Goal: Task Accomplishment & Management: Manage account settings

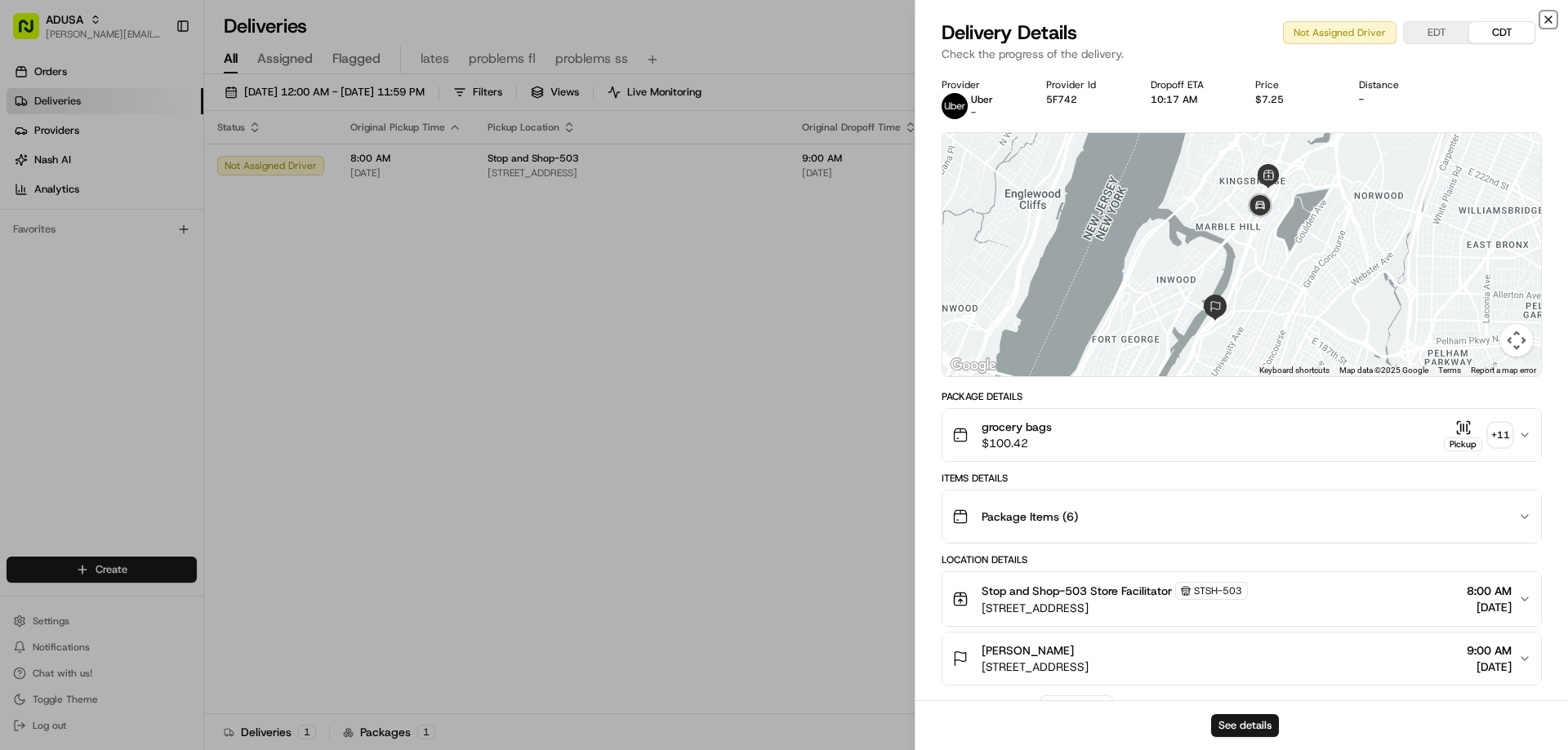
click at [1544, 13] on icon "button" at bounding box center [1547, 19] width 13 height 13
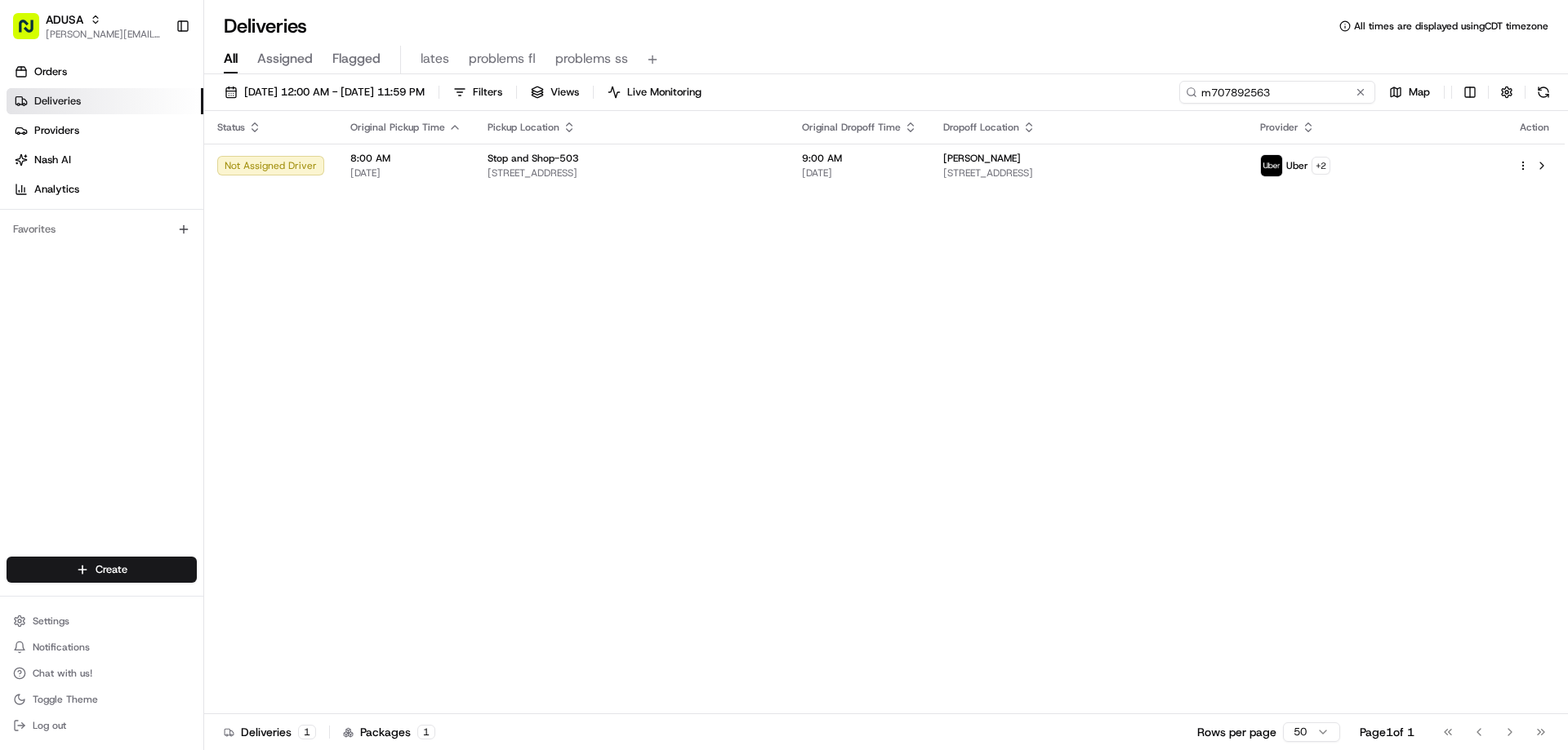
drag, startPoint x: 1328, startPoint y: 98, endPoint x: 1174, endPoint y: 95, distance: 154.0
click at [1179, 94] on input "m707892563" at bounding box center [1277, 92] width 196 height 23
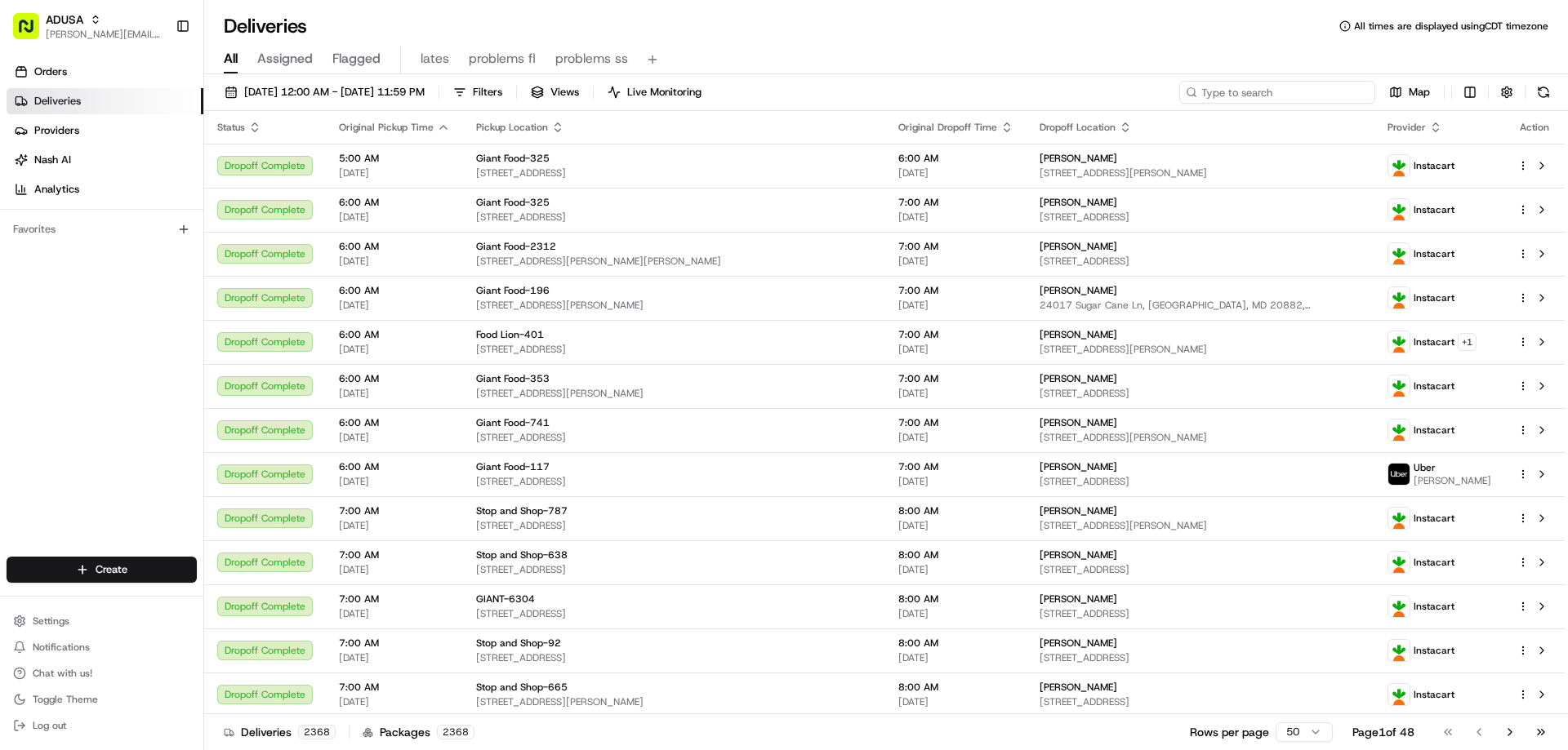
click at [1228, 93] on input at bounding box center [1277, 92] width 196 height 23
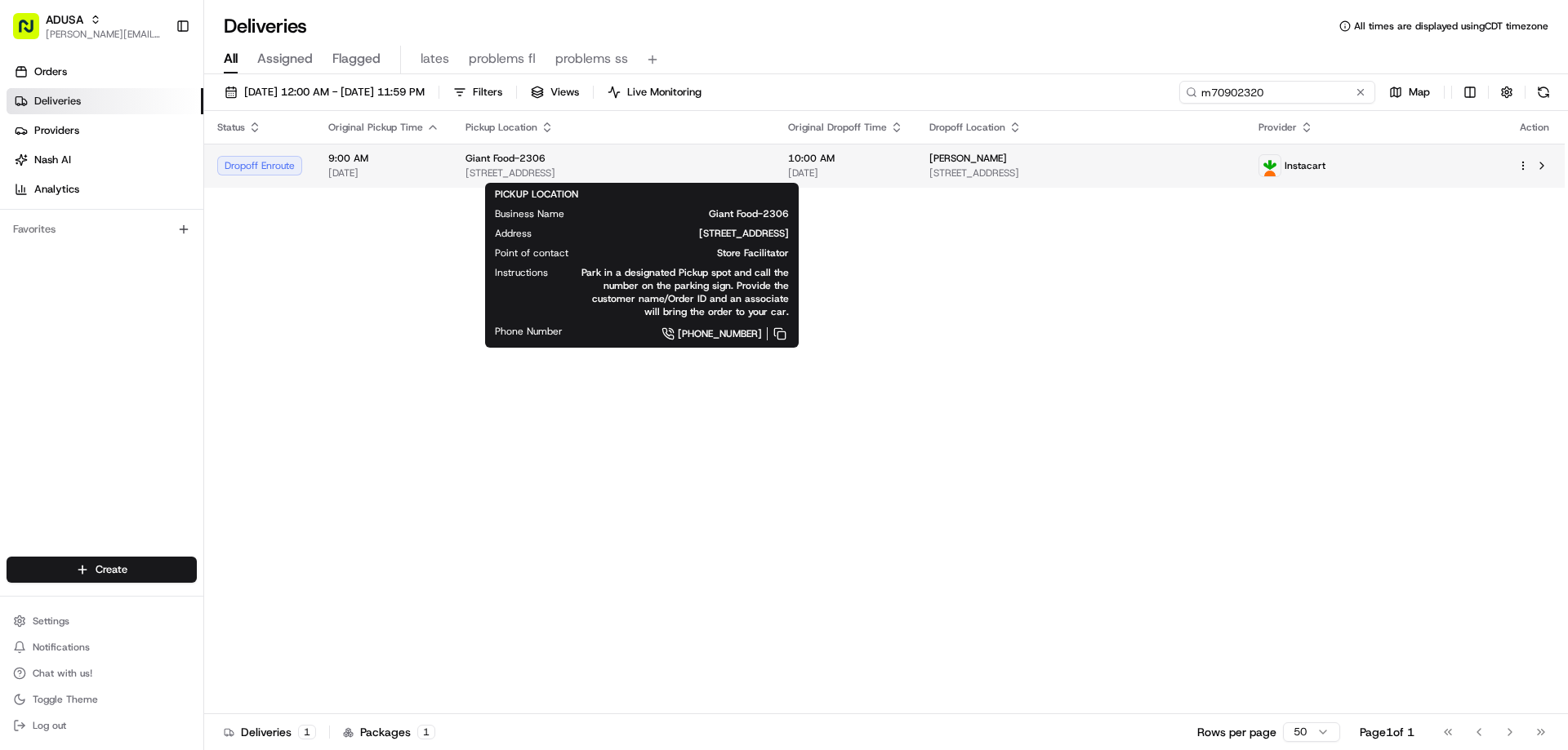
type input "m70902320"
click at [518, 164] on span "Giant Food-2306" at bounding box center [505, 157] width 80 height 13
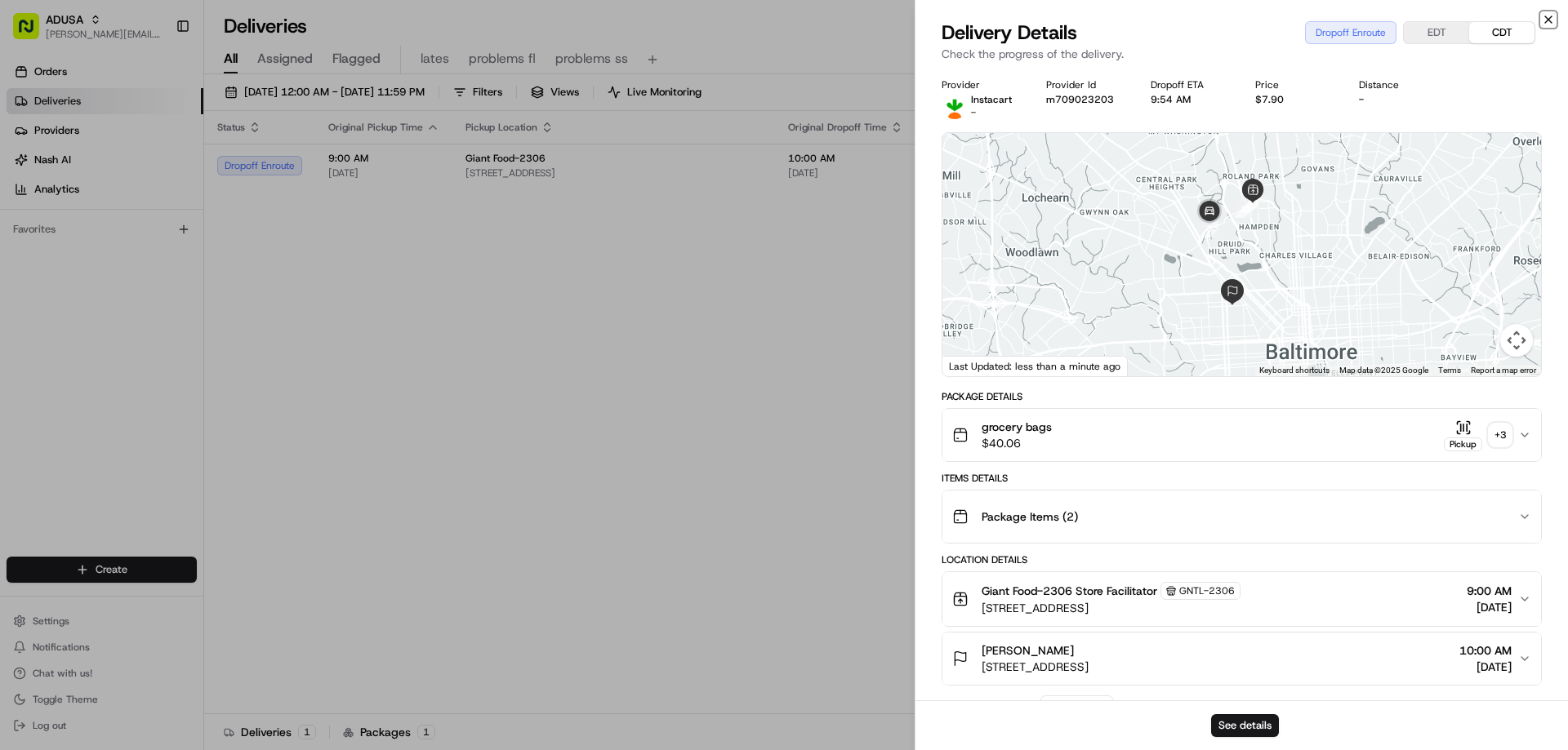
click at [1549, 16] on icon "button" at bounding box center [1547, 19] width 13 height 13
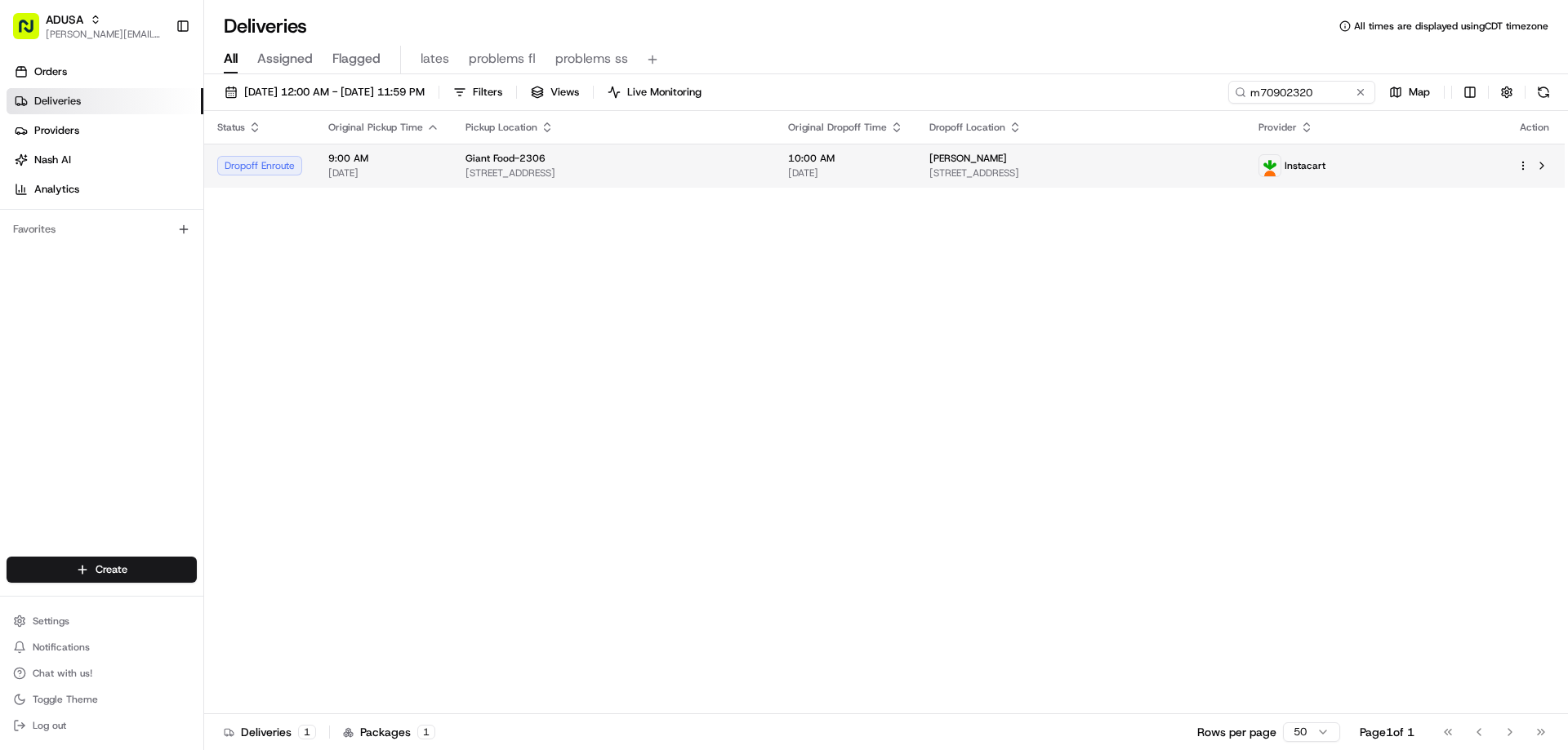
click at [500, 160] on span "Giant Food-2306" at bounding box center [505, 157] width 80 height 13
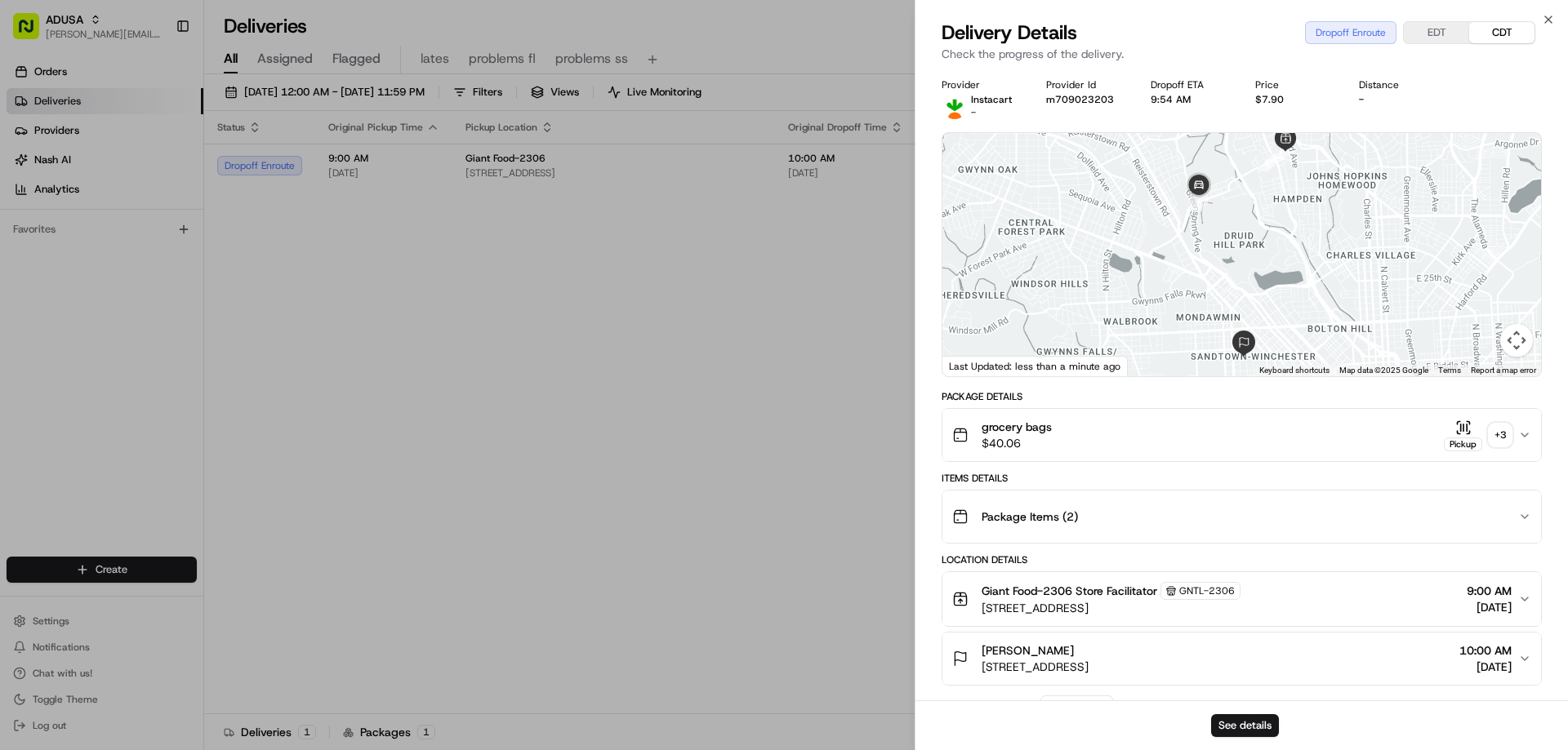
click at [1206, 657] on div "CHANDRA WILLIAMS 1506 Spray Ct, Baltimore, MD 21217, US 10:00 AM 08/22/2025" at bounding box center [1235, 658] width 566 height 33
click at [1236, 730] on button "See details" at bounding box center [1244, 725] width 68 height 23
click at [1546, 20] on icon "button" at bounding box center [1547, 19] width 13 height 13
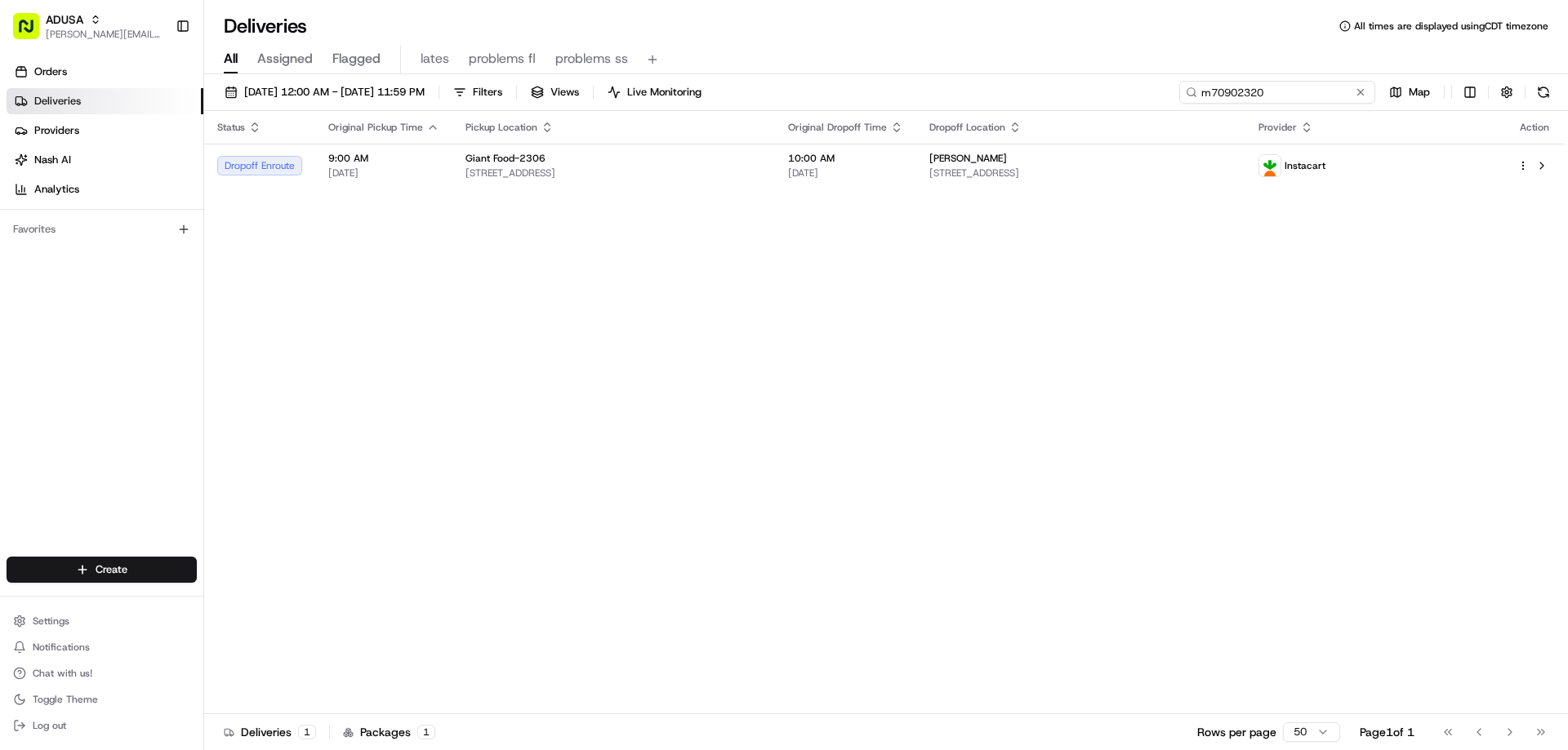
drag, startPoint x: 1320, startPoint y: 97, endPoint x: 1193, endPoint y: 99, distance: 127.0
click at [1193, 99] on input "m70902320" at bounding box center [1277, 92] width 196 height 23
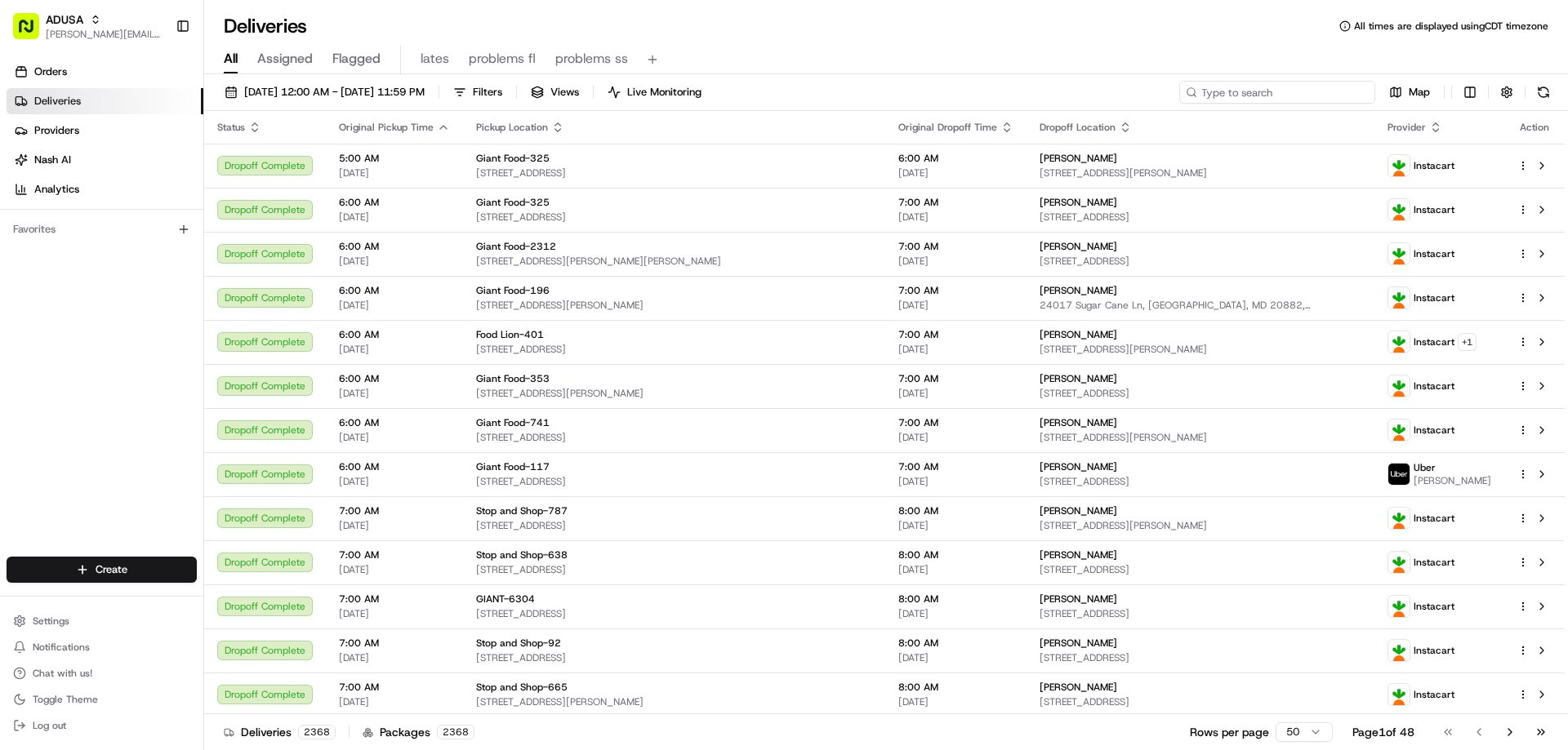
click at [1219, 93] on input at bounding box center [1277, 92] width 196 height 23
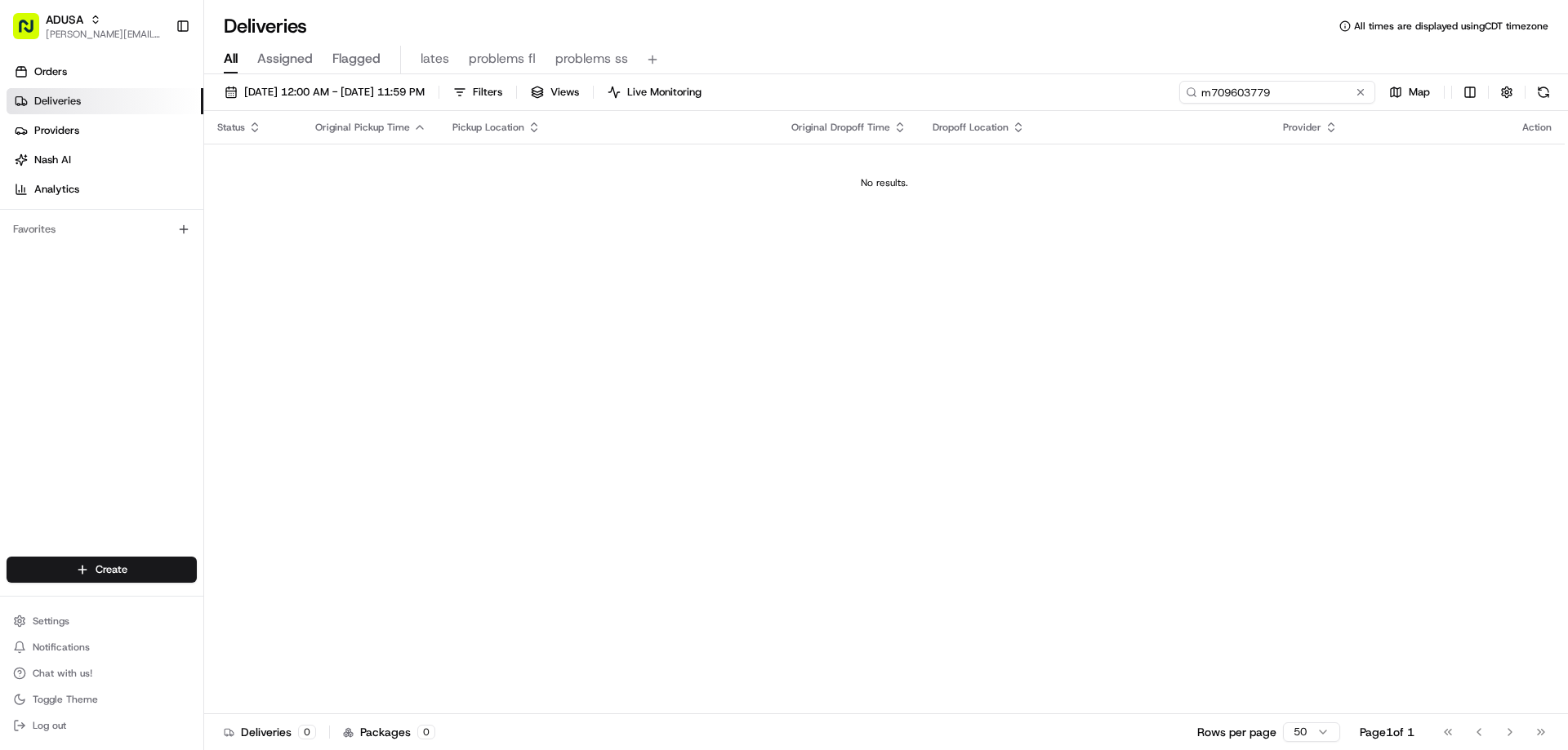
type input "m709603779"
click at [856, 131] on span "Original Dropoff Time" at bounding box center [840, 126] width 99 height 13
click at [455, 125] on span "Pickup Location" at bounding box center [488, 126] width 72 height 13
drag, startPoint x: 1332, startPoint y: 87, endPoint x: 1201, endPoint y: 93, distance: 131.1
click at [1201, 93] on input "m709603779" at bounding box center [1277, 92] width 196 height 23
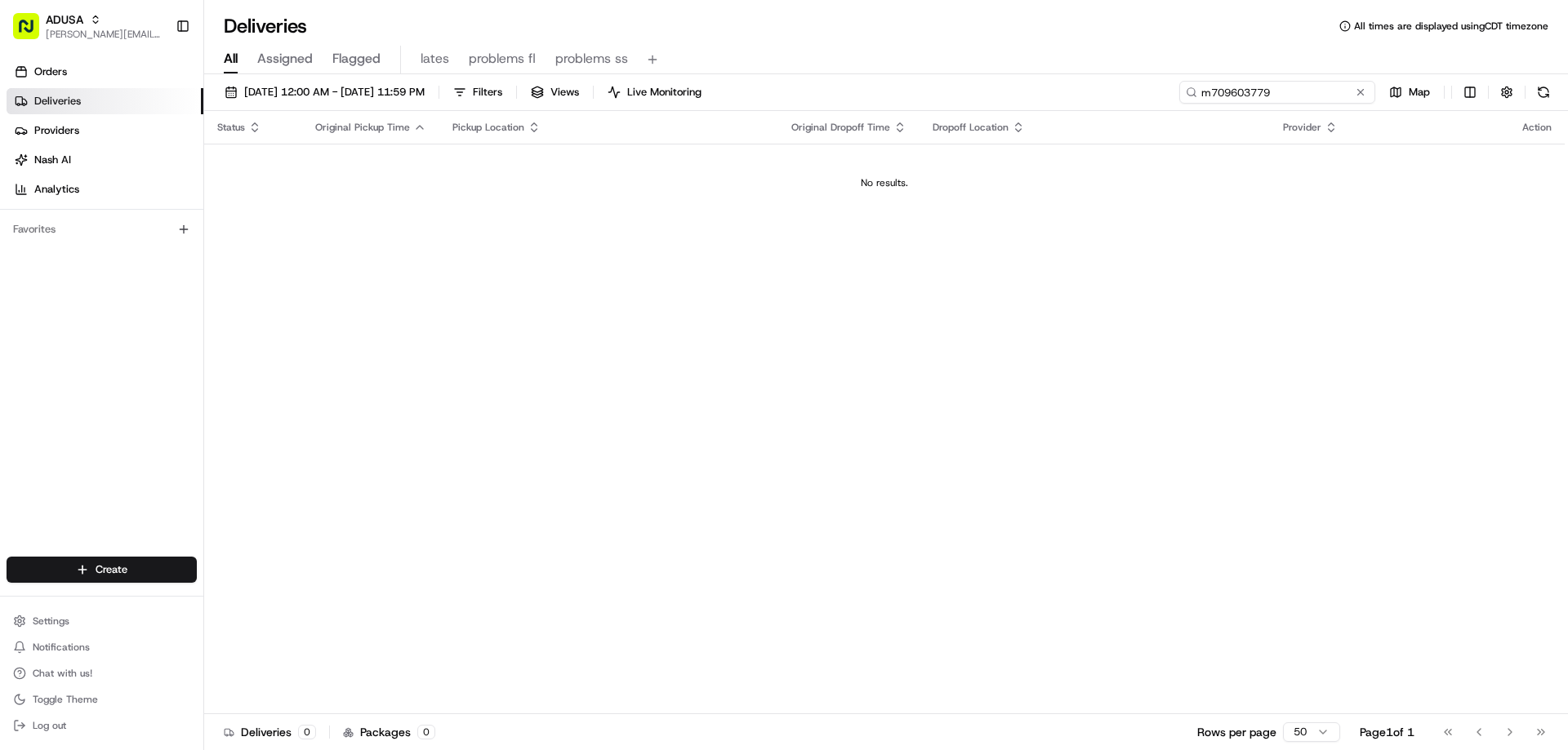
click at [1279, 89] on input "m709603779" at bounding box center [1277, 92] width 196 height 23
drag, startPoint x: 1279, startPoint y: 89, endPoint x: 1177, endPoint y: 100, distance: 102.6
click at [1177, 100] on div "08/22/2025 12:00 AM - 08/22/2025 11:59 PM Filters Views Live Monitoring m709603…" at bounding box center [886, 96] width 1364 height 30
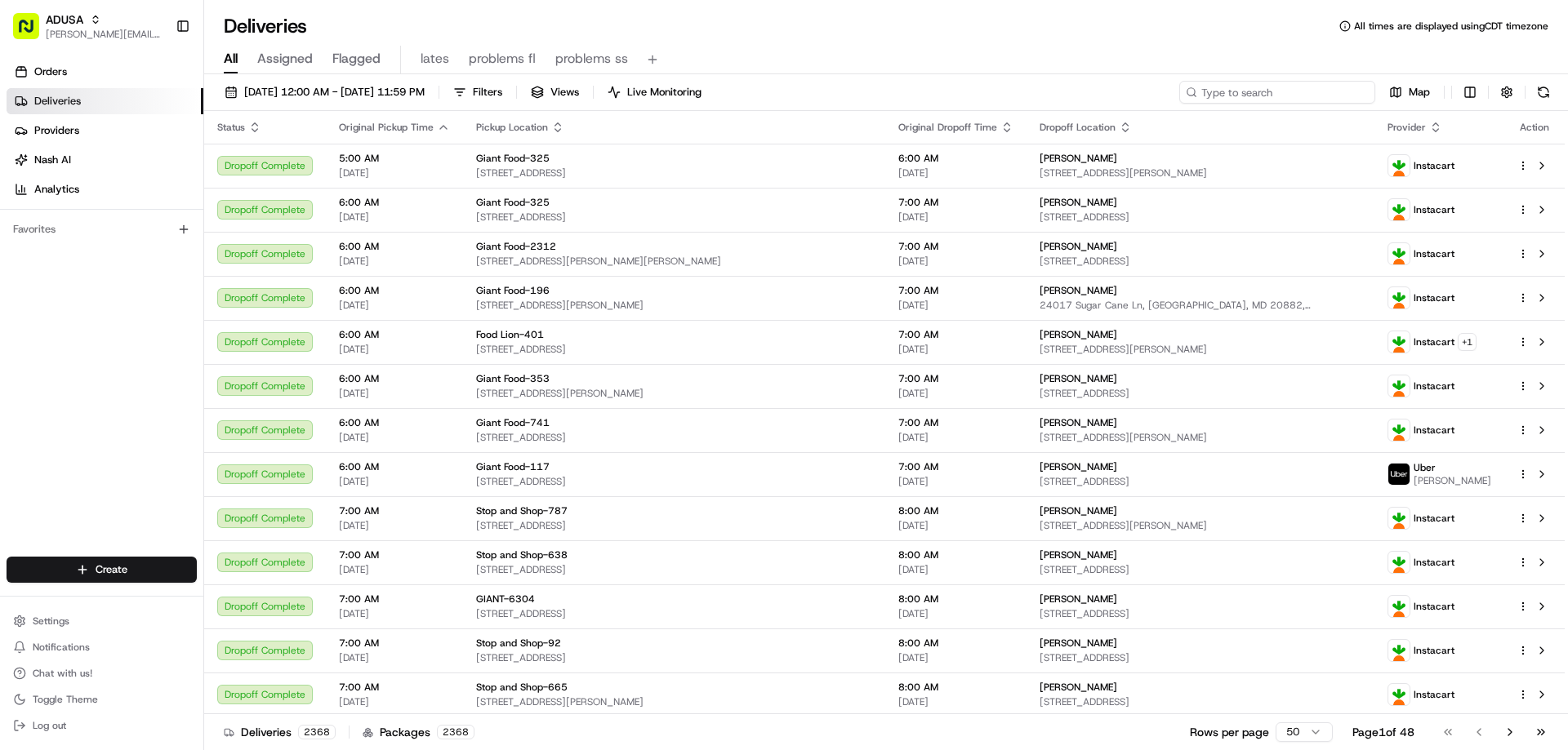
click at [1228, 92] on input at bounding box center [1277, 92] width 196 height 23
type input "m709603779"
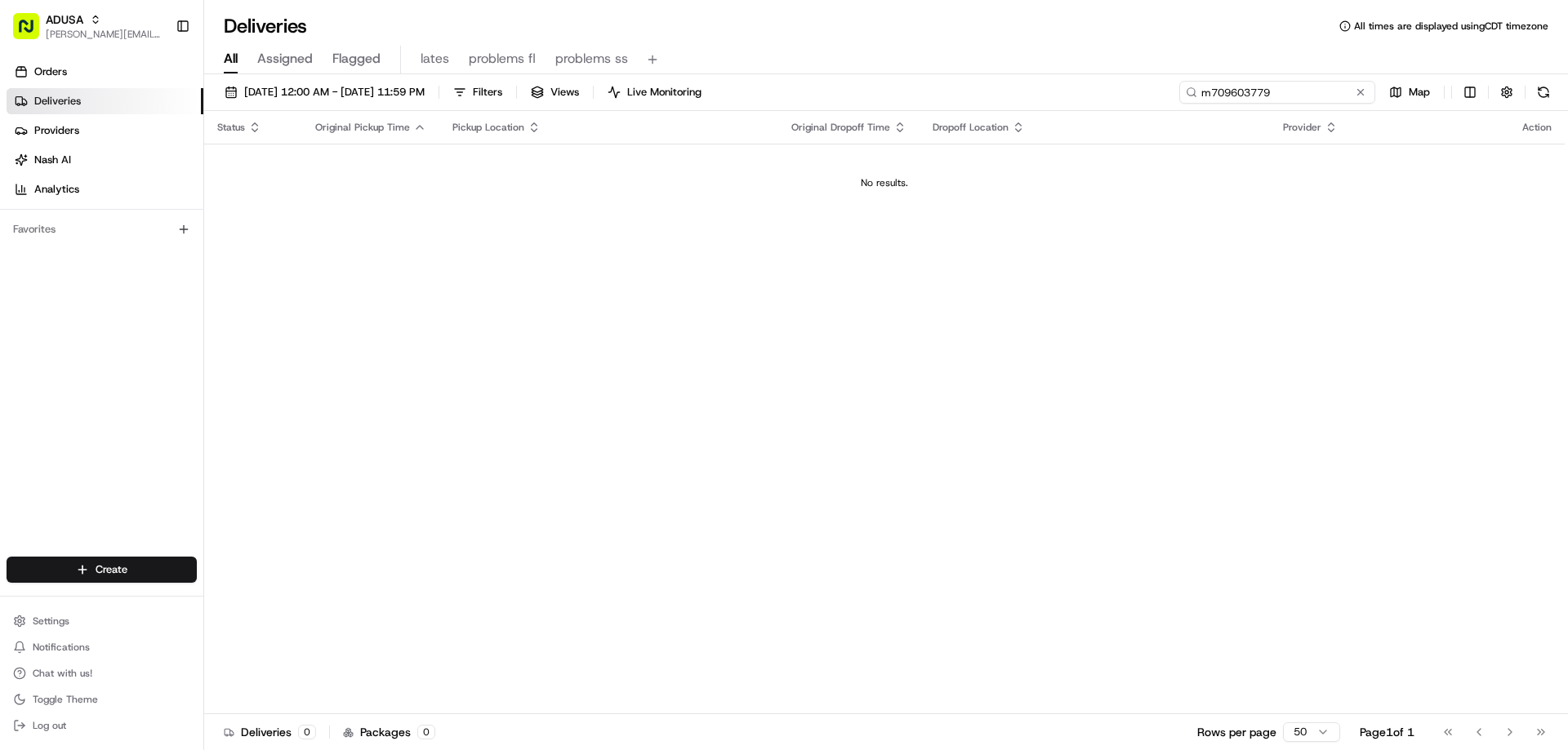
drag, startPoint x: 1274, startPoint y: 85, endPoint x: 1192, endPoint y: 91, distance: 82.2
click at [1192, 91] on div "m709603779" at bounding box center [1277, 92] width 196 height 23
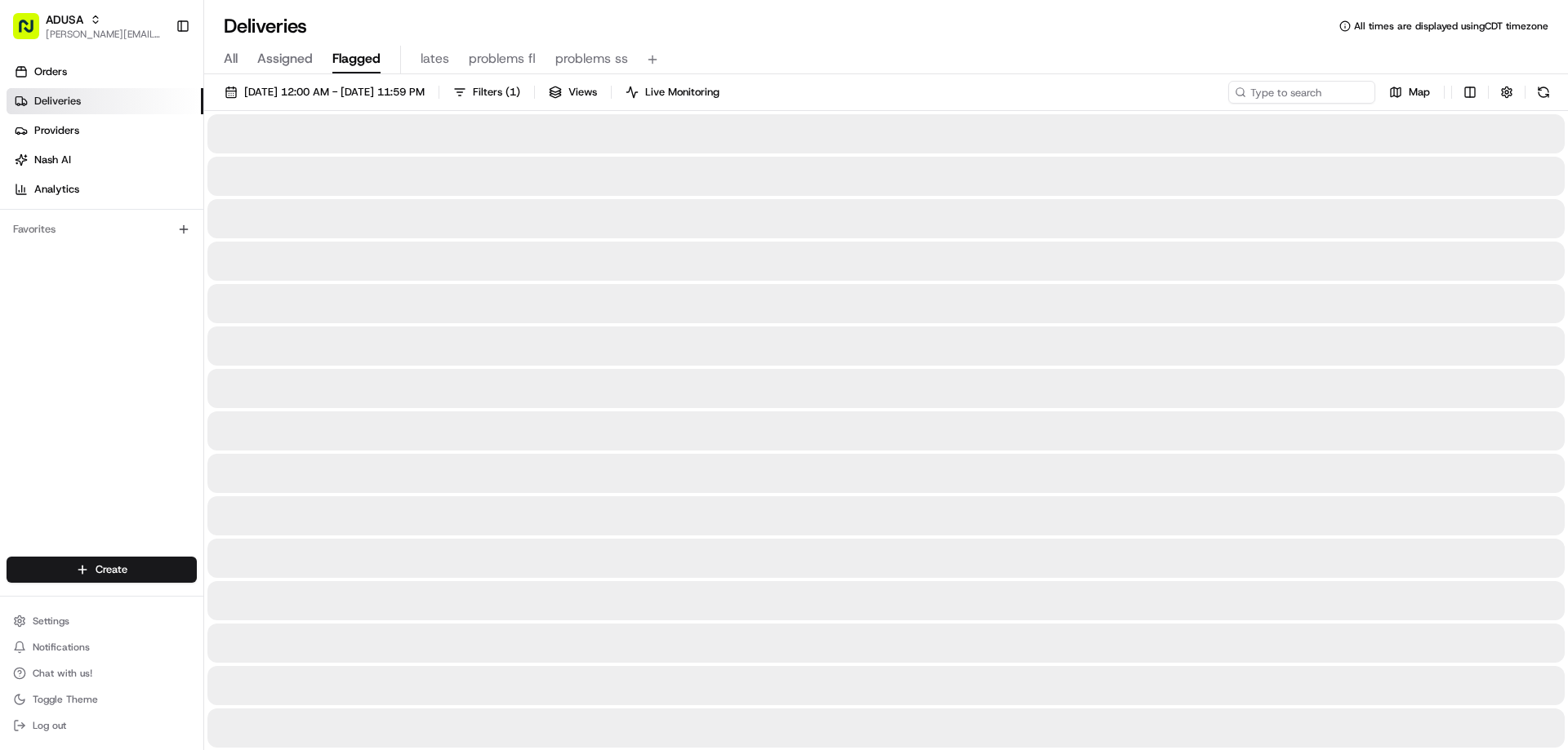
click at [363, 56] on span "Flagged" at bounding box center [357, 59] width 48 height 20
click at [230, 58] on span "All" at bounding box center [231, 59] width 14 height 20
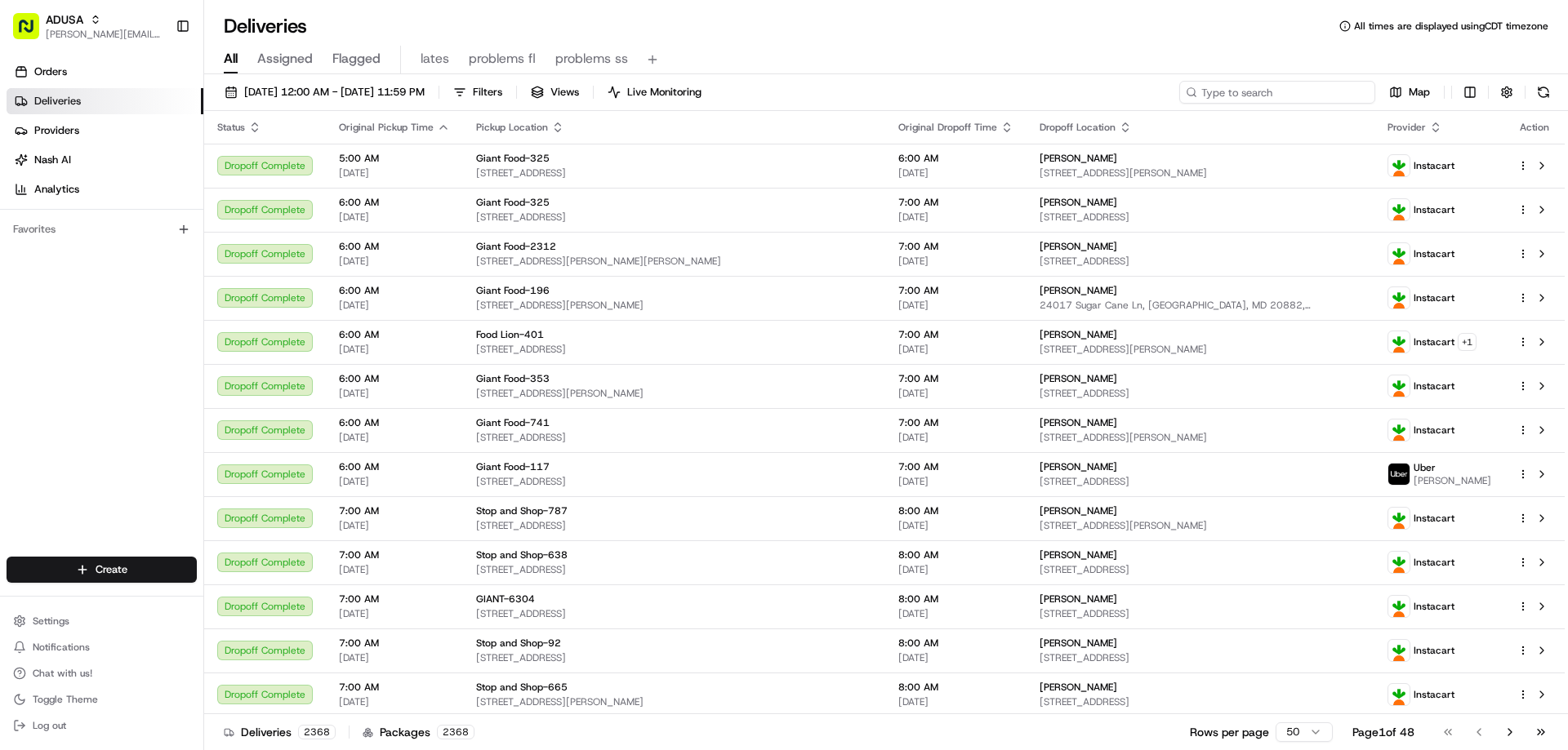
click at [1256, 89] on input at bounding box center [1277, 92] width 196 height 23
paste input "m709603779"
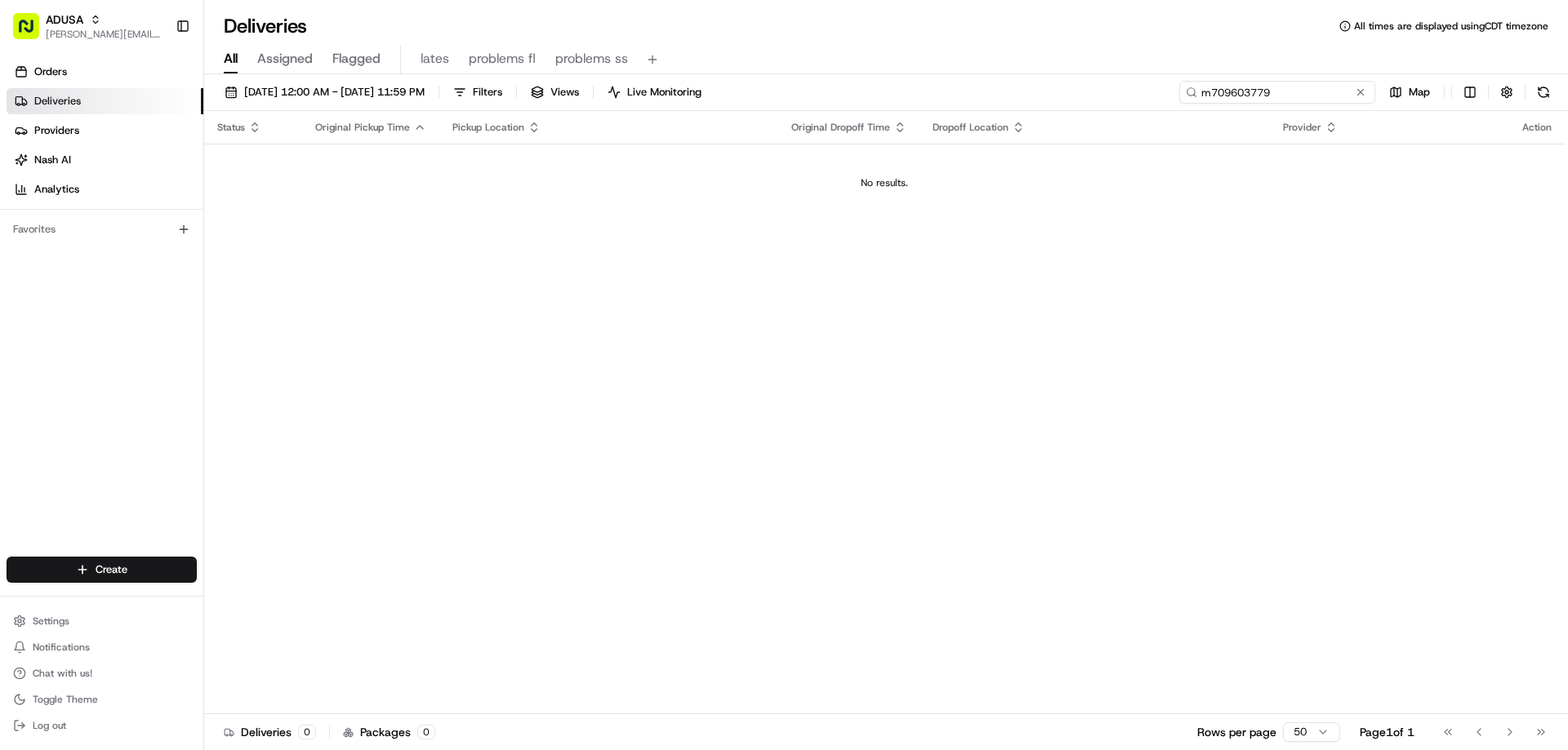
type input "m709603779"
drag, startPoint x: 1337, startPoint y: 93, endPoint x: 1166, endPoint y: 98, distance: 171.1
click at [1166, 98] on div "08/22/2025 12:00 AM - 08/22/2025 11:59 PM Filters Views Live Monitoring m709603…" at bounding box center [886, 96] width 1364 height 30
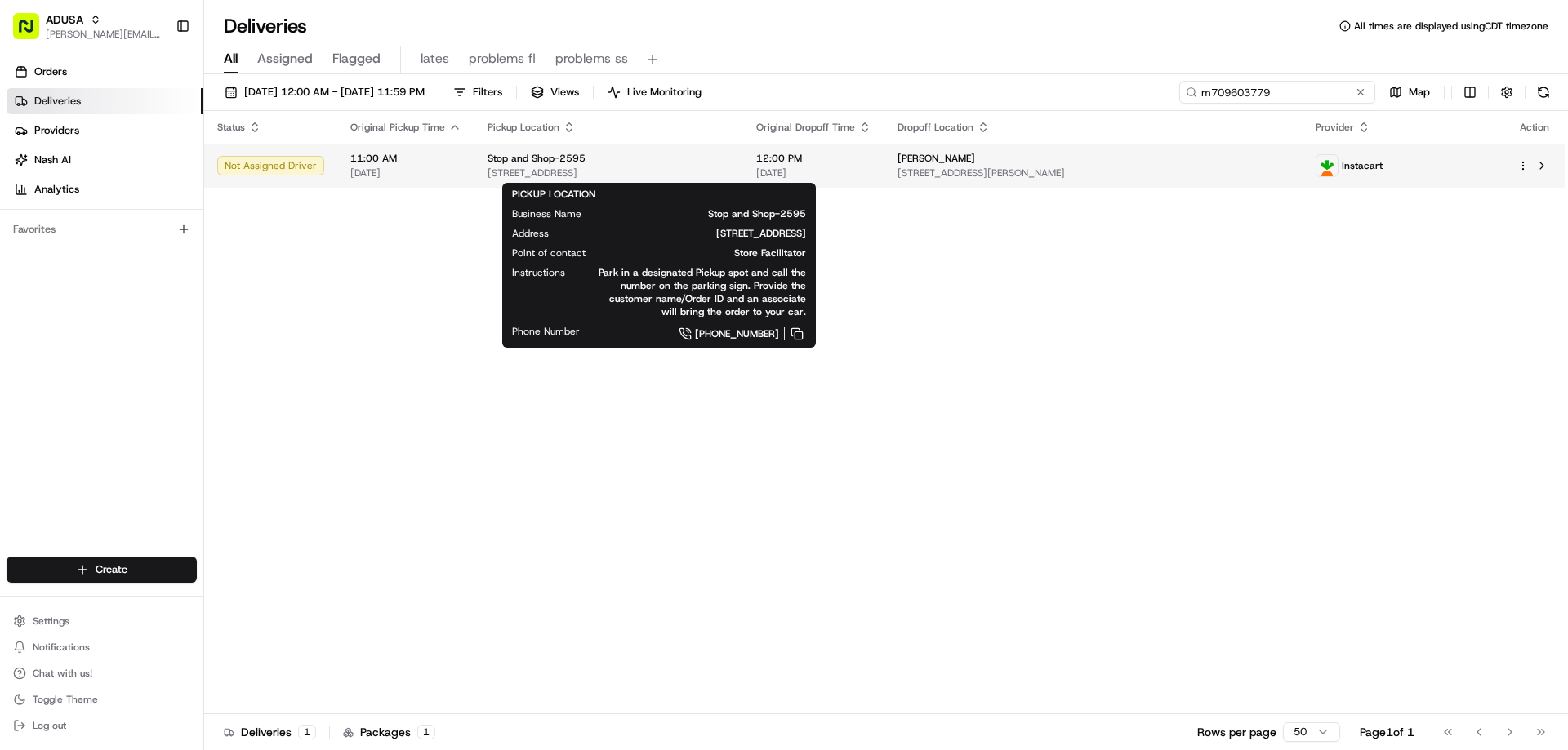
type input "m709603779"
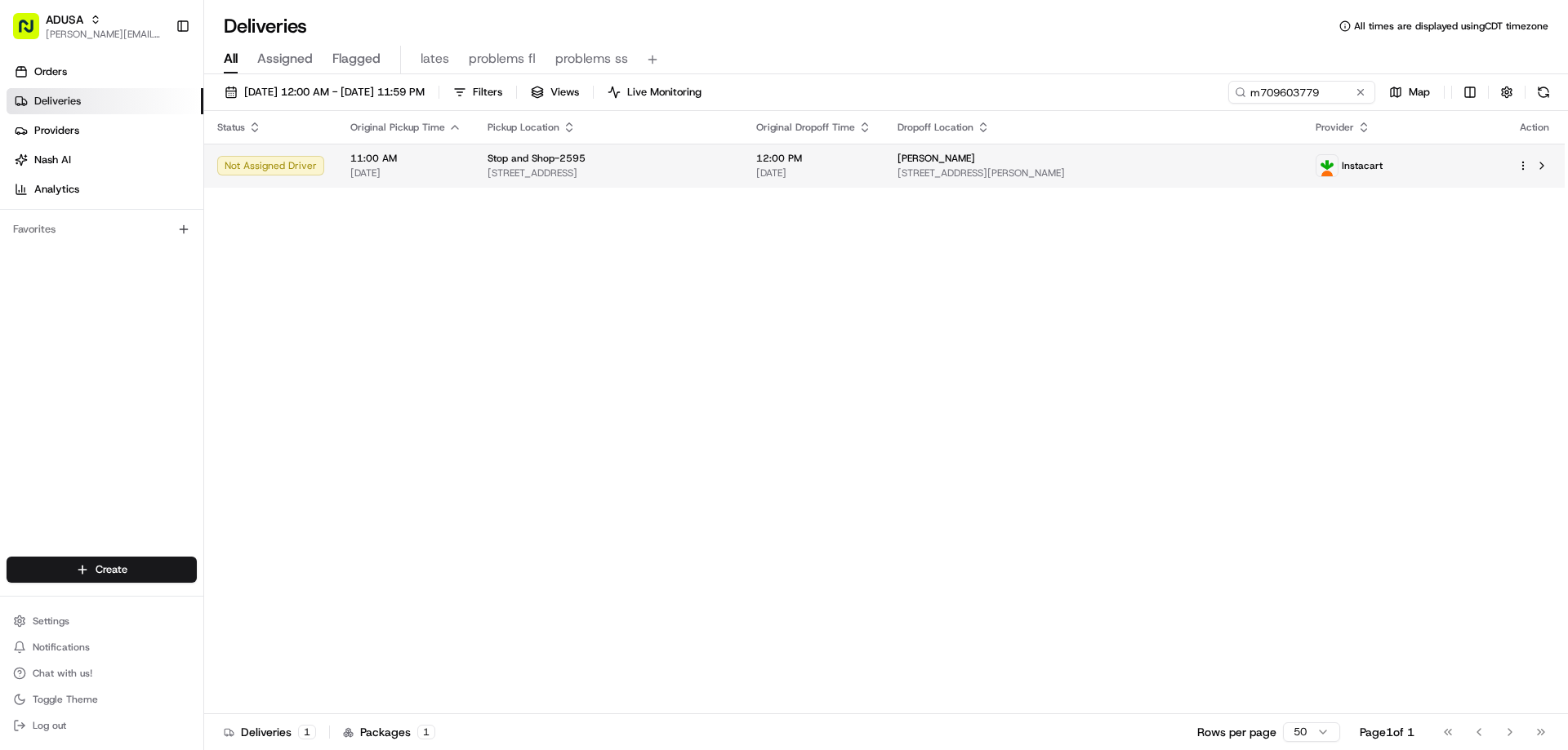
click at [552, 158] on span "Stop and Shop-2595" at bounding box center [536, 157] width 98 height 13
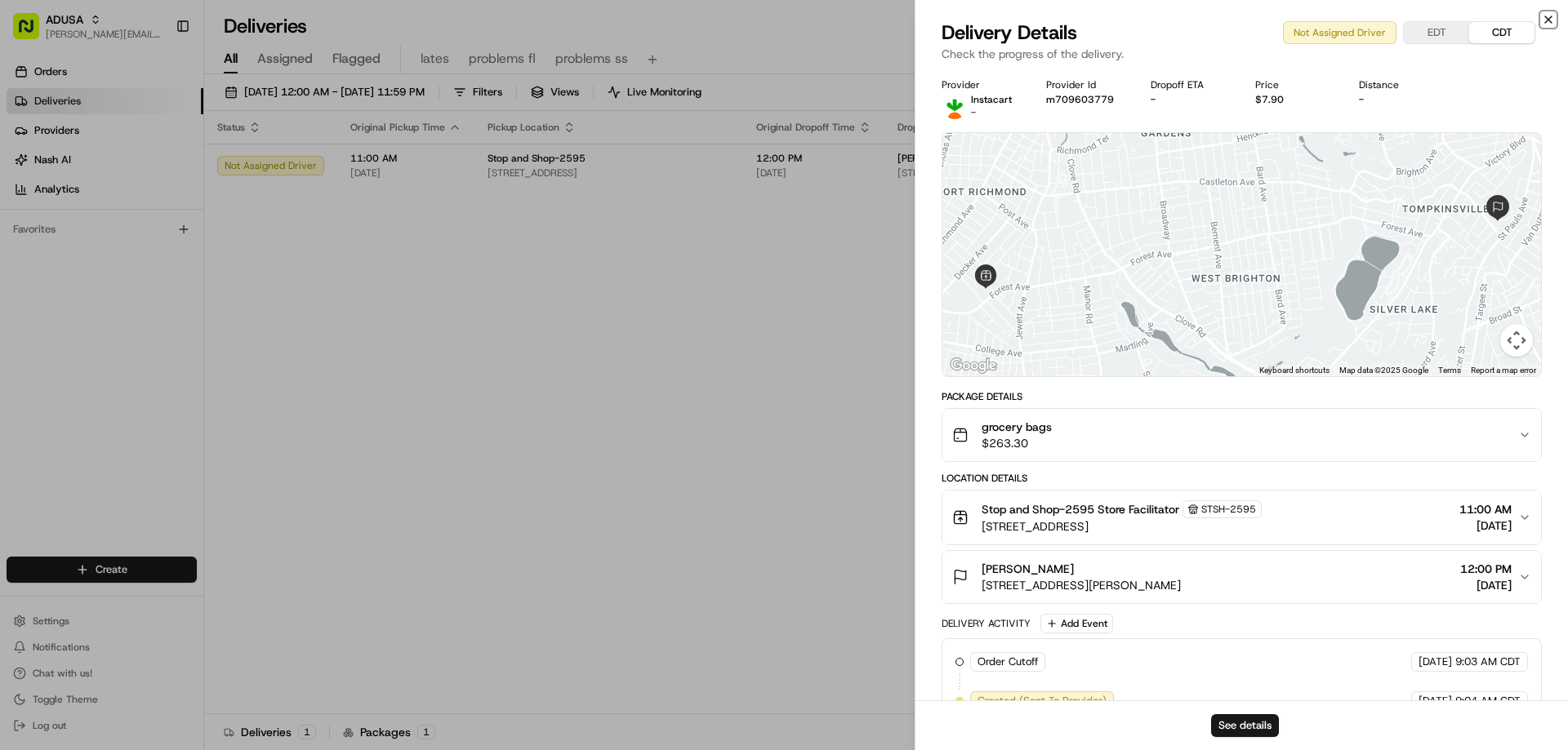
click at [1546, 19] on icon "button" at bounding box center [1547, 19] width 13 height 13
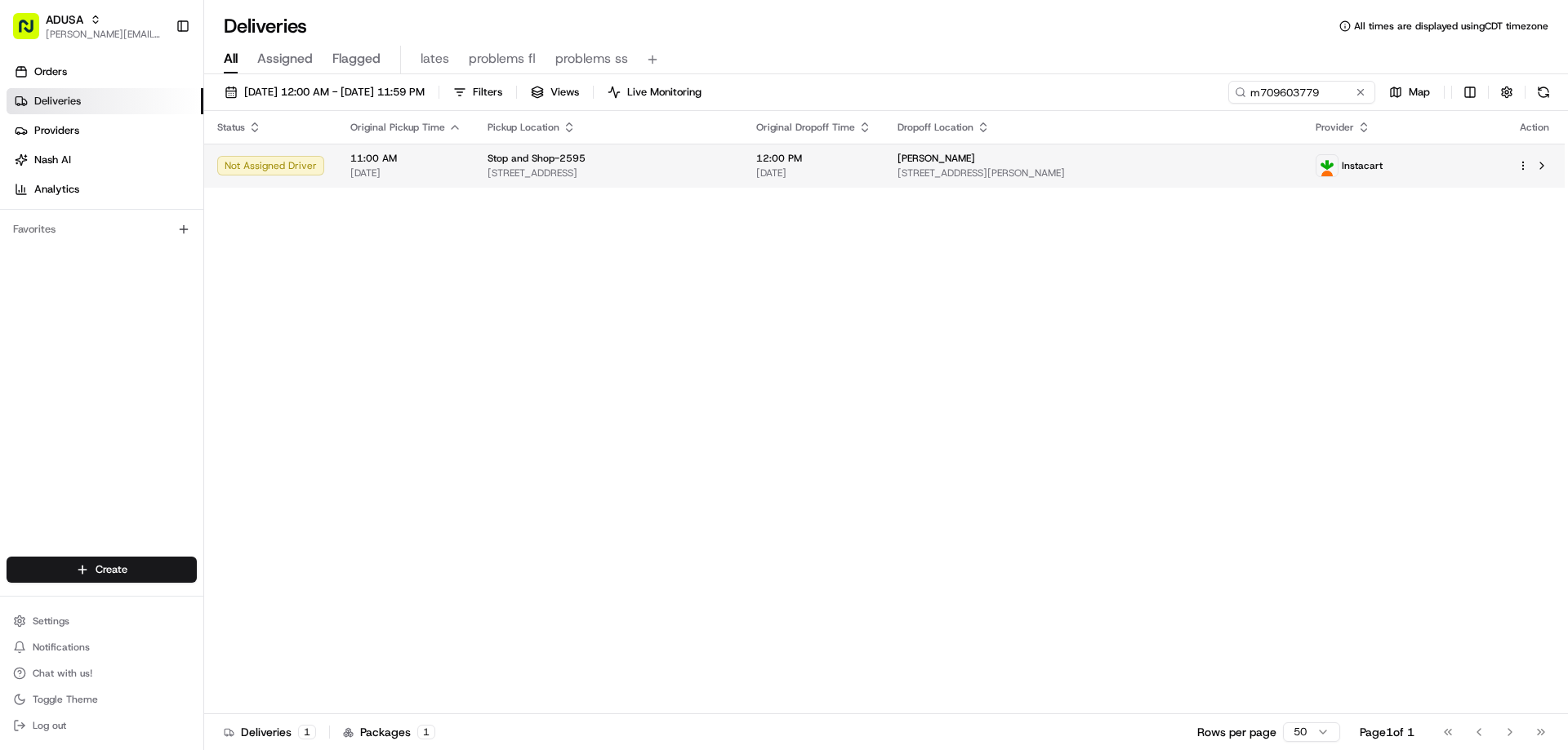
click at [653, 176] on span "1351 Forest Ave, Staten Island, NY 10302, US" at bounding box center [608, 172] width 242 height 13
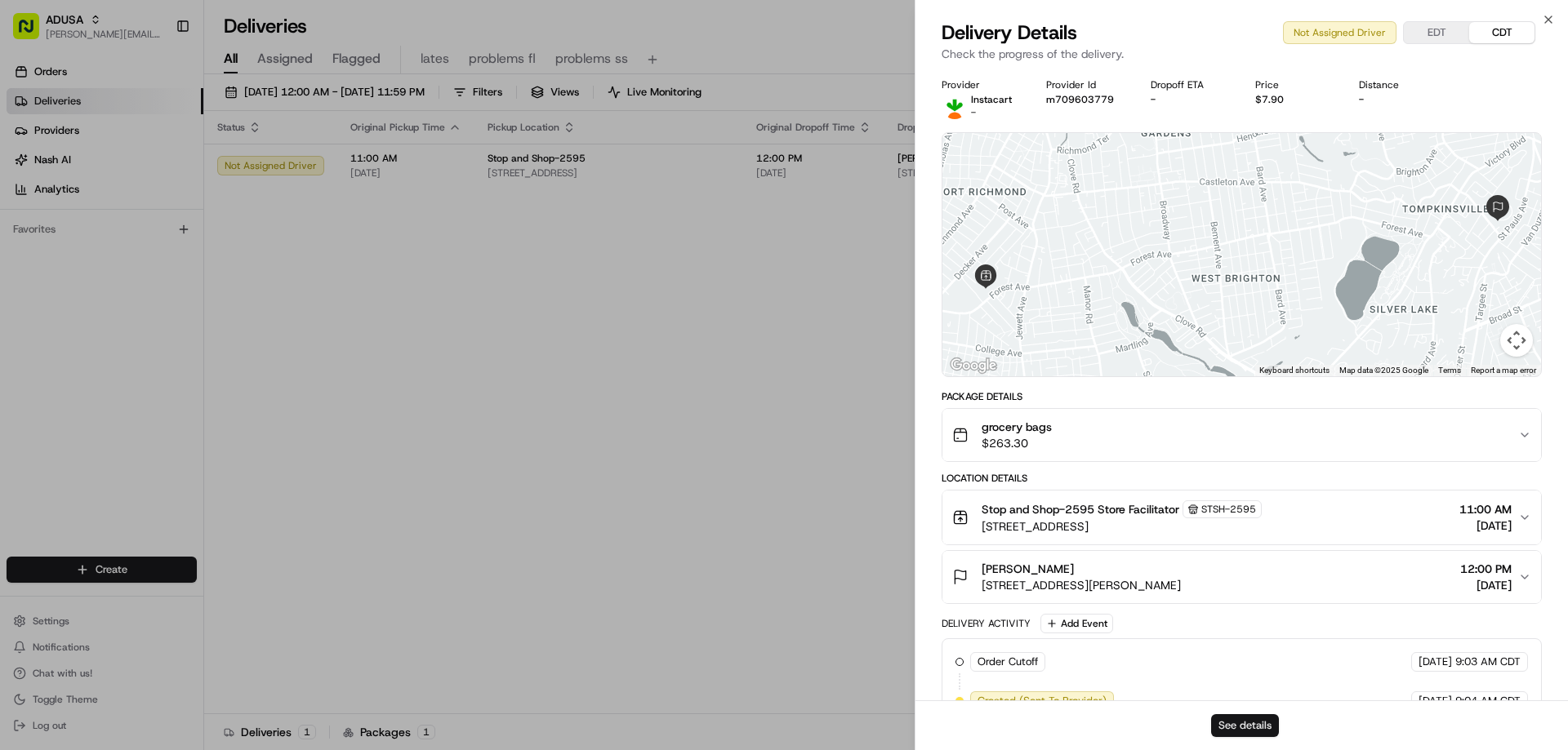
click at [1250, 725] on button "See details" at bounding box center [1244, 725] width 68 height 23
click at [1546, 16] on icon "button" at bounding box center [1547, 19] width 13 height 13
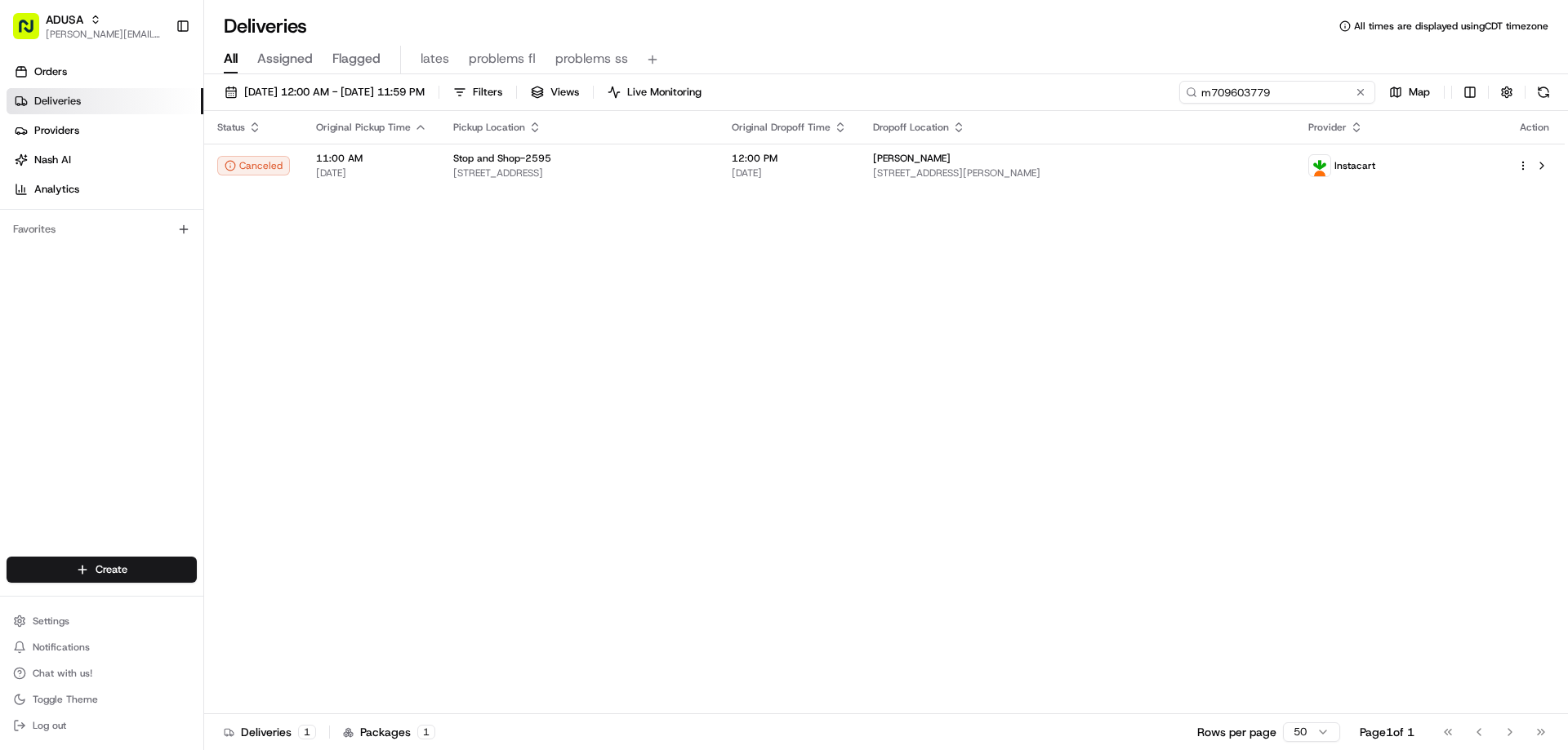
drag, startPoint x: 1335, startPoint y: 98, endPoint x: 1174, endPoint y: 95, distance: 161.0
click at [1182, 97] on input "m709603779" at bounding box center [1277, 92] width 196 height 23
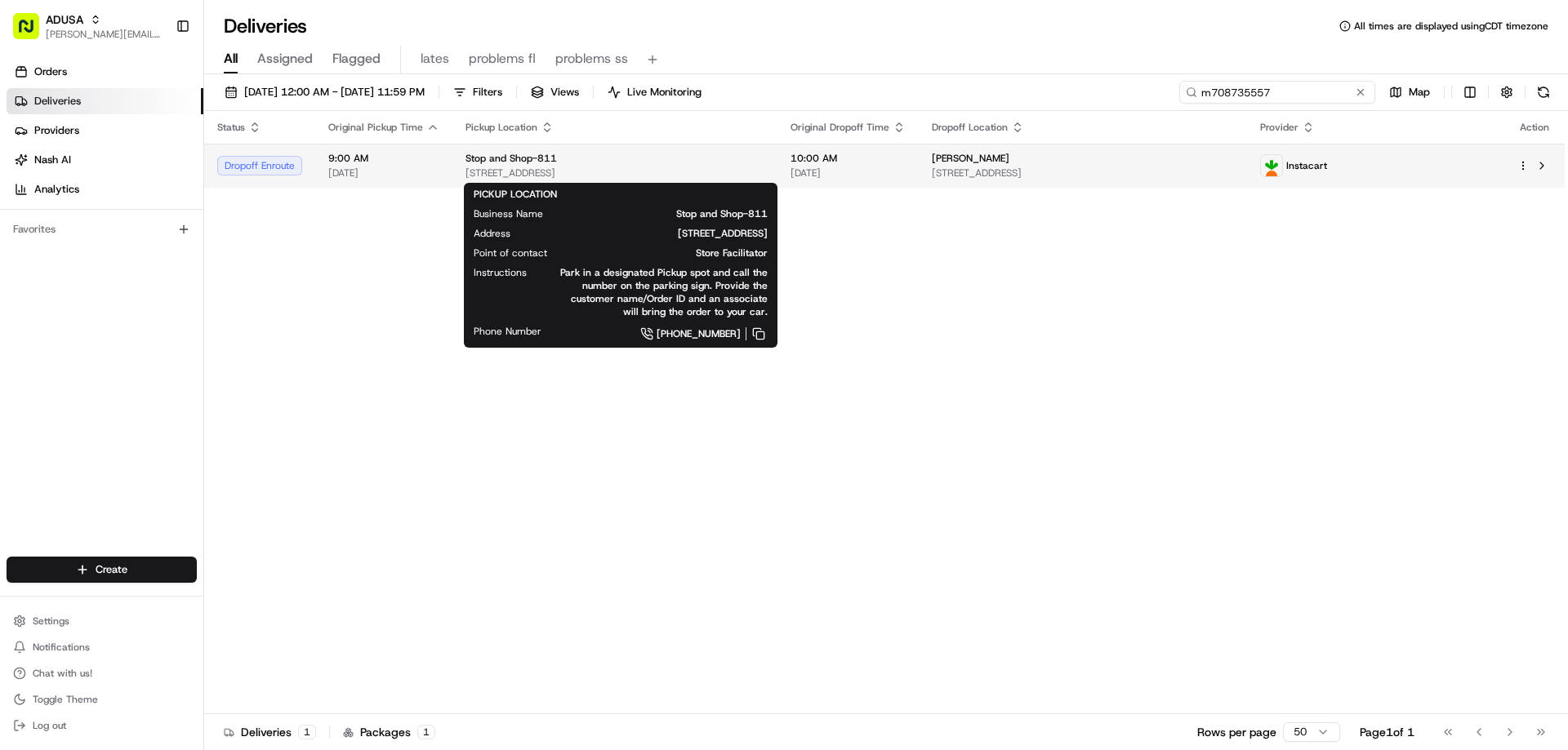
type input "m708735557"
click at [532, 164] on span "Stop and Shop-811" at bounding box center [511, 157] width 92 height 13
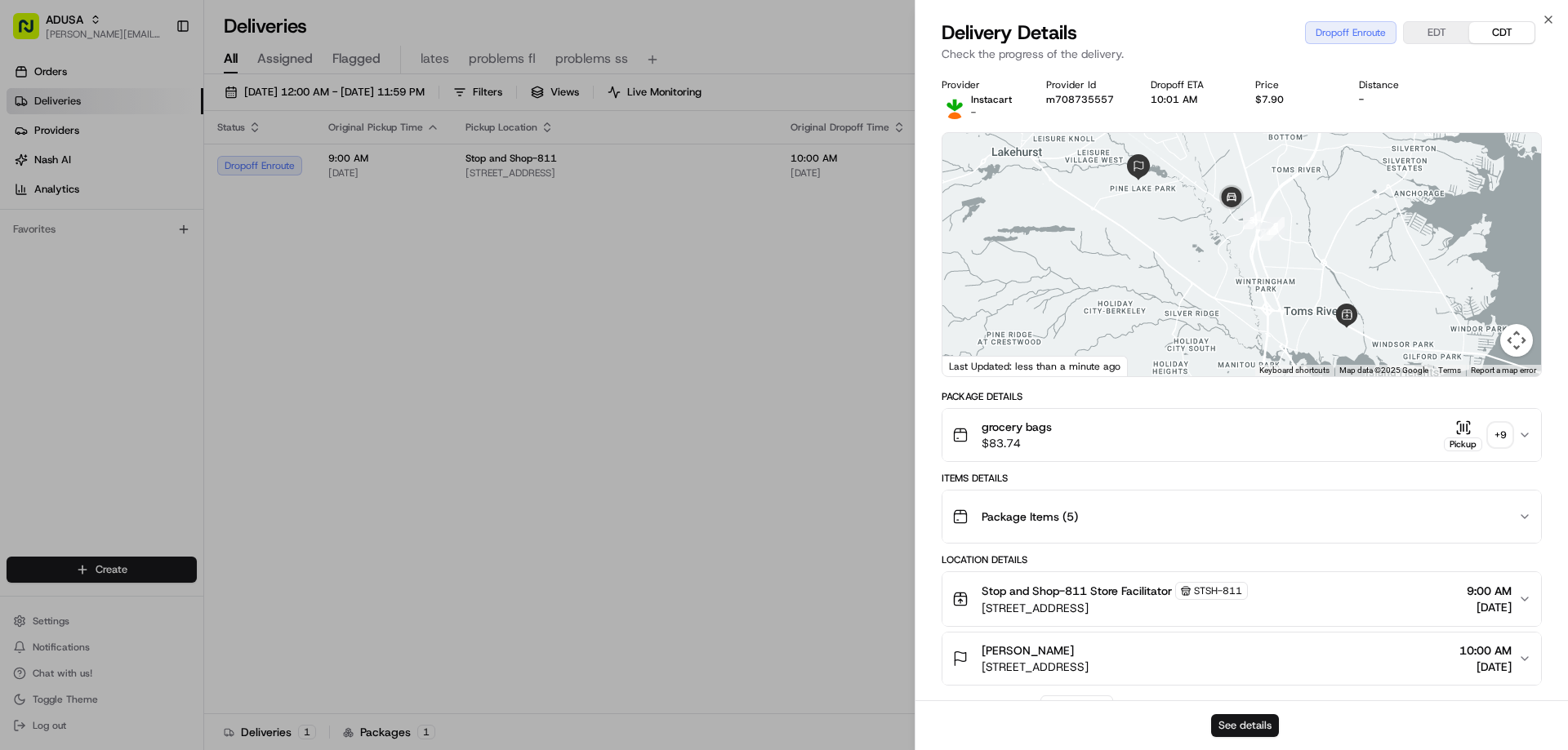
click at [1240, 726] on button "See details" at bounding box center [1244, 725] width 68 height 23
click at [1545, 20] on icon "button" at bounding box center [1547, 19] width 13 height 13
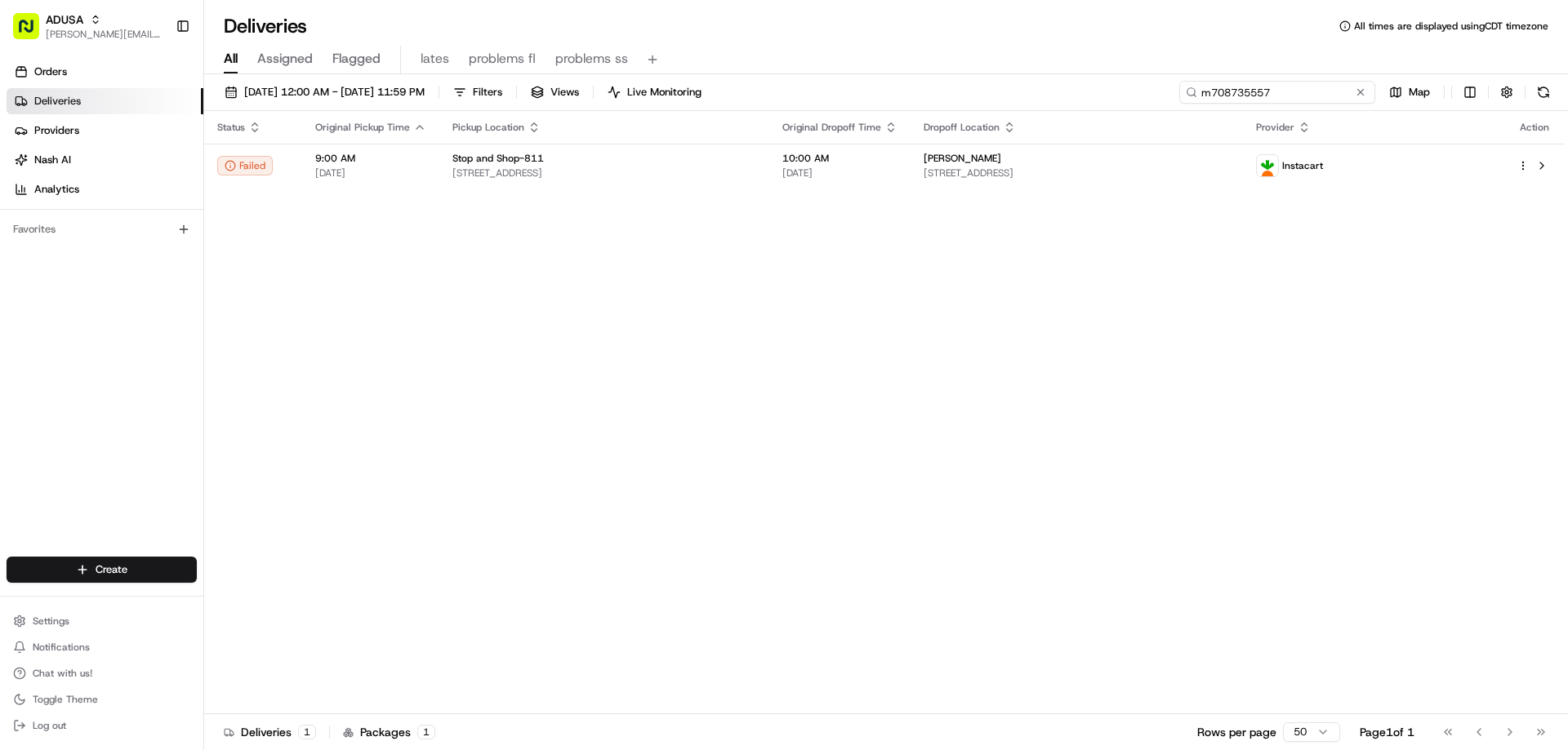
drag, startPoint x: 1329, startPoint y: 93, endPoint x: 1173, endPoint y: 93, distance: 156.0
click at [1186, 102] on input "m708735557" at bounding box center [1277, 92] width 196 height 23
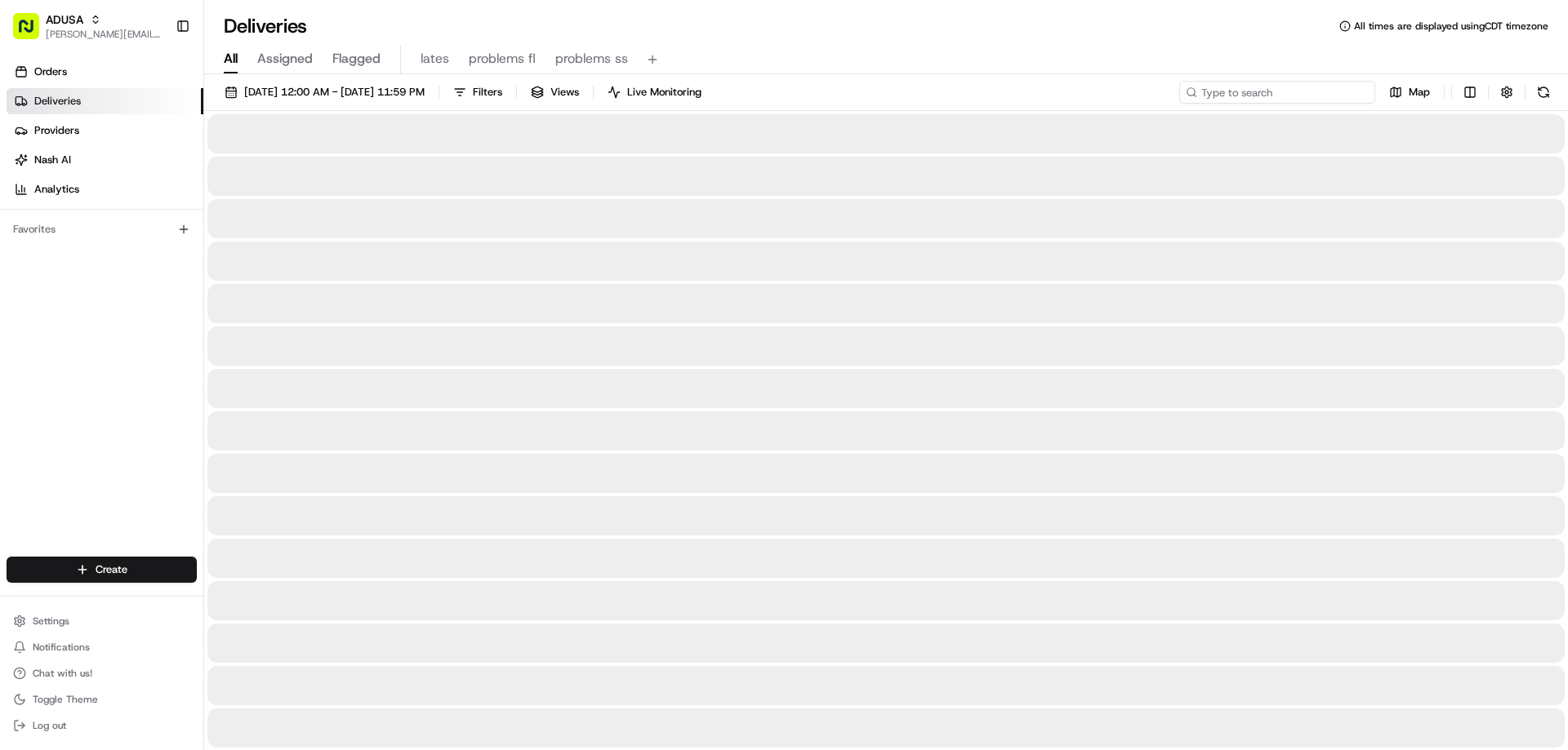
click at [1260, 96] on input at bounding box center [1277, 92] width 196 height 23
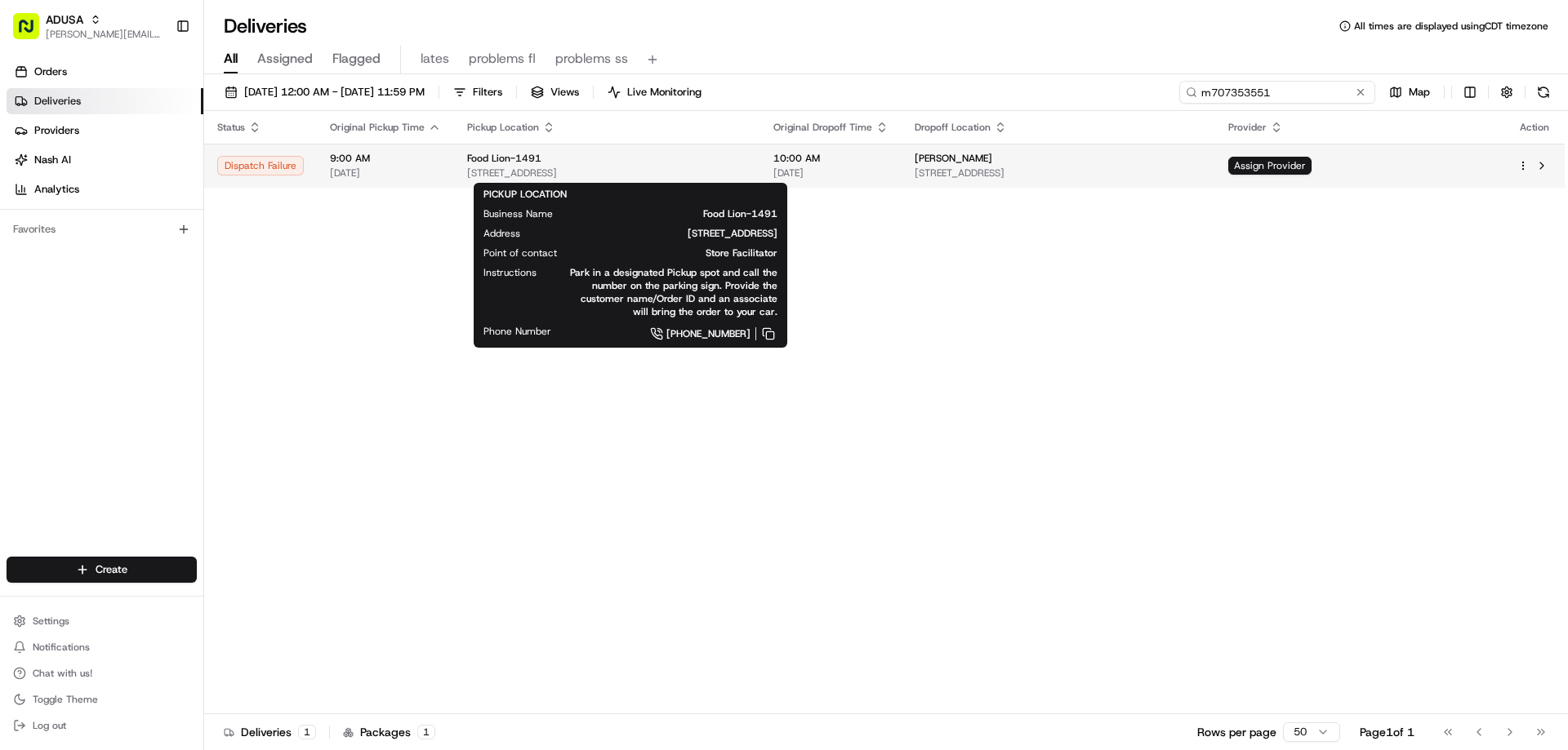
type input "m707353551"
click at [513, 160] on span "Food Lion-1491" at bounding box center [504, 157] width 75 height 13
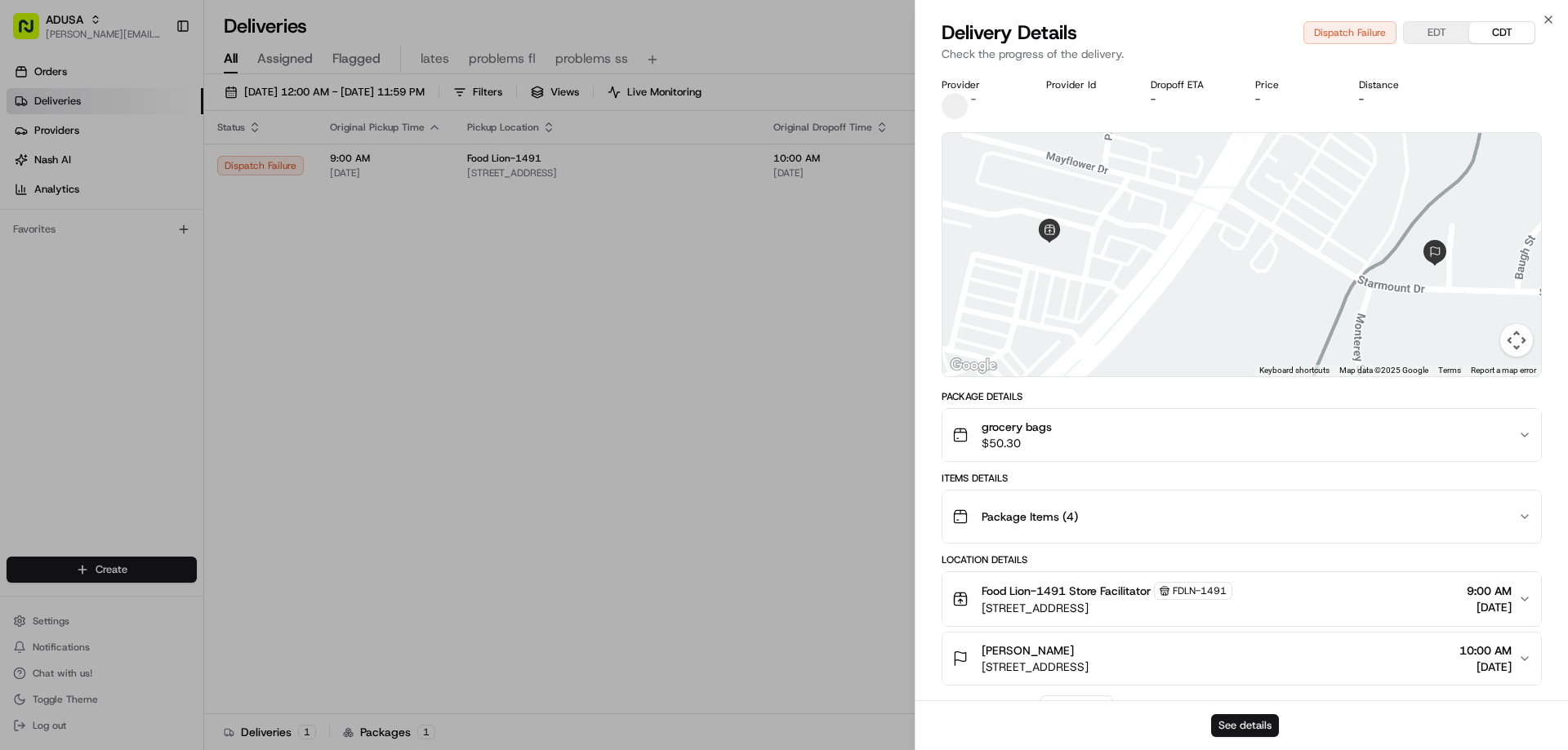
click at [1238, 736] on button "See details" at bounding box center [1244, 725] width 68 height 23
click at [1548, 15] on icon "button" at bounding box center [1547, 19] width 13 height 13
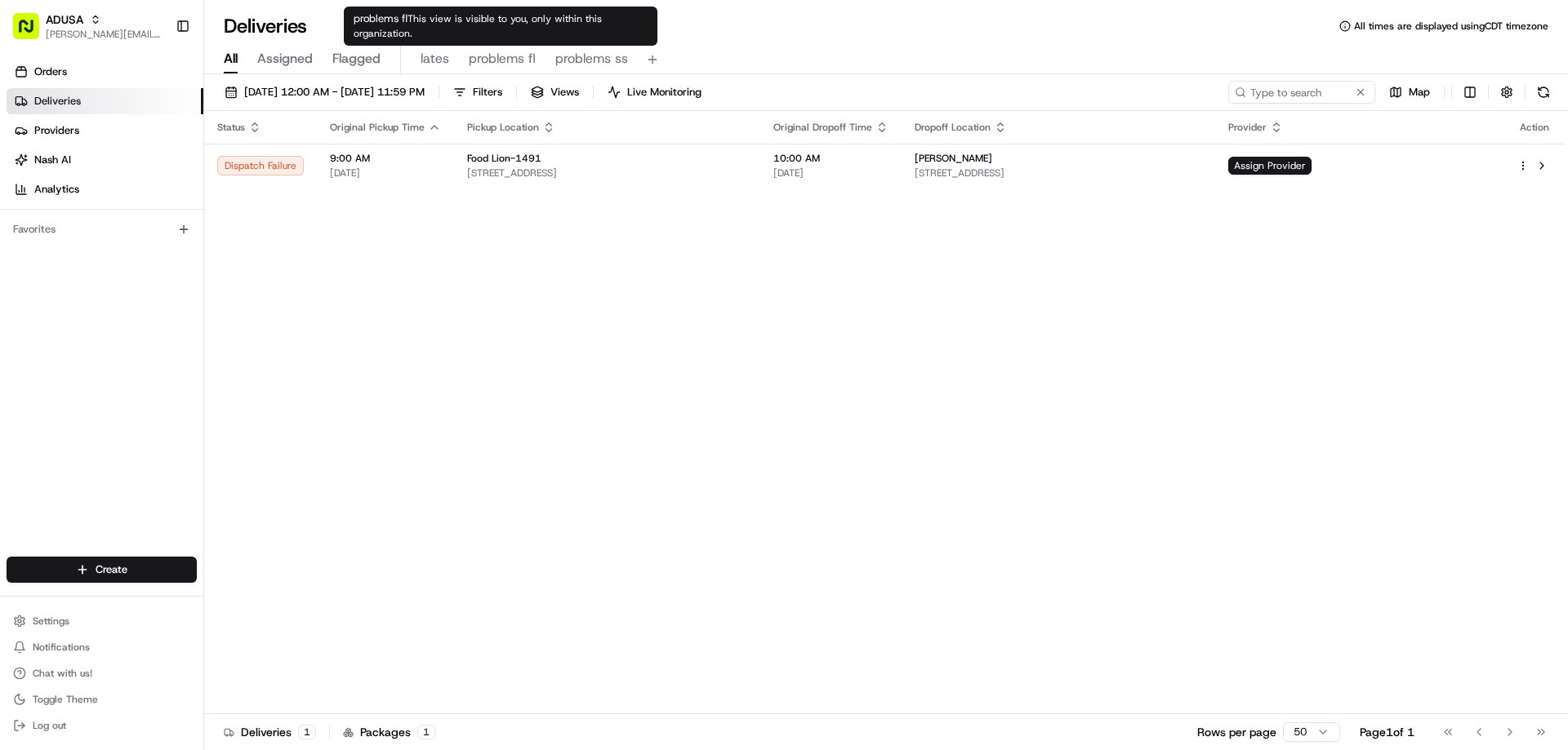
click at [508, 60] on span "problems fl" at bounding box center [501, 59] width 67 height 20
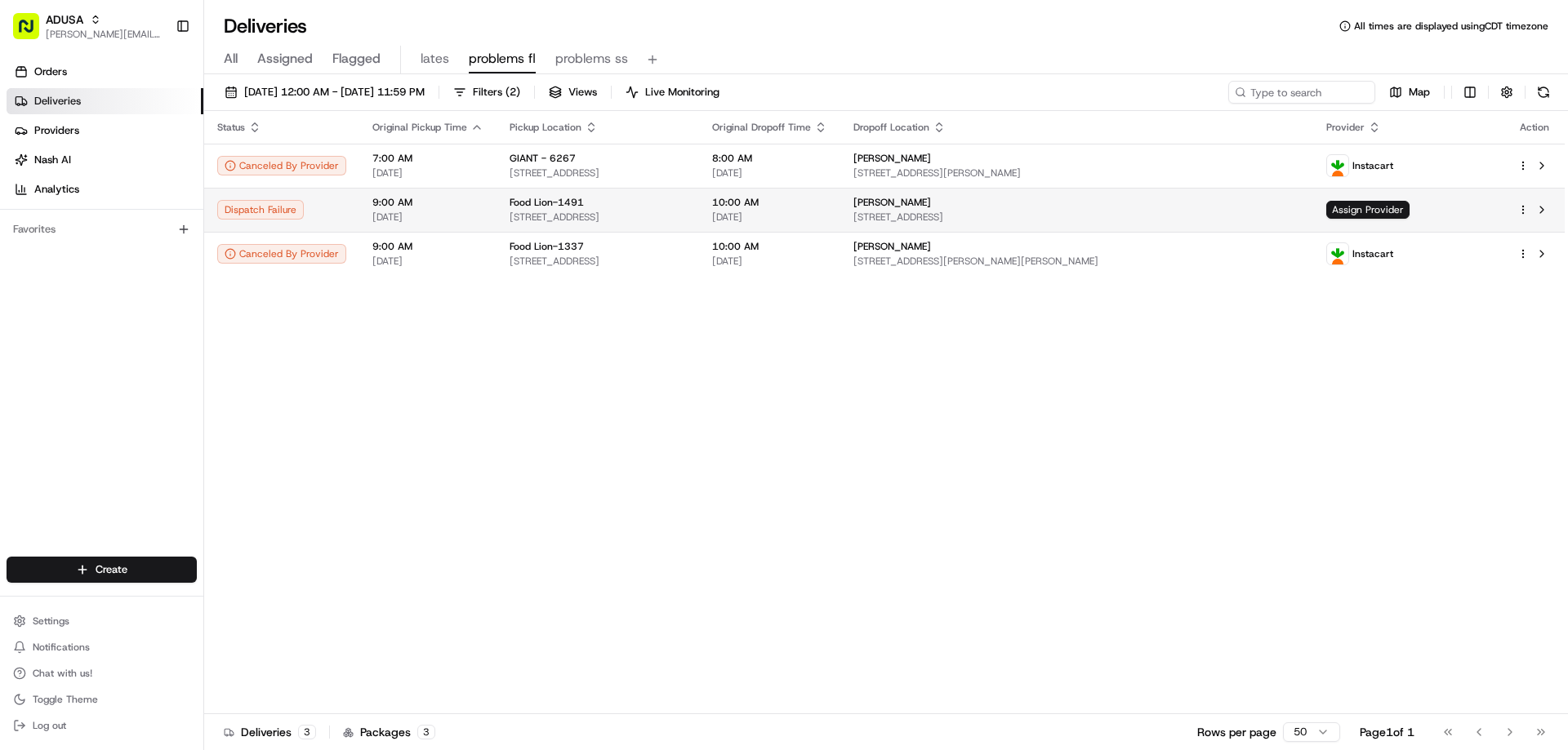
click at [317, 206] on div "Dispatch Failure" at bounding box center [282, 210] width 130 height 20
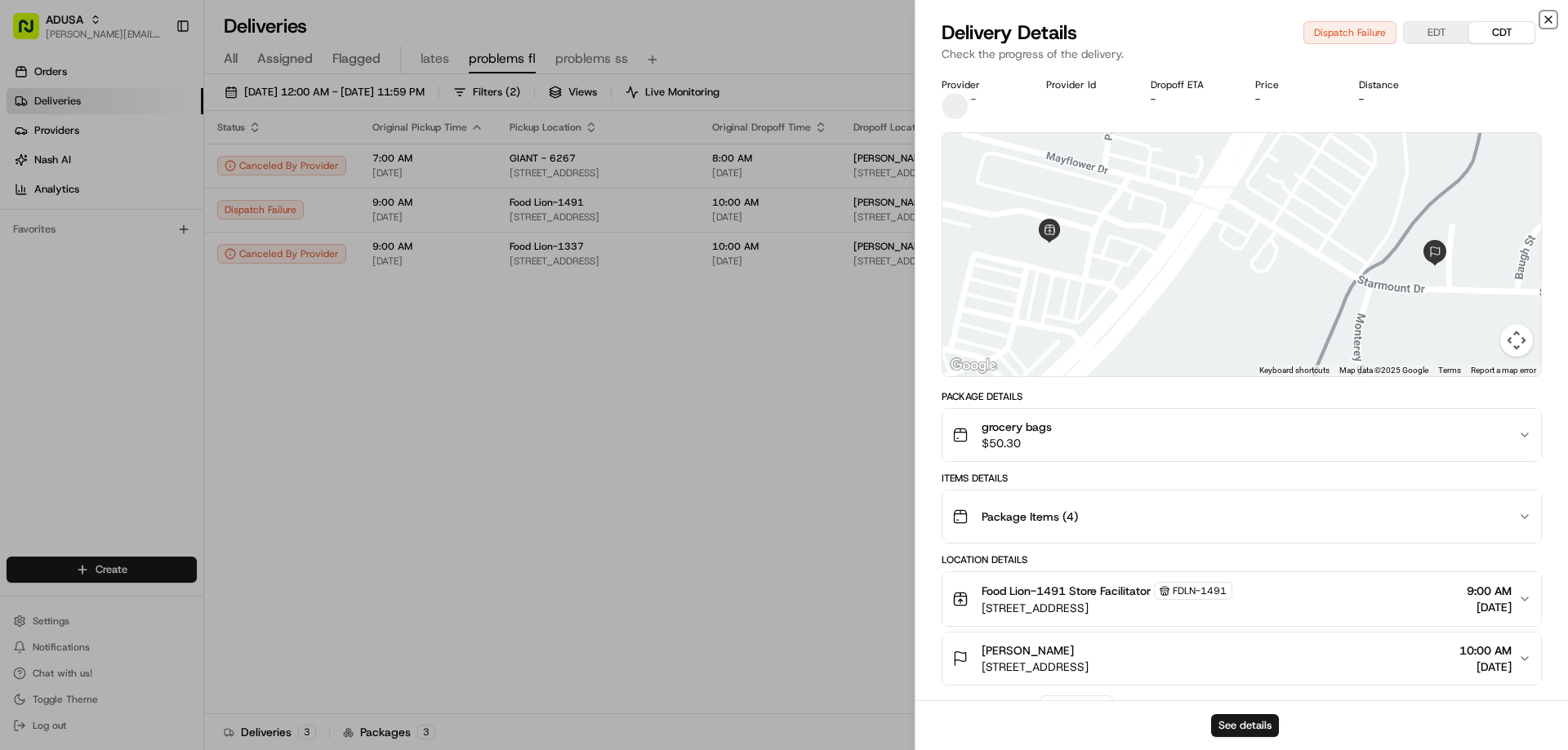
click at [1547, 18] on icon "button" at bounding box center [1547, 19] width 13 height 13
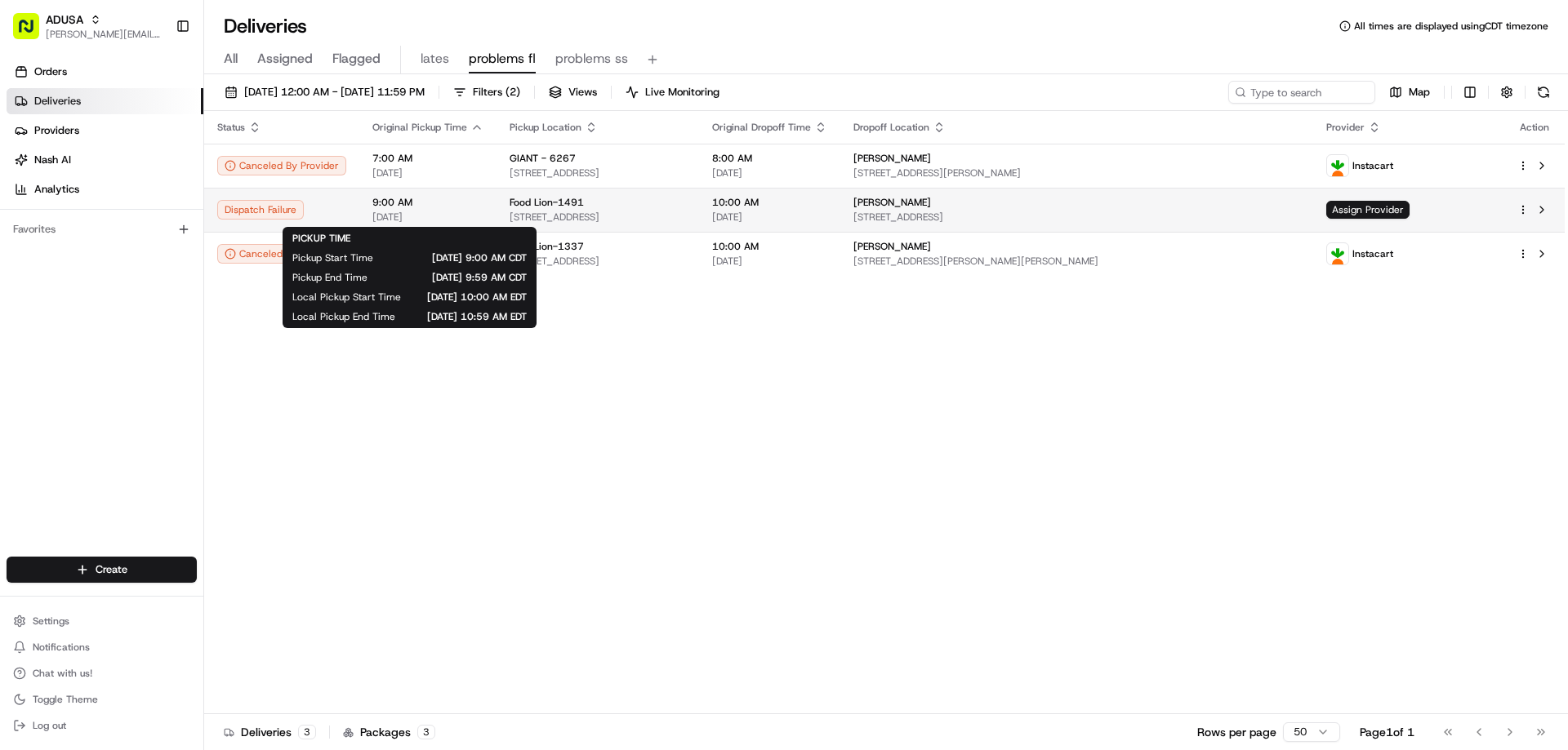
click at [380, 205] on span "9:00 AM" at bounding box center [427, 202] width 111 height 13
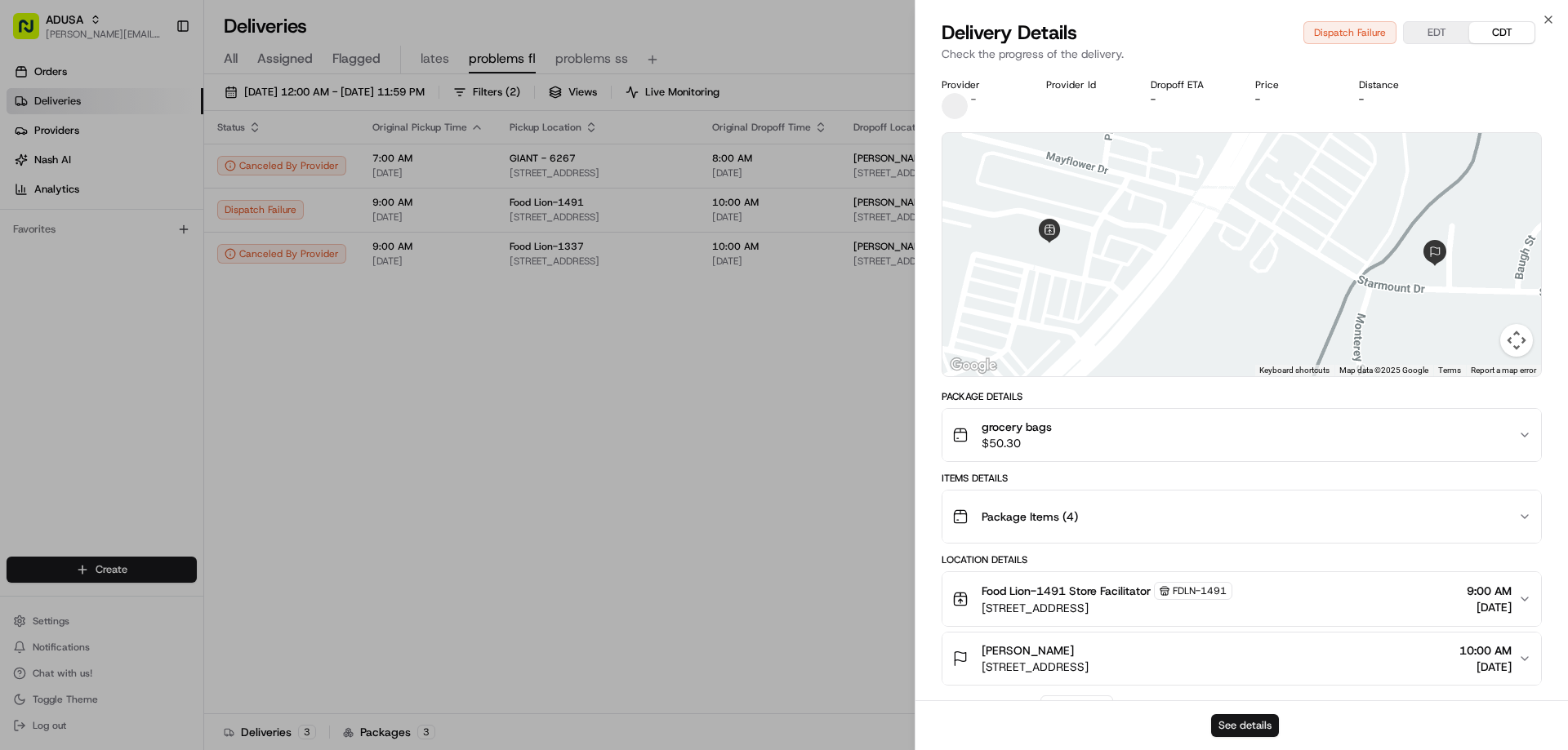
click at [1256, 725] on button "See details" at bounding box center [1244, 725] width 68 height 23
click at [1550, 18] on icon "button" at bounding box center [1548, 19] width 7 height 7
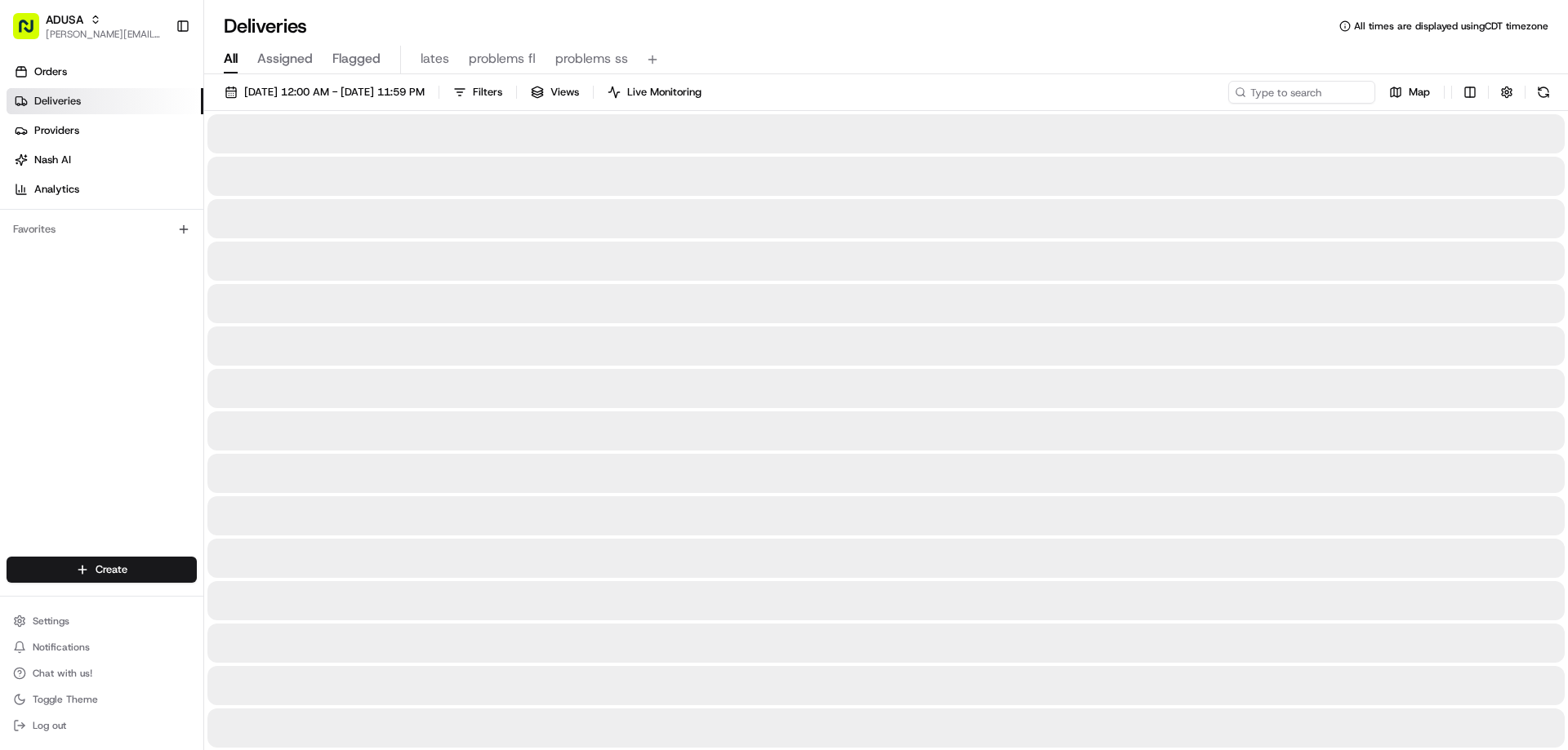
click at [226, 58] on span "All" at bounding box center [231, 59] width 14 height 20
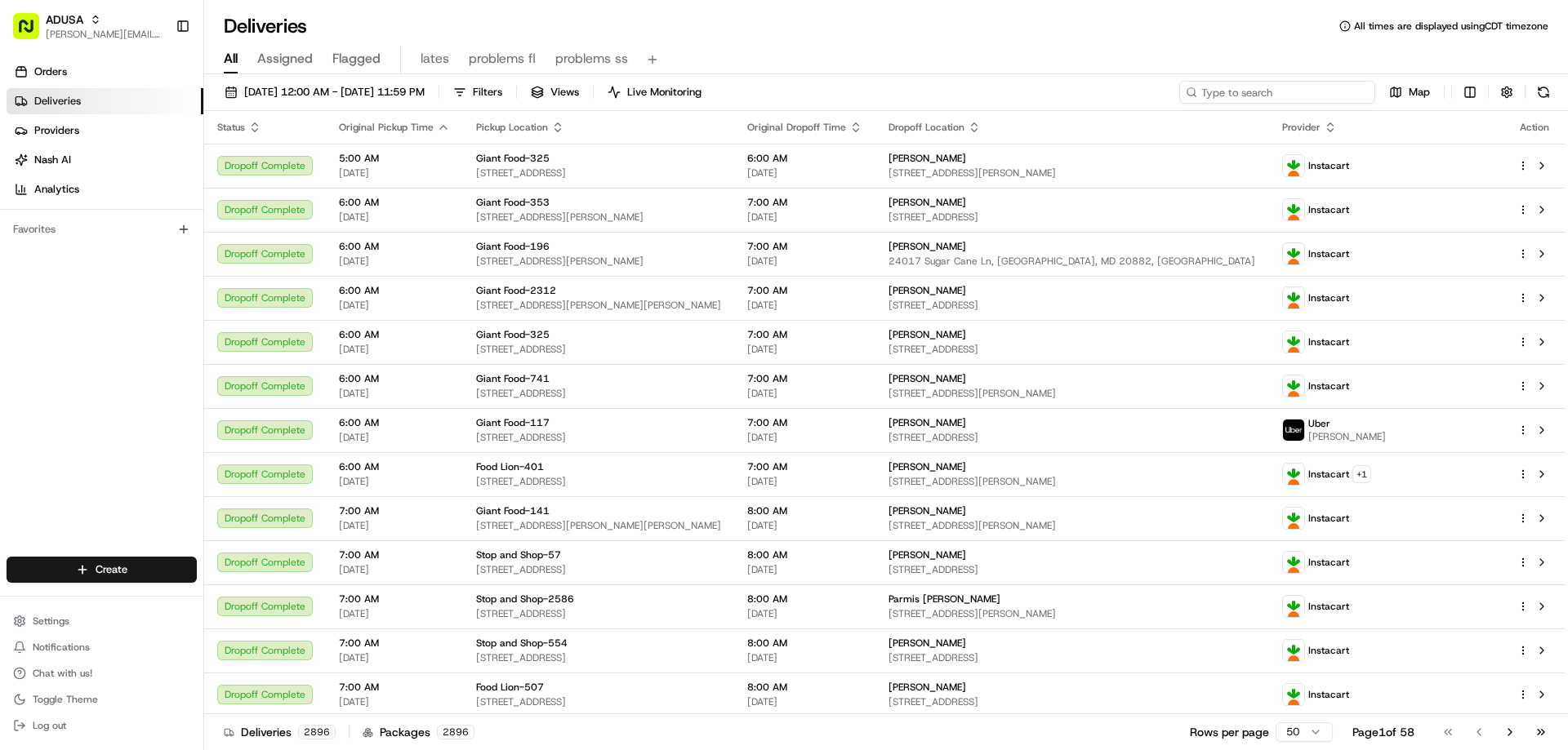
click at [1286, 91] on input at bounding box center [1277, 92] width 196 height 23
paste input "m706985536"
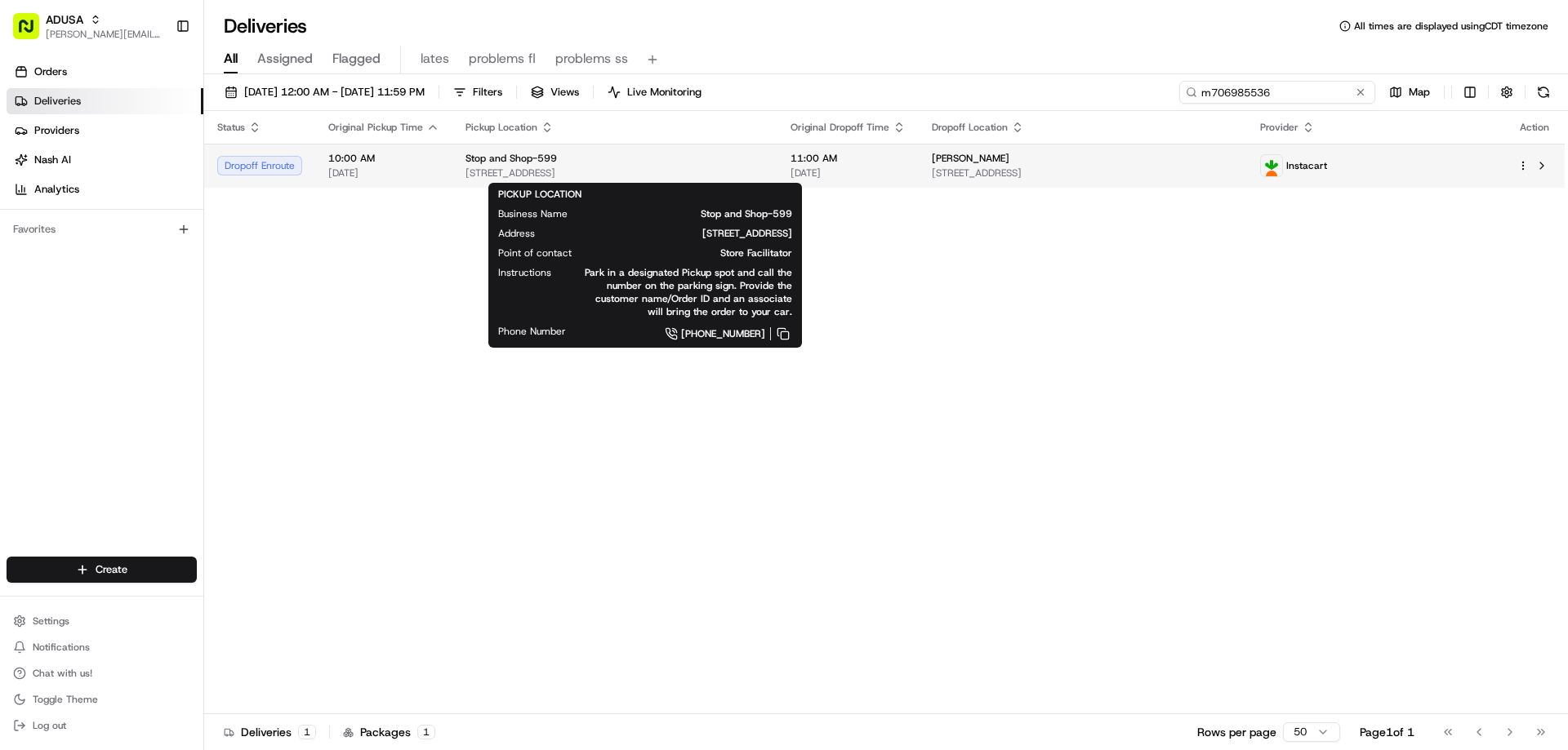
type input "m706985536"
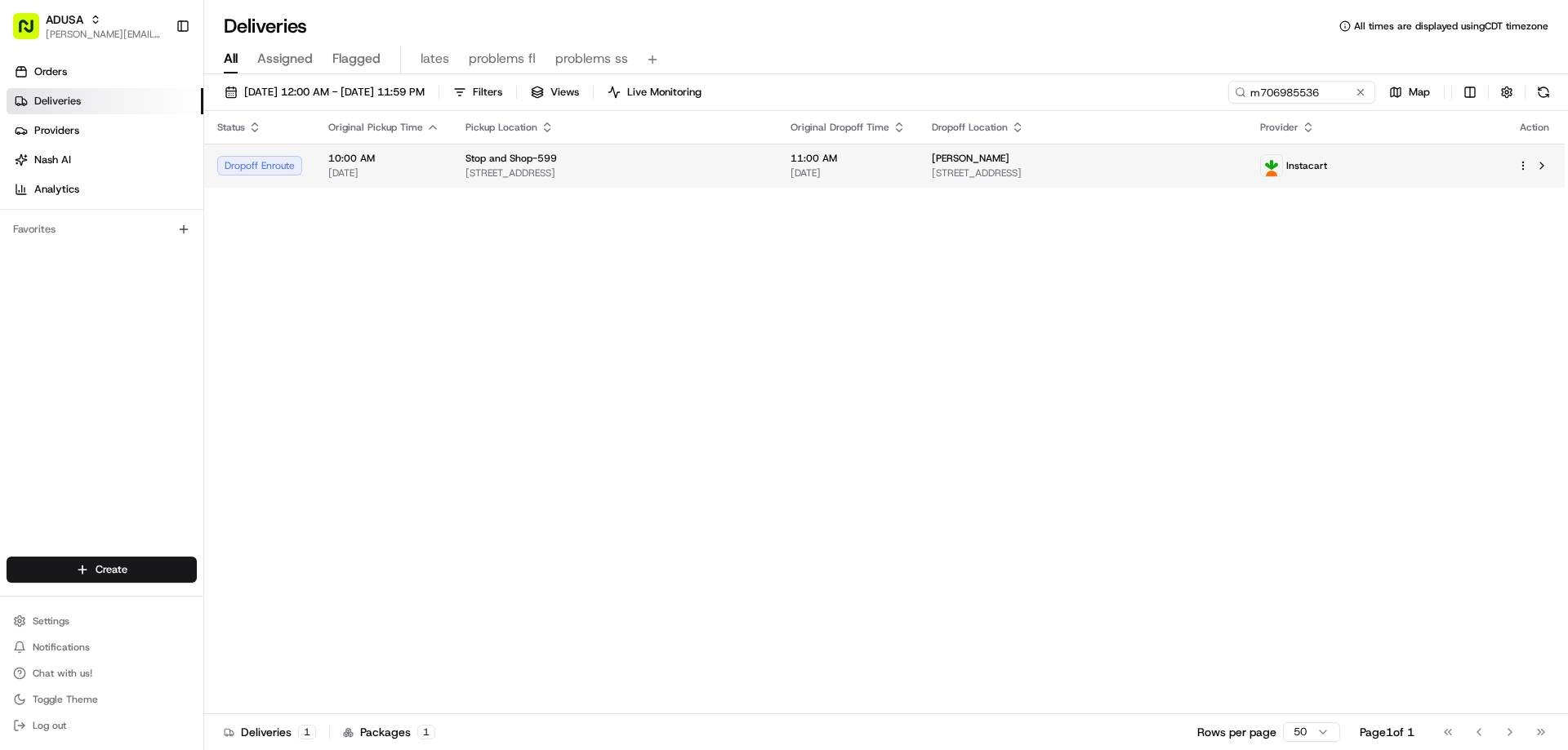
click at [527, 160] on span "Stop and Shop-599" at bounding box center [511, 157] width 92 height 13
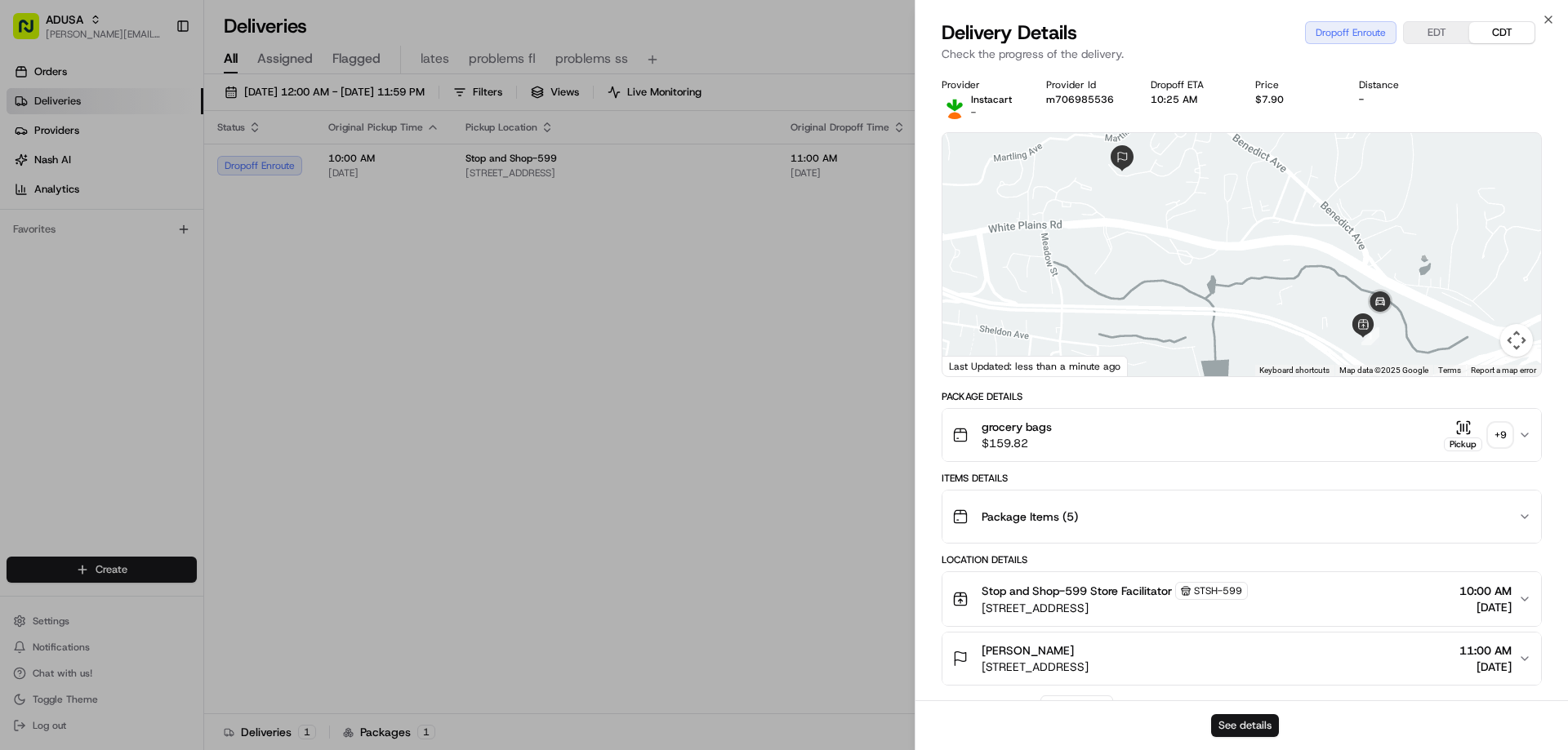
click at [1240, 718] on button "See details" at bounding box center [1244, 725] width 68 height 23
click at [1546, 20] on icon "button" at bounding box center [1547, 19] width 13 height 13
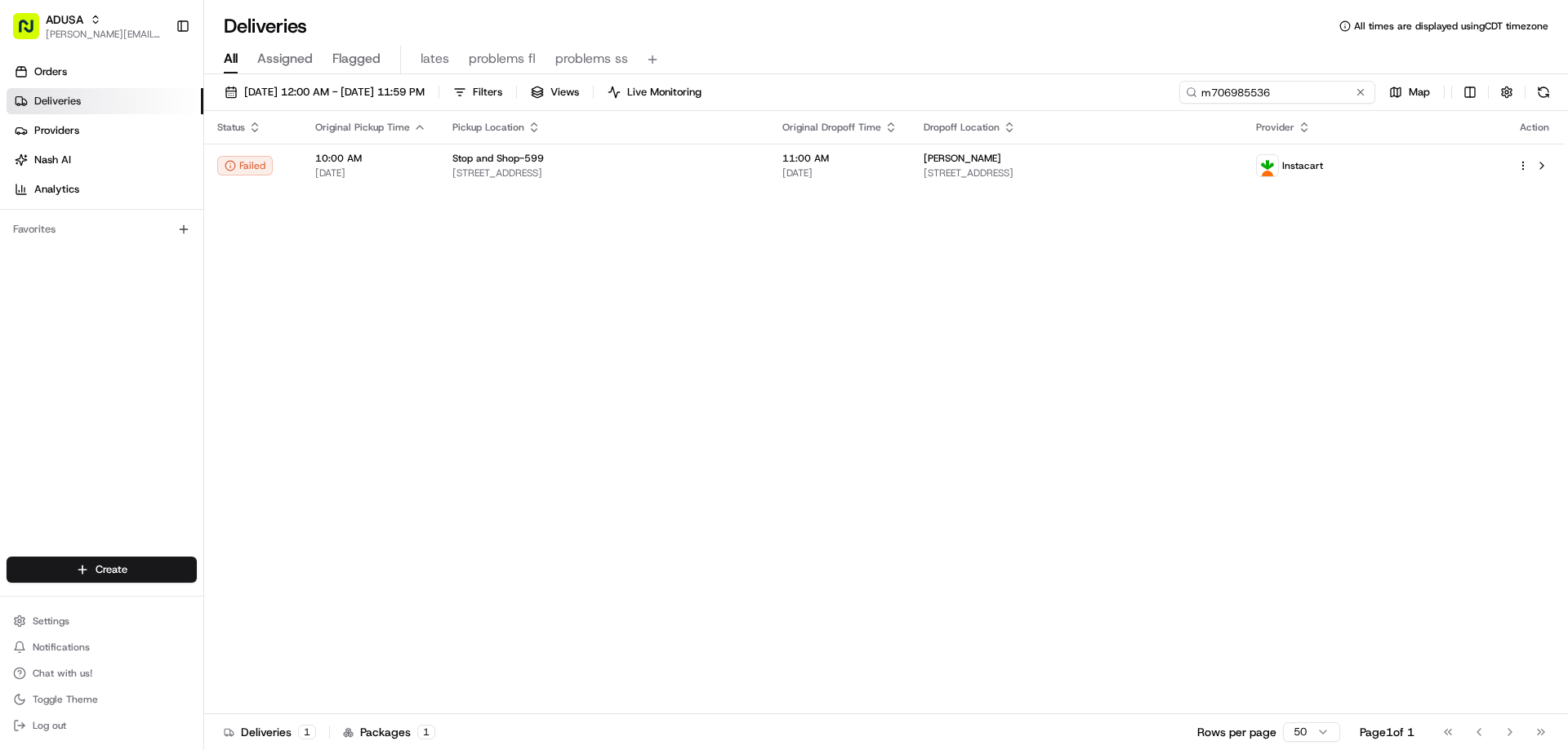
drag, startPoint x: 1327, startPoint y: 94, endPoint x: 1160, endPoint y: 106, distance: 167.4
click at [1166, 110] on div "08/22/2025 12:00 AM - 08/22/2025 11:59 PM Filters Views Live Monitoring m706985…" at bounding box center [886, 96] width 1364 height 30
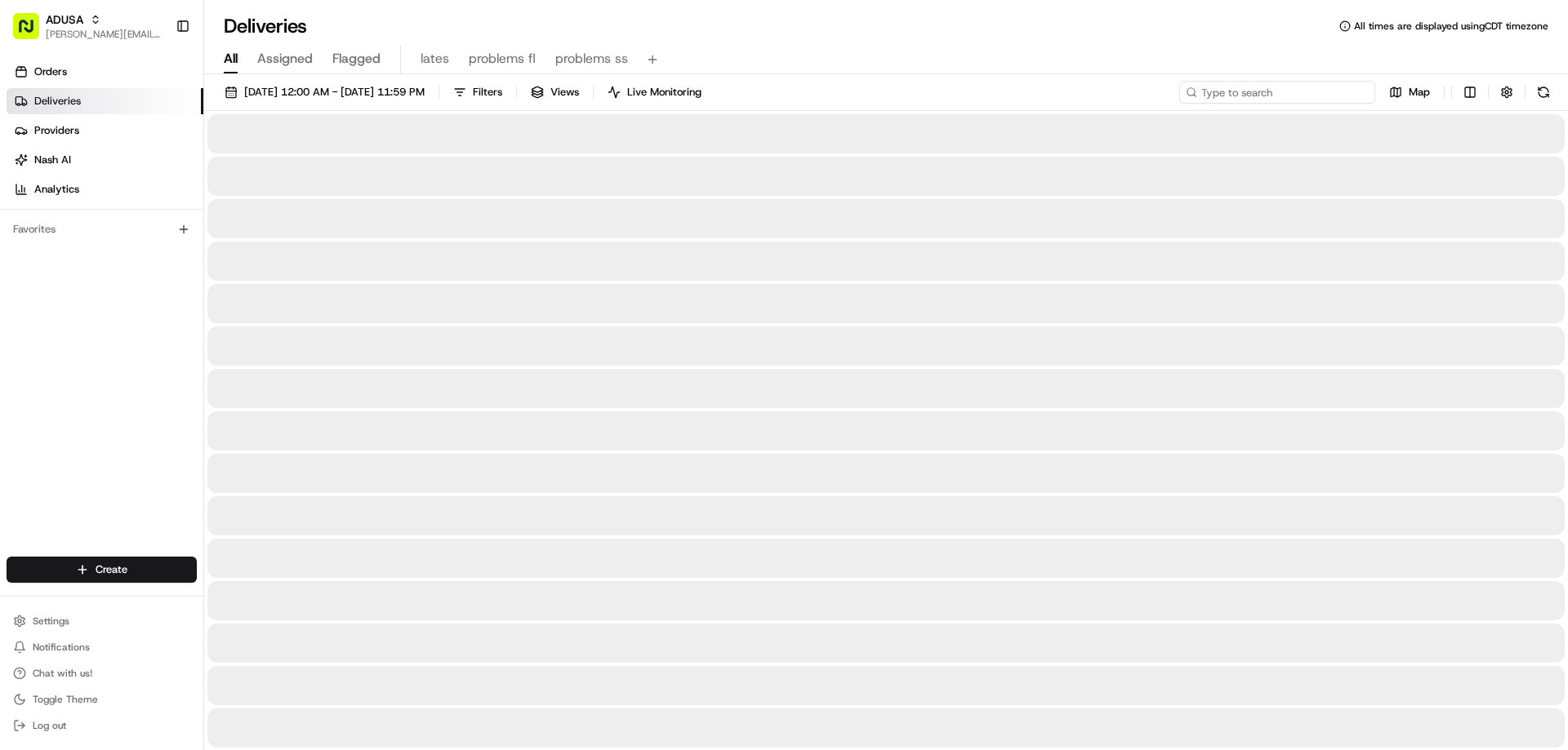
type input "m709451775"
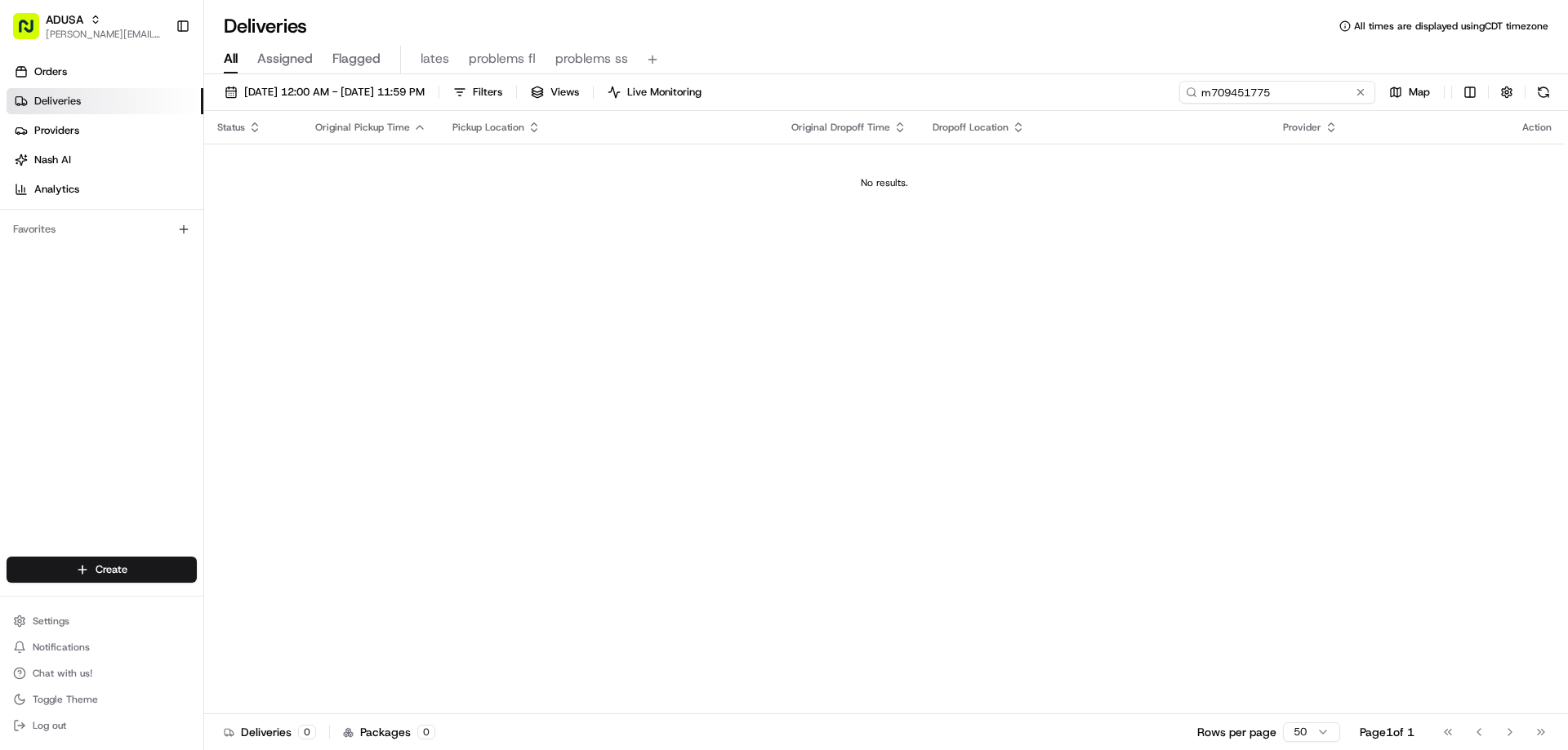
drag, startPoint x: 1288, startPoint y: 91, endPoint x: 1192, endPoint y: 94, distance: 96.0
click at [1192, 94] on div "m709451775" at bounding box center [1277, 92] width 196 height 23
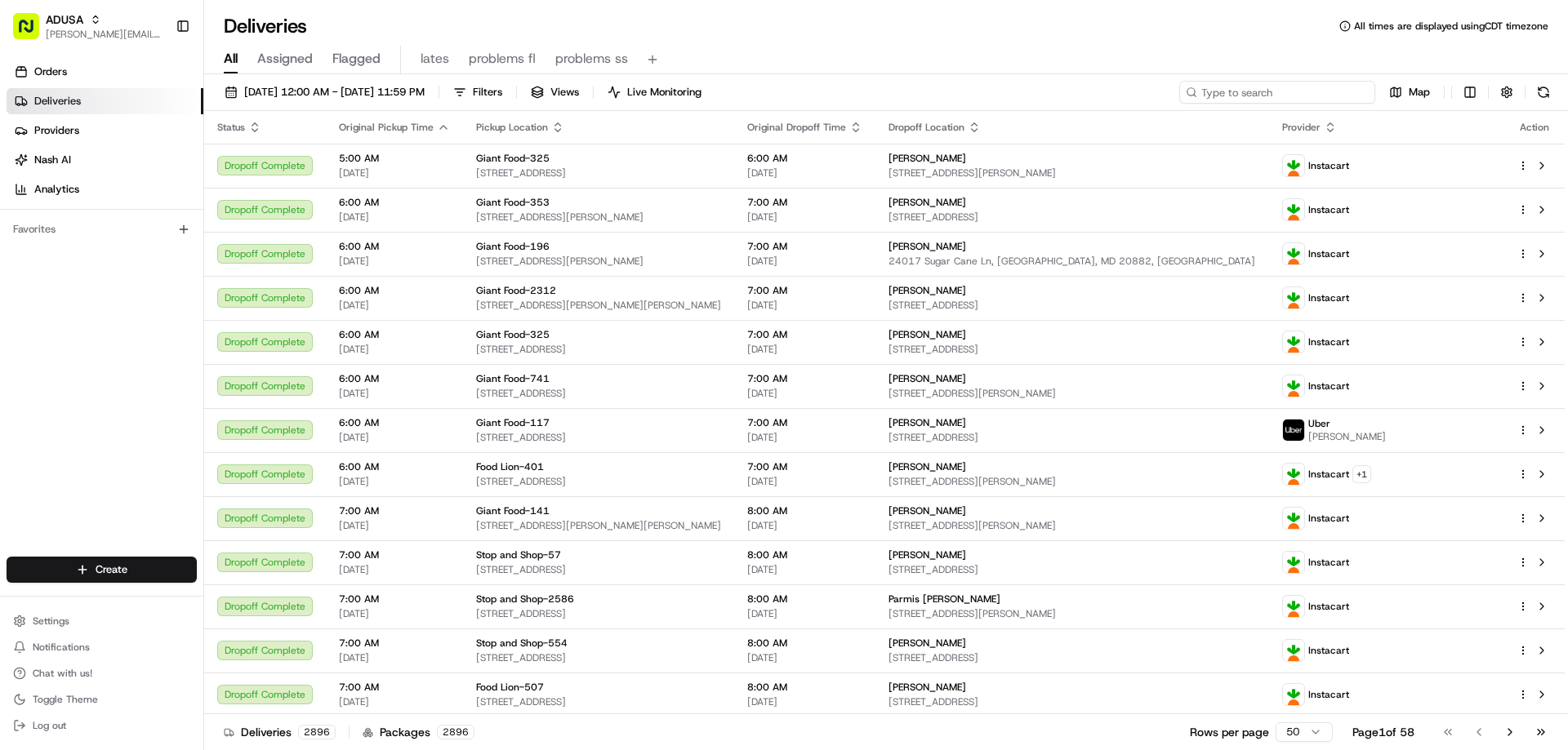
click at [1271, 89] on input at bounding box center [1277, 92] width 196 height 23
paste input "m709534750"
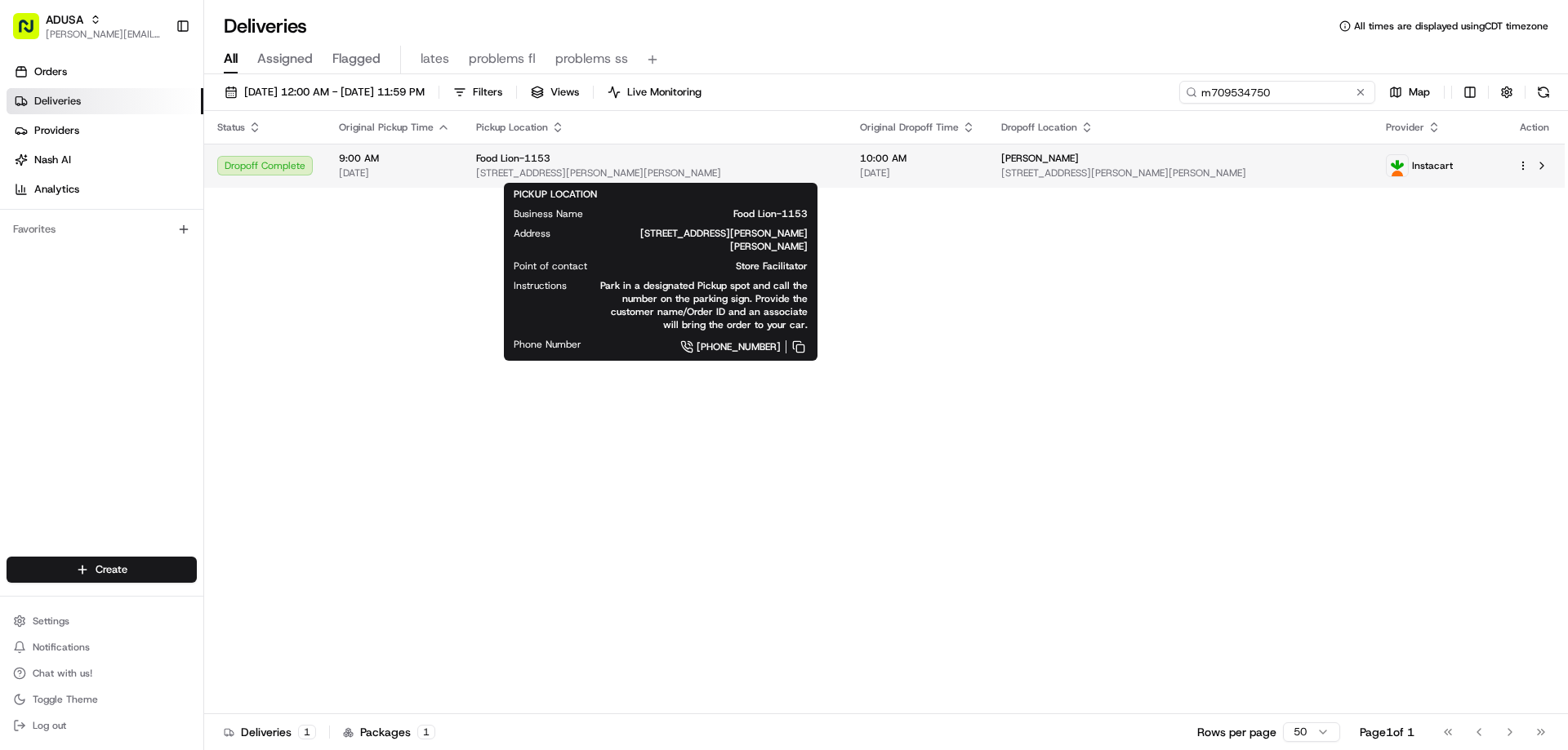
type input "m709534750"
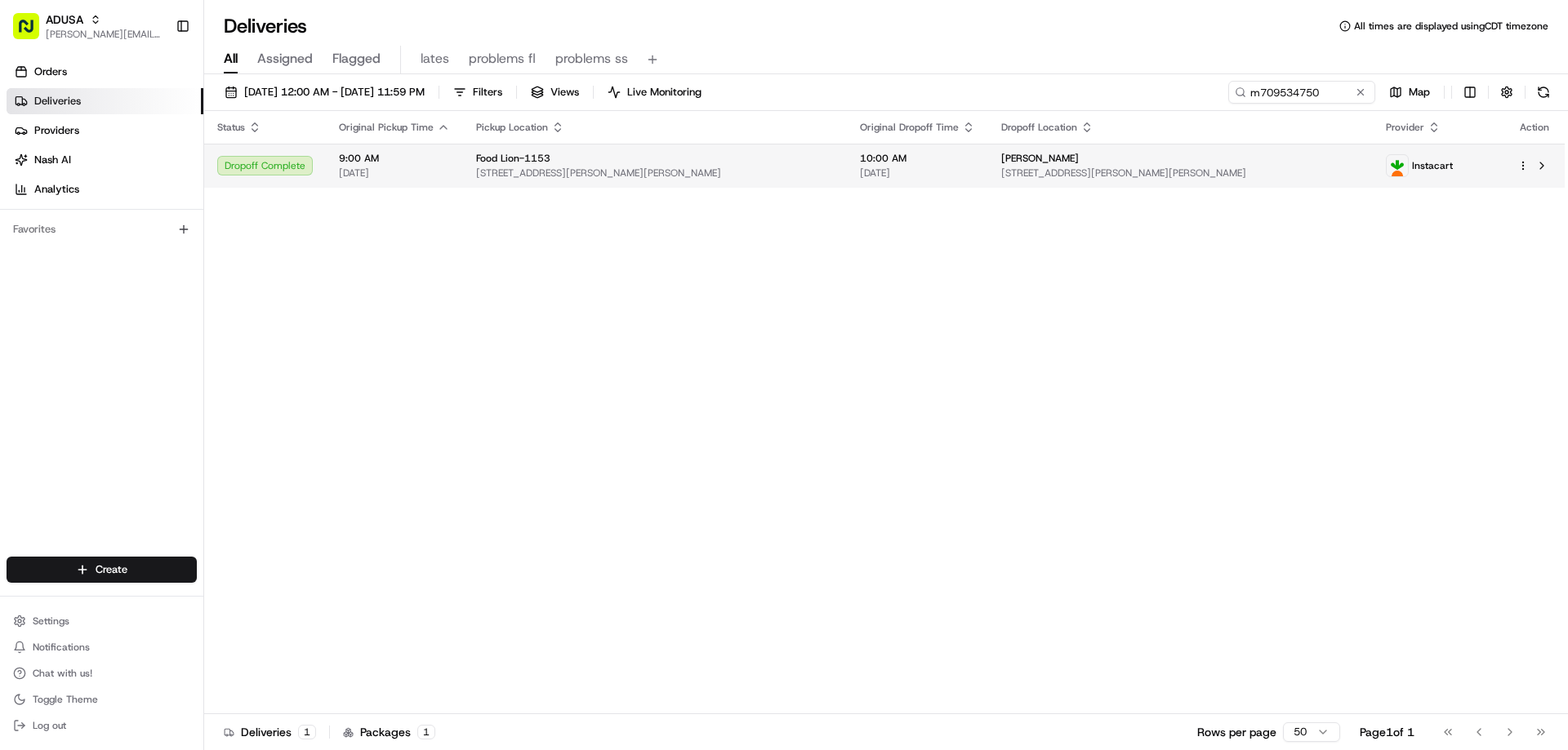
click at [486, 156] on span "Food Lion-1153" at bounding box center [513, 157] width 75 height 13
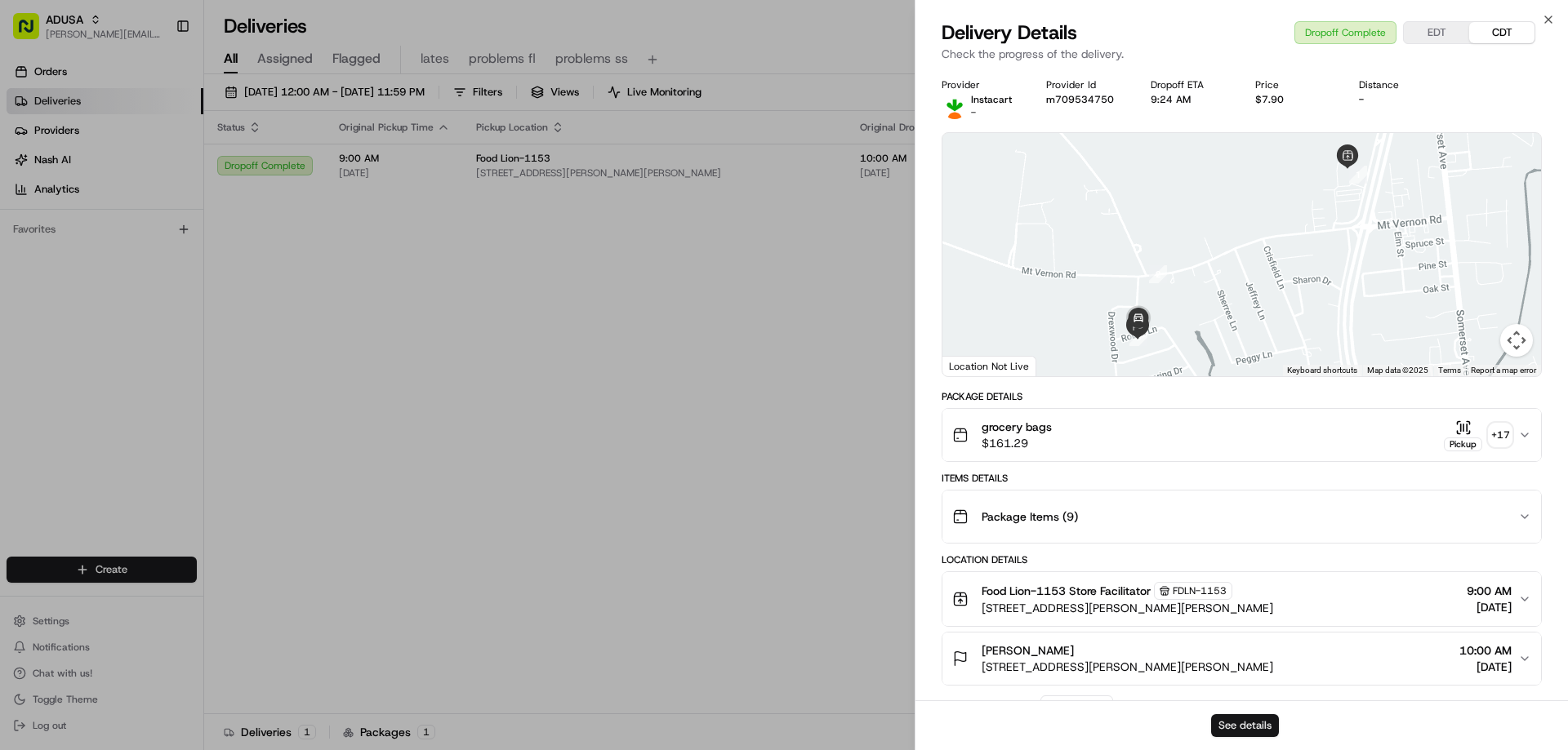
click at [1264, 729] on button "See details" at bounding box center [1244, 725] width 68 height 23
click at [1546, 21] on icon "button" at bounding box center [1548, 19] width 7 height 7
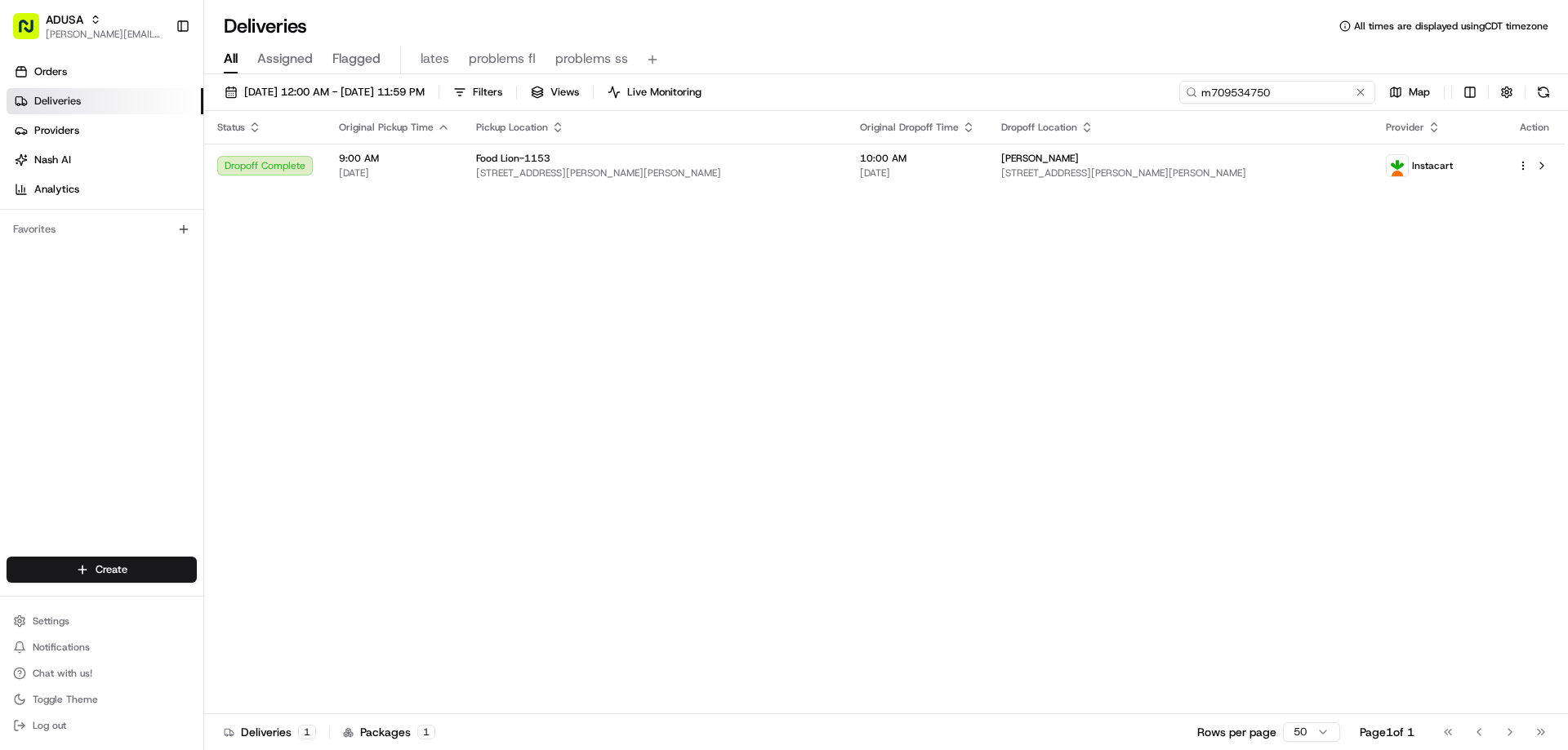
drag, startPoint x: 1324, startPoint y: 90, endPoint x: 1185, endPoint y: 86, distance: 139.1
click at [1185, 86] on input "m709534750" at bounding box center [1277, 92] width 196 height 23
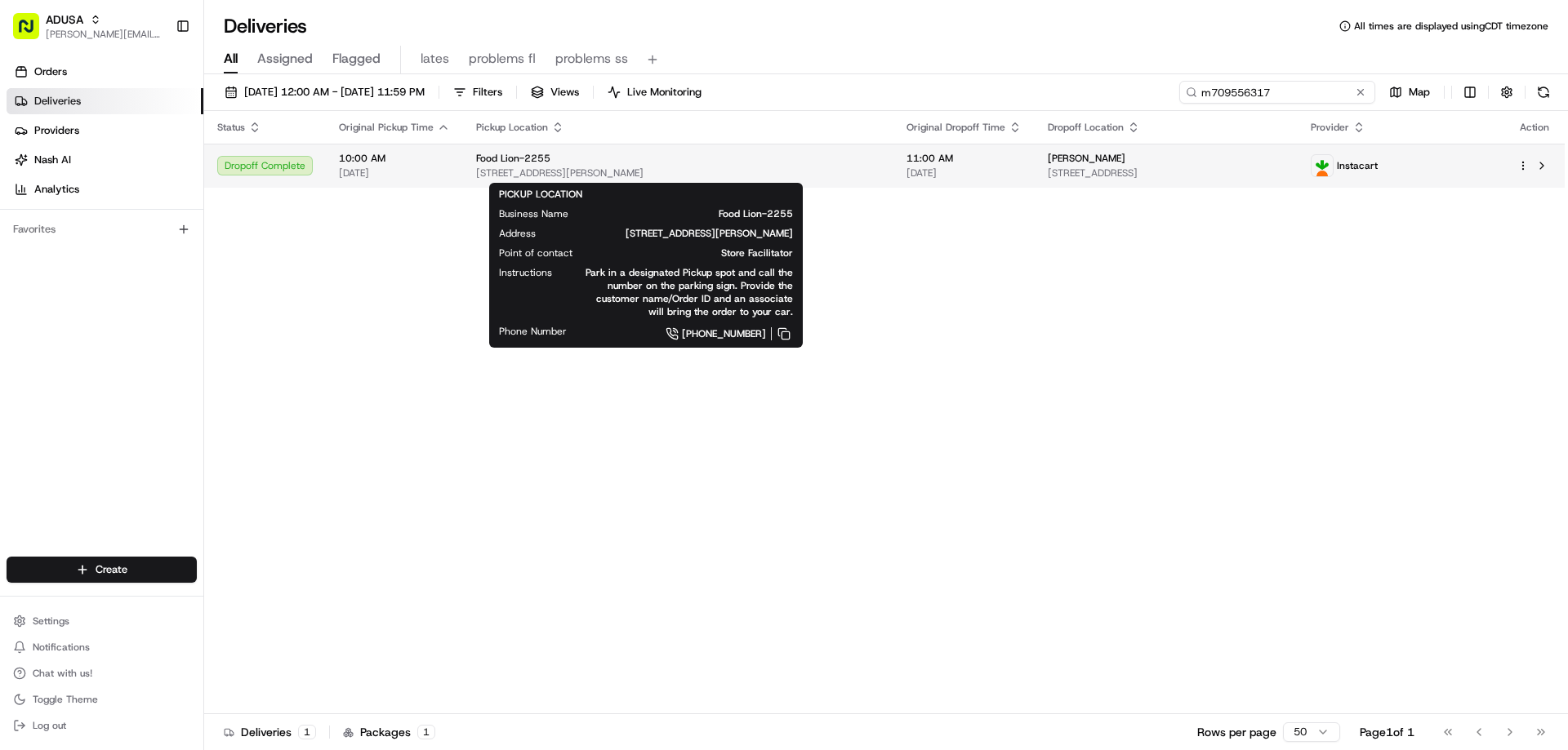
type input "m709556317"
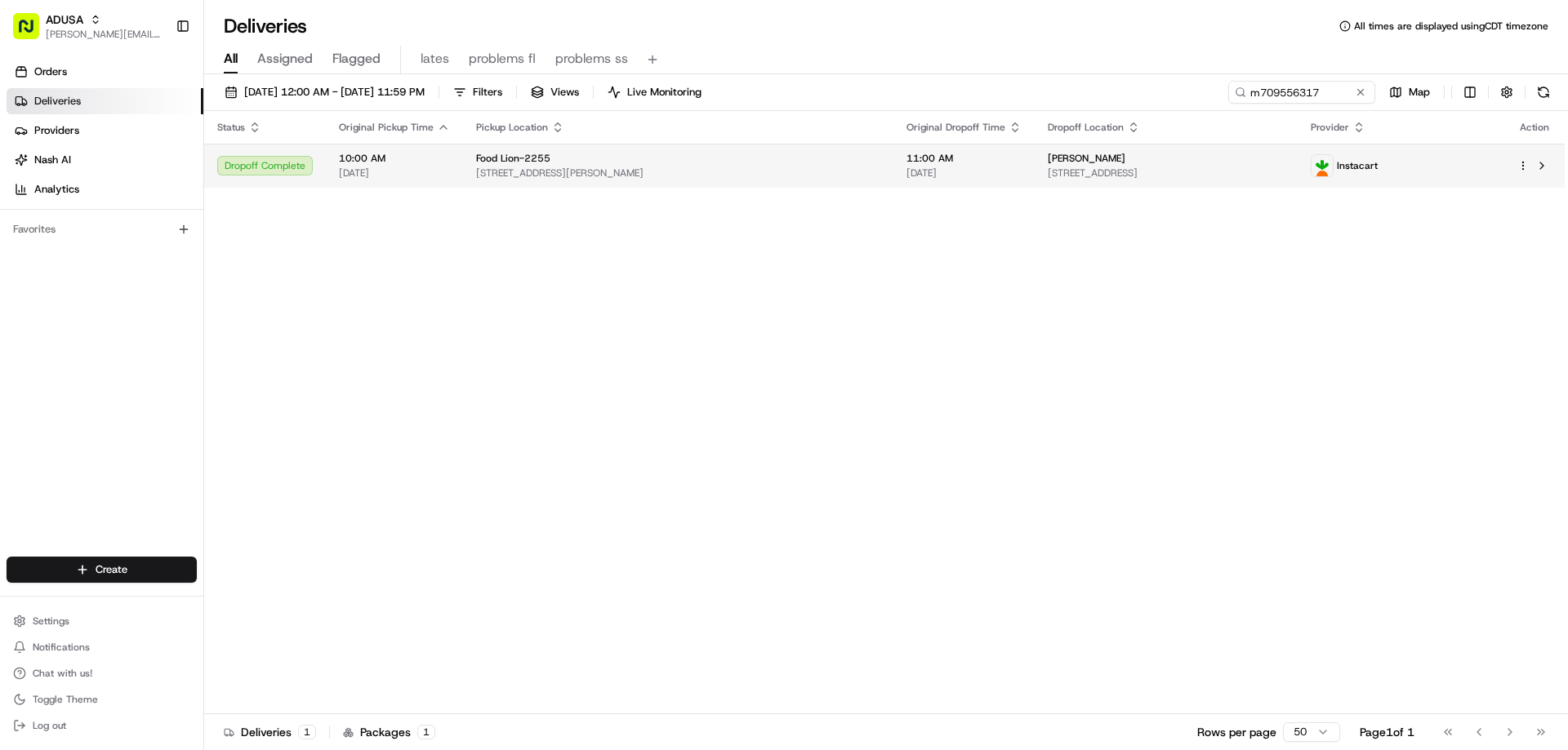
click at [614, 168] on span "2201 W W.T.Harris Blvd, Charlotte, NC 28269, US" at bounding box center [678, 172] width 404 height 13
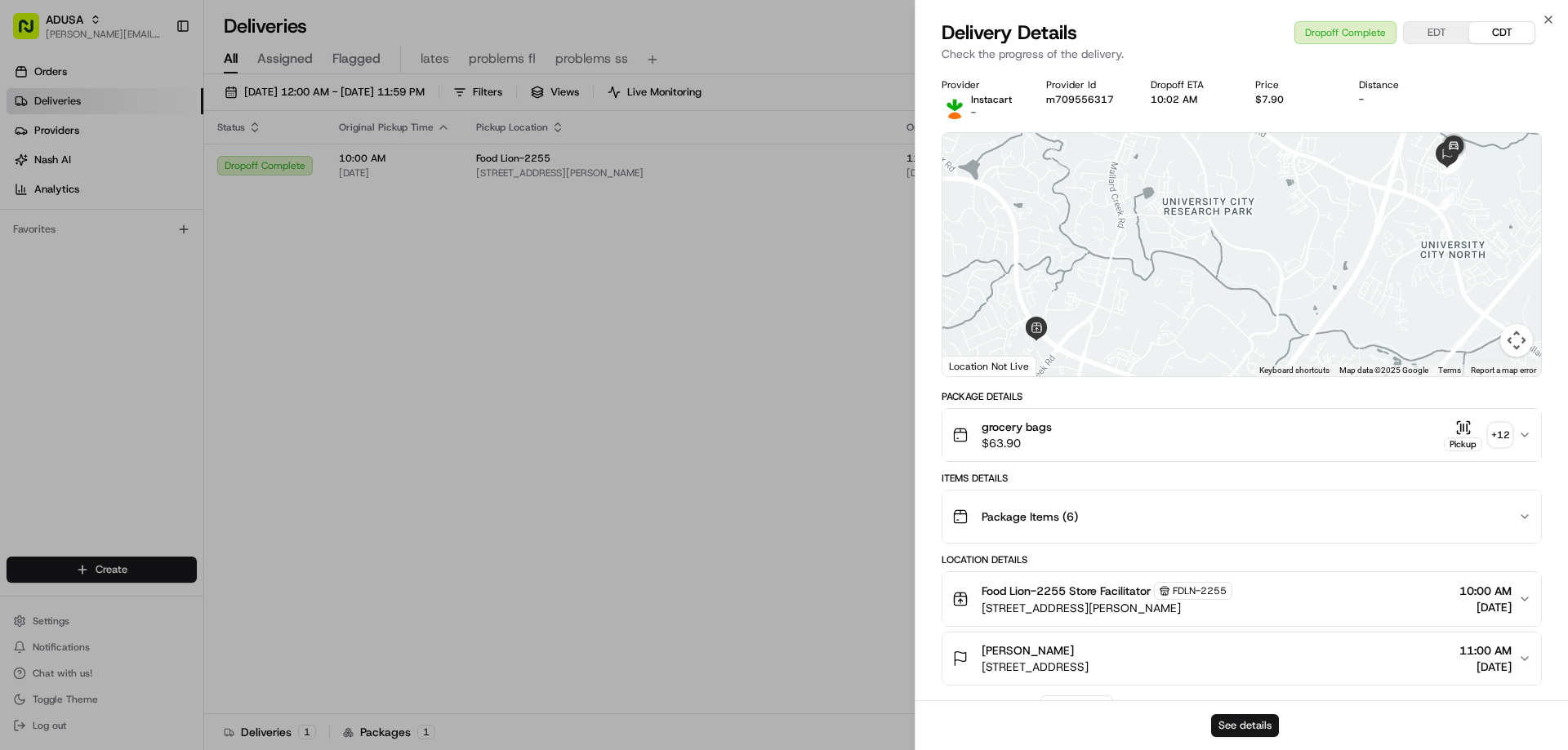
click at [1228, 719] on button "See details" at bounding box center [1244, 725] width 68 height 23
click at [1548, 20] on icon "button" at bounding box center [1548, 19] width 7 height 7
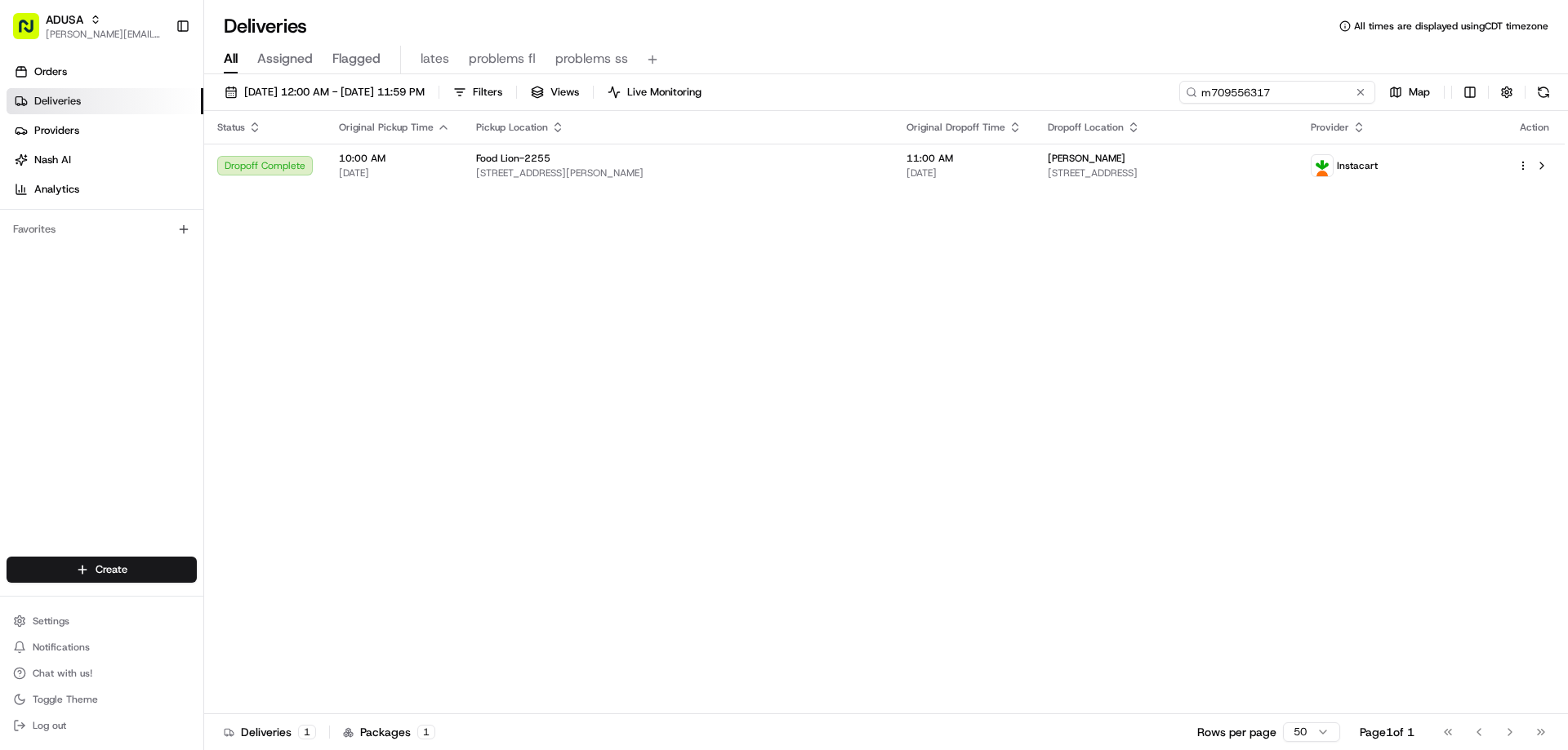
drag, startPoint x: 1325, startPoint y: 94, endPoint x: 1191, endPoint y: 92, distance: 134.0
click at [1197, 92] on input "m709556317" at bounding box center [1277, 92] width 196 height 23
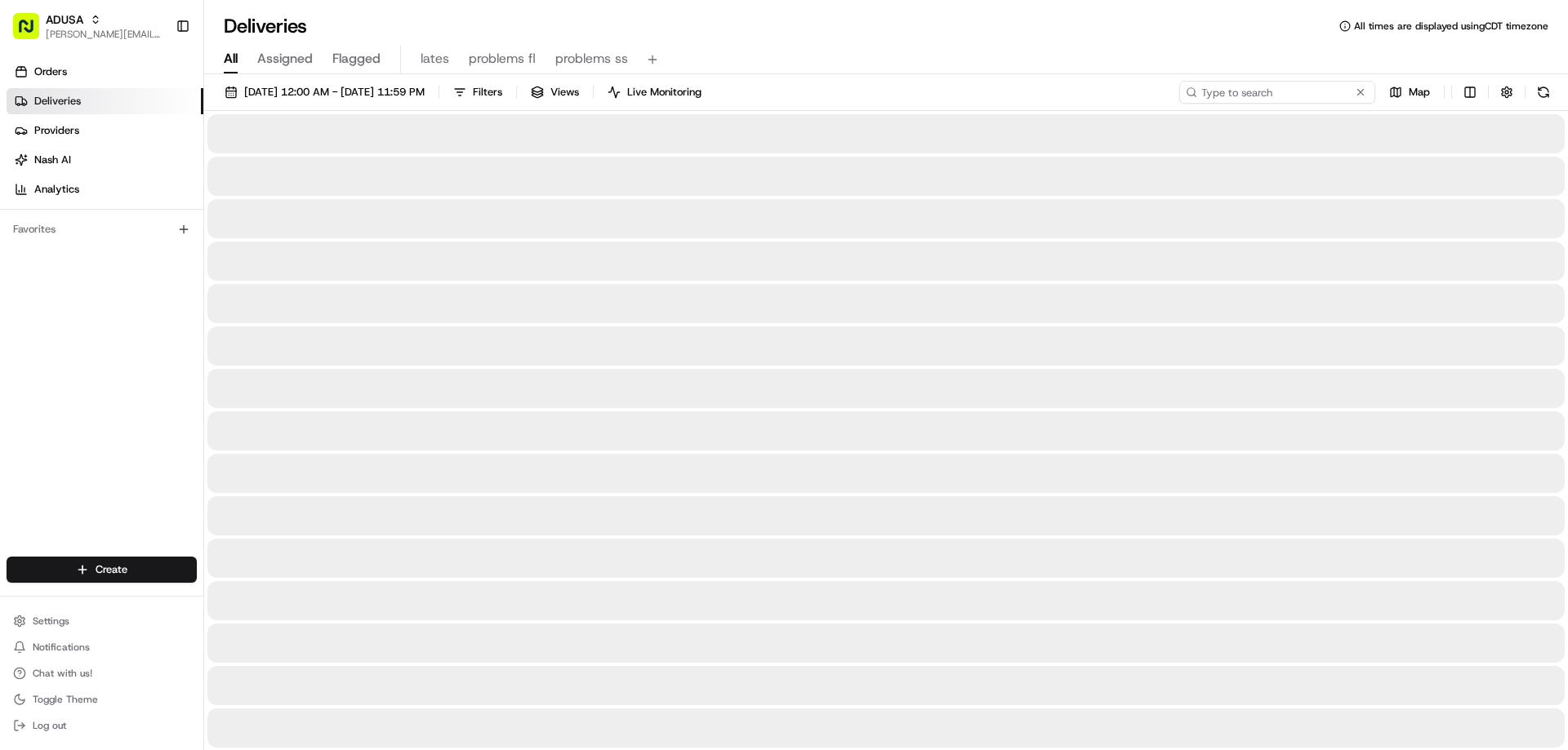
type input "m709605578"
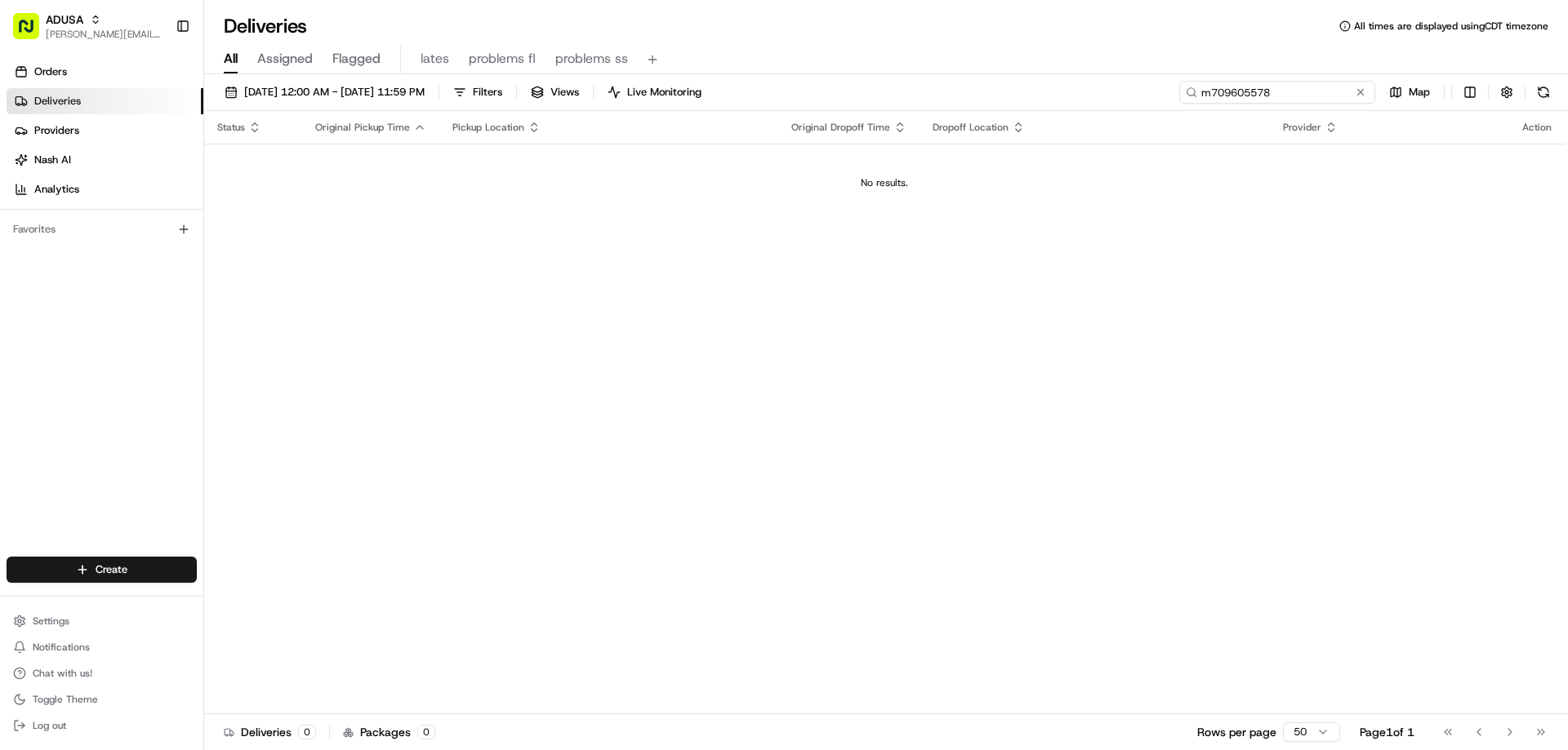
drag, startPoint x: 1273, startPoint y: 96, endPoint x: 1193, endPoint y: 95, distance: 80.0
click at [1195, 95] on div "m709605578" at bounding box center [1277, 92] width 196 height 23
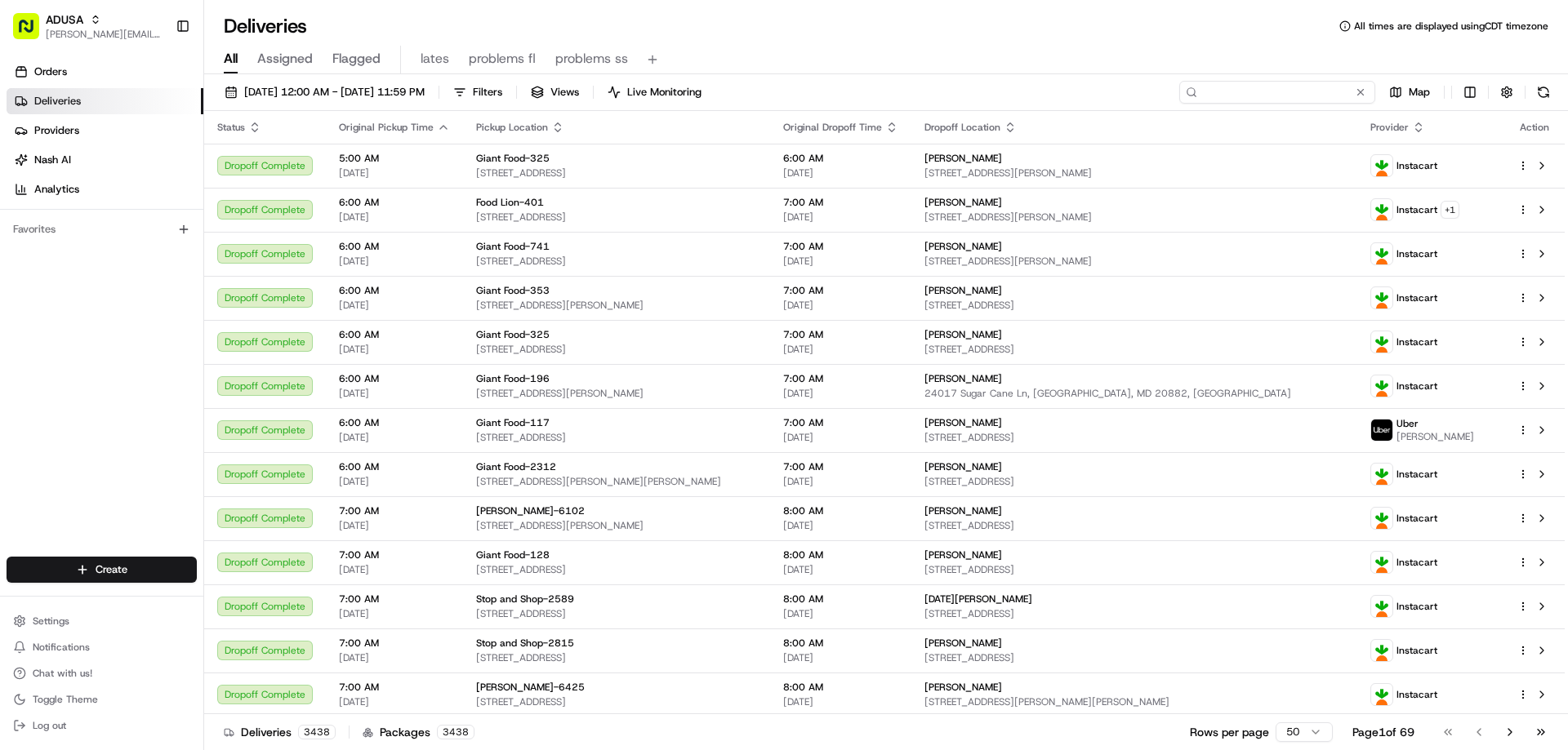
click at [1302, 90] on input at bounding box center [1277, 92] width 196 height 23
paste input "m709605578"
type input "m709605578"
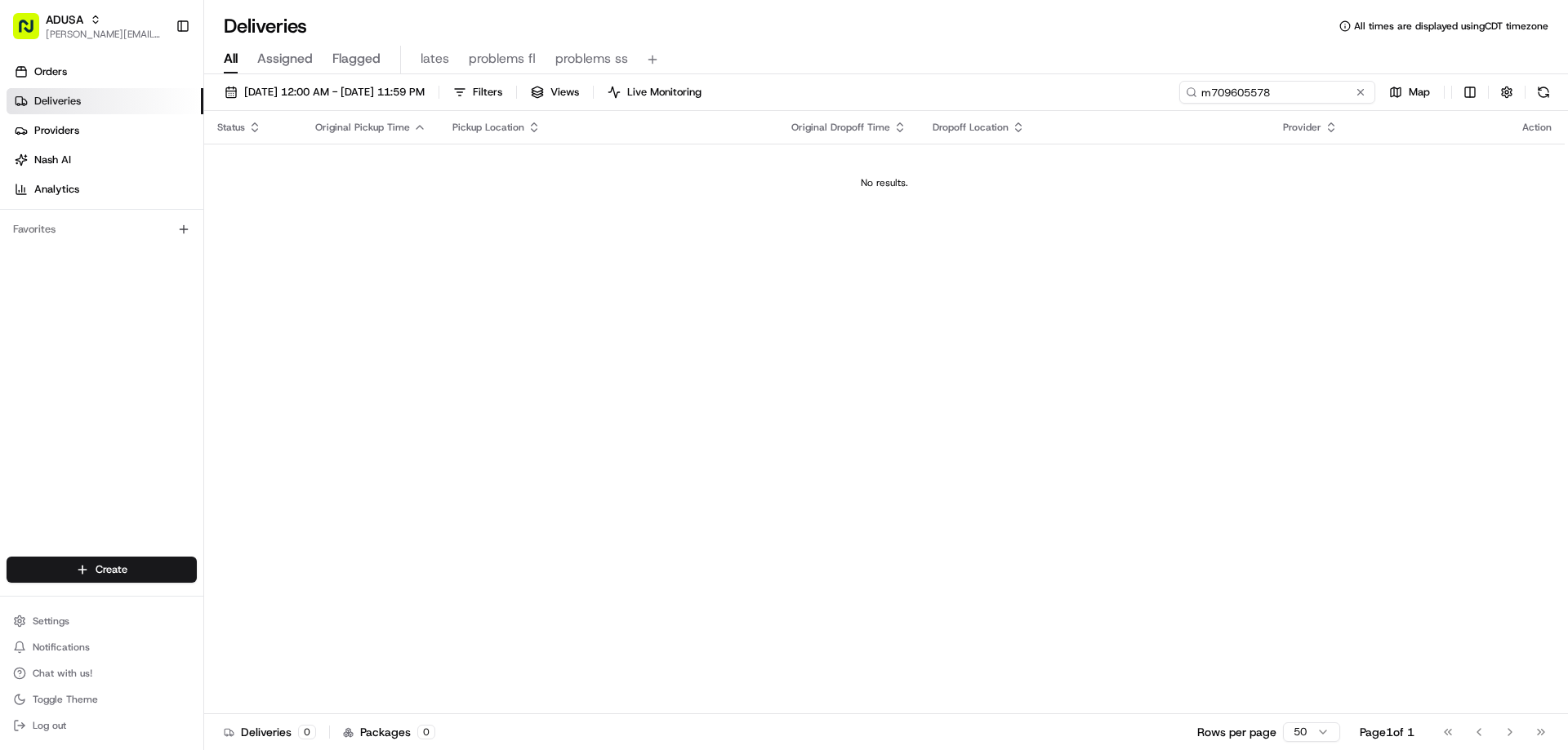
drag, startPoint x: 1292, startPoint y: 93, endPoint x: 1190, endPoint y: 102, distance: 102.4
click at [1192, 102] on input "m709605578" at bounding box center [1277, 92] width 196 height 23
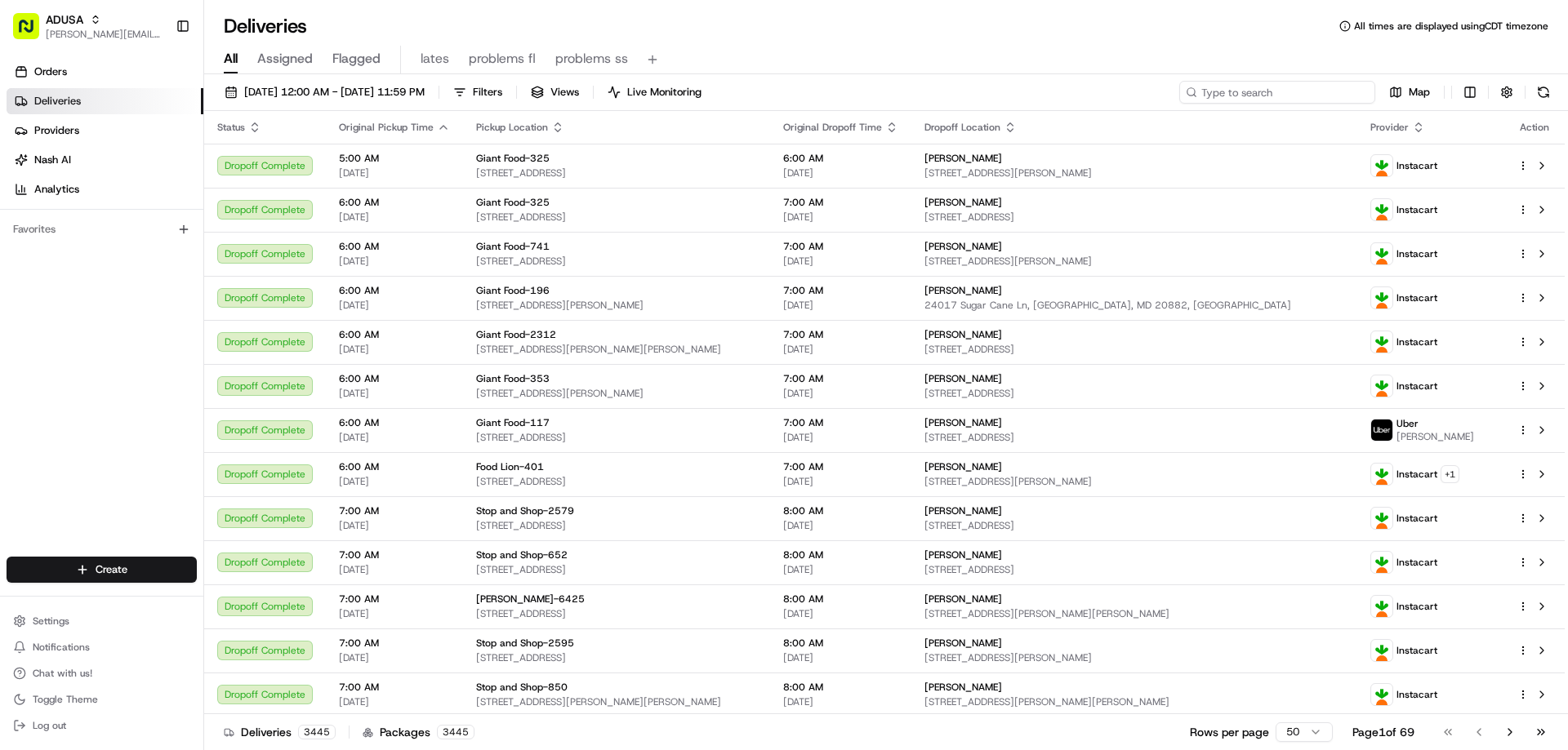
click at [1265, 89] on input at bounding box center [1277, 92] width 196 height 23
paste input "m709605578"
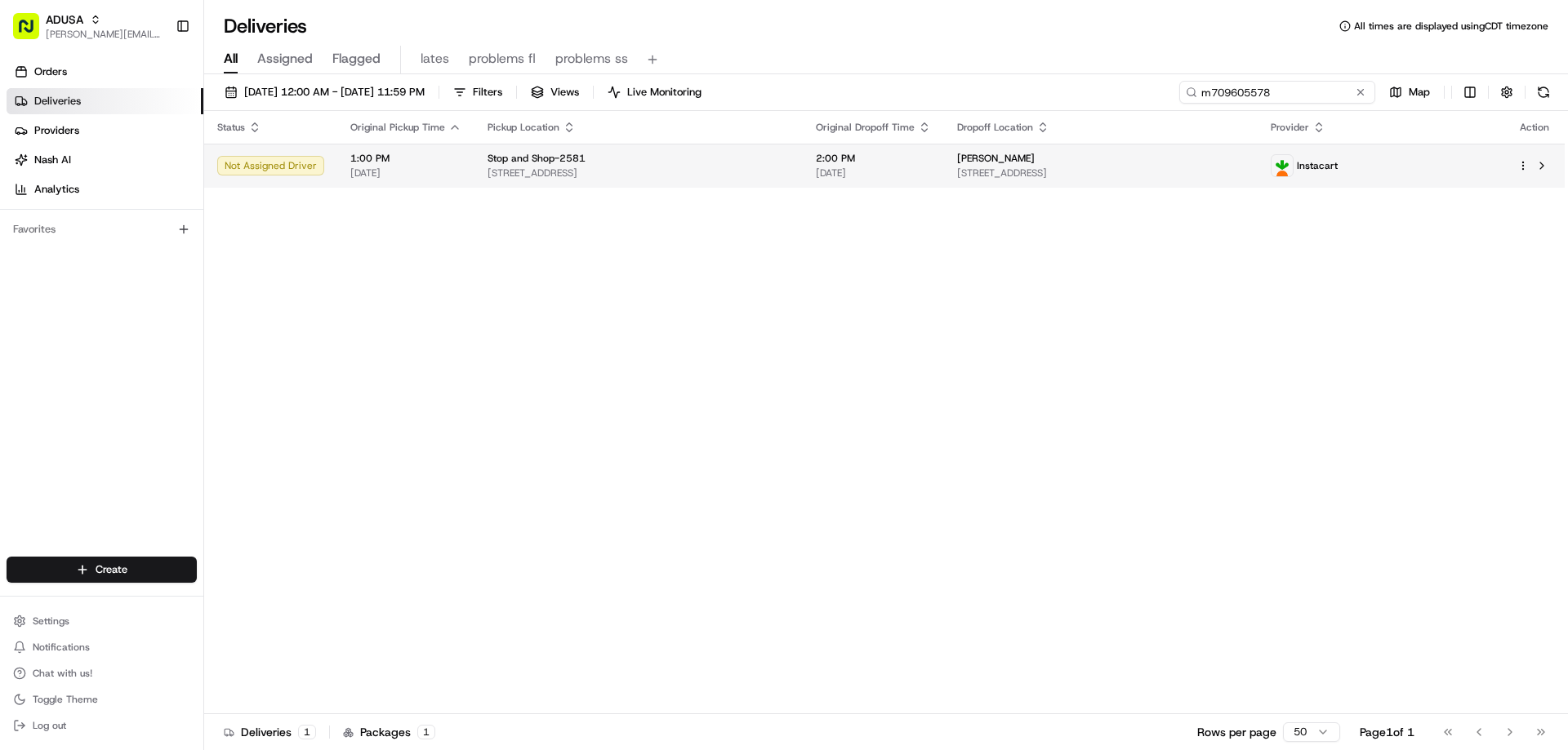
type input "m709605578"
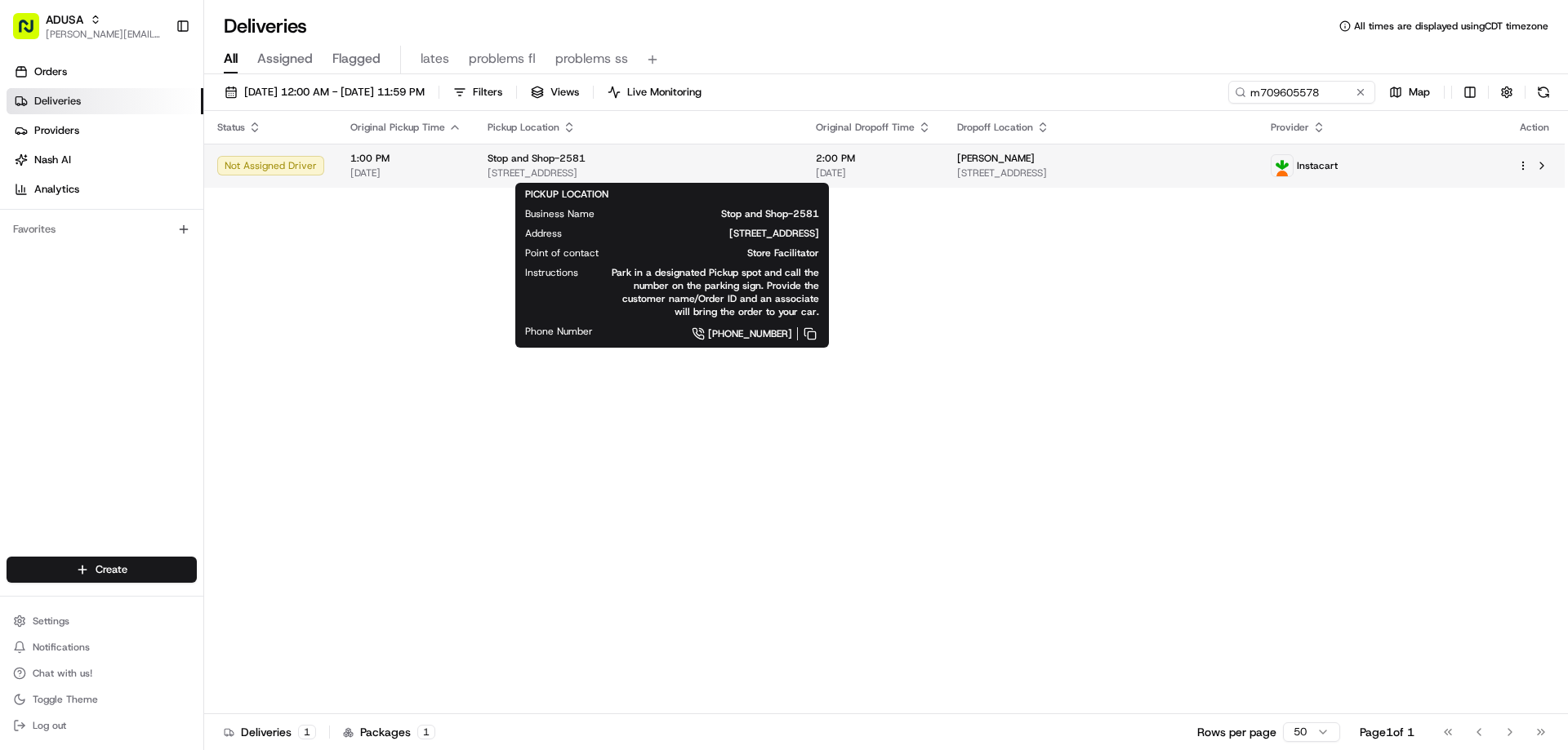
click at [556, 163] on span "Stop and Shop-2581" at bounding box center [536, 157] width 98 height 13
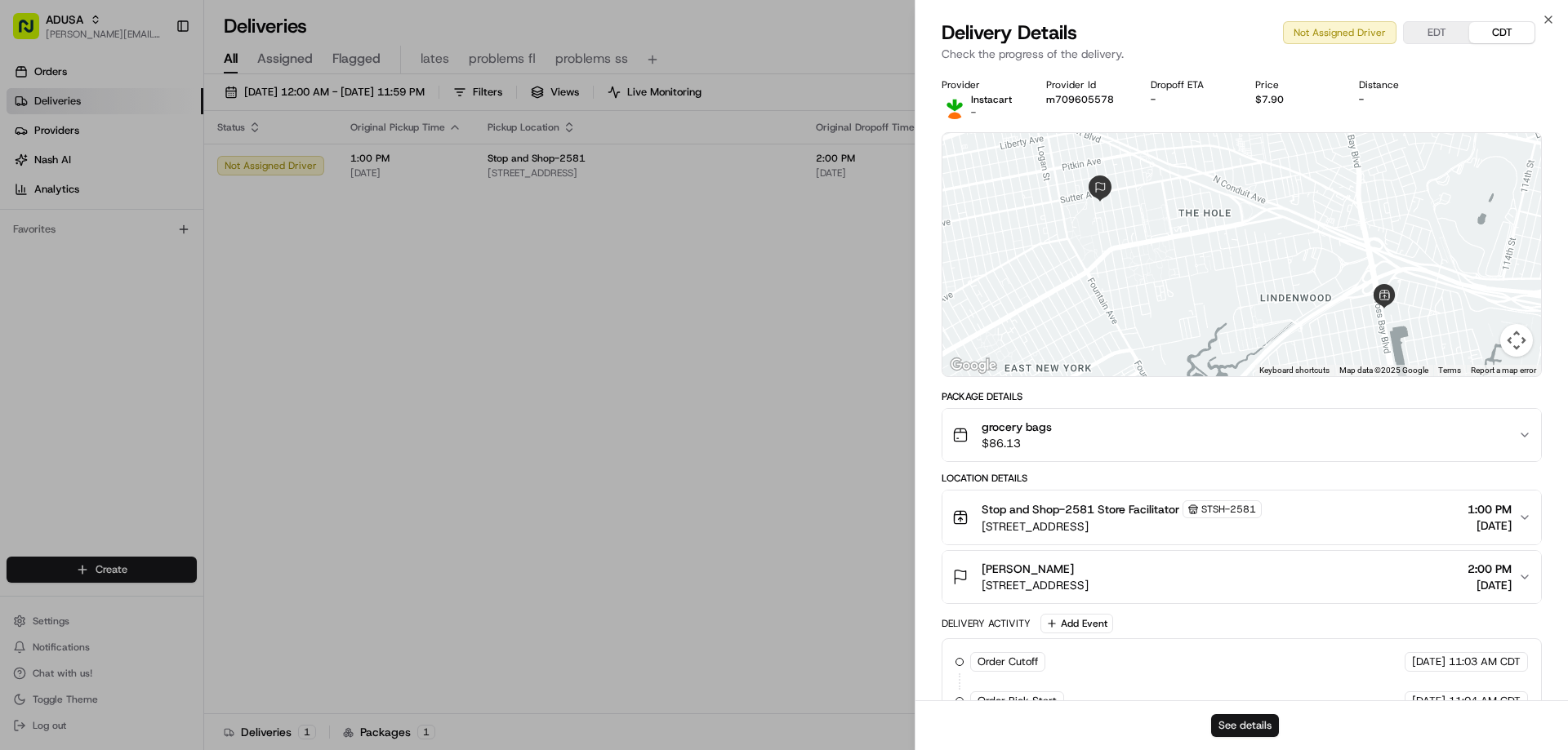
click at [1251, 729] on button "See details" at bounding box center [1244, 725] width 68 height 23
click at [1541, 19] on icon "button" at bounding box center [1547, 19] width 13 height 13
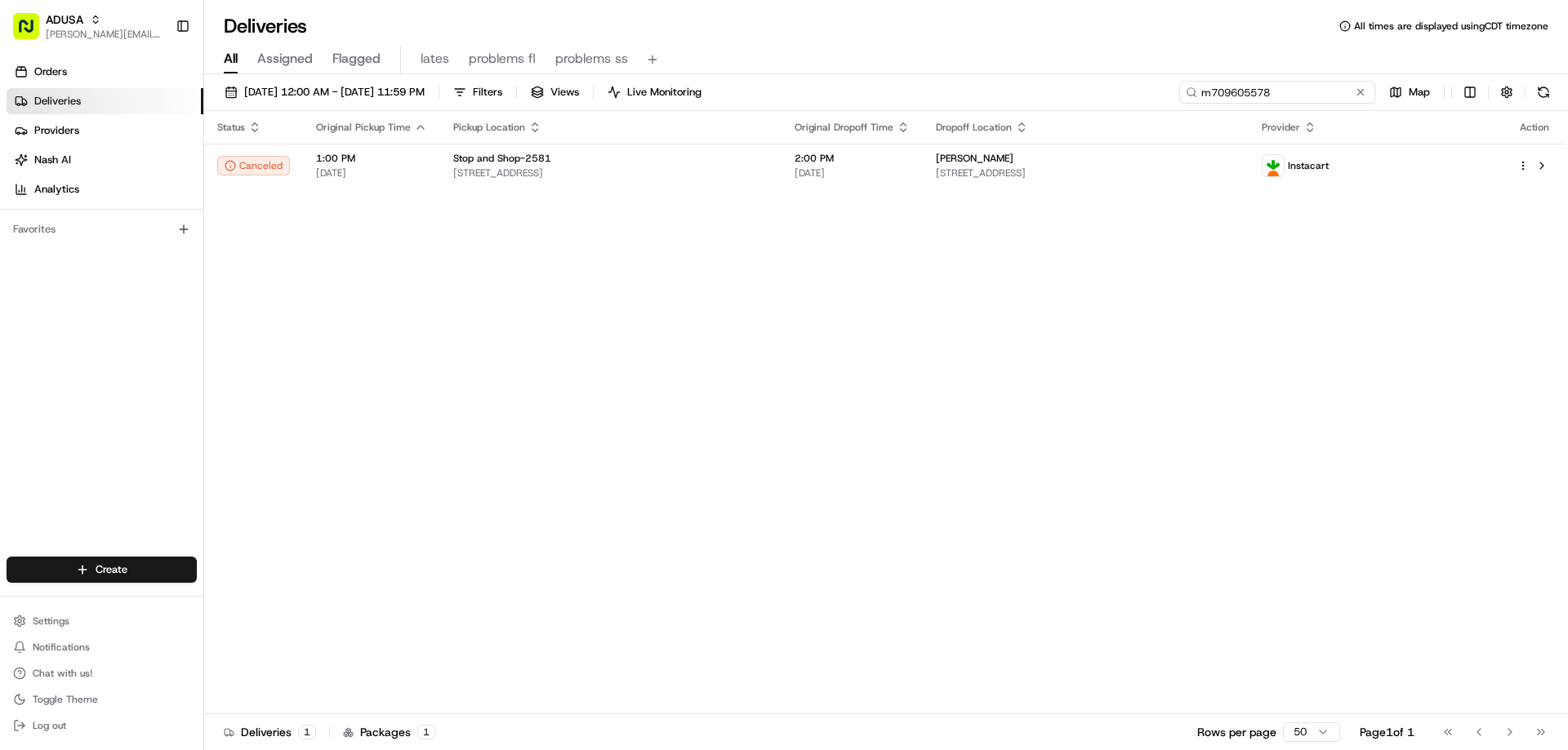
drag, startPoint x: 1328, startPoint y: 89, endPoint x: 1175, endPoint y: 99, distance: 153.3
click at [1175, 99] on div "08/22/2025 12:00 AM - 08/22/2025 11:59 PM Filters Views Live Monitoring m709605…" at bounding box center [886, 96] width 1364 height 30
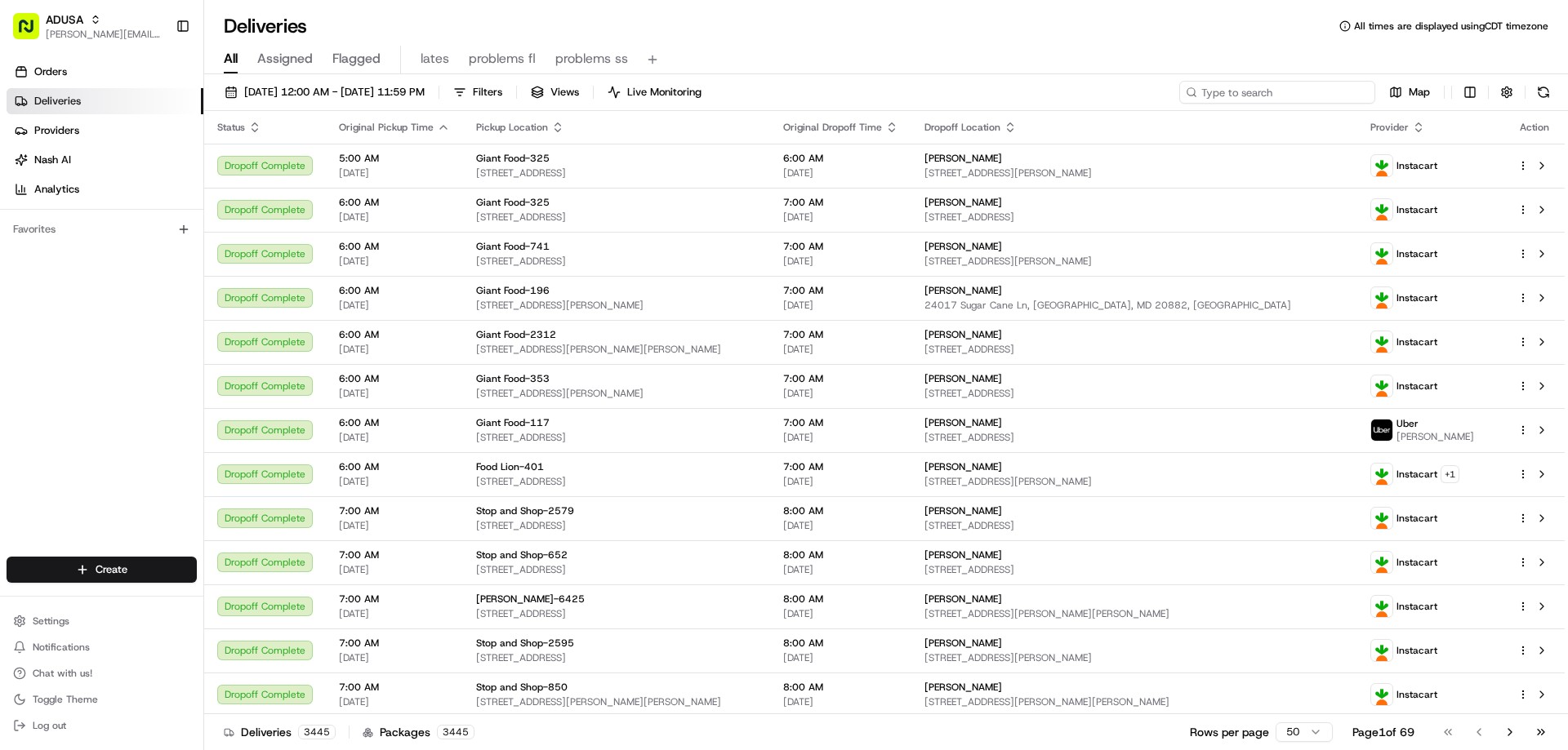
click at [1314, 89] on input at bounding box center [1277, 92] width 196 height 23
paste input "m683756322"
type input "m683756322"
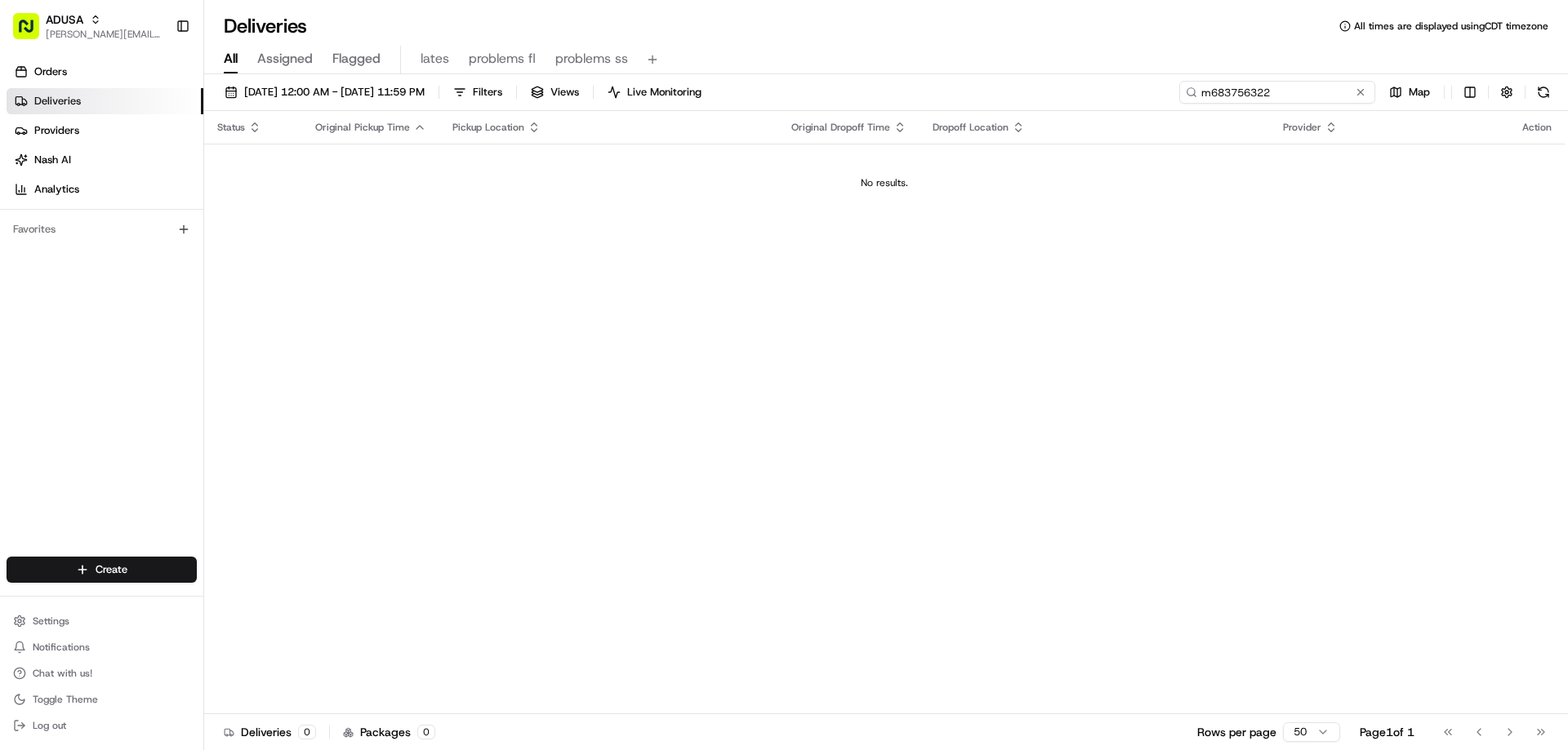
drag, startPoint x: 1279, startPoint y: 95, endPoint x: 1197, endPoint y: 101, distance: 82.2
click at [1197, 101] on input "m683756322" at bounding box center [1277, 92] width 196 height 23
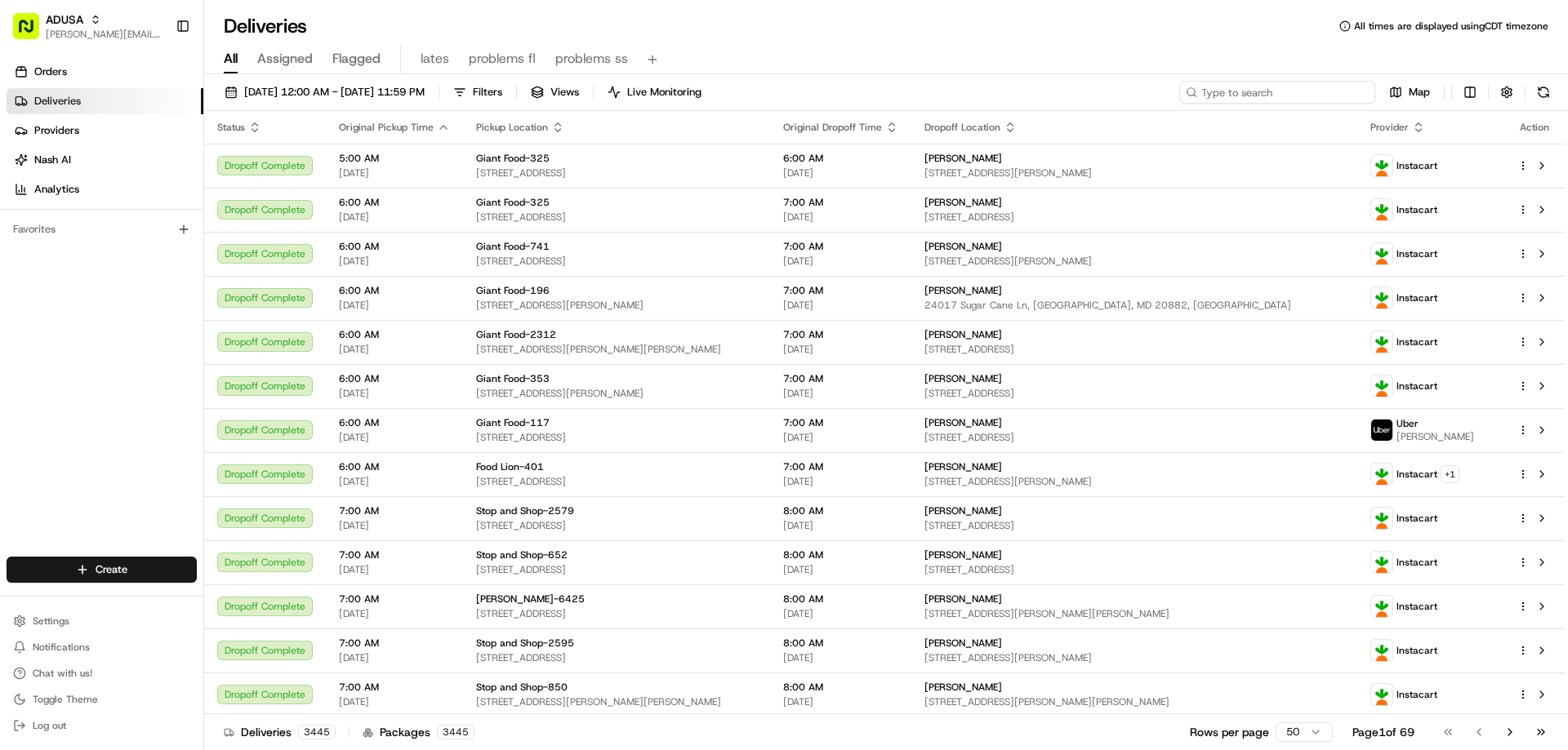
click at [1287, 89] on input at bounding box center [1277, 92] width 196 height 23
click at [1282, 89] on input at bounding box center [1277, 92] width 196 height 23
paste input "m706207516"
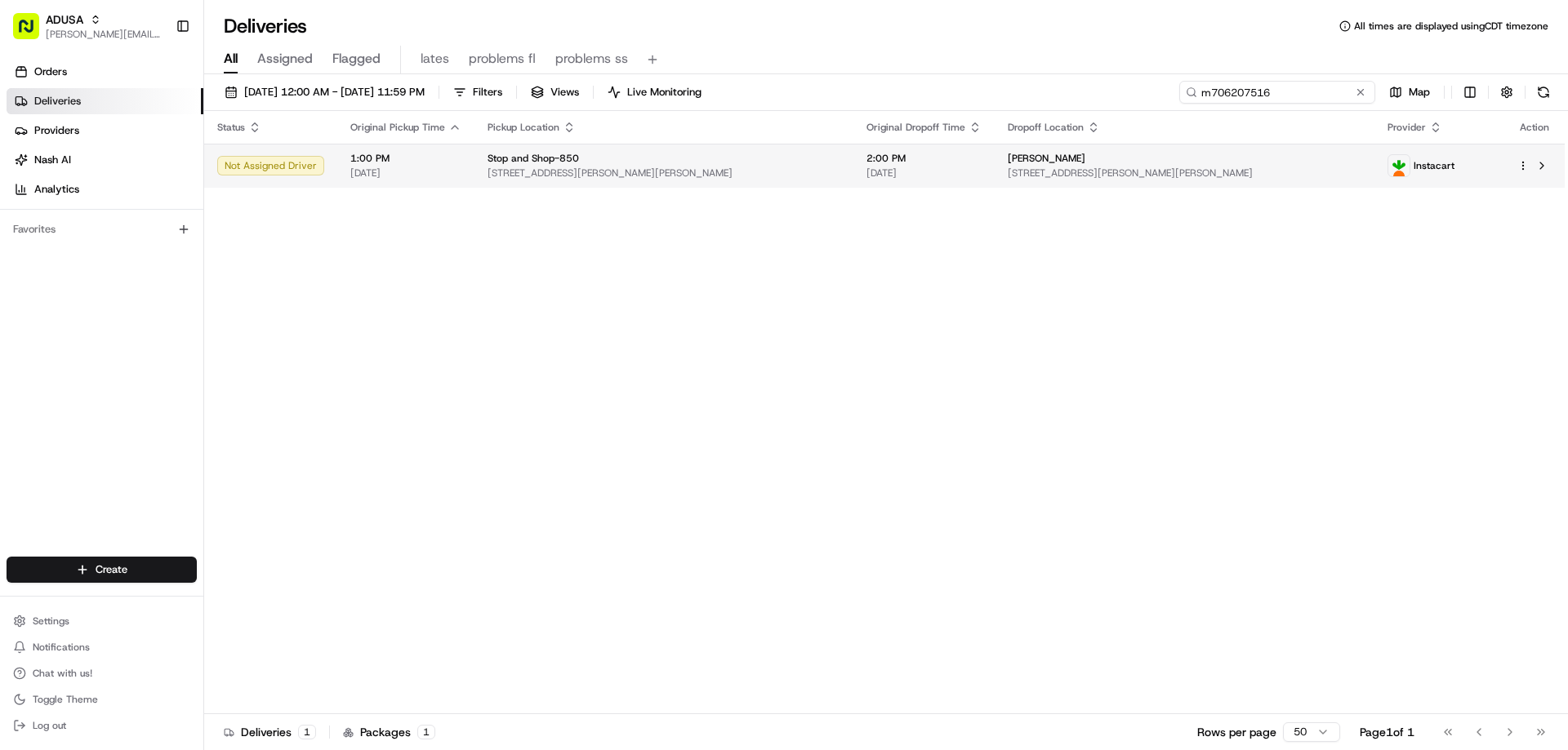
type input "m706207516"
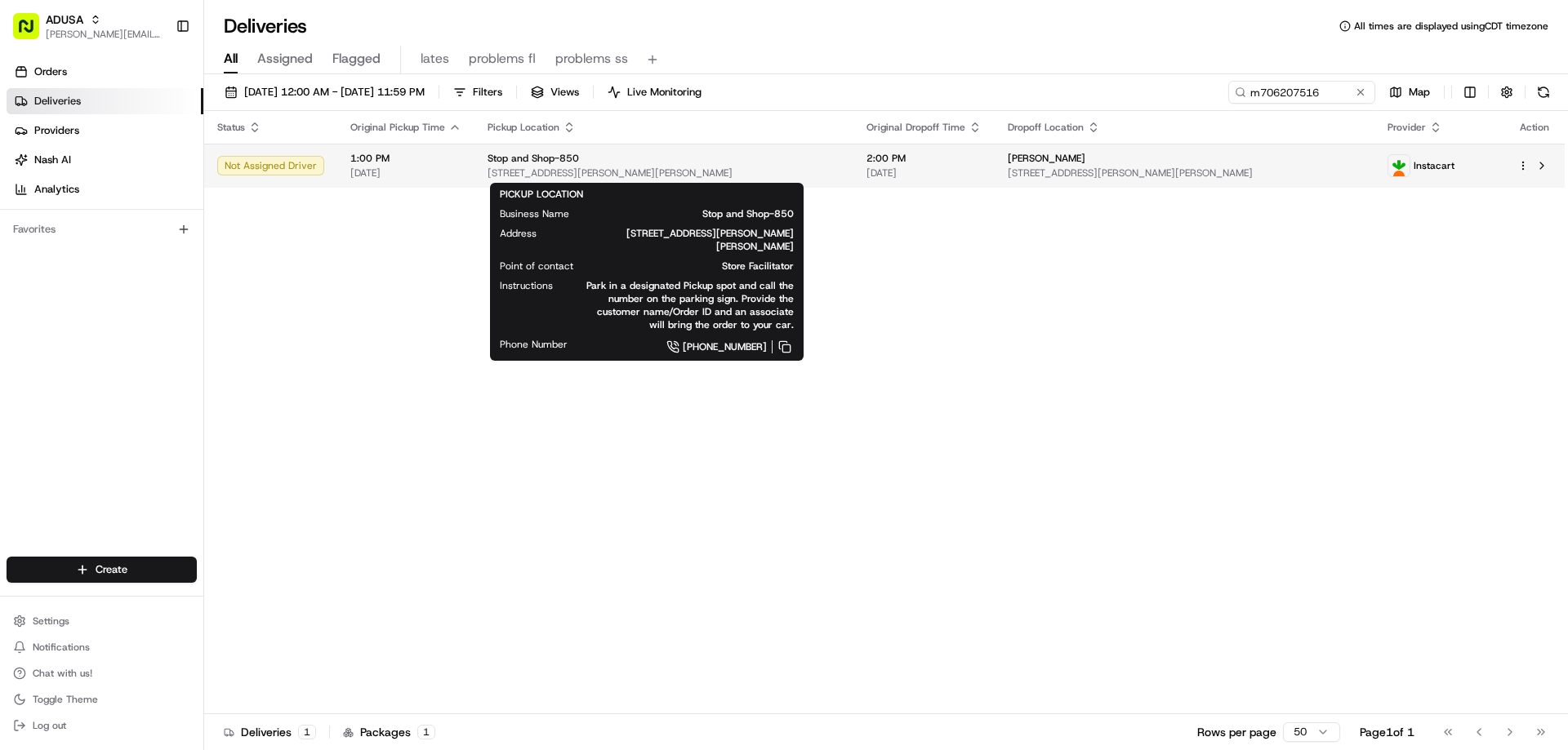
click at [516, 169] on span "800F Denow Rd, Pennington, NJ 08534, US" at bounding box center [663, 172] width 353 height 13
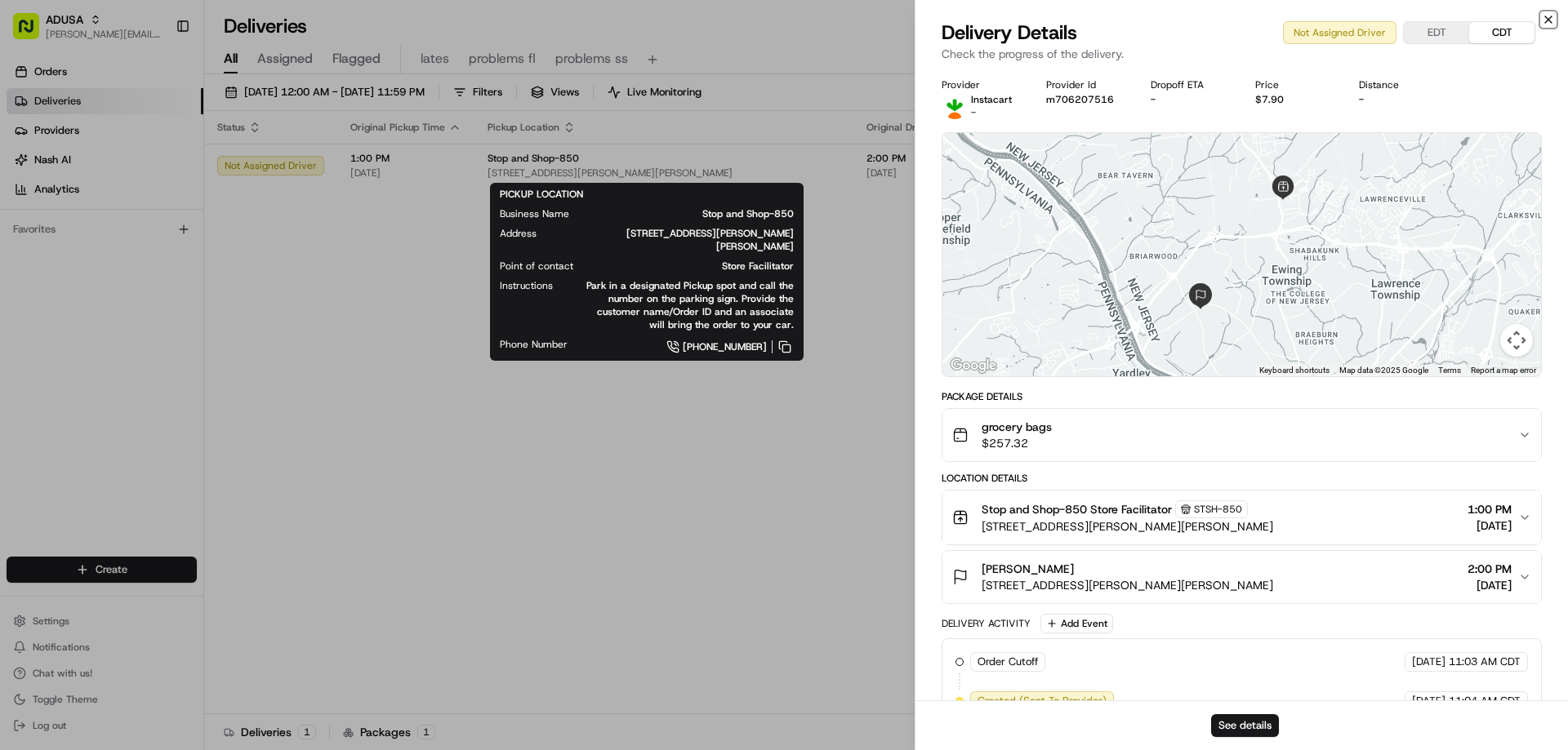
click at [1551, 19] on icon "button" at bounding box center [1547, 19] width 13 height 13
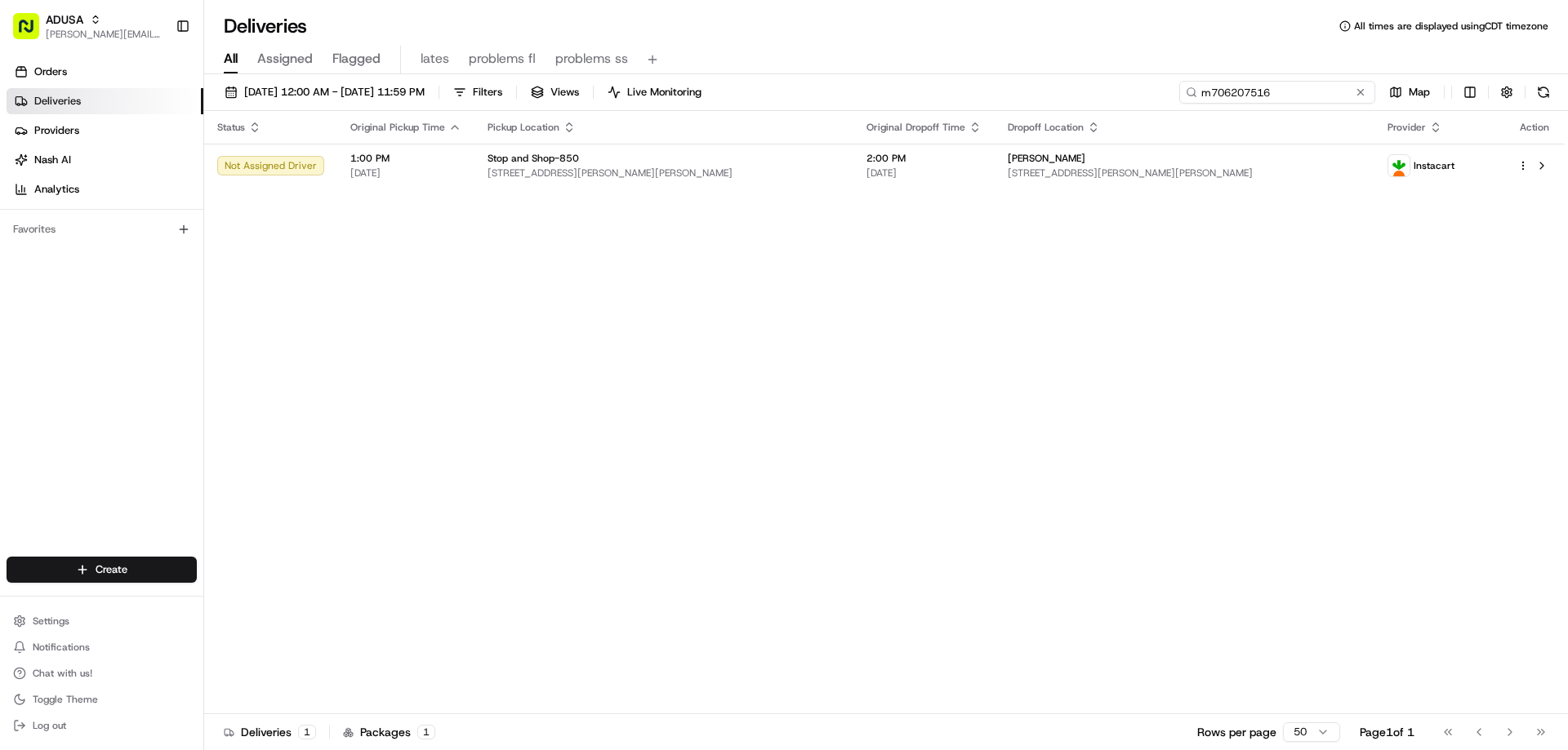
drag, startPoint x: 1332, startPoint y: 88, endPoint x: 1125, endPoint y: 99, distance: 207.3
click at [1125, 99] on div "08/22/2025 12:00 AM - 08/22/2025 11:59 PM Filters Views Live Monitoring m706207…" at bounding box center [886, 96] width 1364 height 30
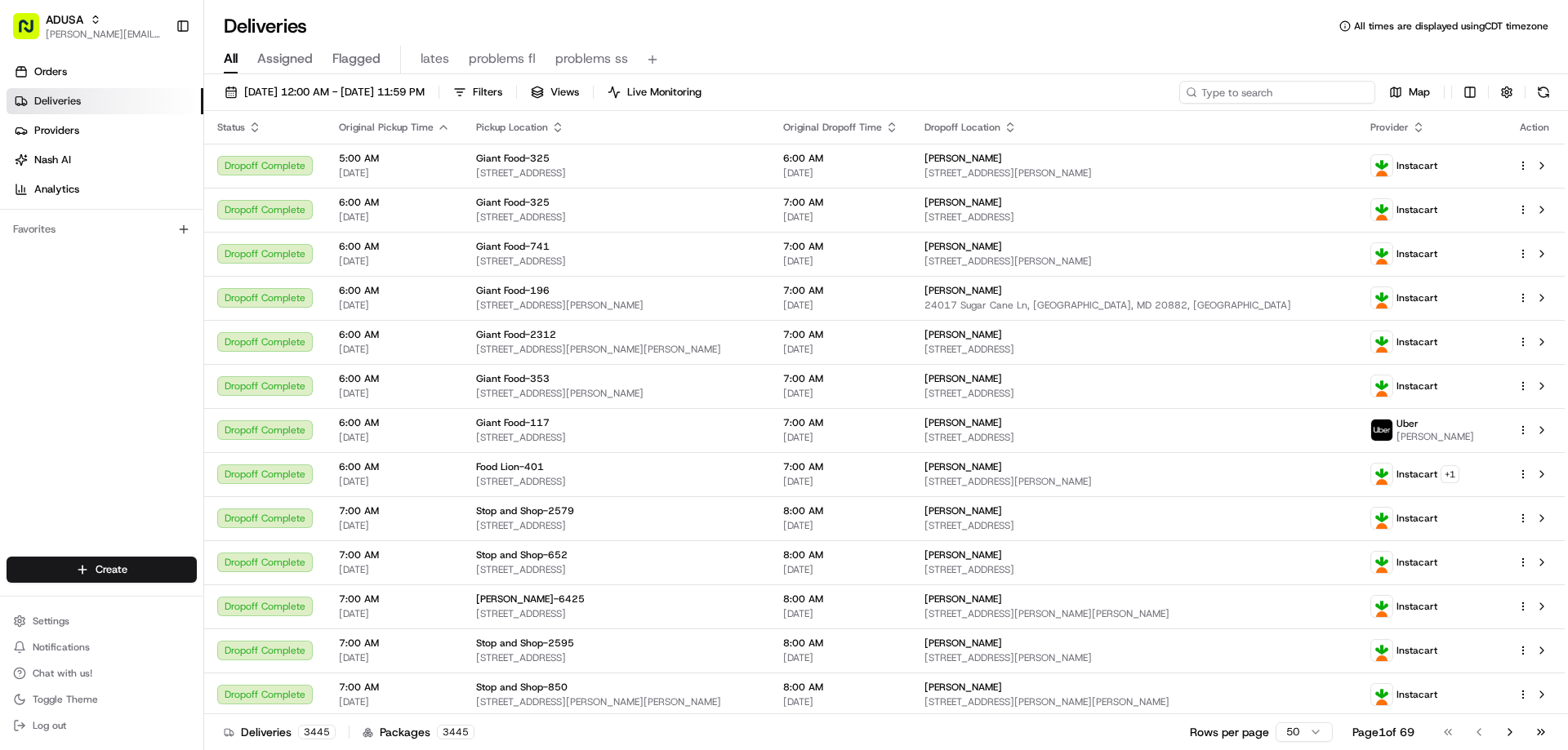
click at [1282, 92] on input at bounding box center [1277, 92] width 196 height 23
click at [1276, 93] on input at bounding box center [1277, 92] width 196 height 23
paste input "m706454151"
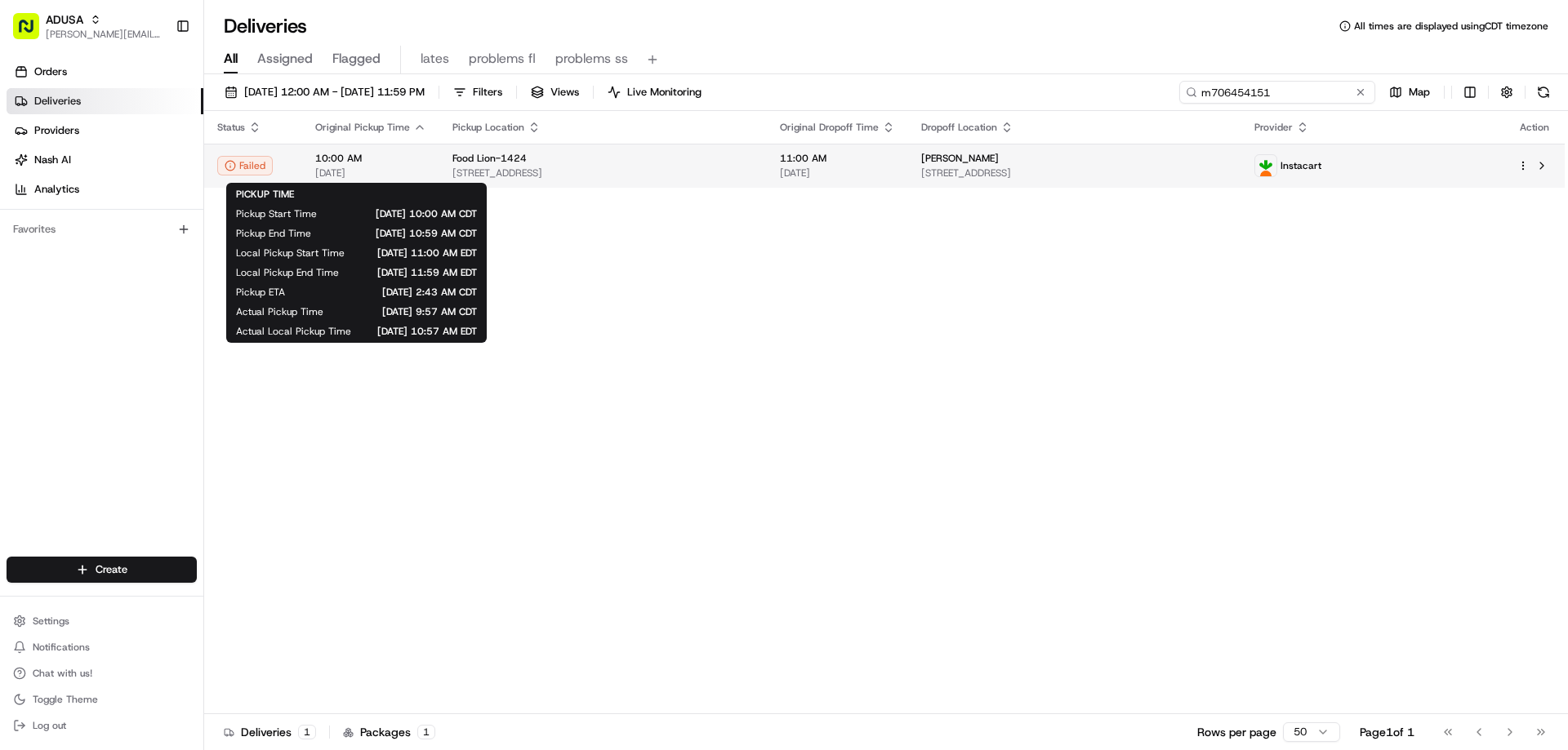
type input "m706454151"
click at [342, 159] on span "10:00 AM" at bounding box center [370, 157] width 111 height 13
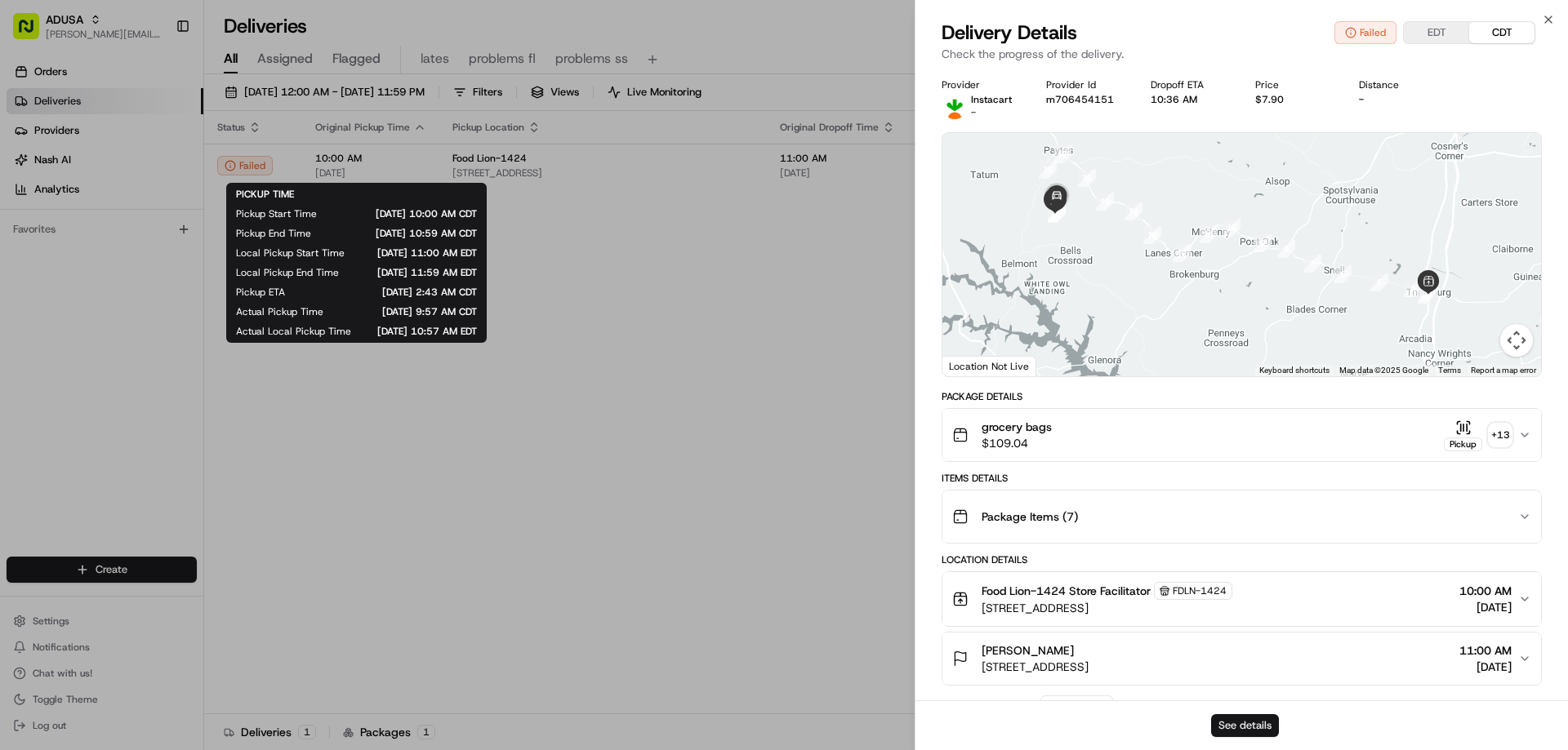
click at [1240, 717] on button "See details" at bounding box center [1244, 725] width 68 height 23
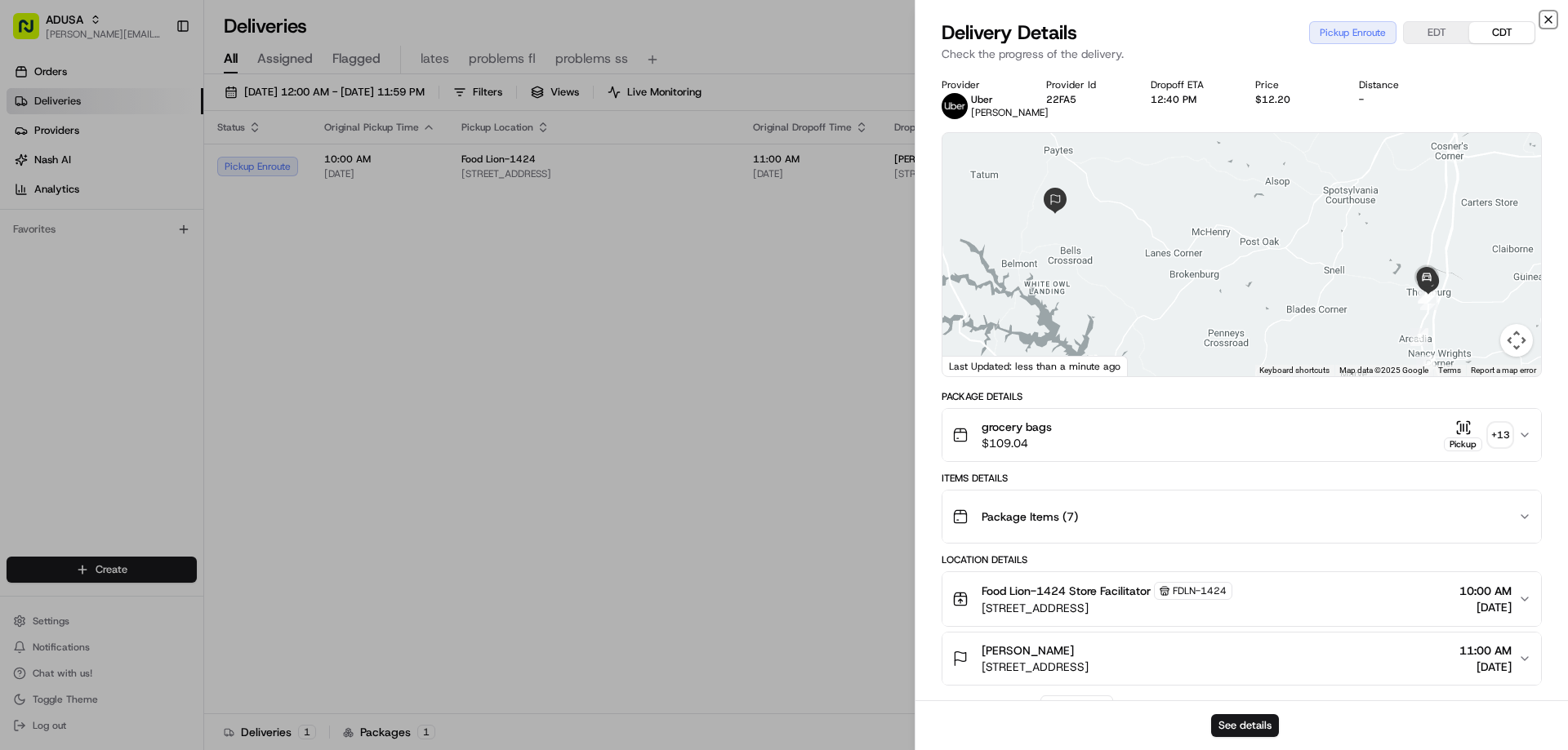
click at [1547, 19] on icon "button" at bounding box center [1548, 19] width 7 height 7
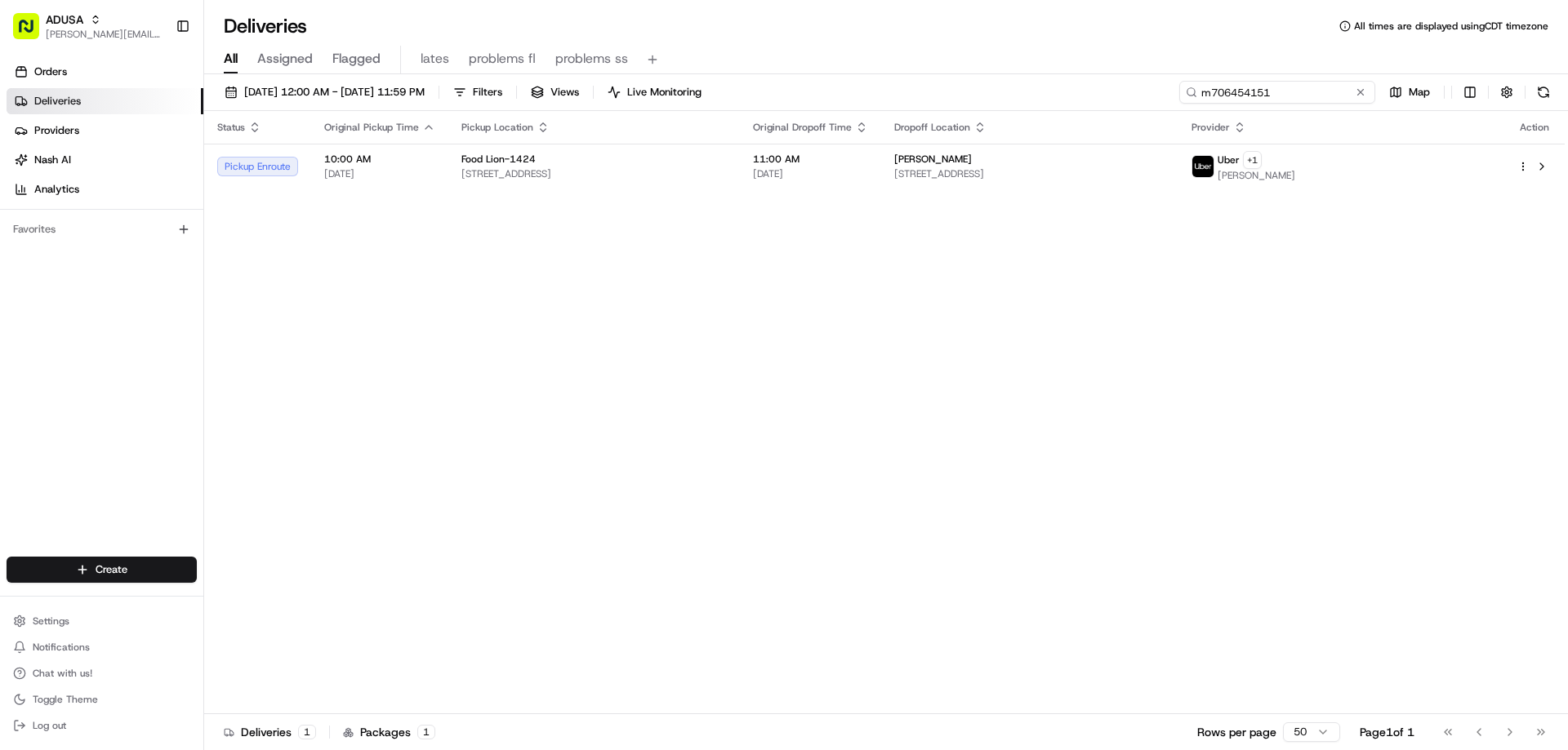
drag, startPoint x: 1324, startPoint y: 93, endPoint x: 1176, endPoint y: 85, distance: 148.2
click at [1176, 85] on div "08/22/2025 12:00 AM - 08/22/2025 11:59 PM Filters Views Live Monitoring m706454…" at bounding box center [886, 96] width 1364 height 30
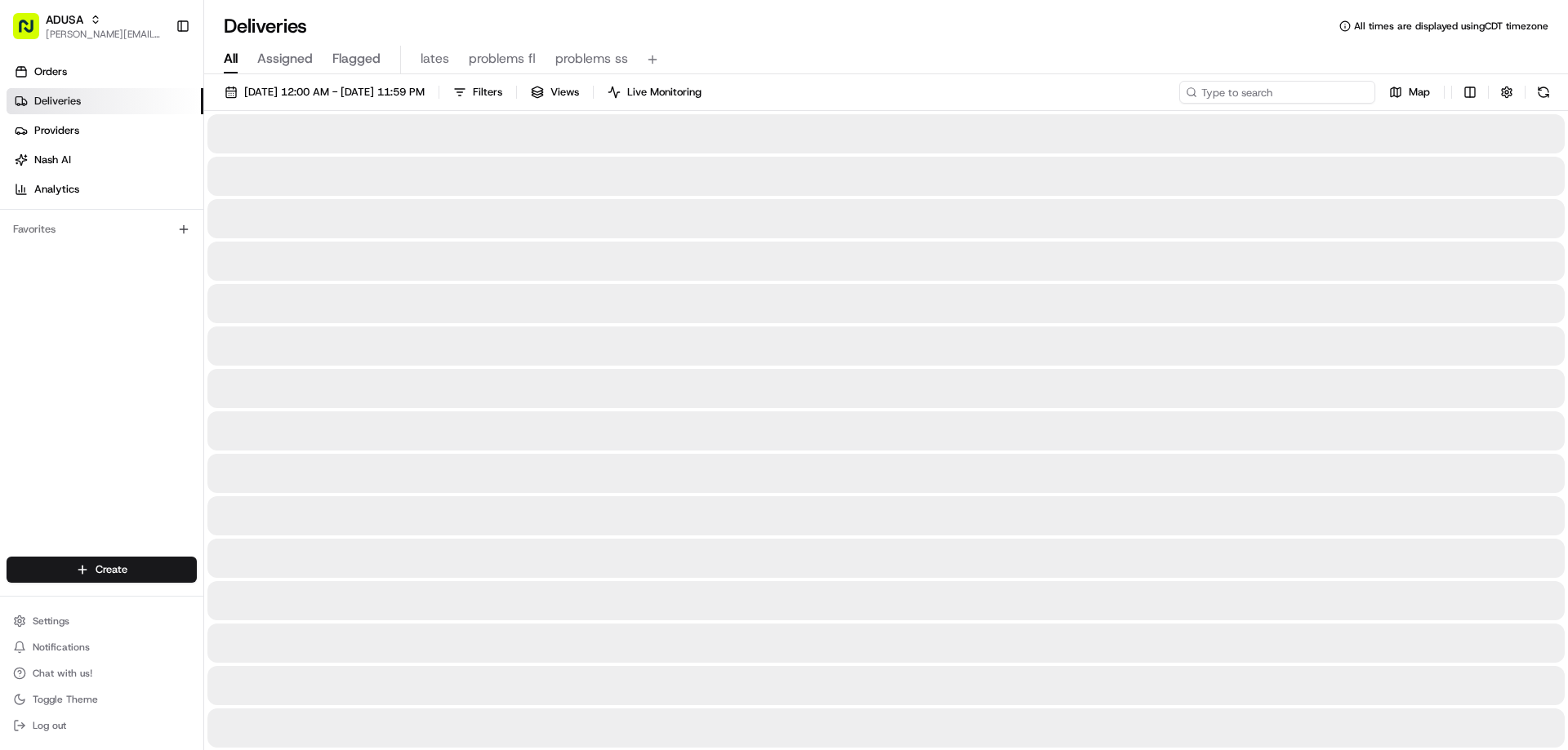
type input "m706454151"
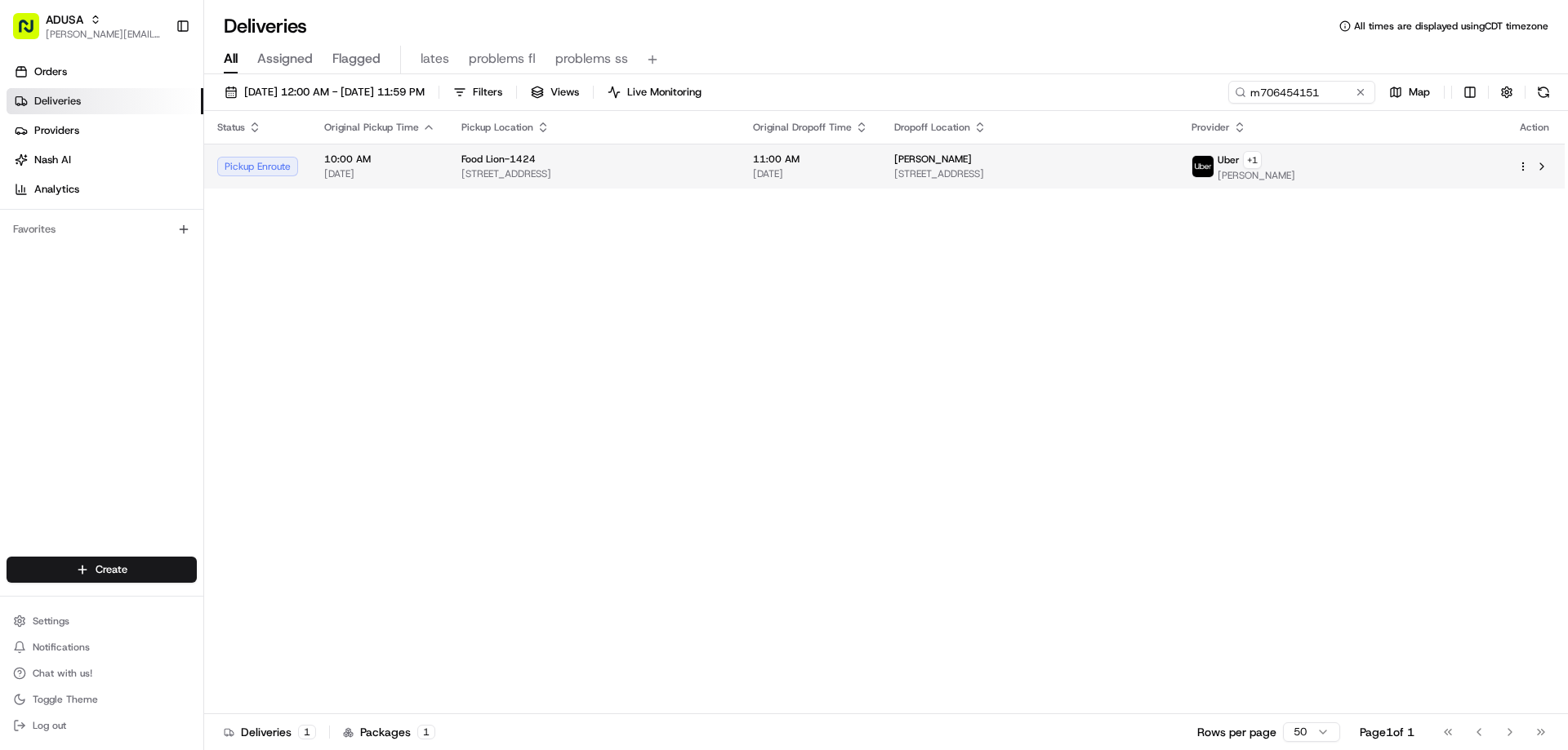
click at [524, 157] on span "Food Lion-1424" at bounding box center [498, 158] width 75 height 13
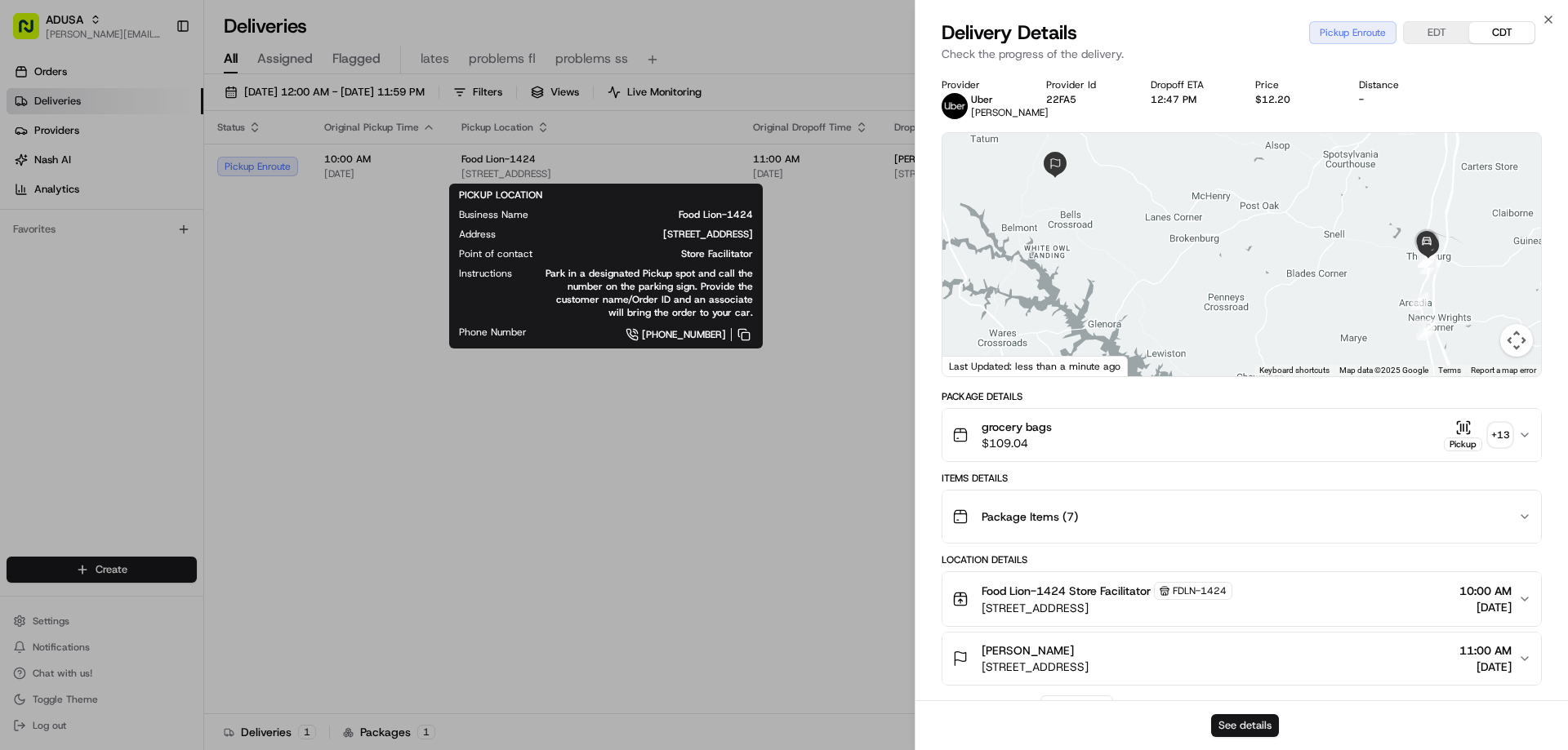
click at [1224, 732] on button "See details" at bounding box center [1244, 725] width 68 height 23
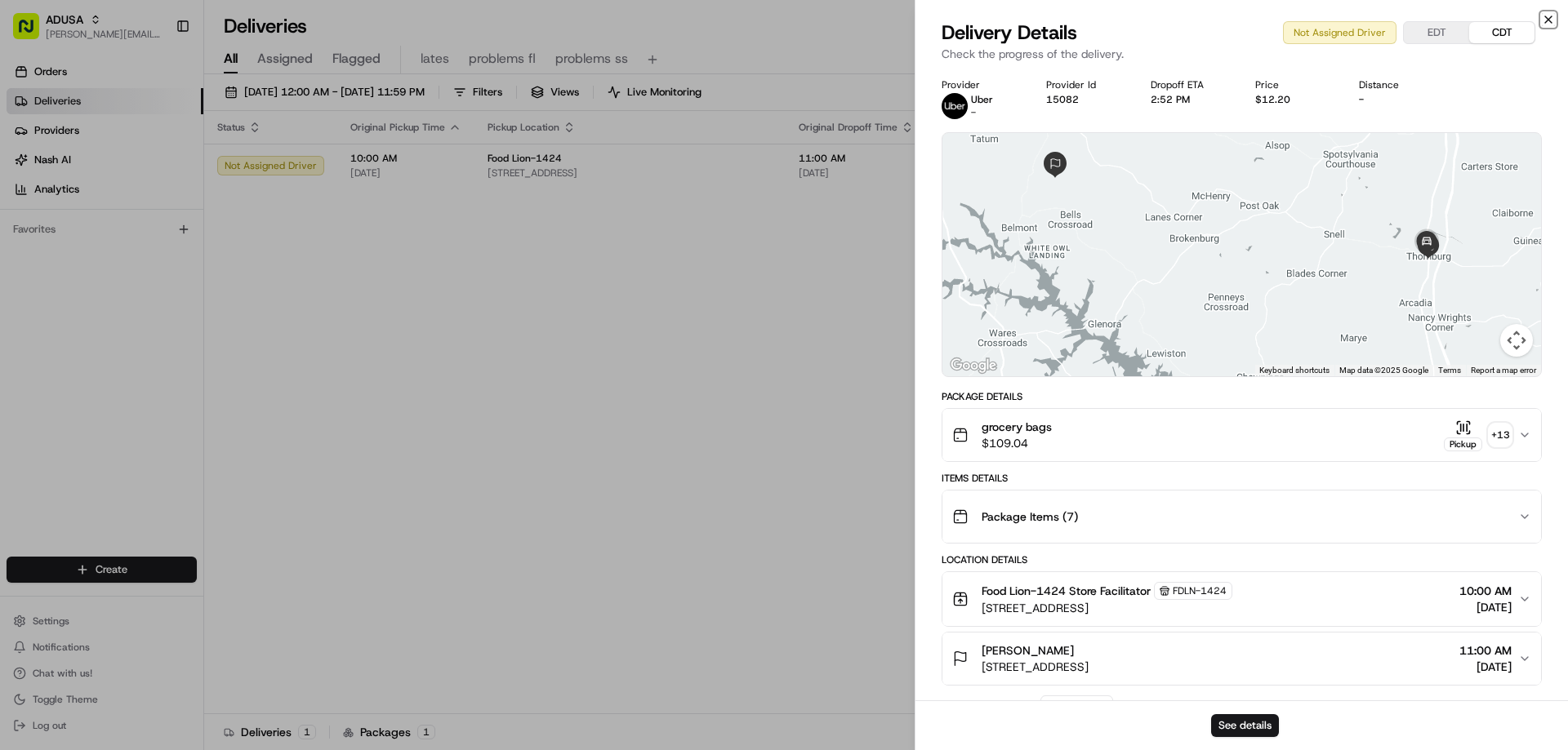
click at [1546, 21] on icon "button" at bounding box center [1548, 19] width 7 height 7
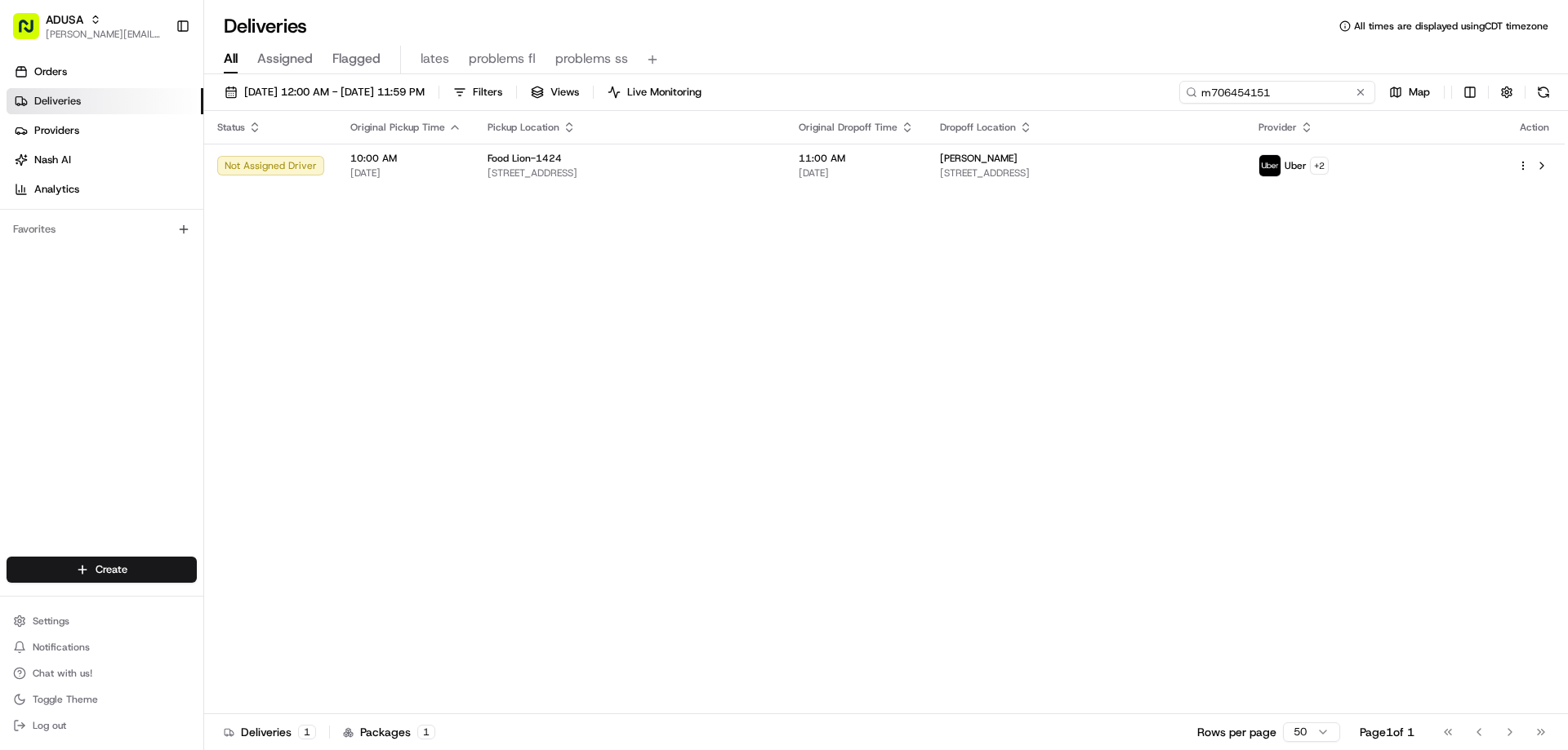
drag, startPoint x: 1337, startPoint y: 93, endPoint x: 1183, endPoint y: 110, distance: 154.9
click at [1183, 110] on div "08/22/2025 12:00 AM - 08/22/2025 11:59 PM Filters Views Live Monitoring m706454…" at bounding box center [886, 96] width 1364 height 30
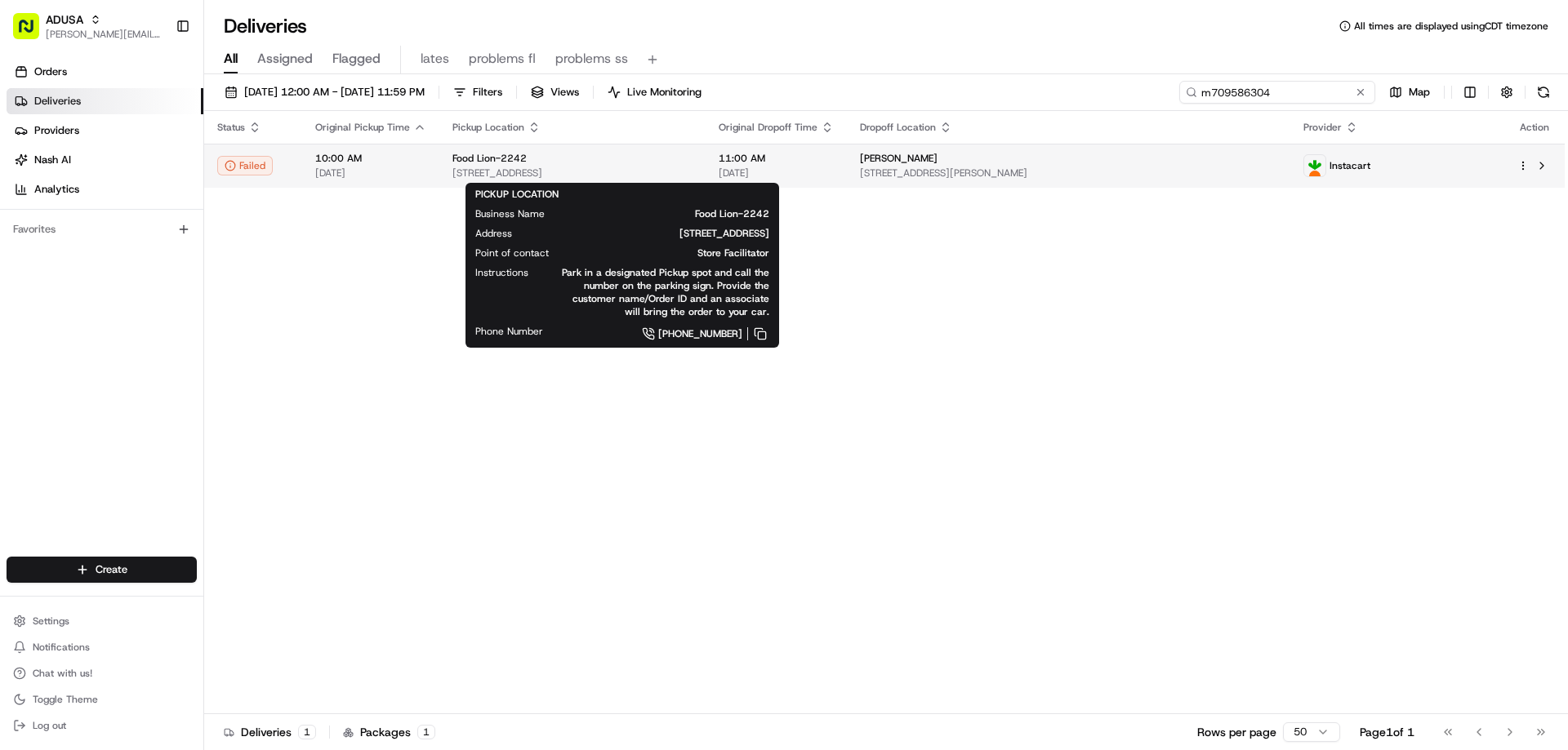
type input "m709586304"
click at [524, 160] on div "Food Lion-2242" at bounding box center [572, 157] width 240 height 13
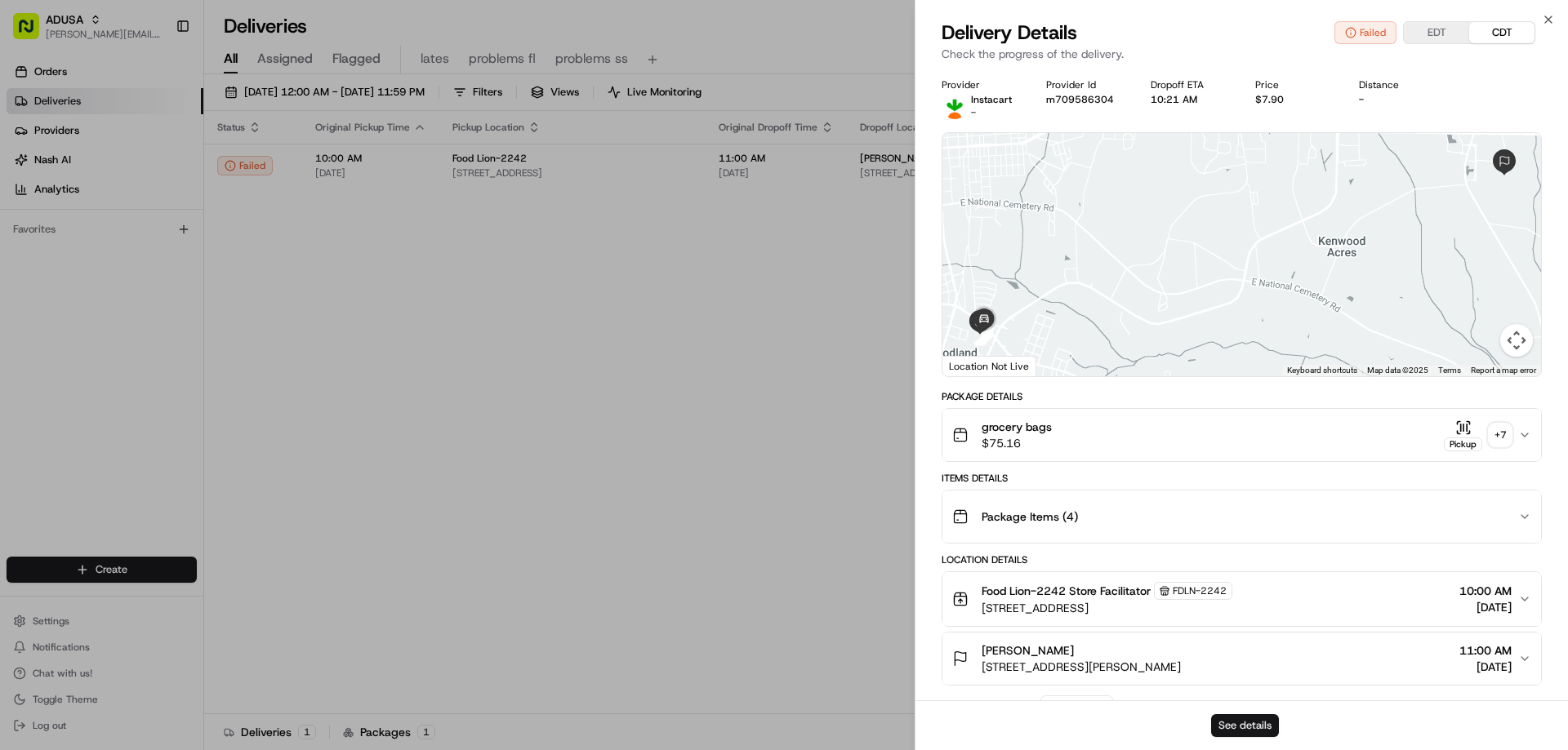
click at [1233, 718] on button "See details" at bounding box center [1244, 725] width 68 height 23
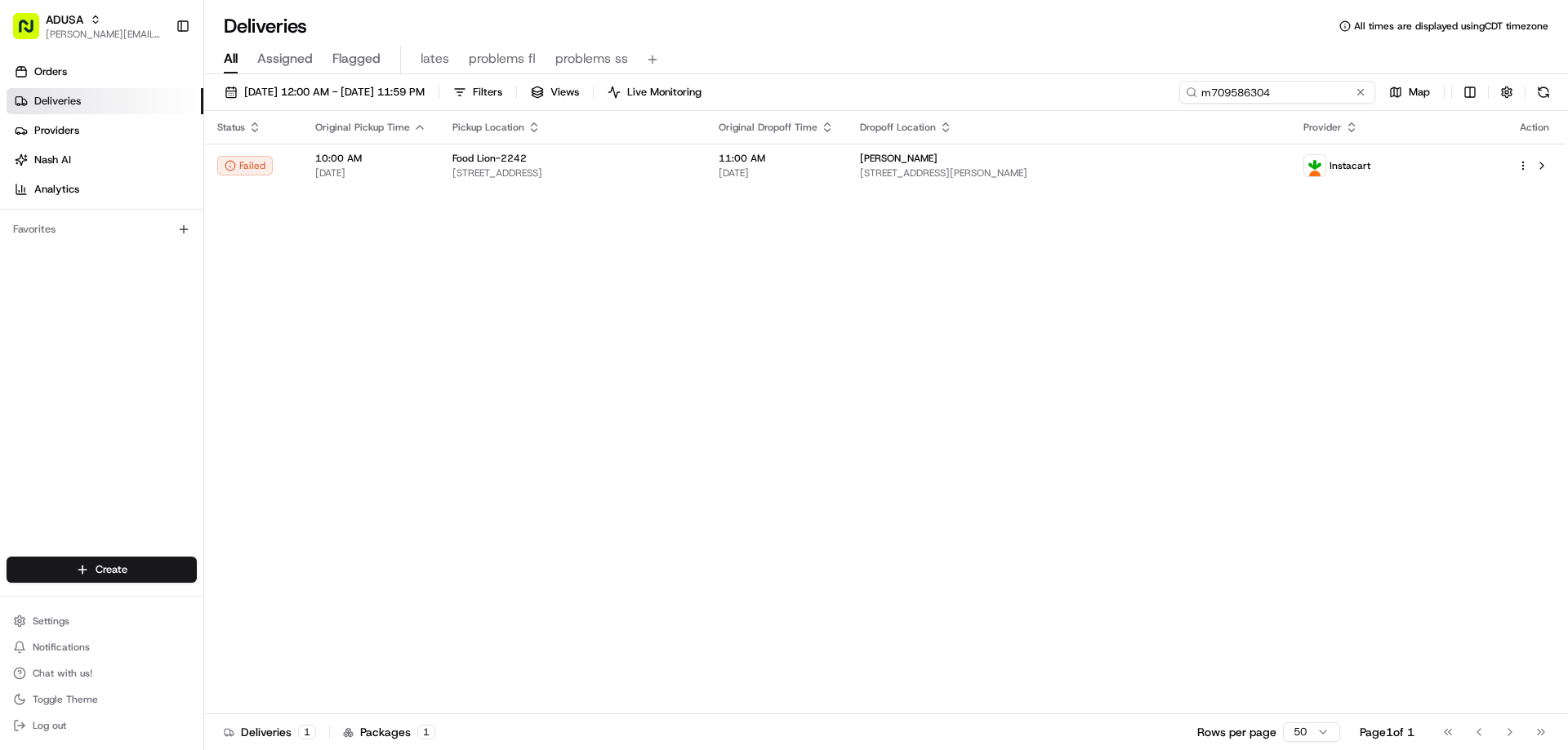
drag, startPoint x: 1326, startPoint y: 93, endPoint x: 1188, endPoint y: 94, distance: 138.0
click at [1204, 97] on input "m709586304" at bounding box center [1277, 92] width 196 height 23
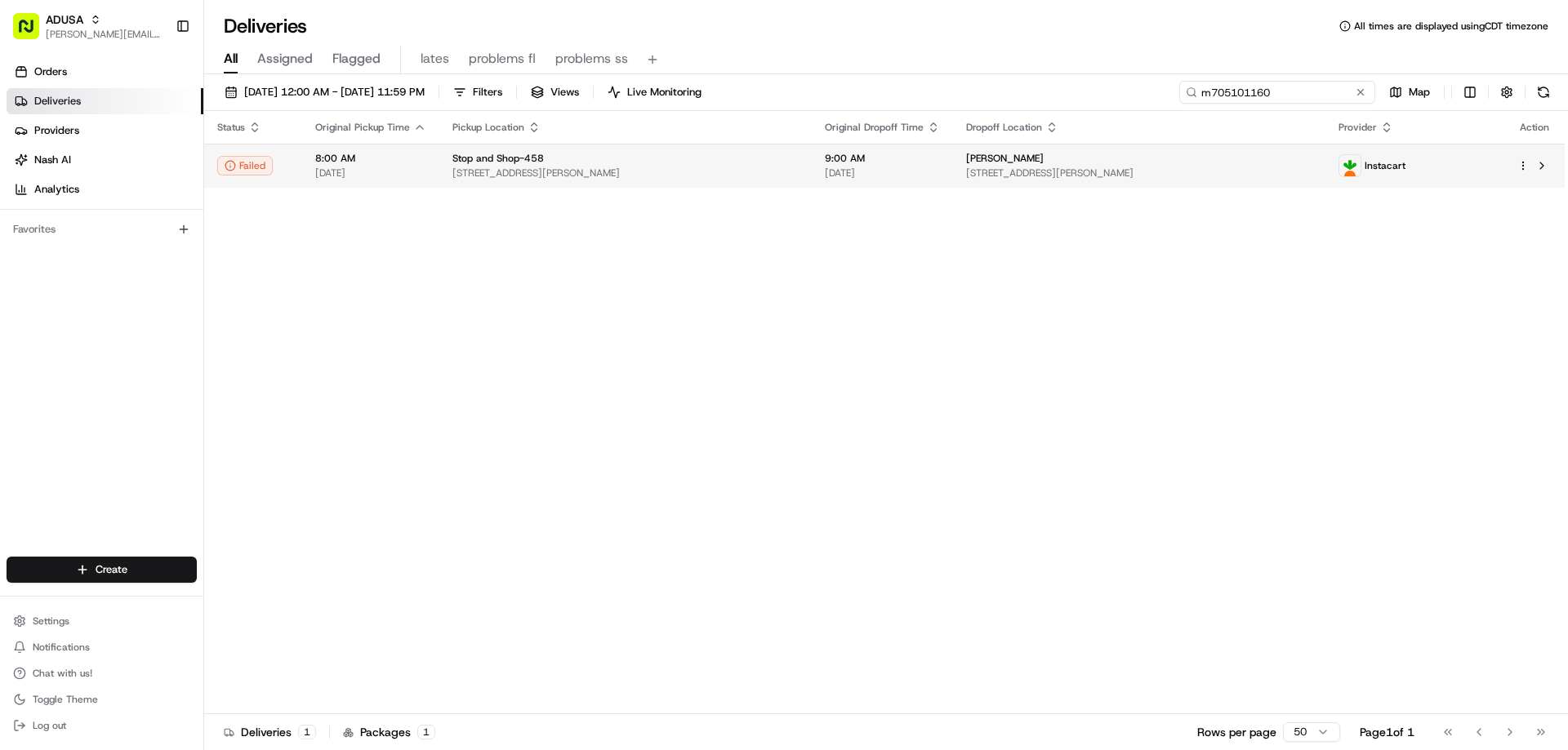
type input "m705101160"
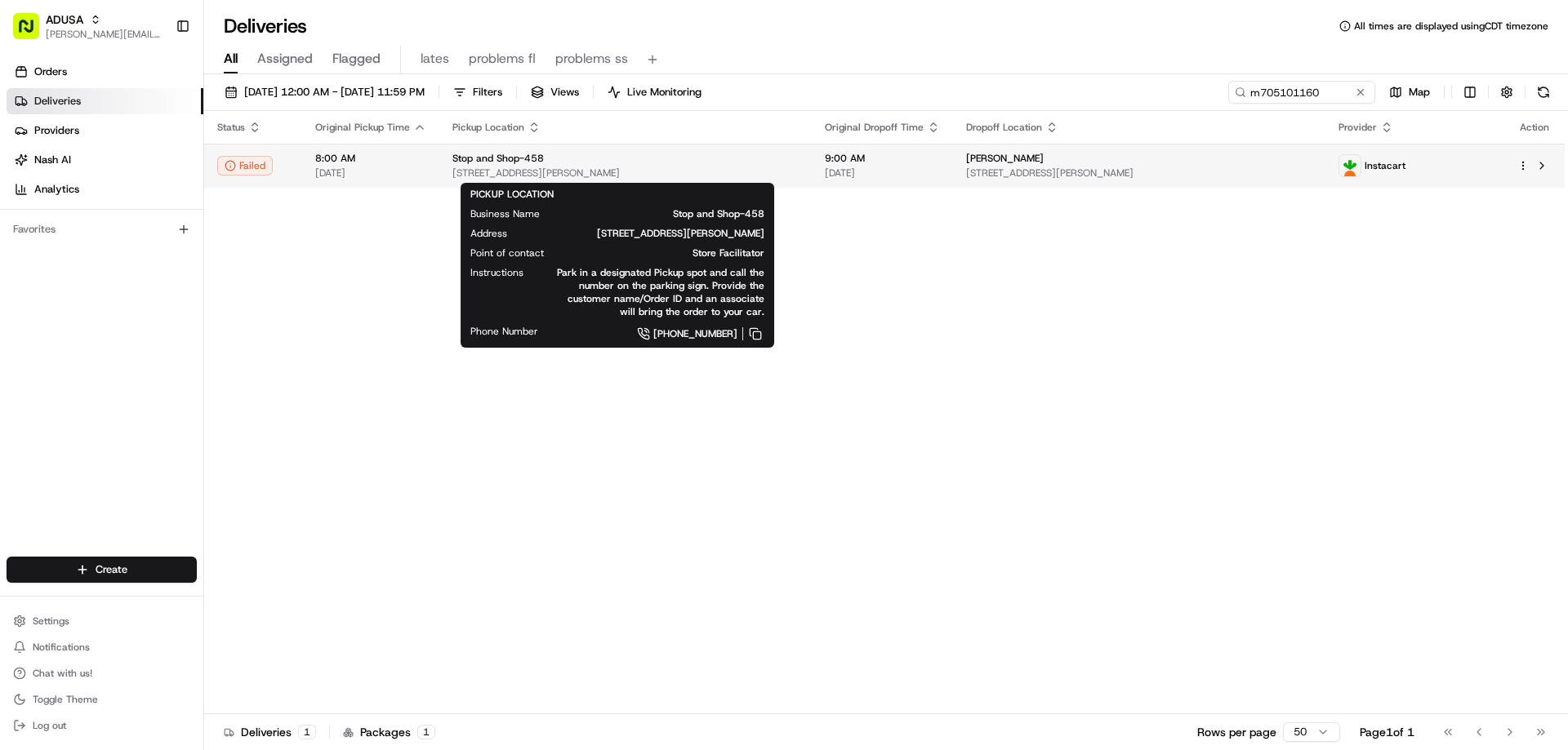
click at [511, 151] on span "Stop and Shop-458" at bounding box center [498, 157] width 92 height 13
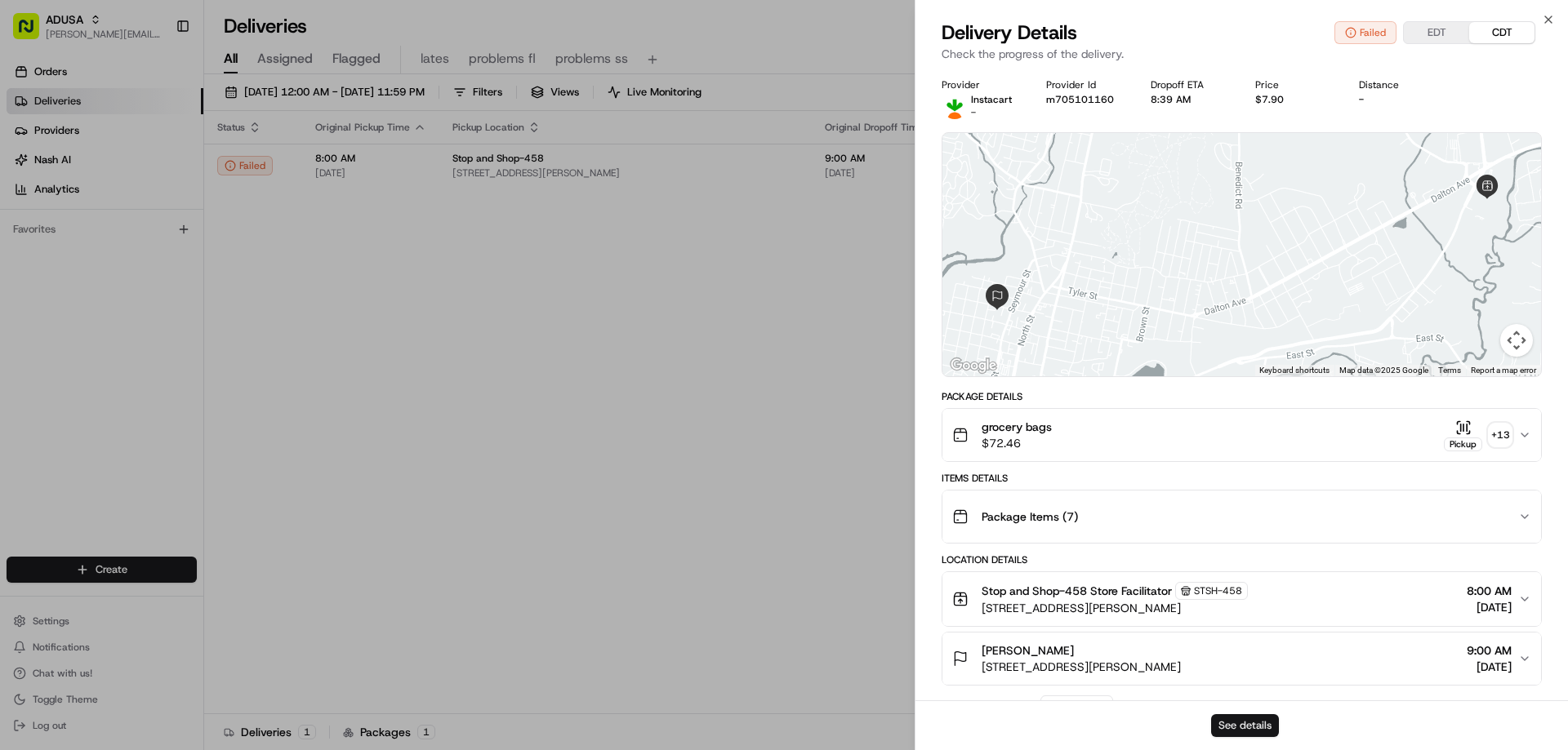
click at [1242, 725] on button "See details" at bounding box center [1244, 725] width 68 height 23
click at [1546, 16] on icon "button" at bounding box center [1547, 19] width 13 height 13
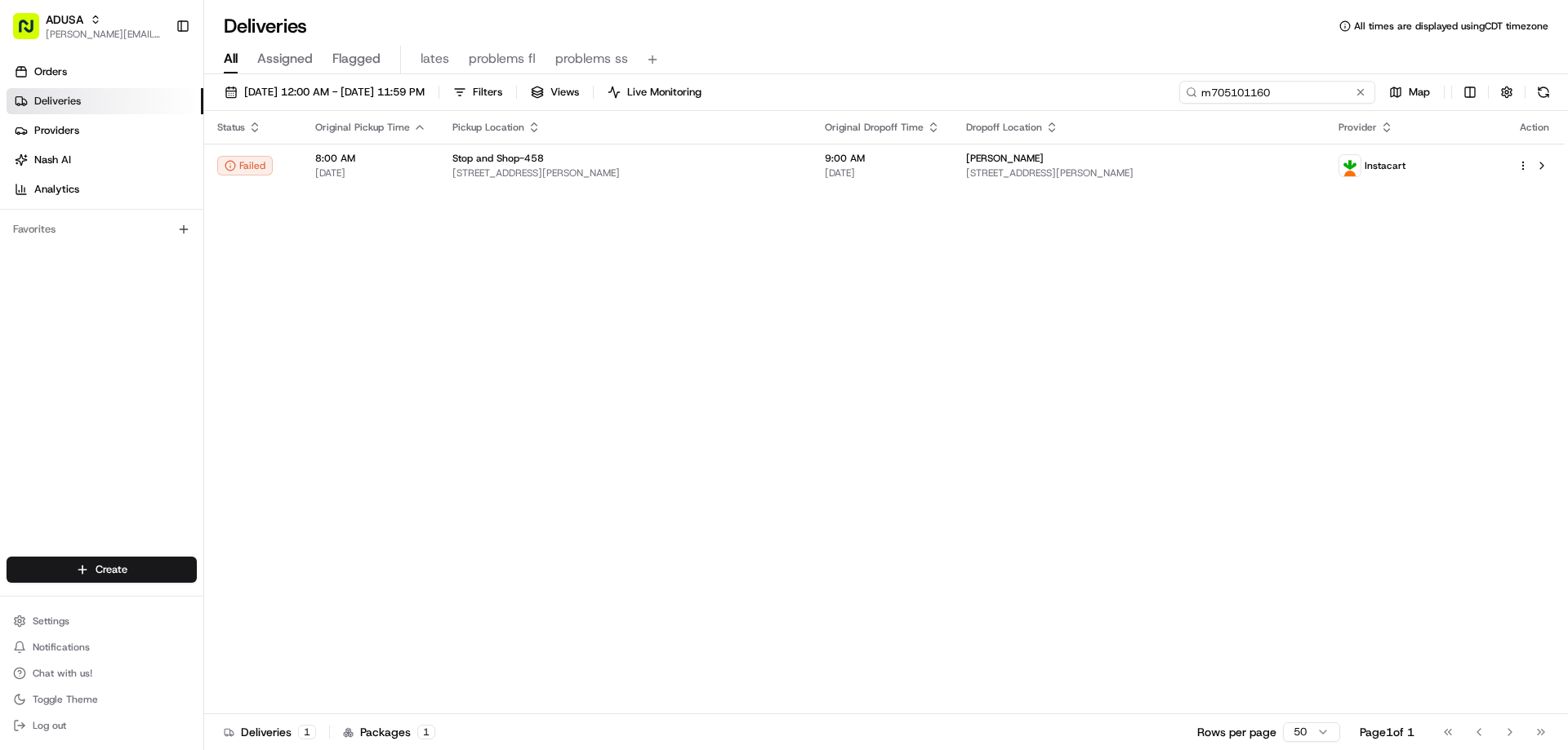
drag, startPoint x: 1324, startPoint y: 94, endPoint x: 1179, endPoint y: 88, distance: 145.1
click at [1180, 98] on input "m705101160" at bounding box center [1277, 92] width 196 height 23
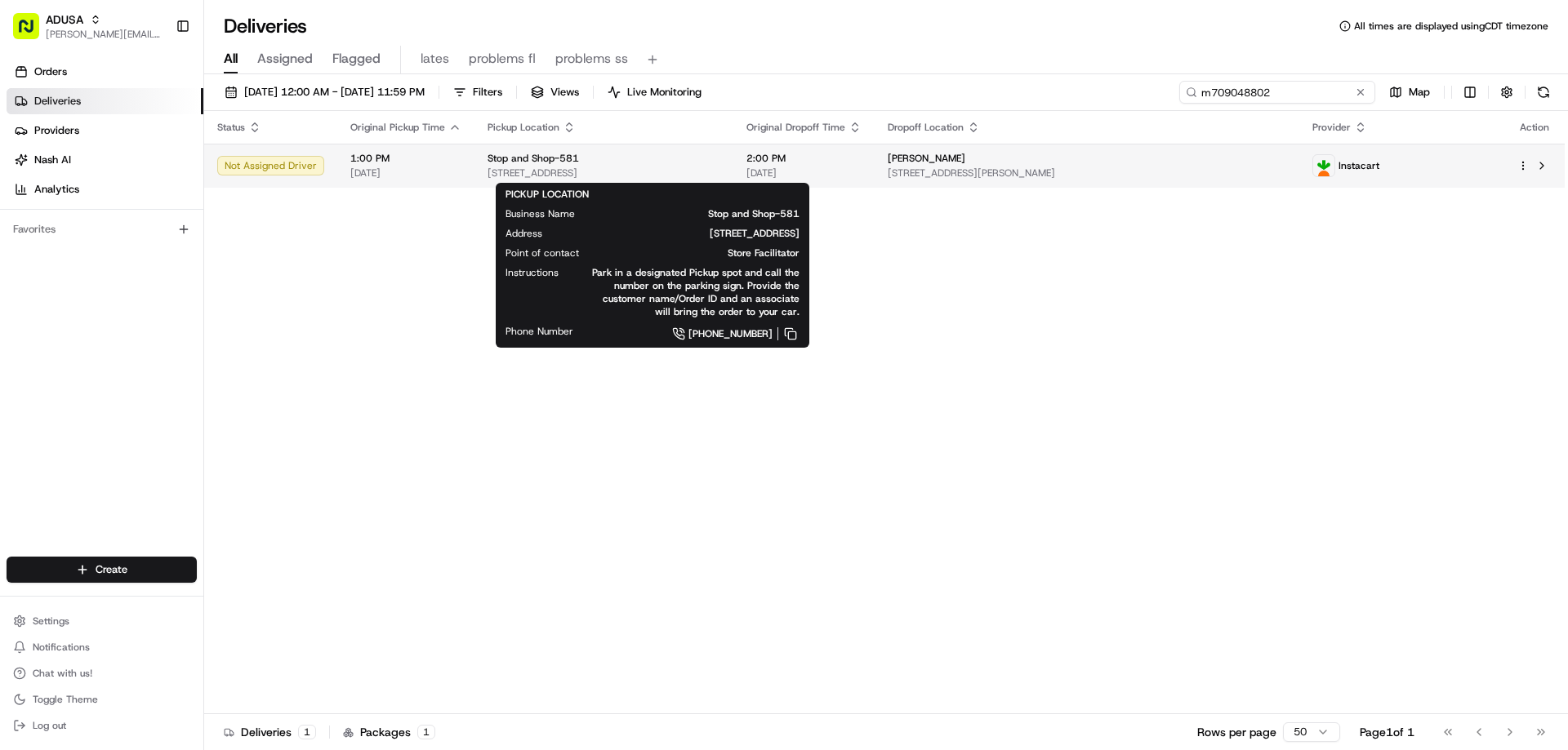
type input "m709048802"
click at [518, 156] on span "Stop and Shop-581" at bounding box center [533, 157] width 92 height 13
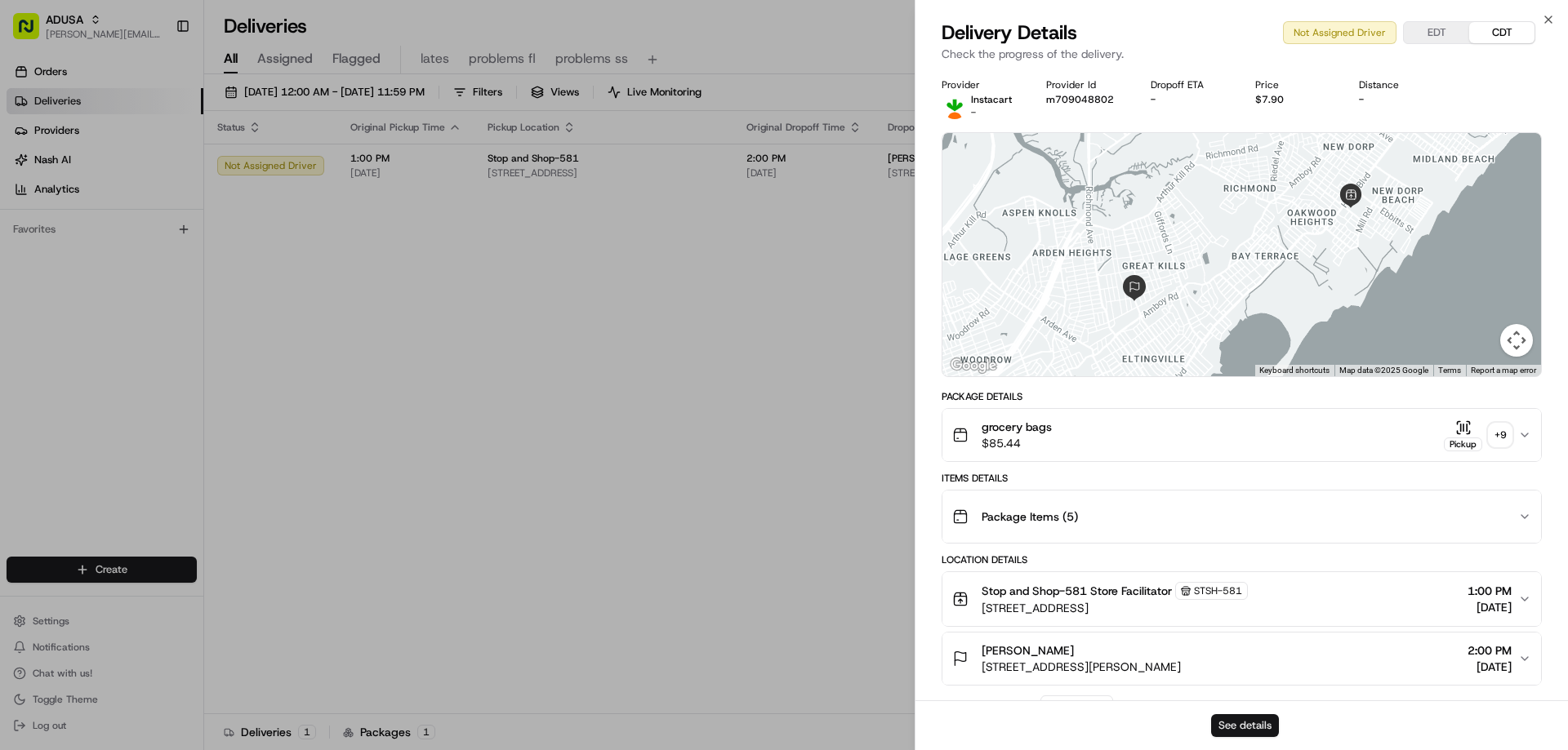
click at [1260, 726] on button "See details" at bounding box center [1244, 725] width 68 height 23
click at [1546, 17] on icon "button" at bounding box center [1547, 19] width 13 height 13
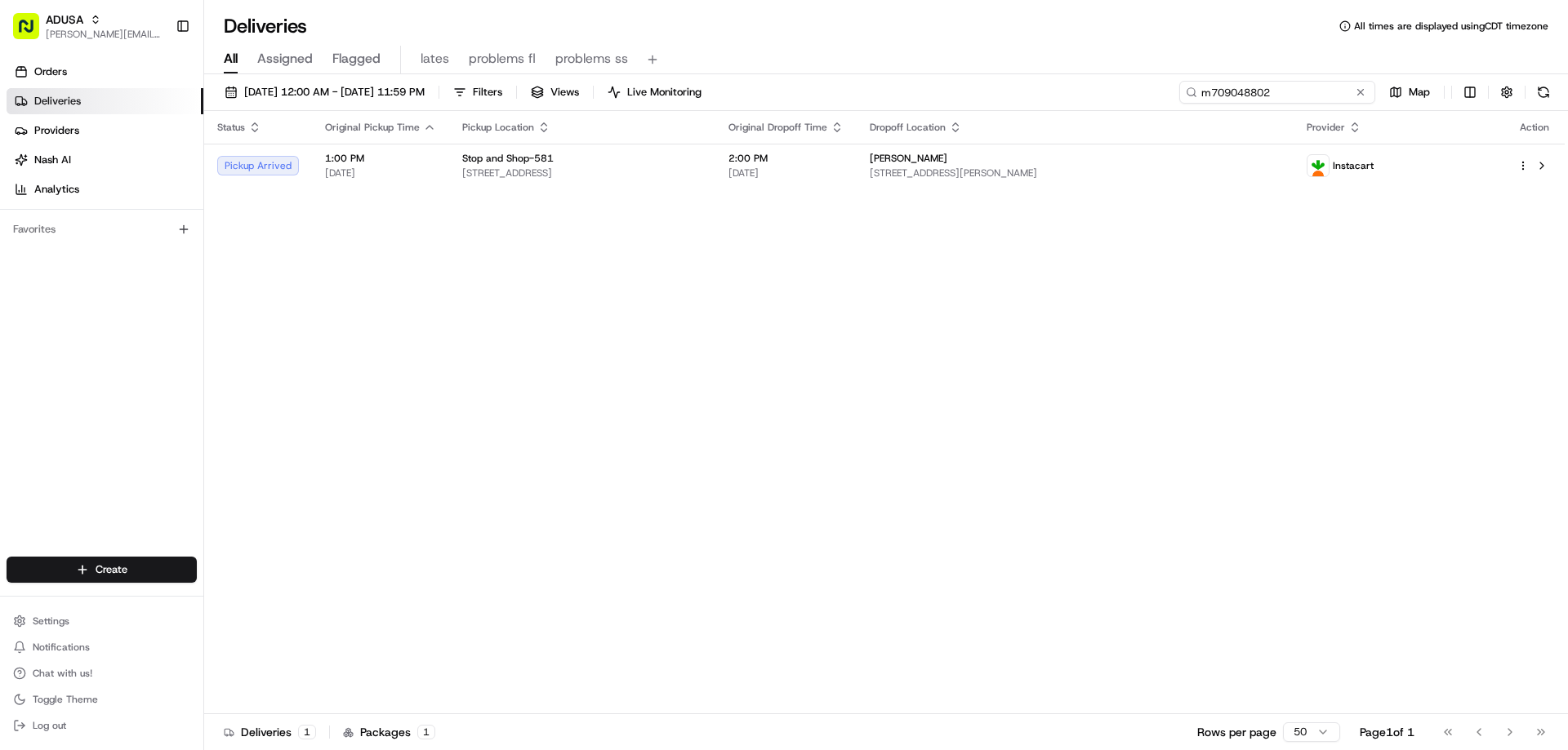
drag, startPoint x: 1324, startPoint y: 91, endPoint x: 1178, endPoint y: 116, distance: 148.1
click at [1178, 116] on div "08/22/2025 12:00 AM - 08/22/2025 11:59 PM Filters Views Live Monitoring m709048…" at bounding box center [886, 414] width 1364 height 679
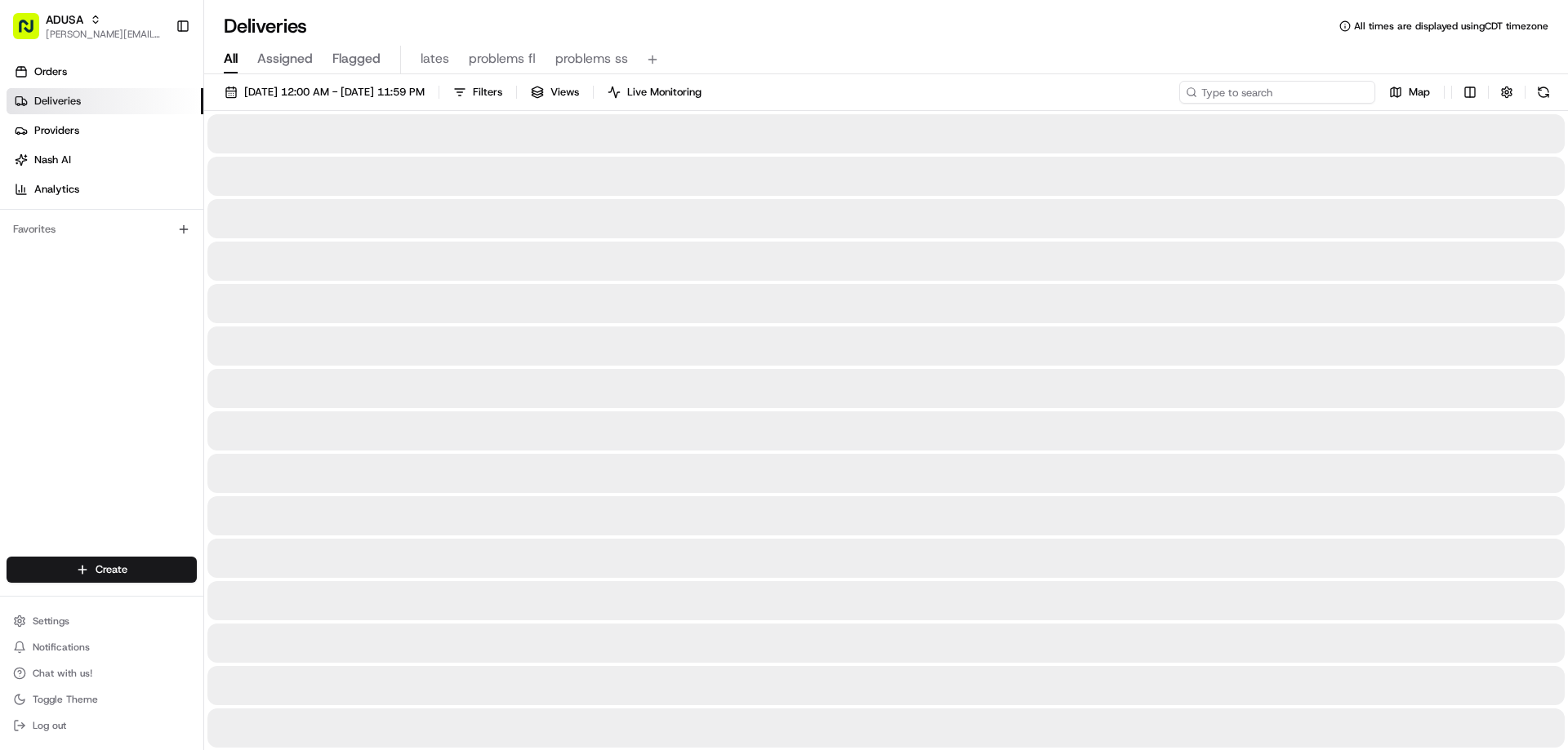
click at [1247, 94] on input at bounding box center [1277, 92] width 196 height 23
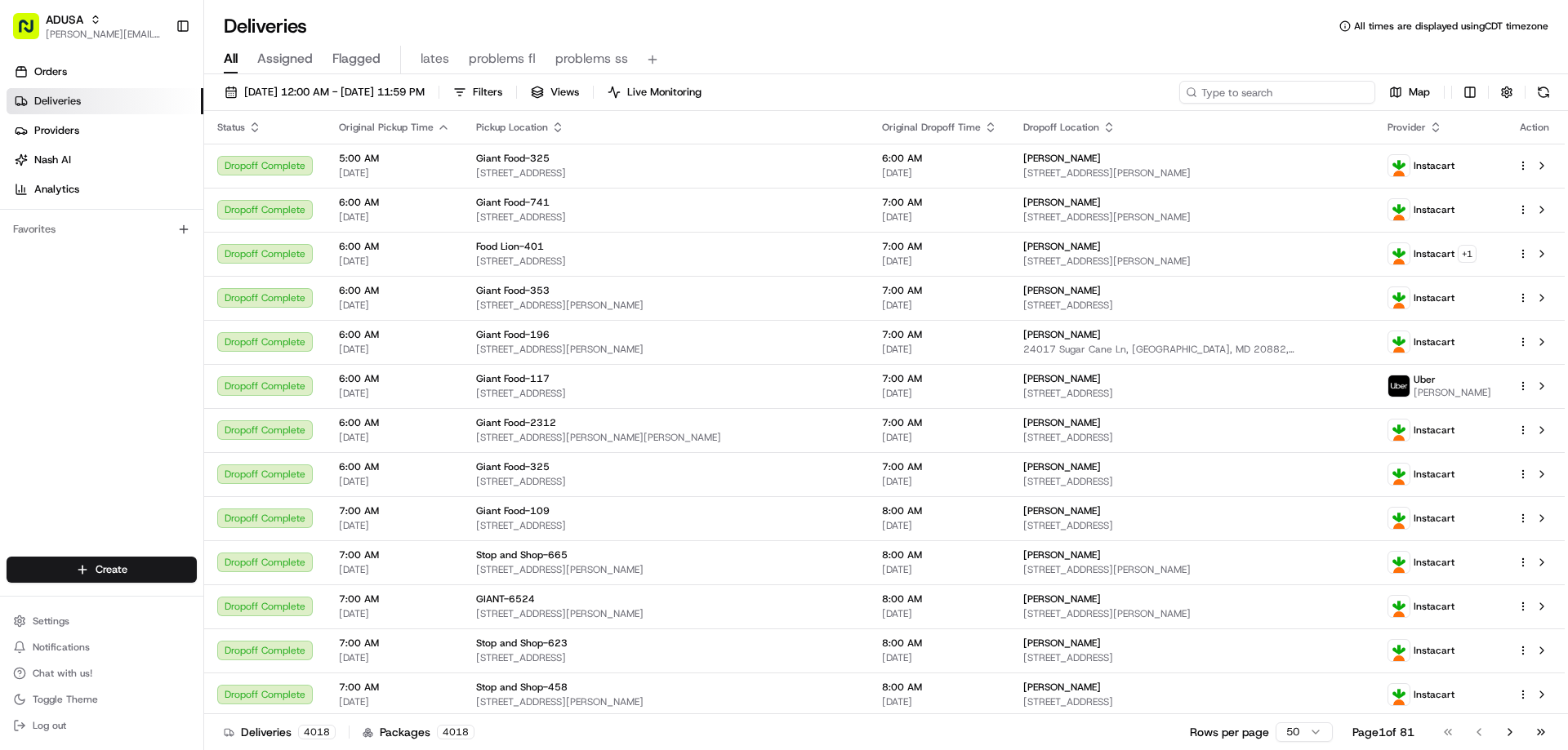
click at [1234, 85] on input at bounding box center [1277, 92] width 196 height 23
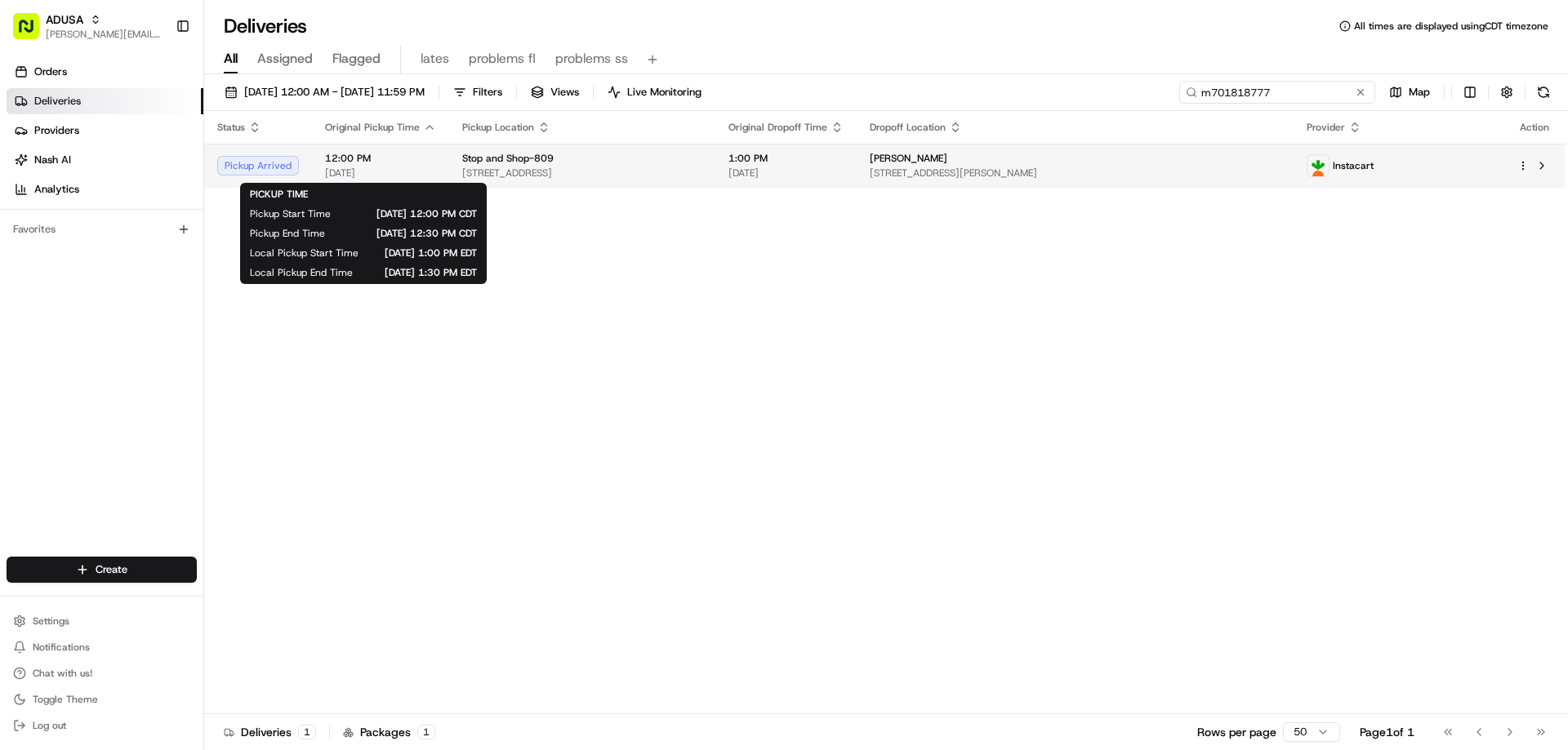
type input "m701818777"
click at [341, 158] on span "12:00 PM" at bounding box center [380, 157] width 111 height 13
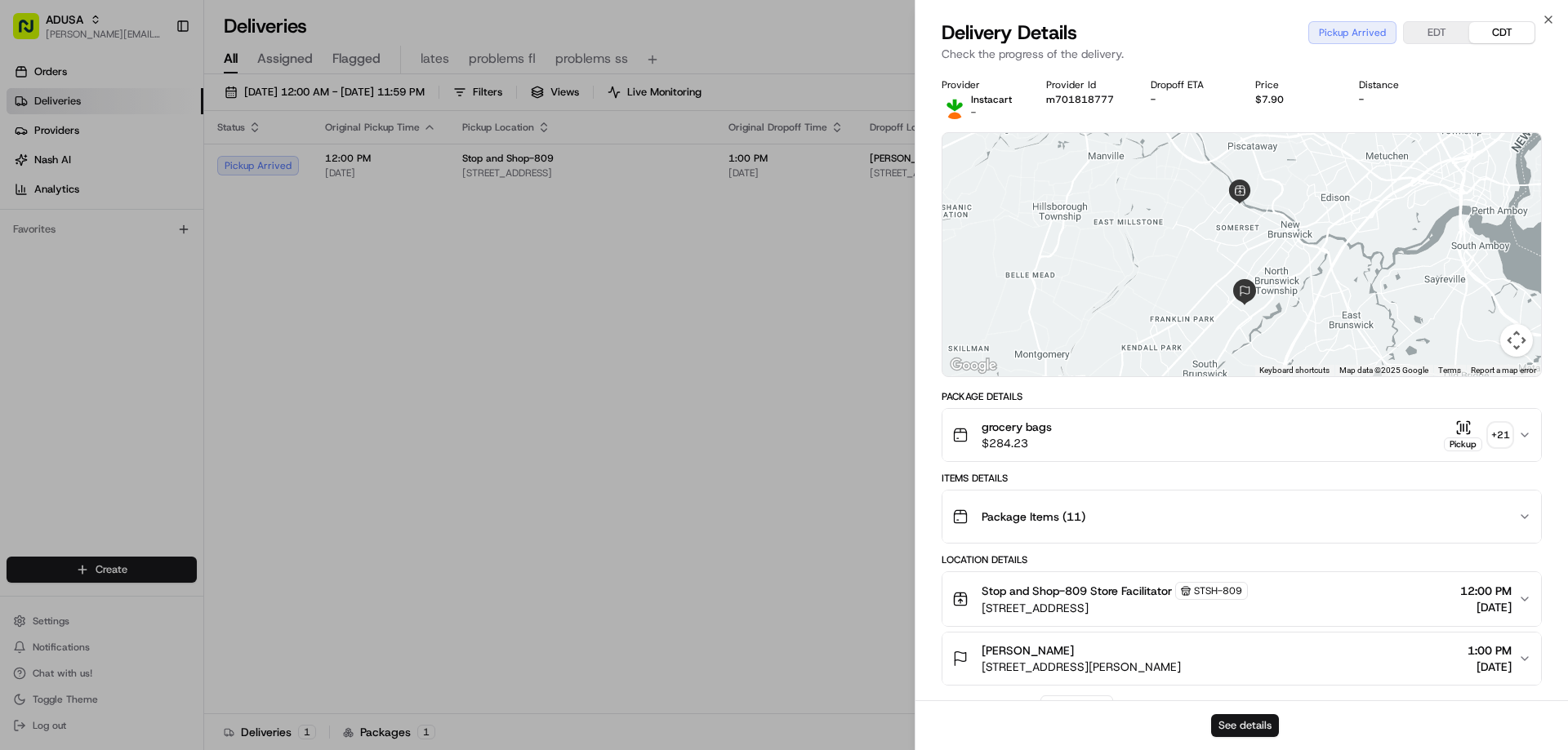
click at [1249, 727] on button "See details" at bounding box center [1244, 725] width 68 height 23
click at [1547, 14] on icon "button" at bounding box center [1547, 19] width 13 height 13
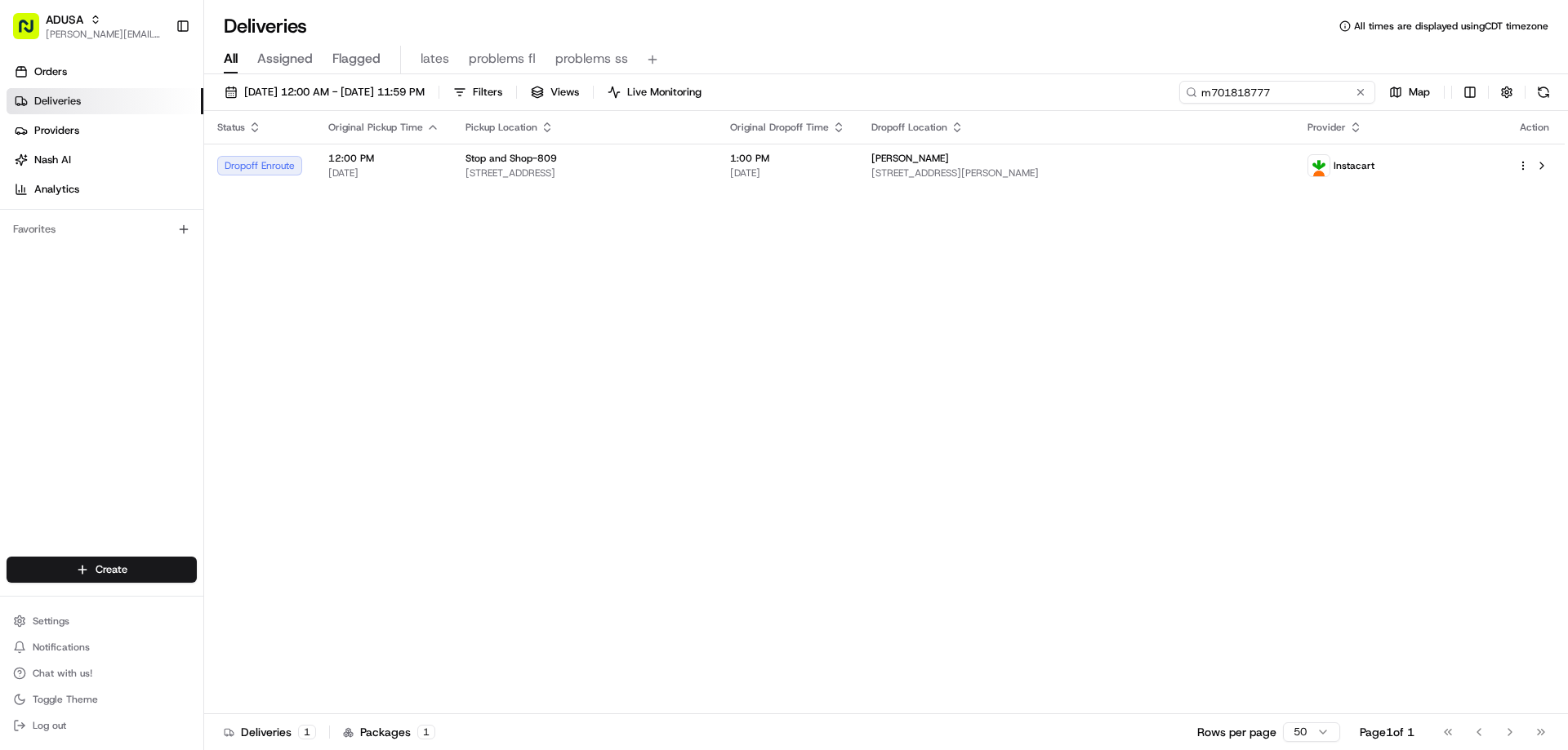
drag, startPoint x: 1329, startPoint y: 92, endPoint x: 1186, endPoint y: 104, distance: 143.5
click at [1186, 104] on div "08/22/2025 12:00 AM - 08/22/2025 11:59 PM Filters Views Live Monitoring m701818…" at bounding box center [886, 96] width 1364 height 30
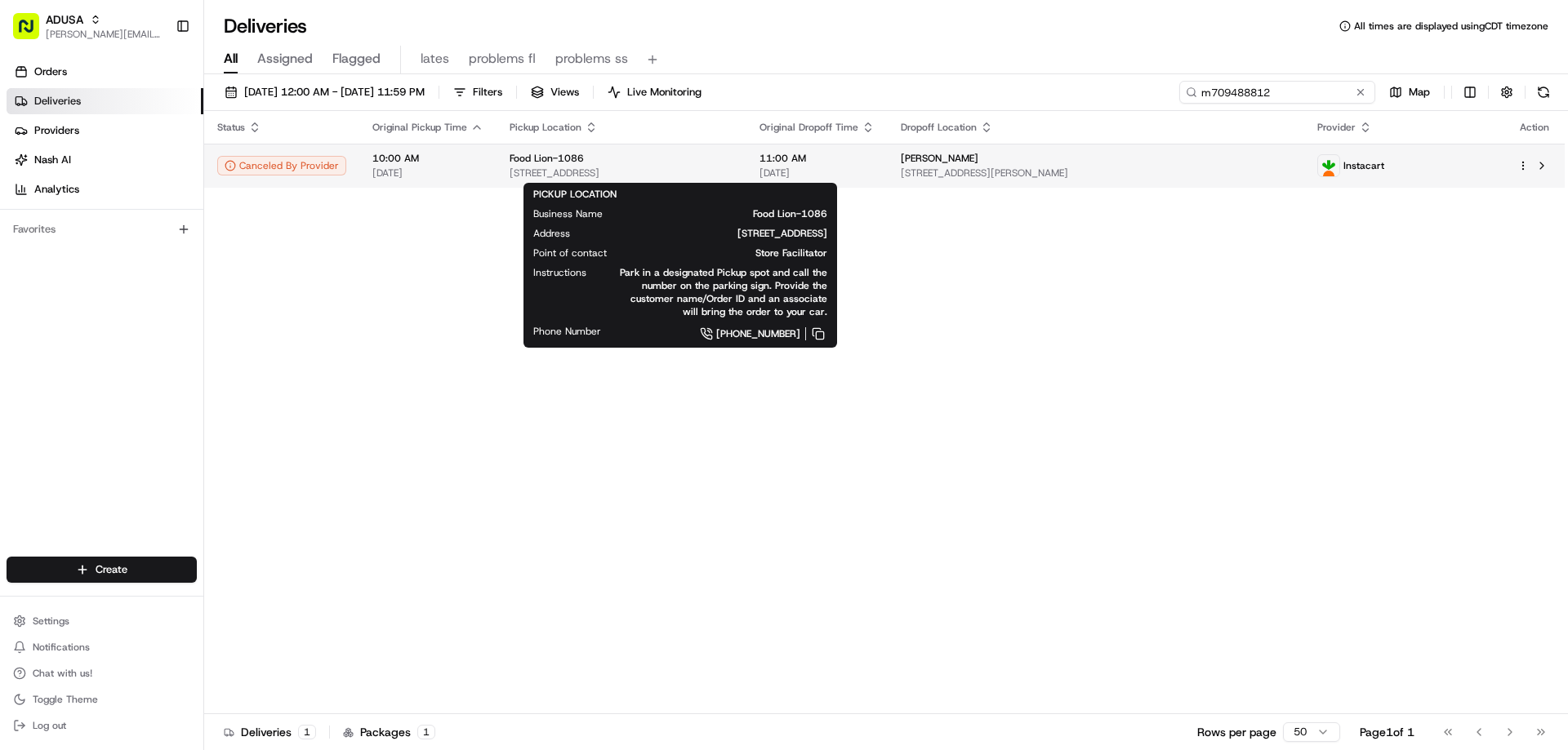
type input "m709488812"
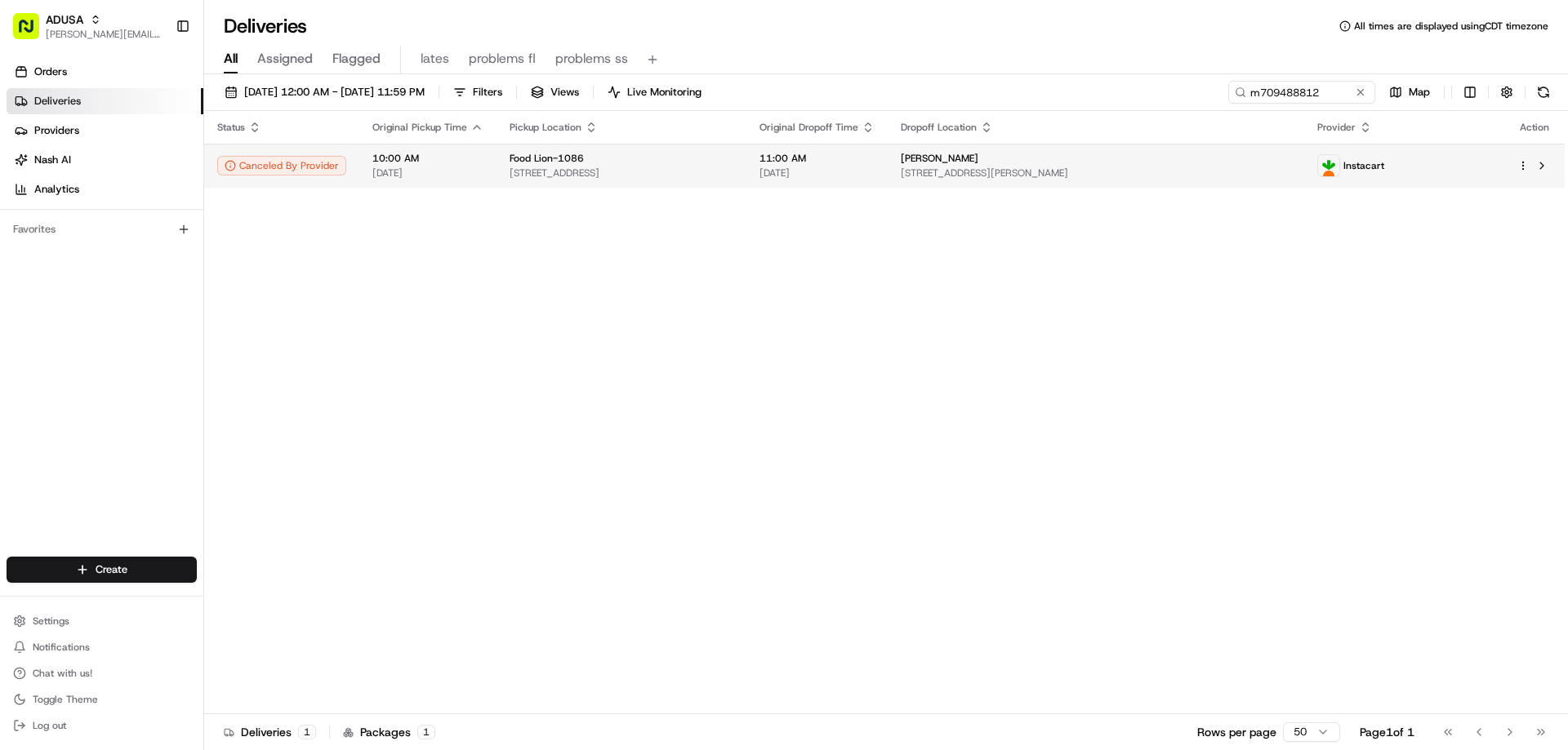
click at [519, 160] on span "Food Lion-1086" at bounding box center [546, 157] width 75 height 13
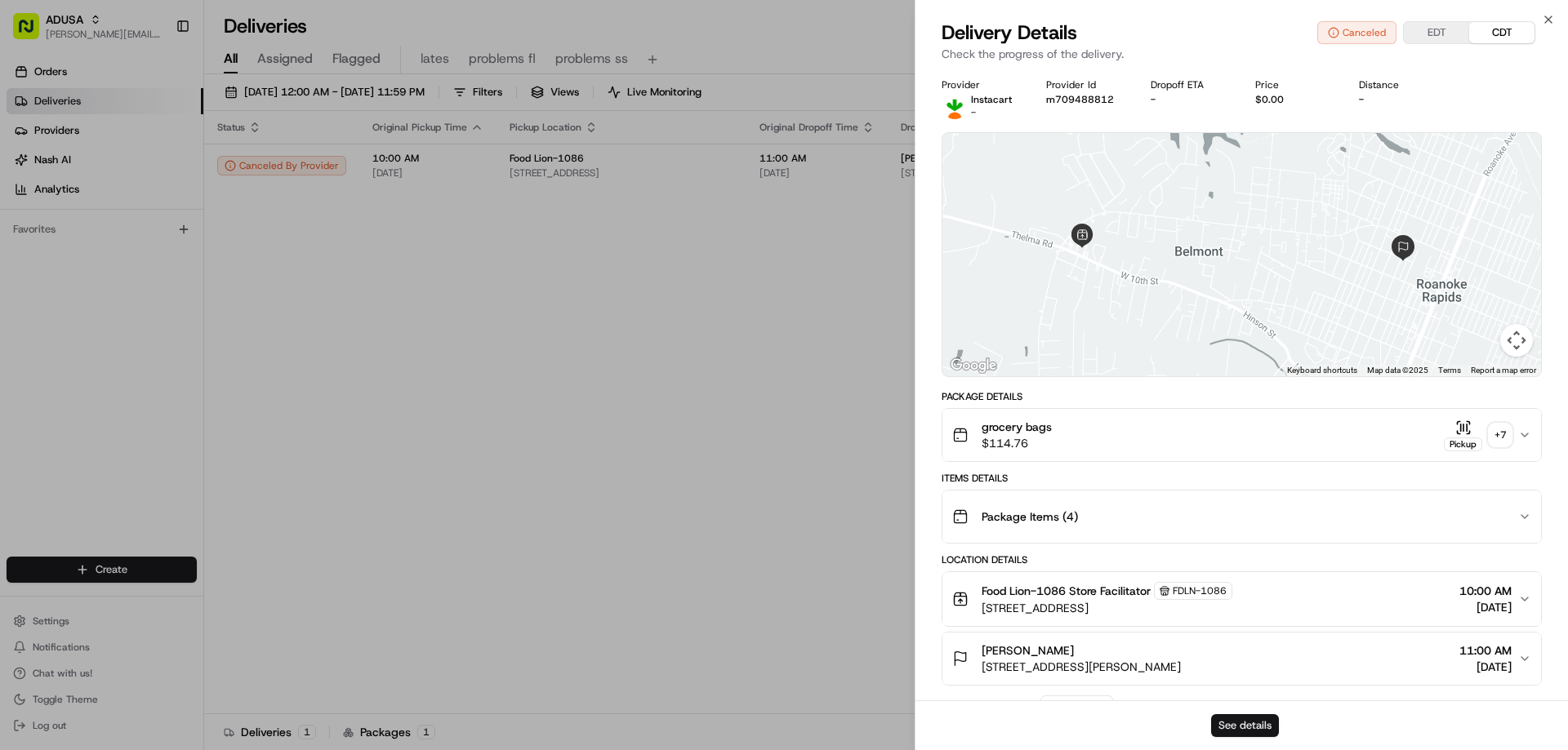
click at [1244, 720] on button "See details" at bounding box center [1244, 725] width 68 height 23
click at [1546, 17] on icon "button" at bounding box center [1547, 19] width 13 height 13
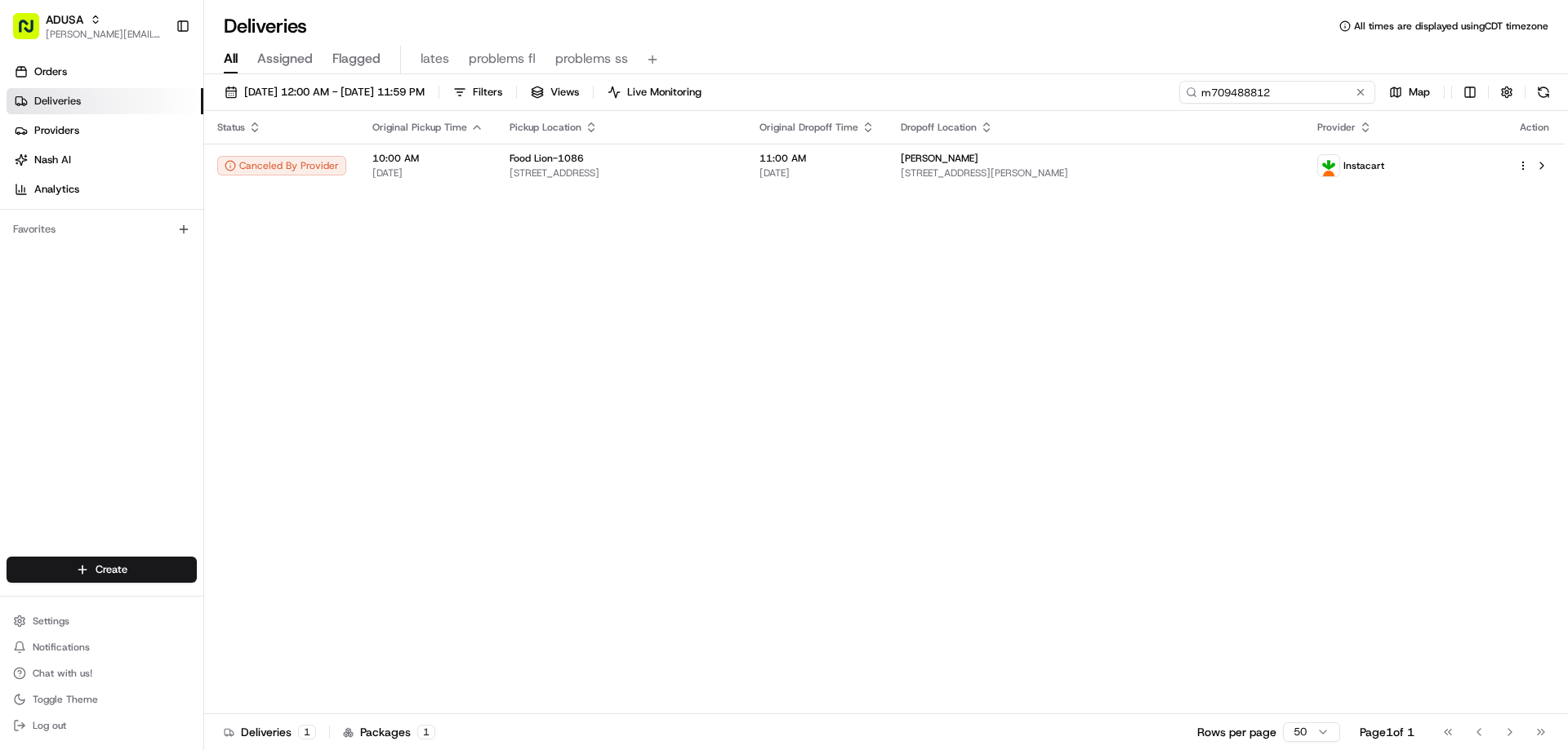
drag, startPoint x: 1324, startPoint y: 98, endPoint x: 1206, endPoint y: 13, distance: 145.4
click at [1192, 94] on div "m709488812" at bounding box center [1277, 92] width 196 height 23
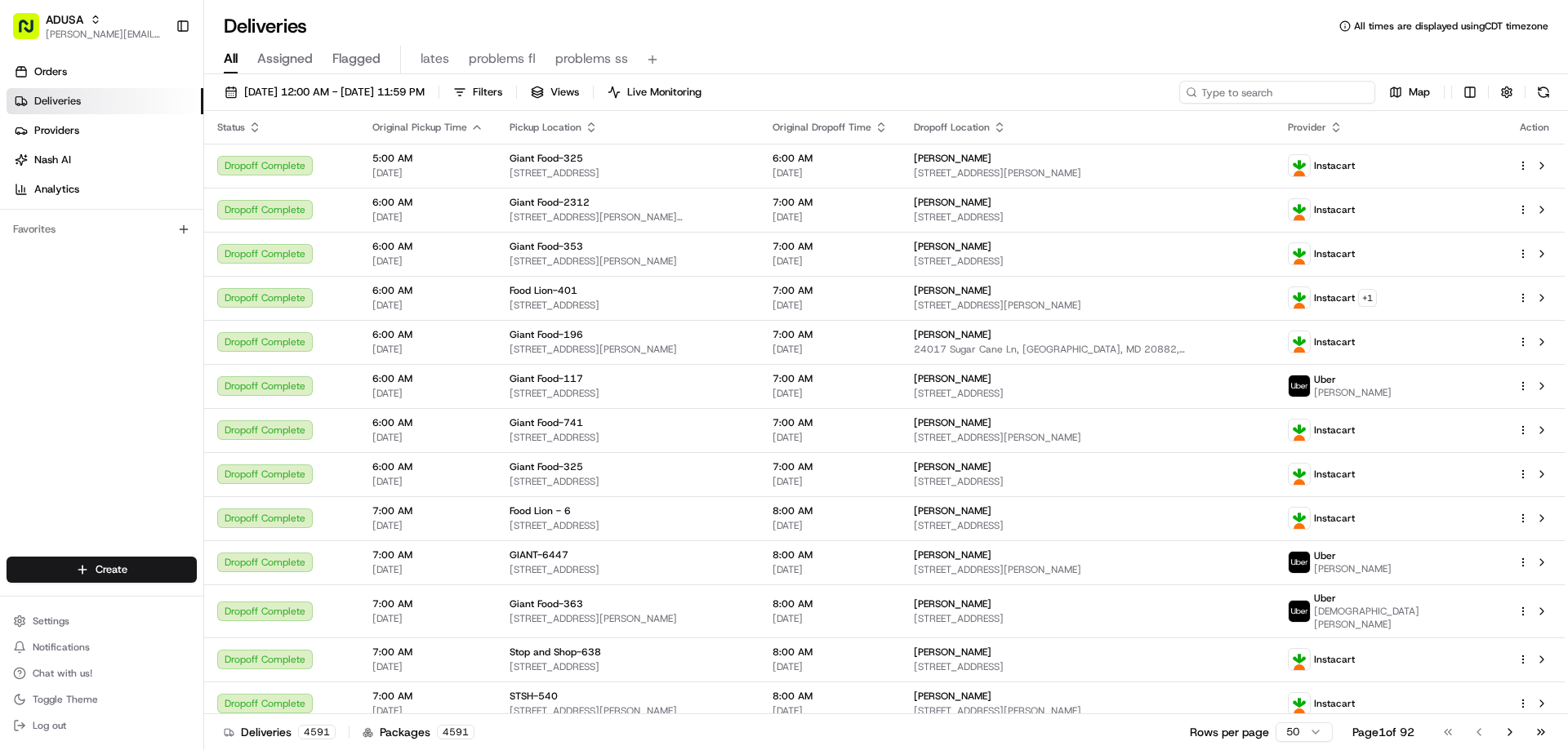
click at [1287, 96] on input at bounding box center [1277, 92] width 196 height 23
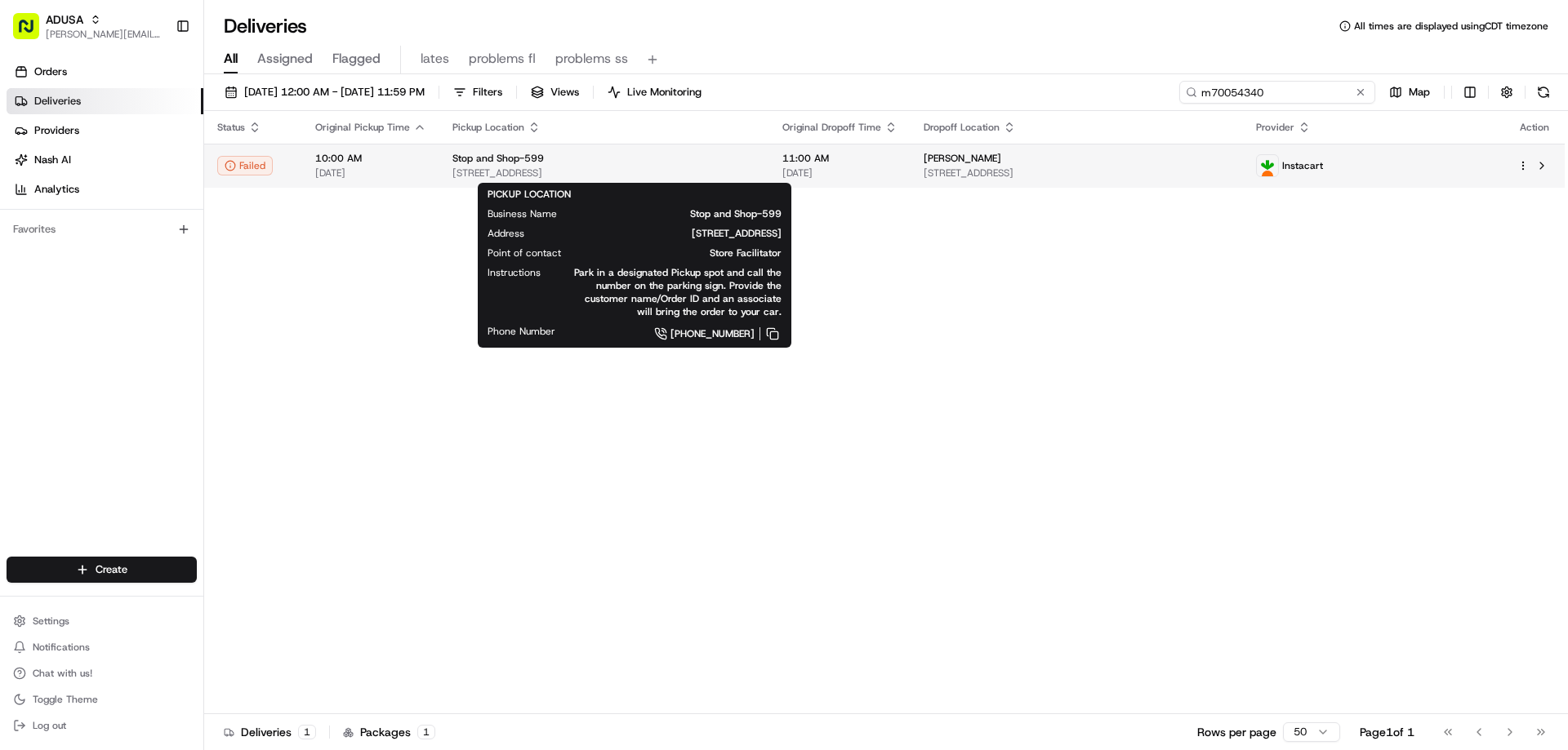
type input "m70054340"
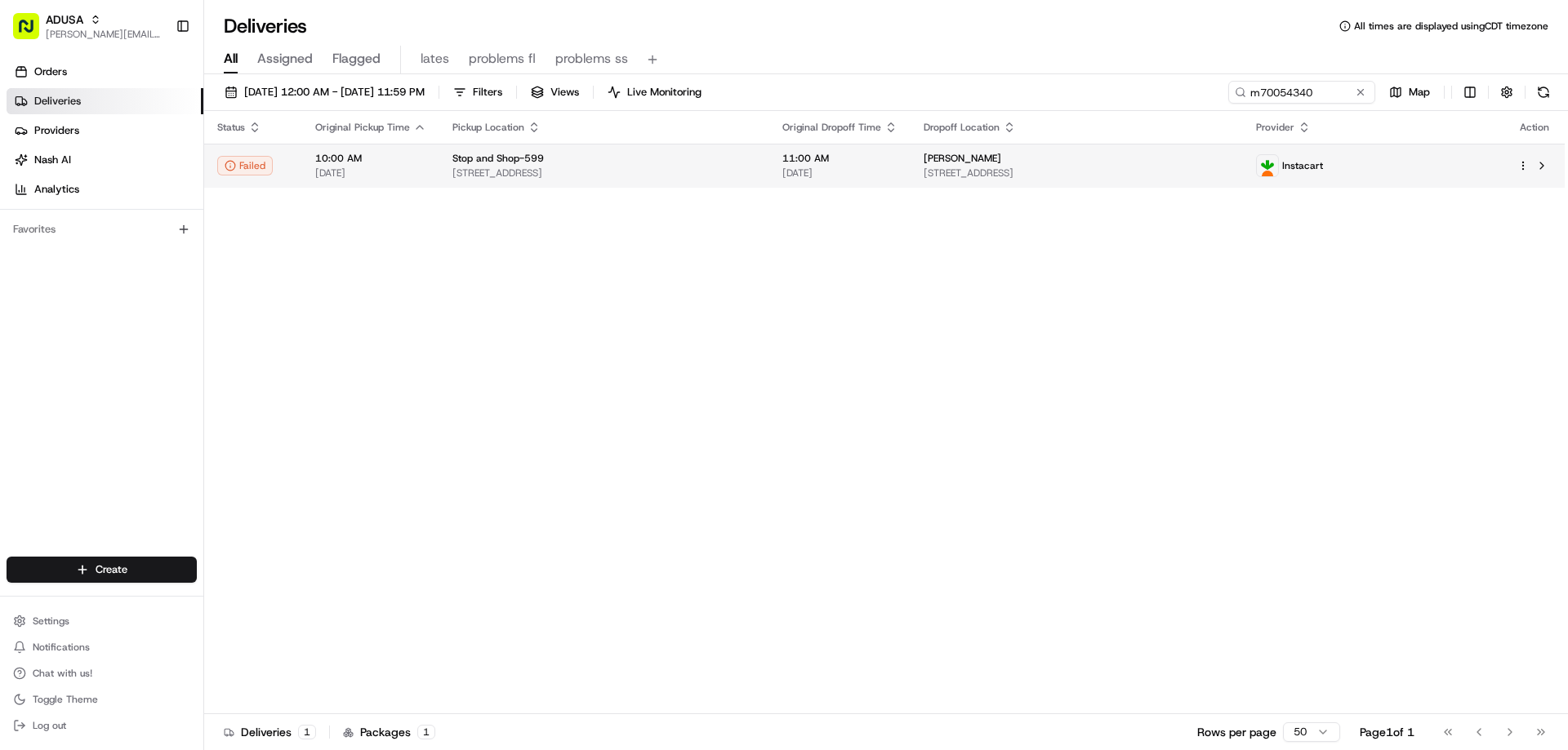
click at [482, 157] on span "Stop and Shop-599" at bounding box center [498, 157] width 92 height 13
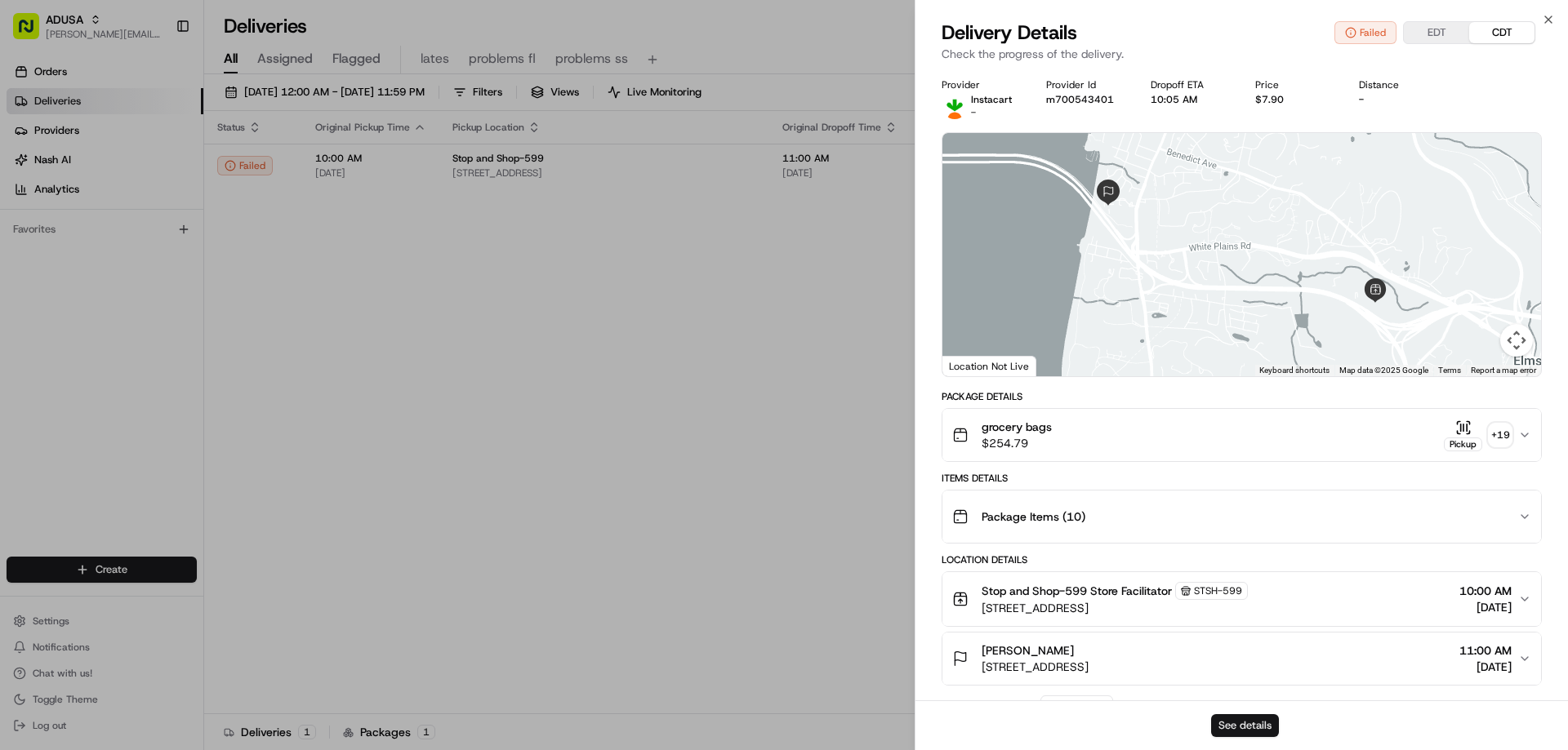
click at [1261, 724] on button "See details" at bounding box center [1244, 725] width 68 height 23
click at [1547, 14] on icon "button" at bounding box center [1547, 19] width 13 height 13
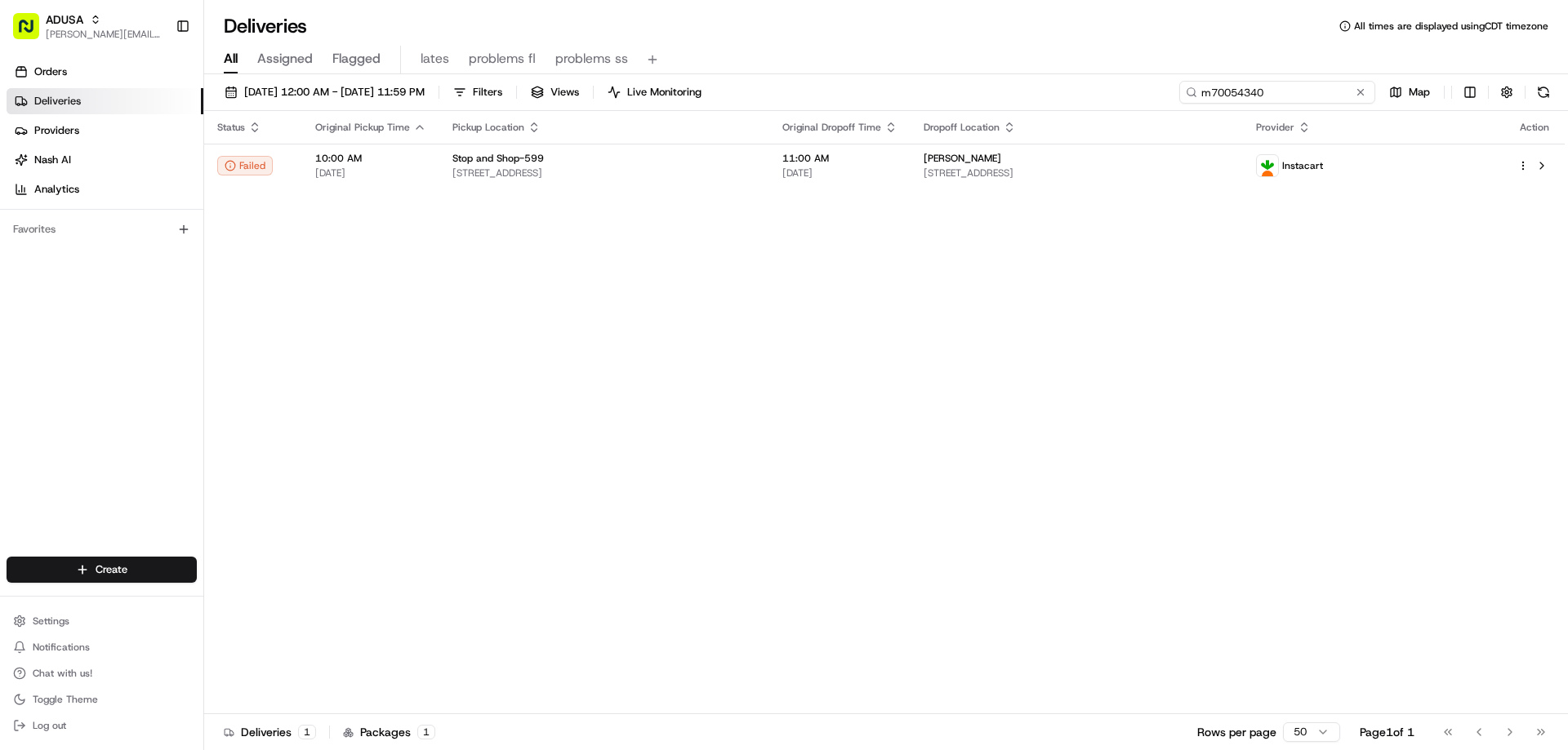
drag, startPoint x: 1320, startPoint y: 92, endPoint x: 1189, endPoint y: 93, distance: 131.0
click at [1189, 93] on div "m70054340" at bounding box center [1277, 92] width 196 height 23
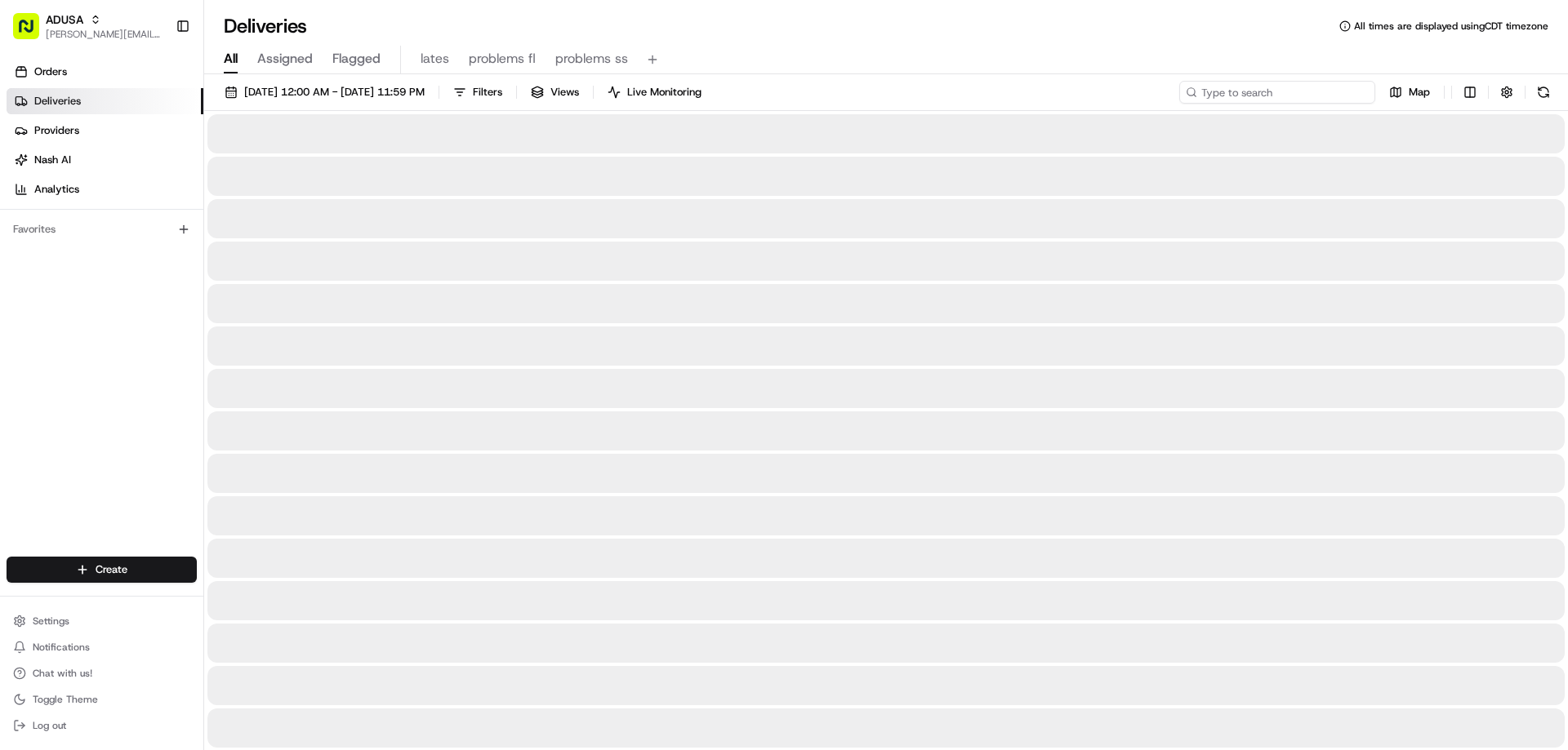
click at [1252, 94] on input at bounding box center [1277, 92] width 196 height 23
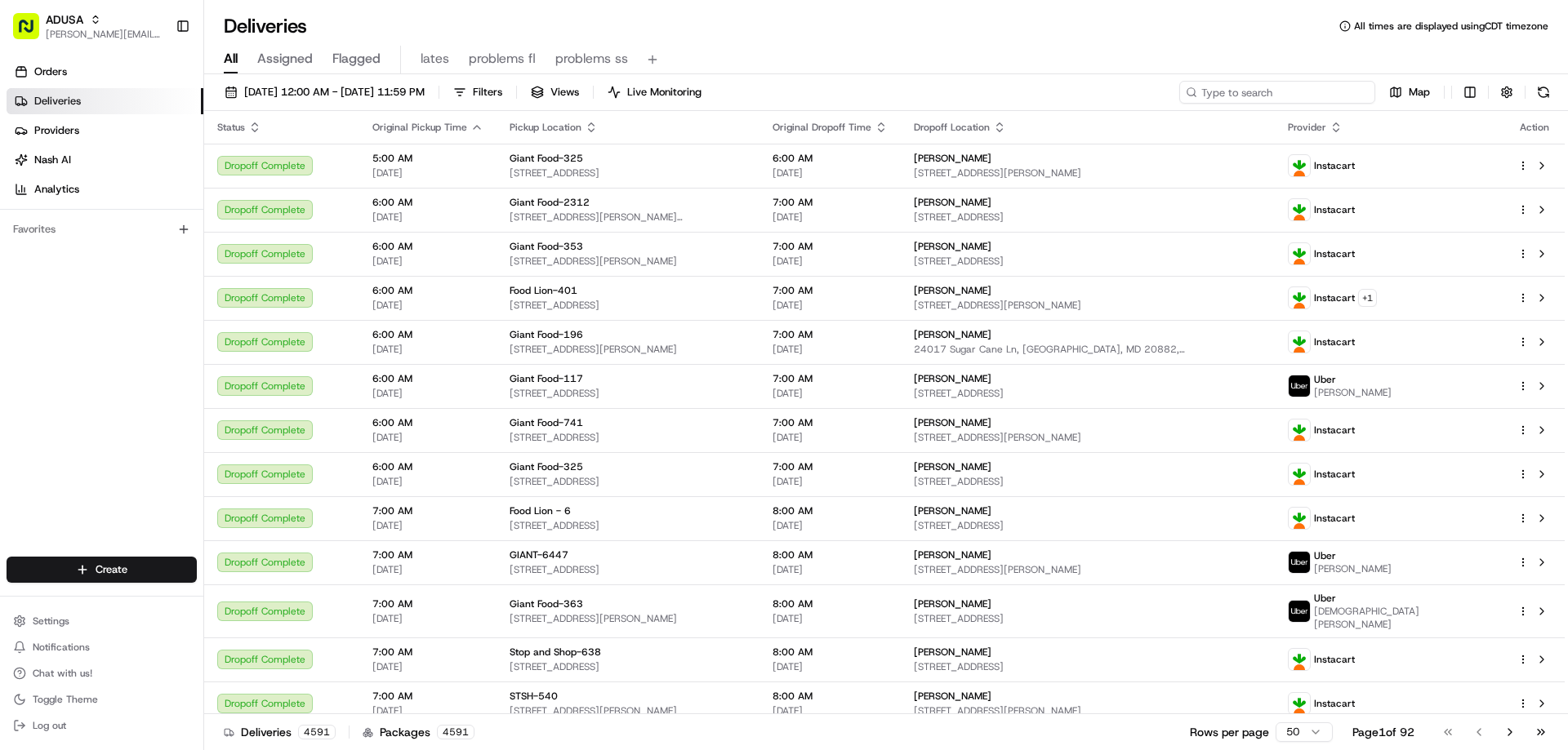
click at [1251, 94] on input at bounding box center [1277, 92] width 196 height 23
click at [1251, 89] on input at bounding box center [1277, 92] width 196 height 23
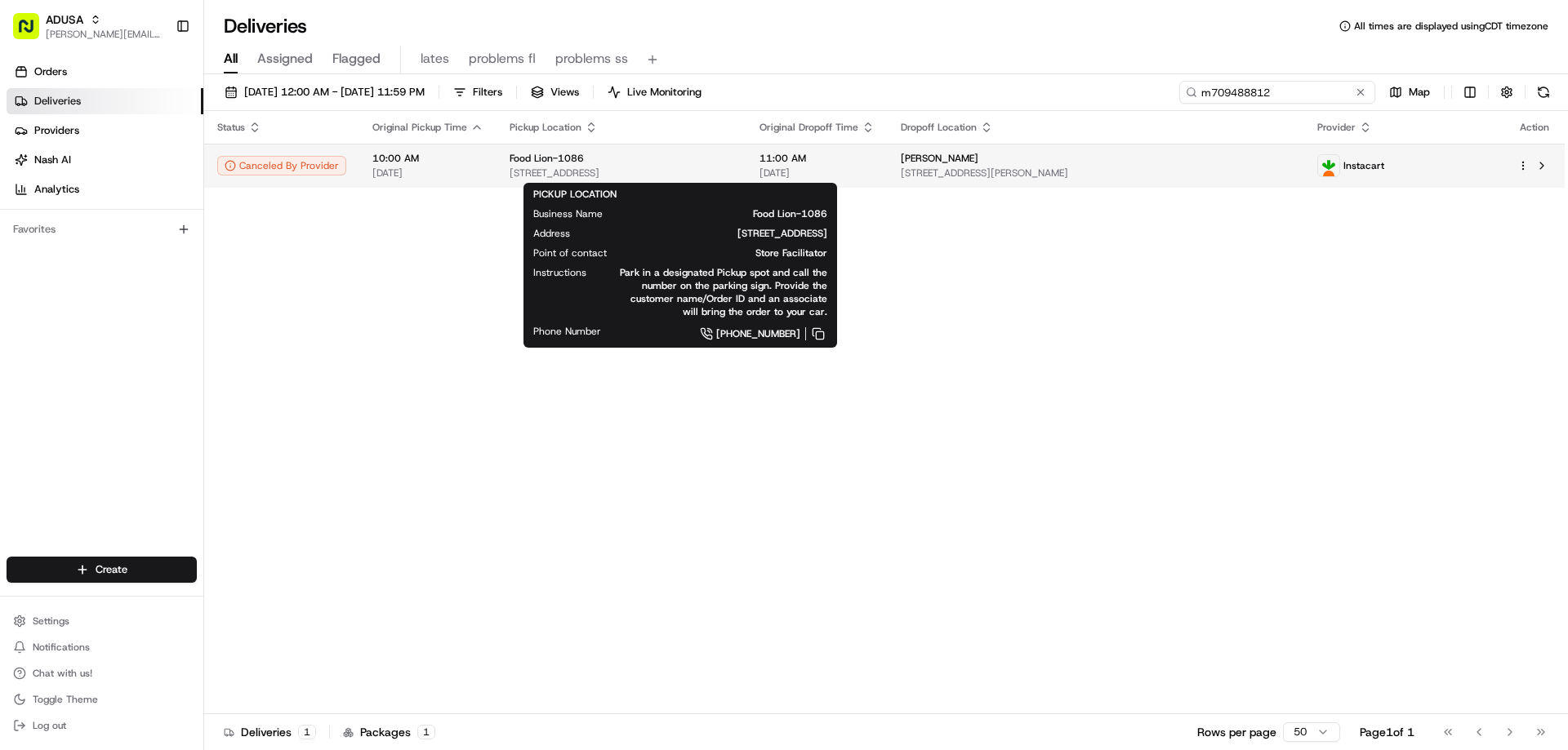
type input "m709488812"
click at [547, 156] on span "Food Lion-1086" at bounding box center [546, 157] width 75 height 13
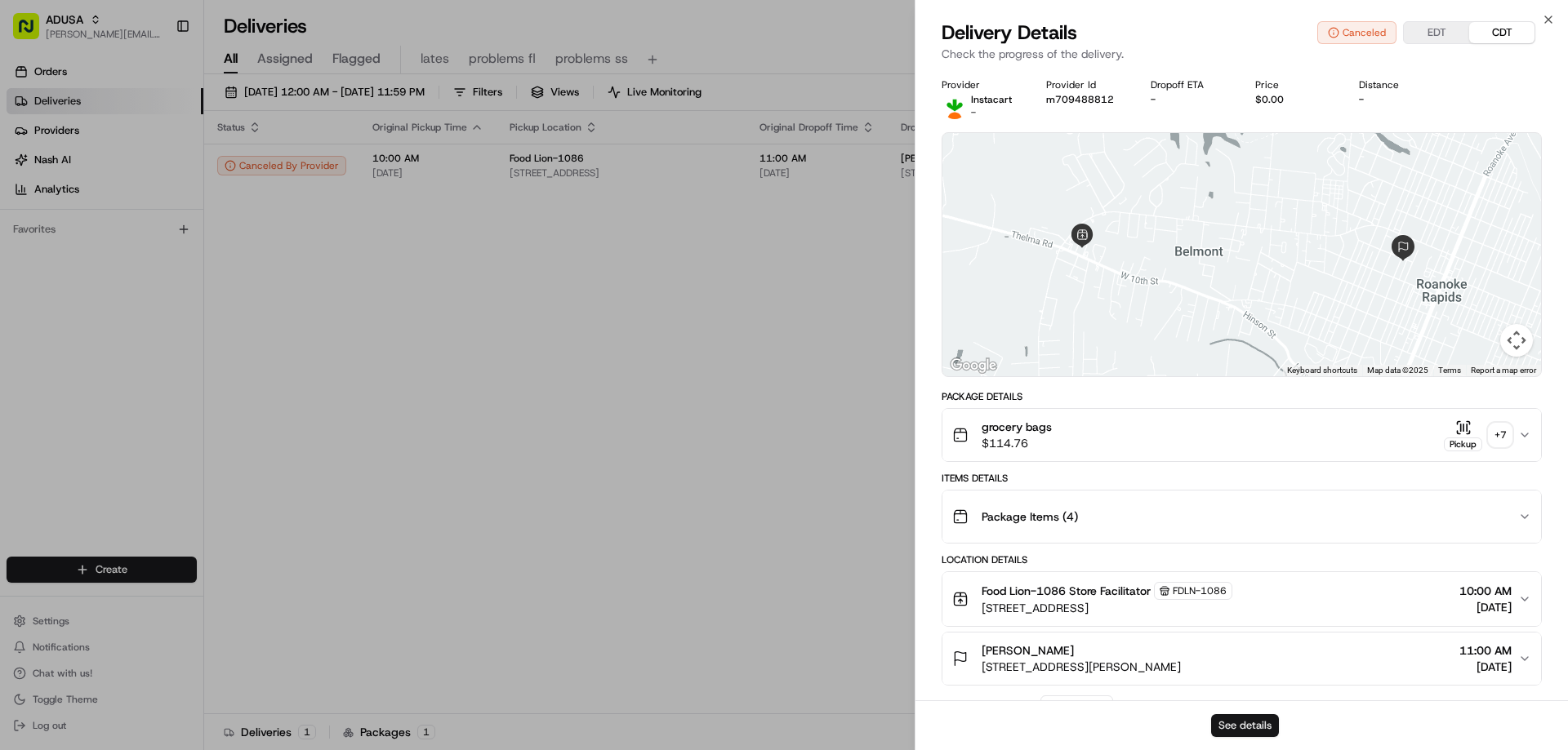
click at [1251, 729] on button "See details" at bounding box center [1244, 725] width 68 height 23
click at [1546, 22] on icon "button" at bounding box center [1548, 19] width 7 height 7
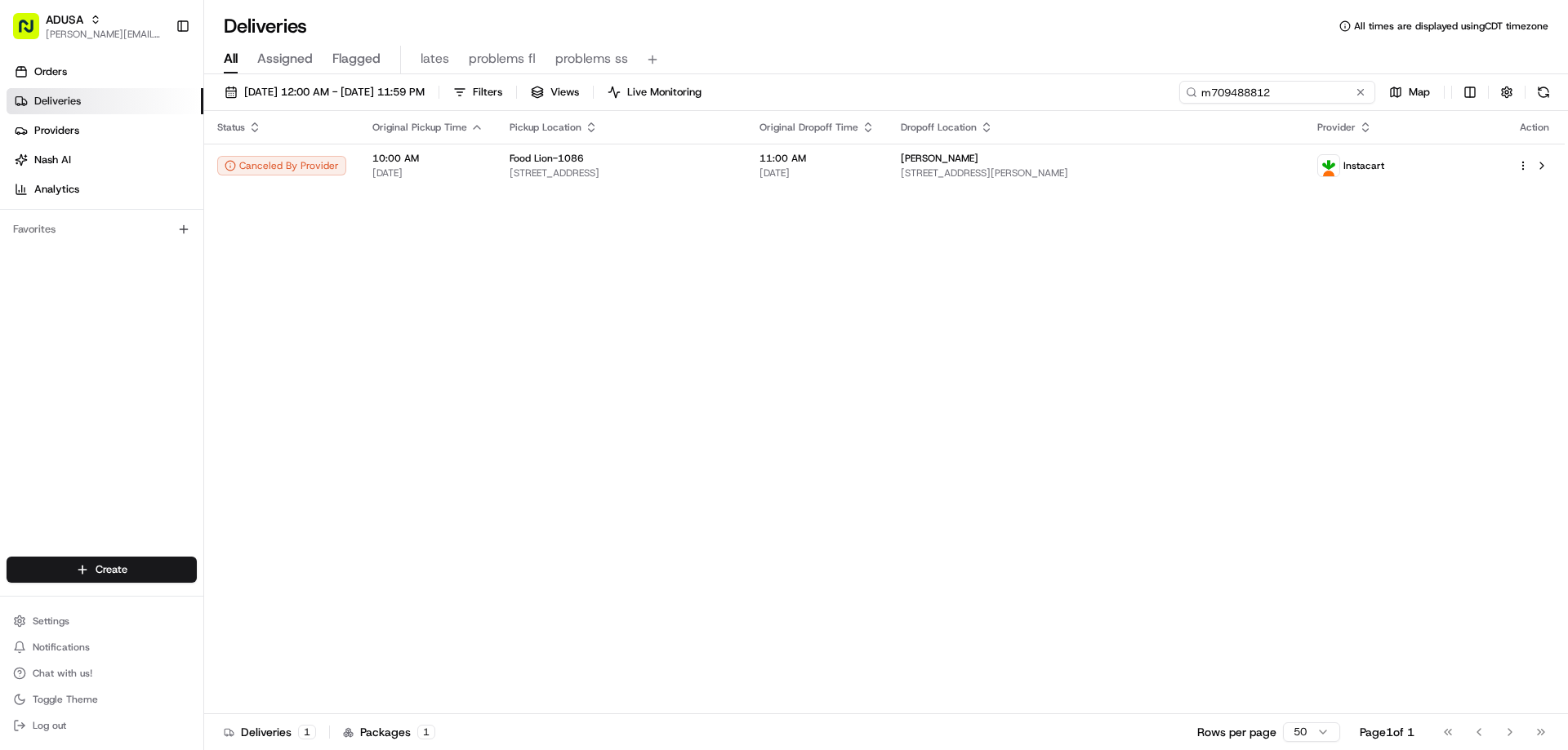
drag, startPoint x: 1324, startPoint y: 93, endPoint x: 1116, endPoint y: 98, distance: 208.1
click at [1121, 94] on div "08/22/2025 12:00 AM - 08/22/2025 11:59 PM Filters Views Live Monitoring m709488…" at bounding box center [886, 96] width 1364 height 30
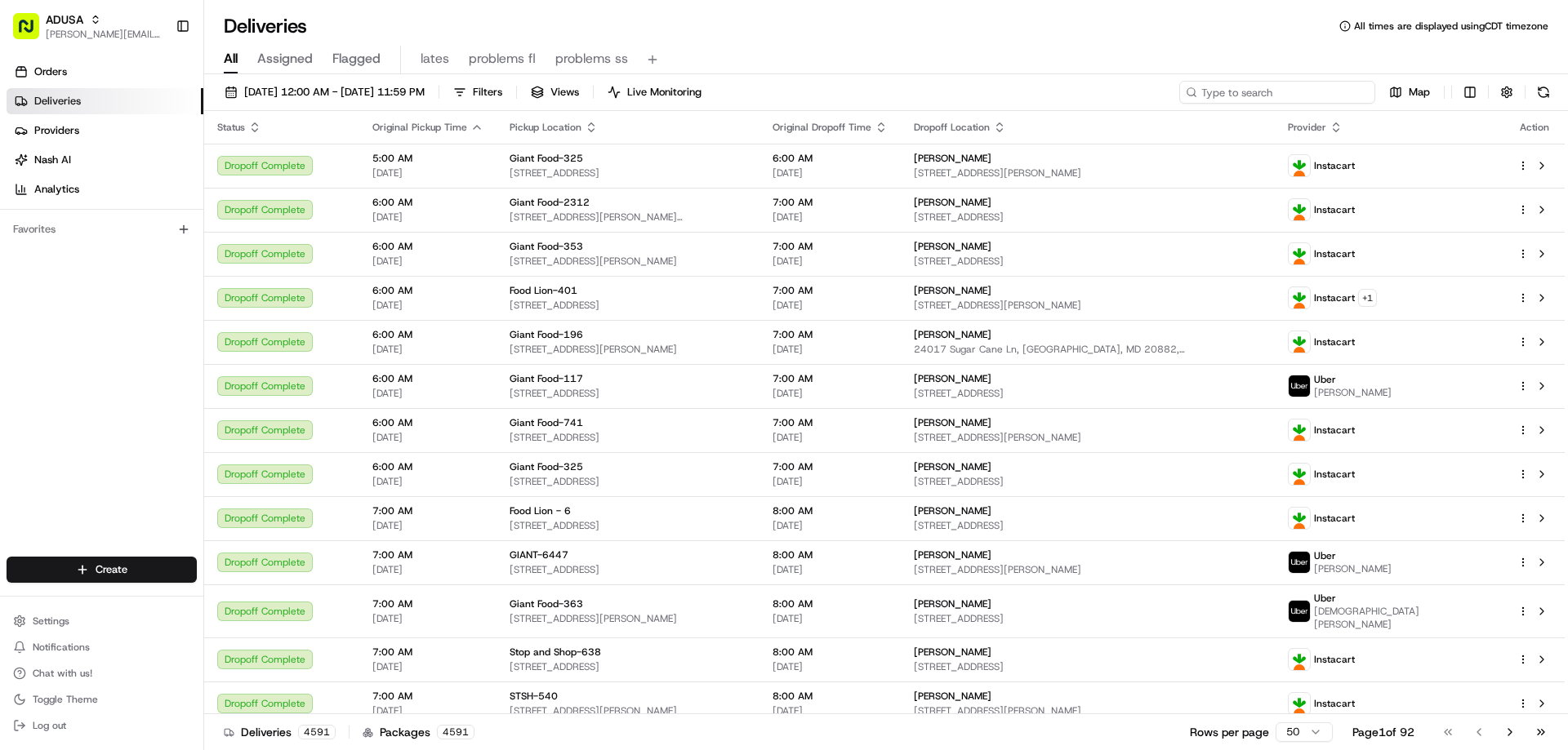
click at [1248, 96] on input at bounding box center [1277, 92] width 196 height 23
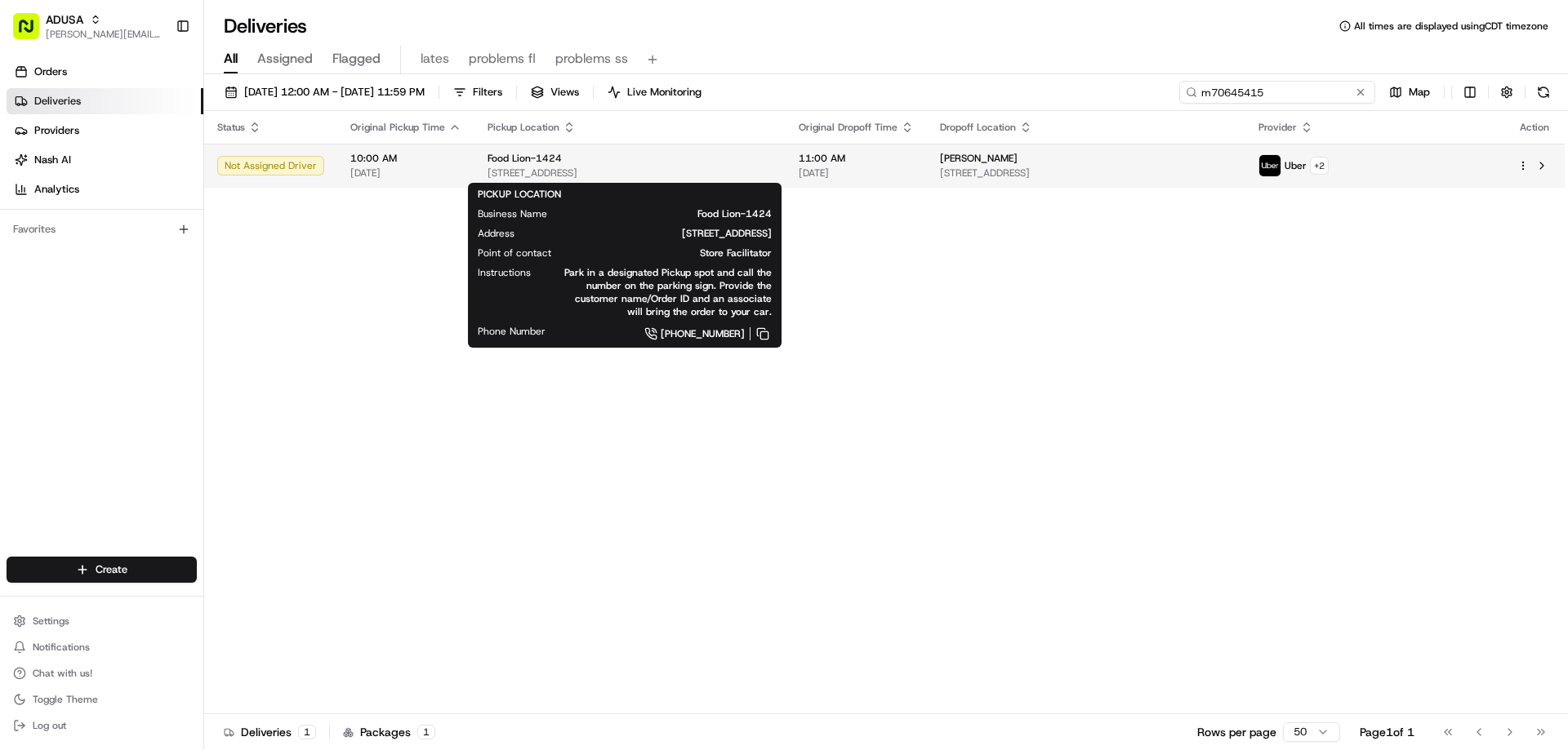
type input "m70645415"
click at [767, 164] on div "Food Lion-1424" at bounding box center [630, 157] width 285 height 13
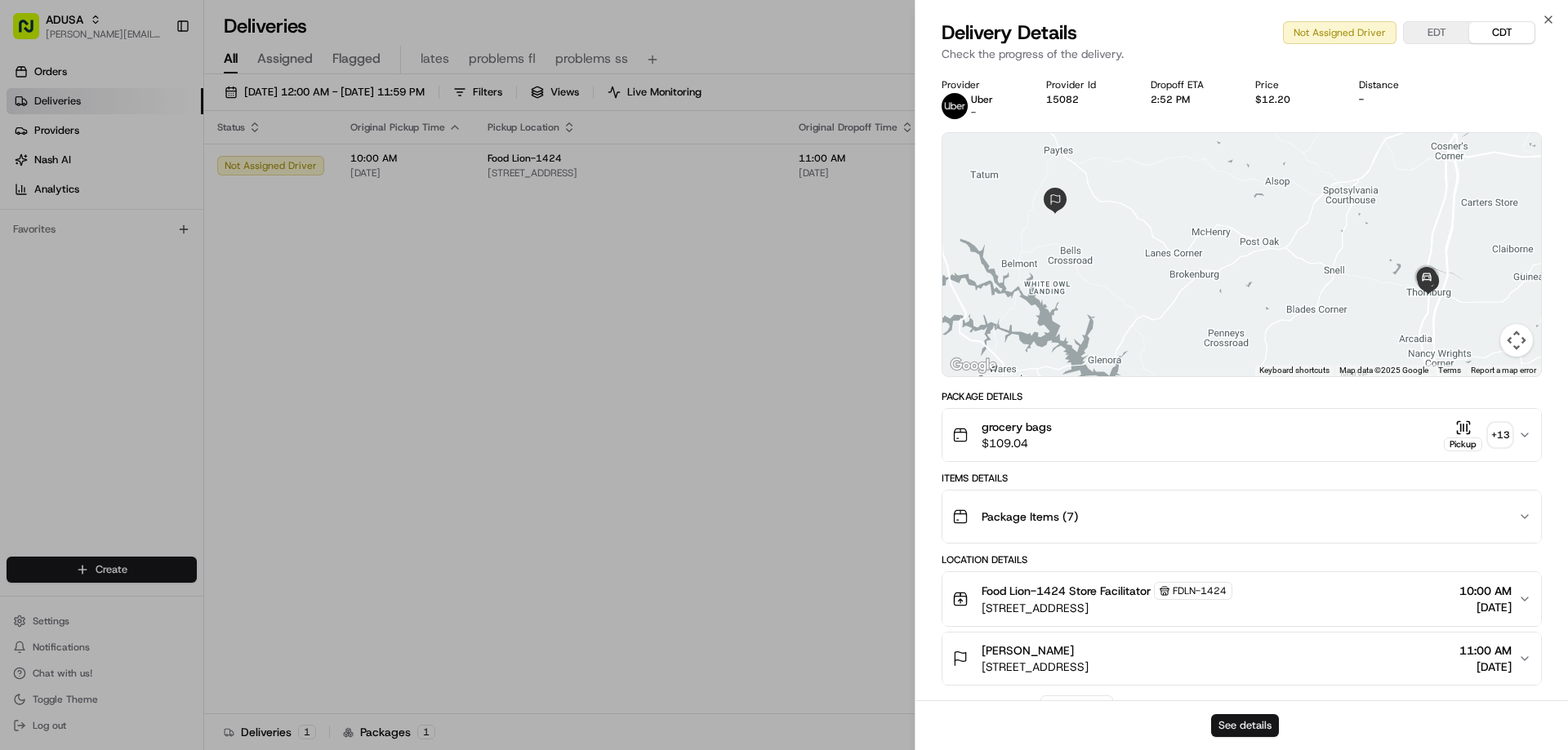
click at [1244, 725] on button "See details" at bounding box center [1244, 725] width 68 height 23
click at [1546, 15] on icon "button" at bounding box center [1547, 19] width 13 height 13
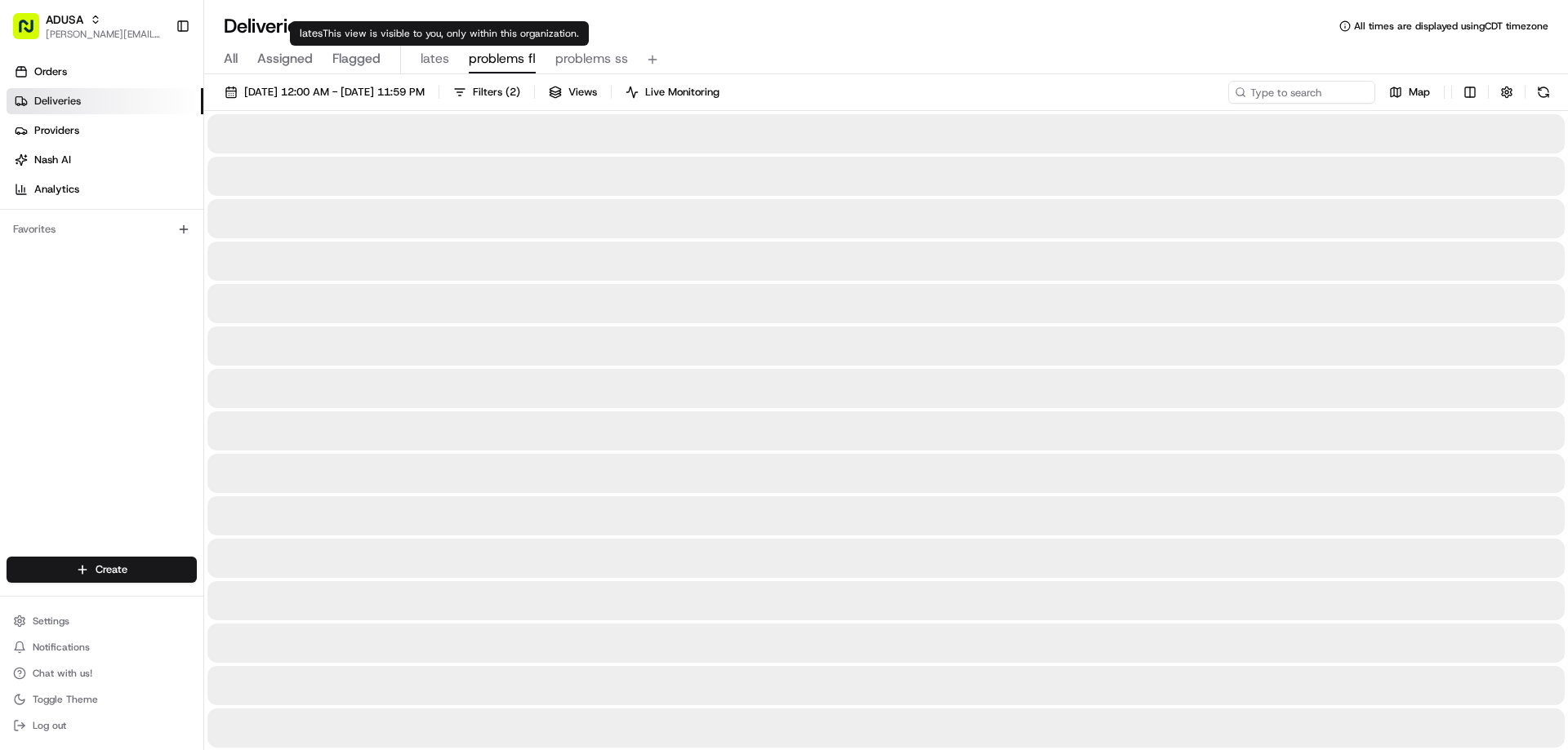
click at [487, 56] on span "problems fl" at bounding box center [501, 59] width 67 height 20
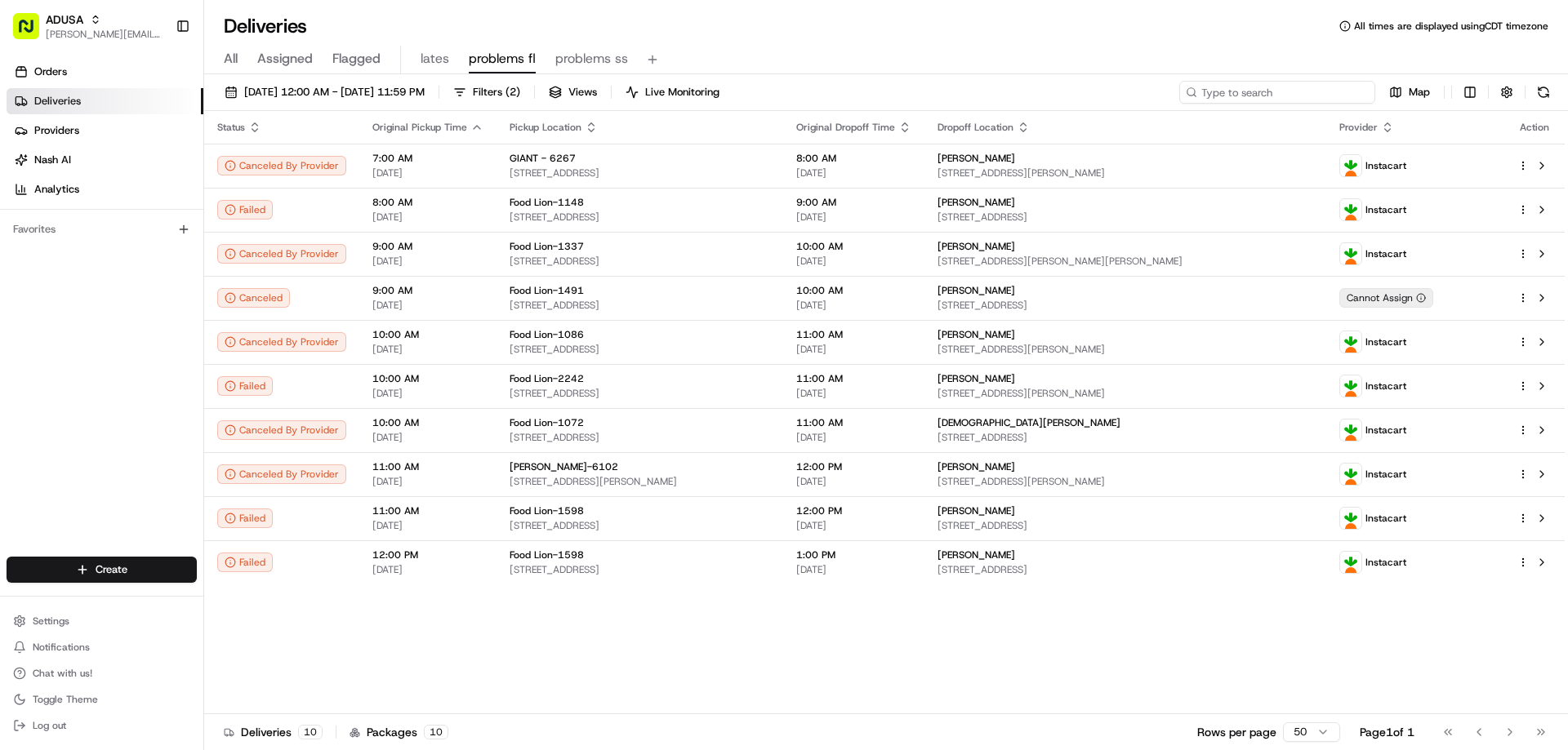
click at [1330, 95] on input at bounding box center [1277, 92] width 196 height 23
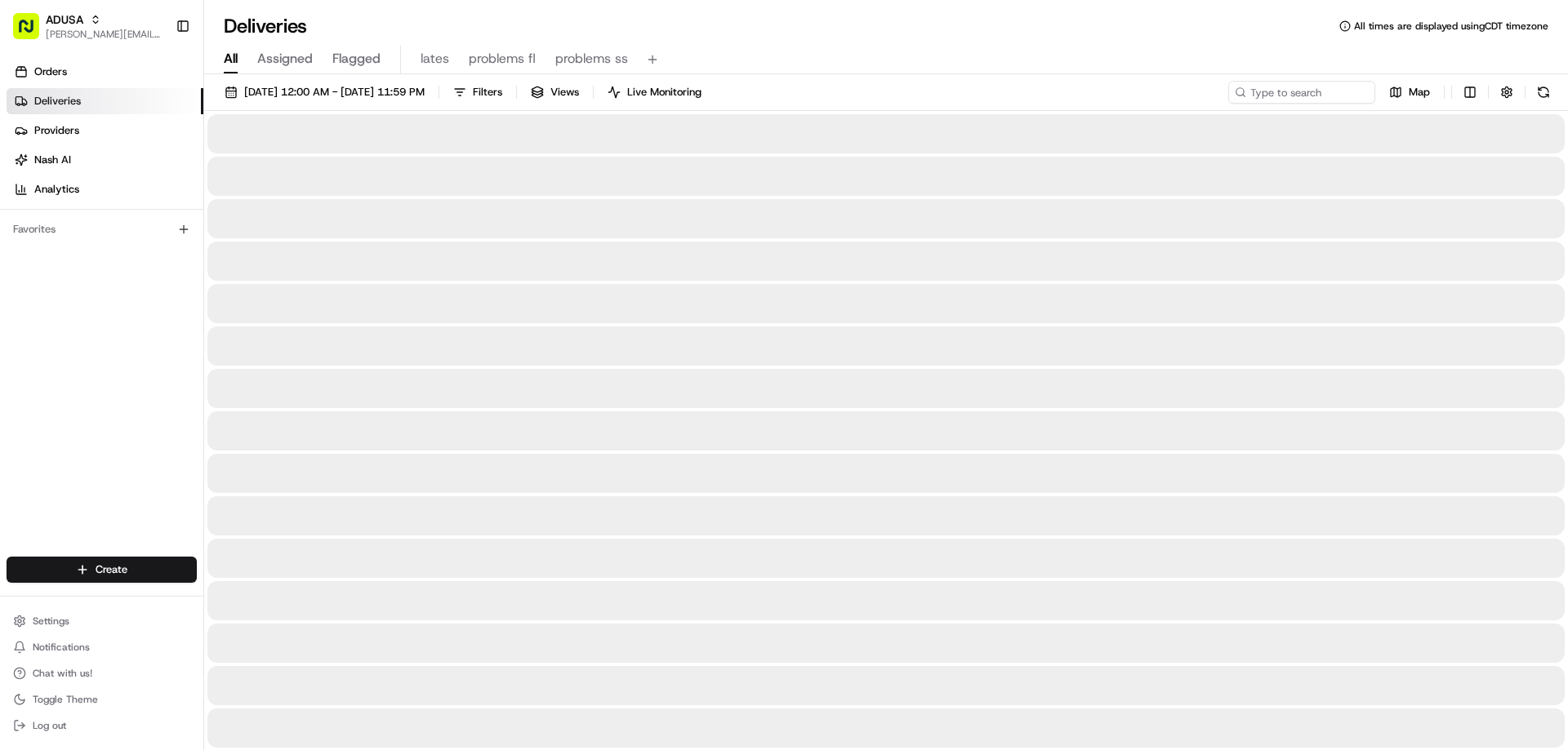
click at [227, 60] on span "All" at bounding box center [231, 59] width 14 height 20
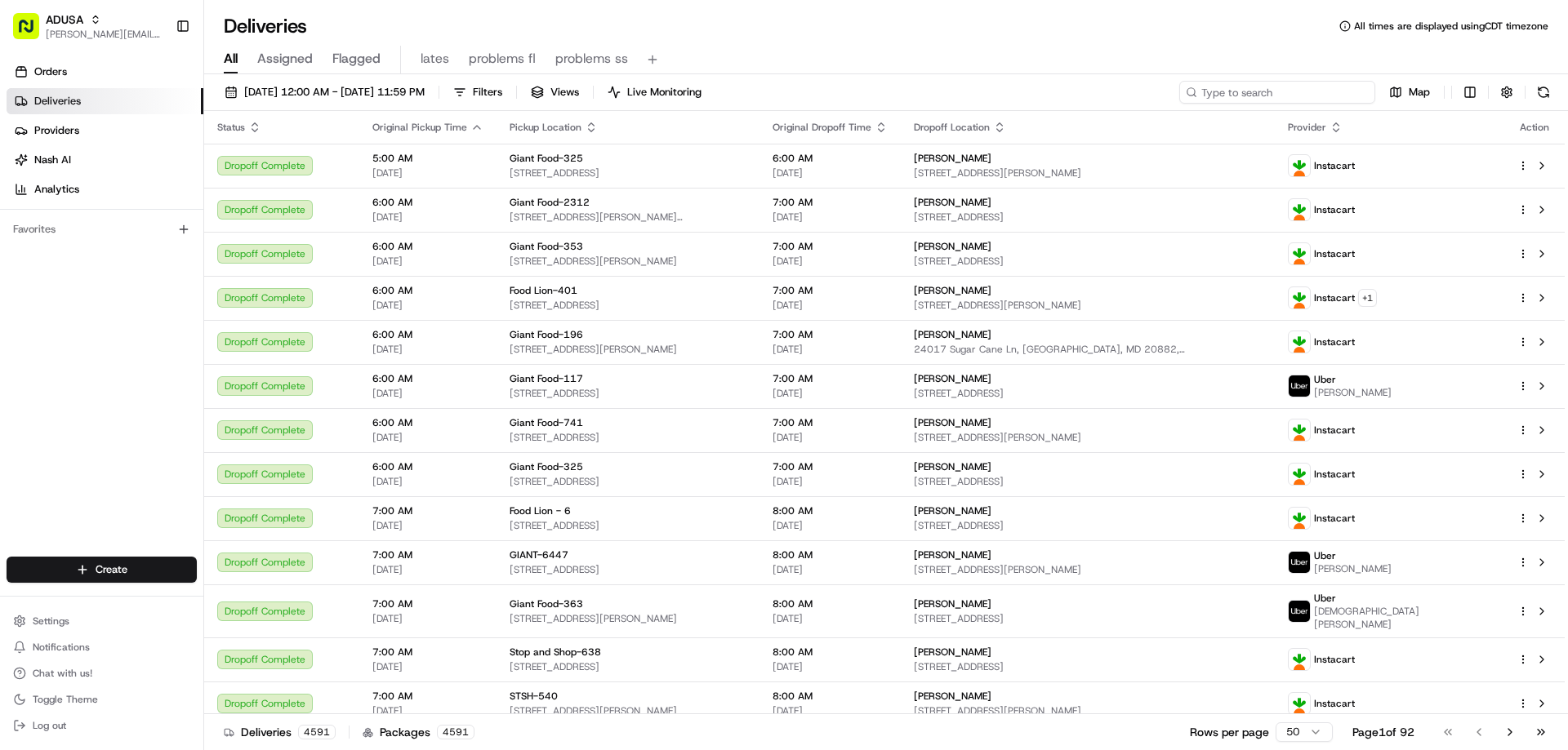
click at [1284, 94] on input at bounding box center [1277, 92] width 196 height 23
paste input "m709476140"
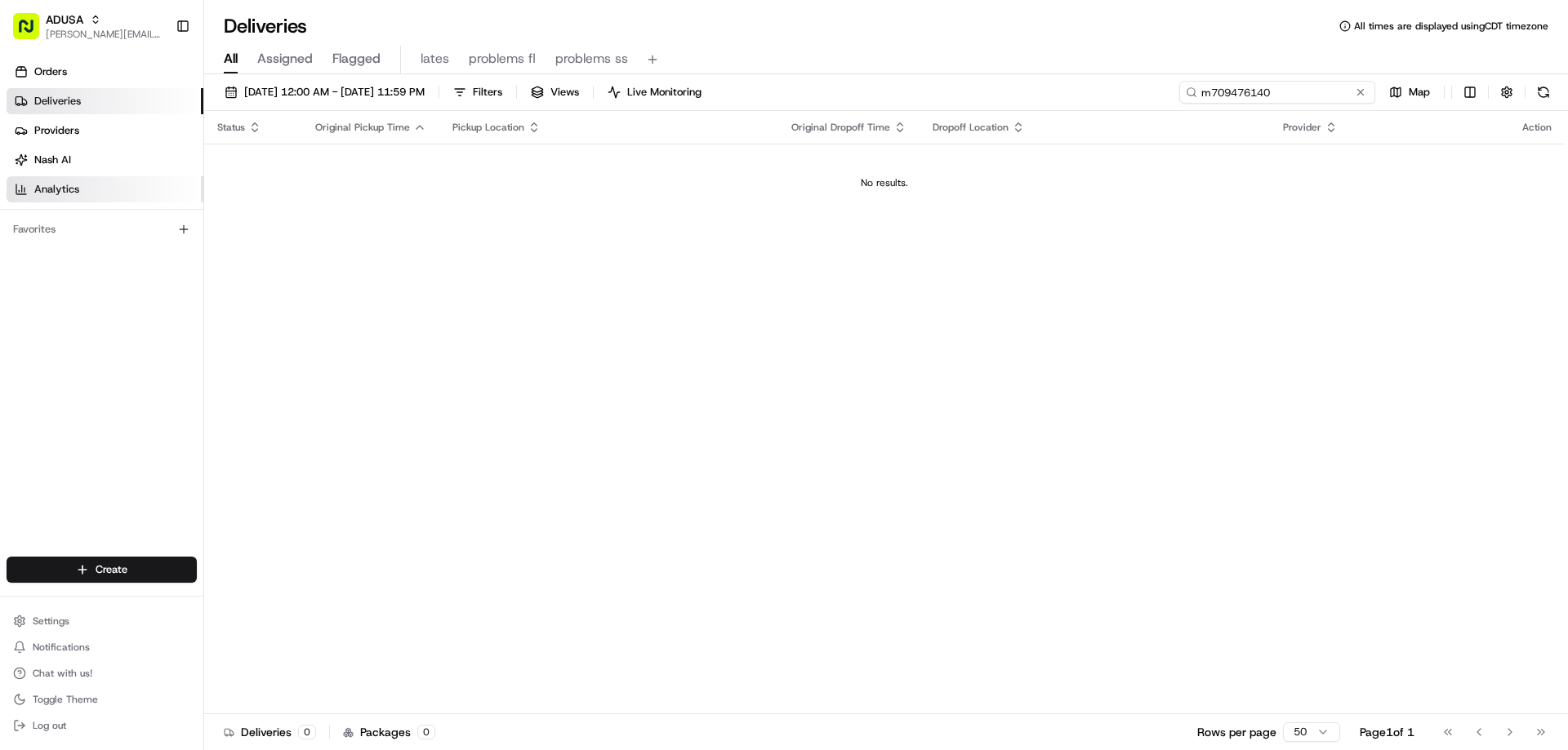
type input "m709476140"
drag, startPoint x: 1330, startPoint y: 96, endPoint x: 1125, endPoint y: 69, distance: 206.8
click at [1123, 123] on div "08/22/2025 12:00 AM - 08/22/2025 11:59 PM Filters Views Live Monitoring m709476…" at bounding box center [886, 414] width 1364 height 679
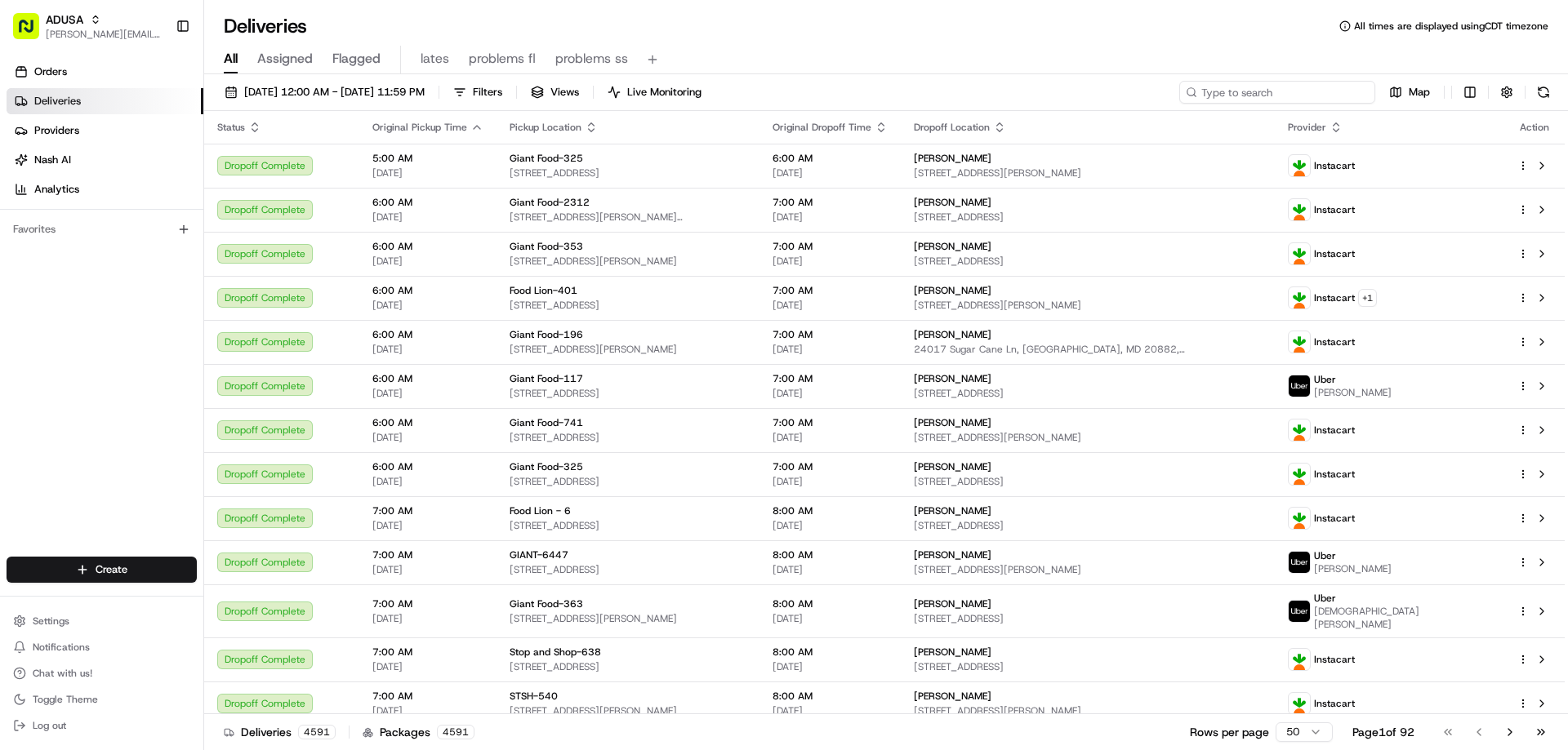
click at [1239, 88] on input at bounding box center [1277, 92] width 196 height 23
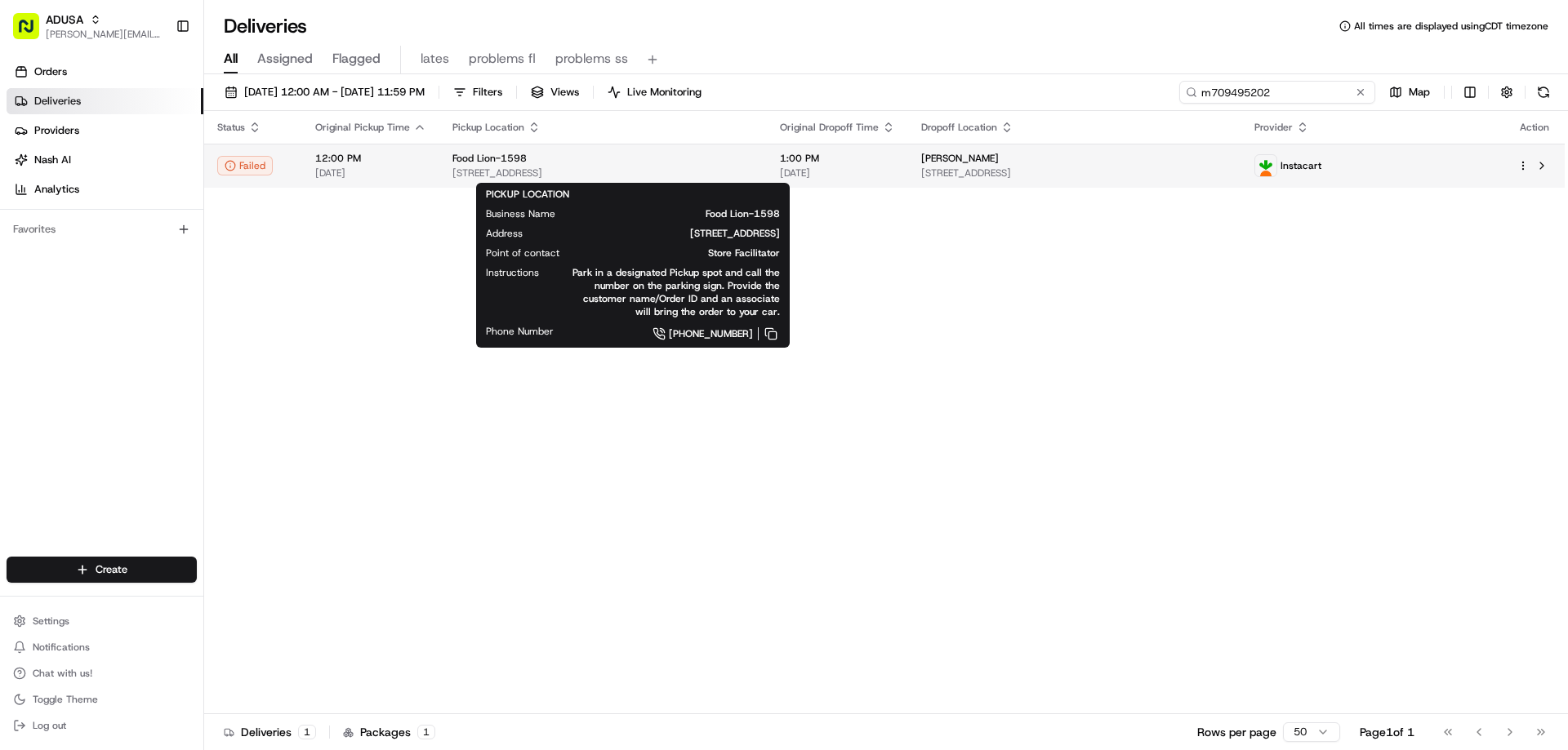
type input "m709495202"
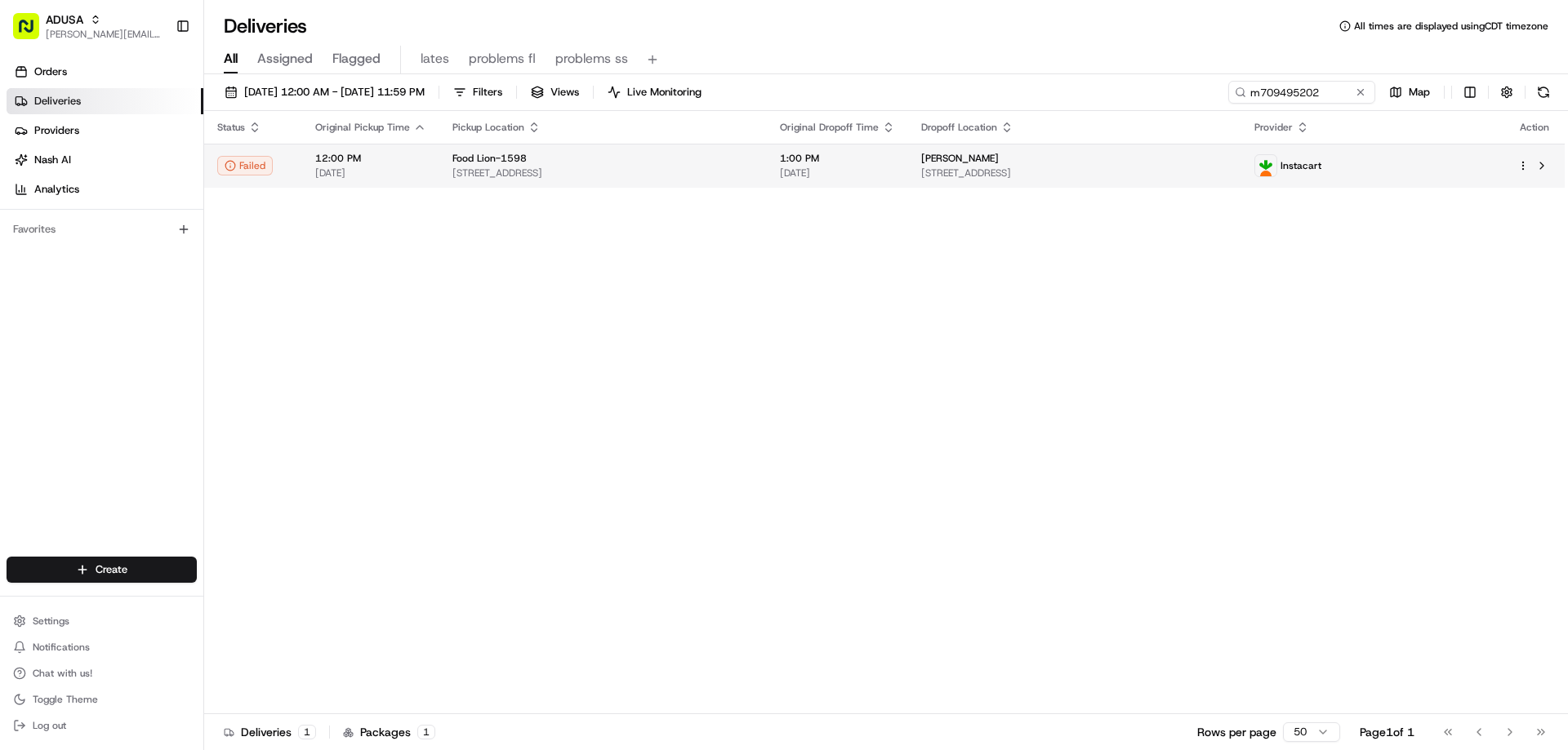
click at [502, 157] on span "Food Lion-1598" at bounding box center [489, 157] width 75 height 13
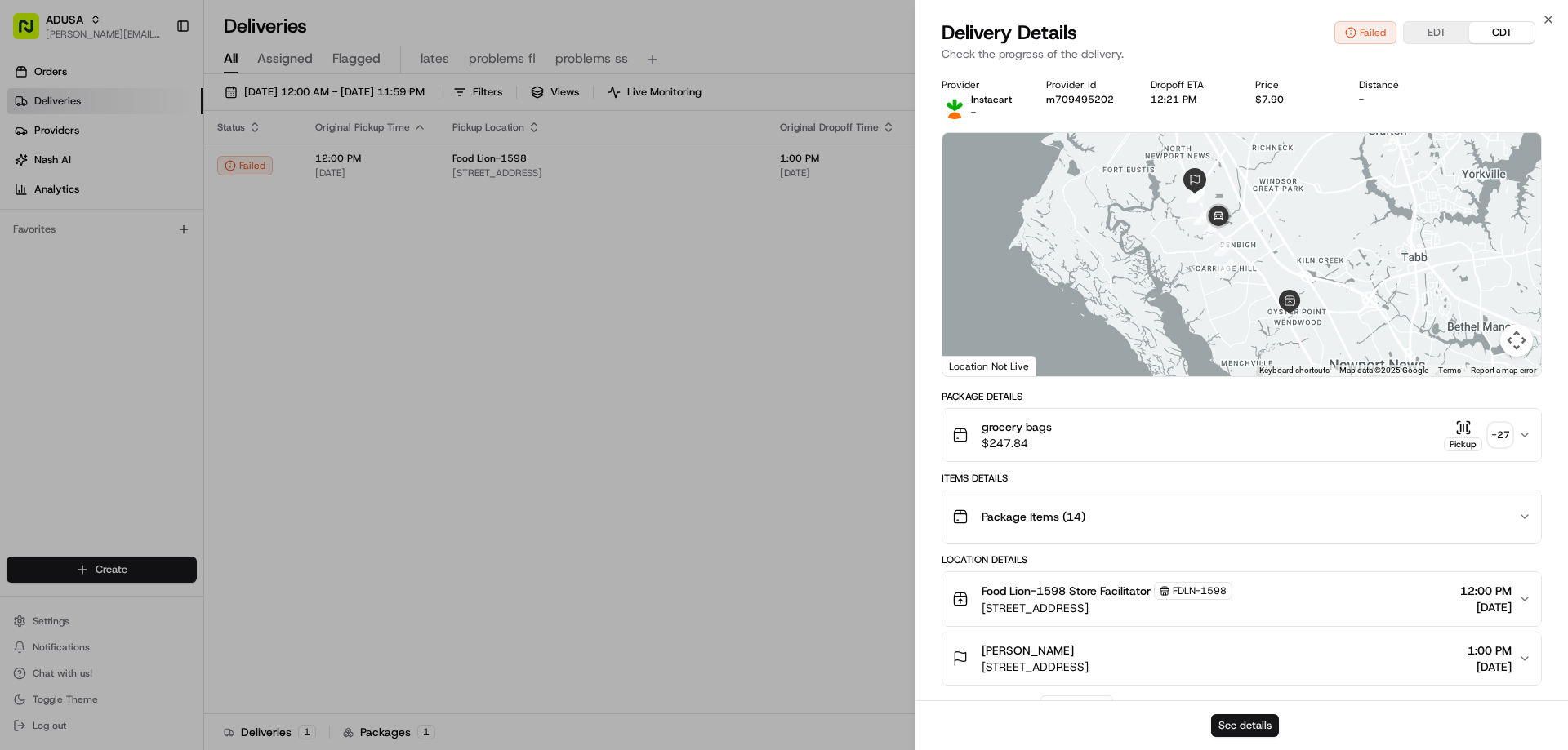
click at [1265, 716] on button "See details" at bounding box center [1244, 725] width 68 height 23
click at [1550, 15] on icon "button" at bounding box center [1547, 19] width 13 height 13
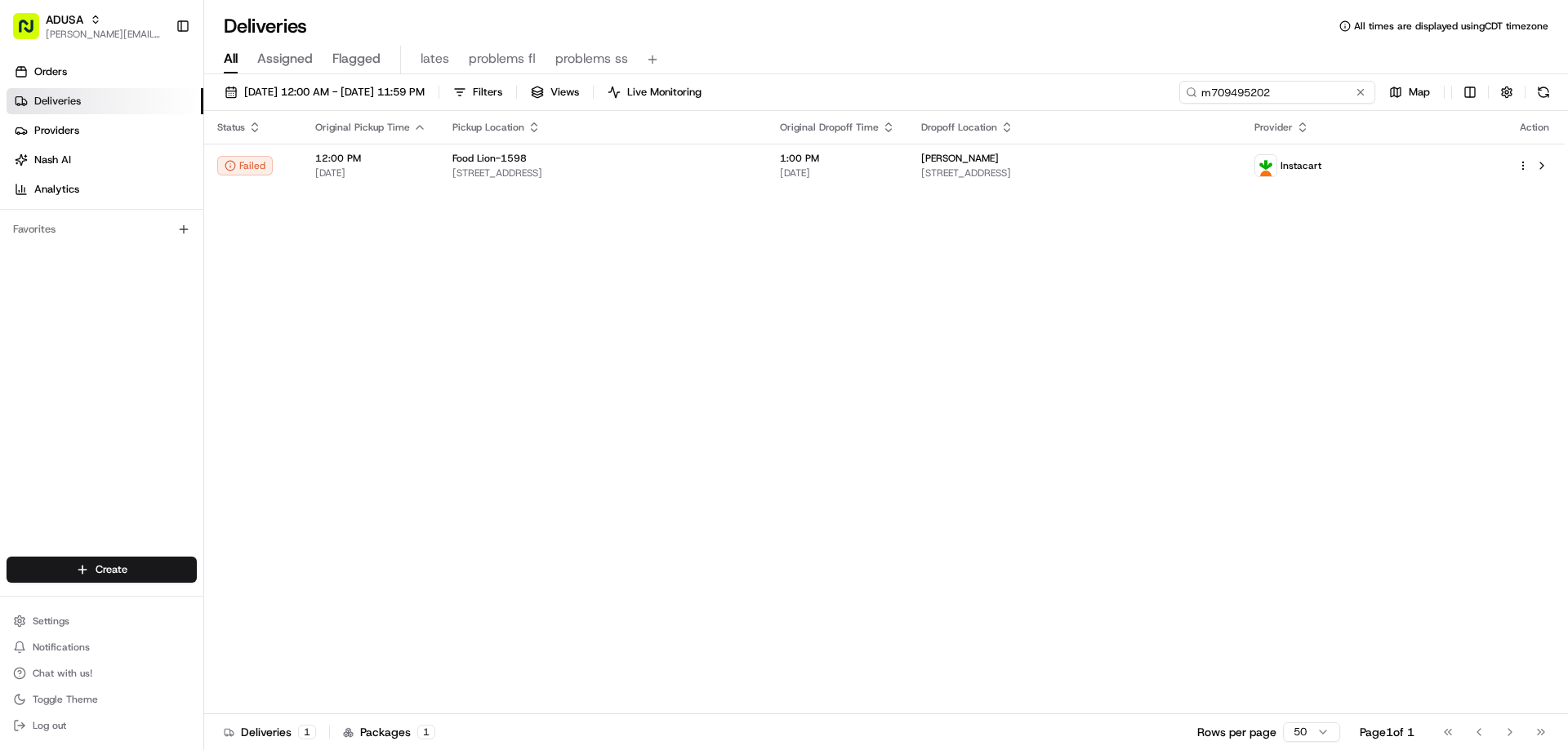
drag, startPoint x: 1325, startPoint y: 94, endPoint x: 1168, endPoint y: 36, distance: 167.4
click at [1179, 91] on input "m709495202" at bounding box center [1277, 92] width 196 height 23
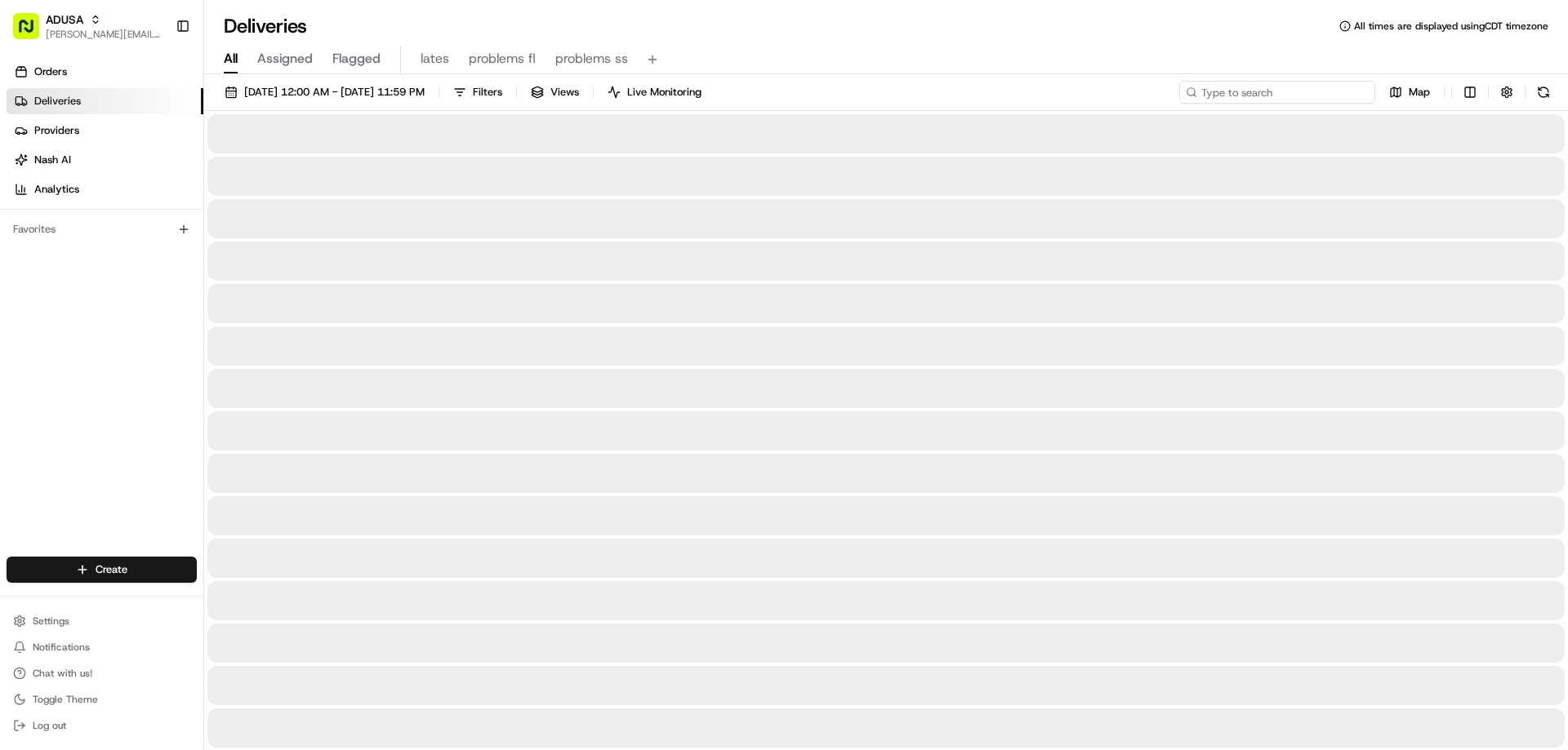
click at [1229, 93] on input at bounding box center [1277, 92] width 196 height 23
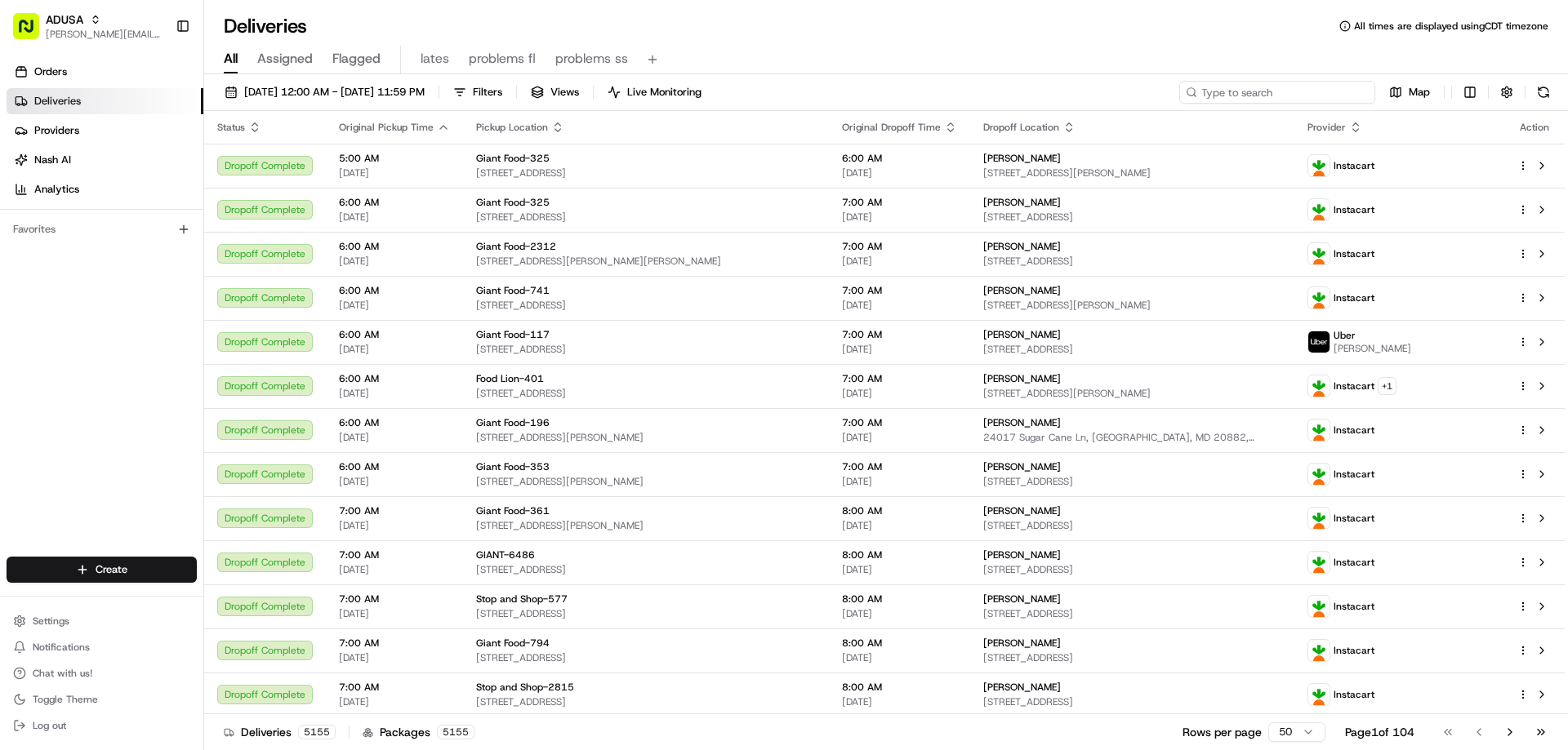
click at [1229, 93] on input at bounding box center [1277, 92] width 196 height 23
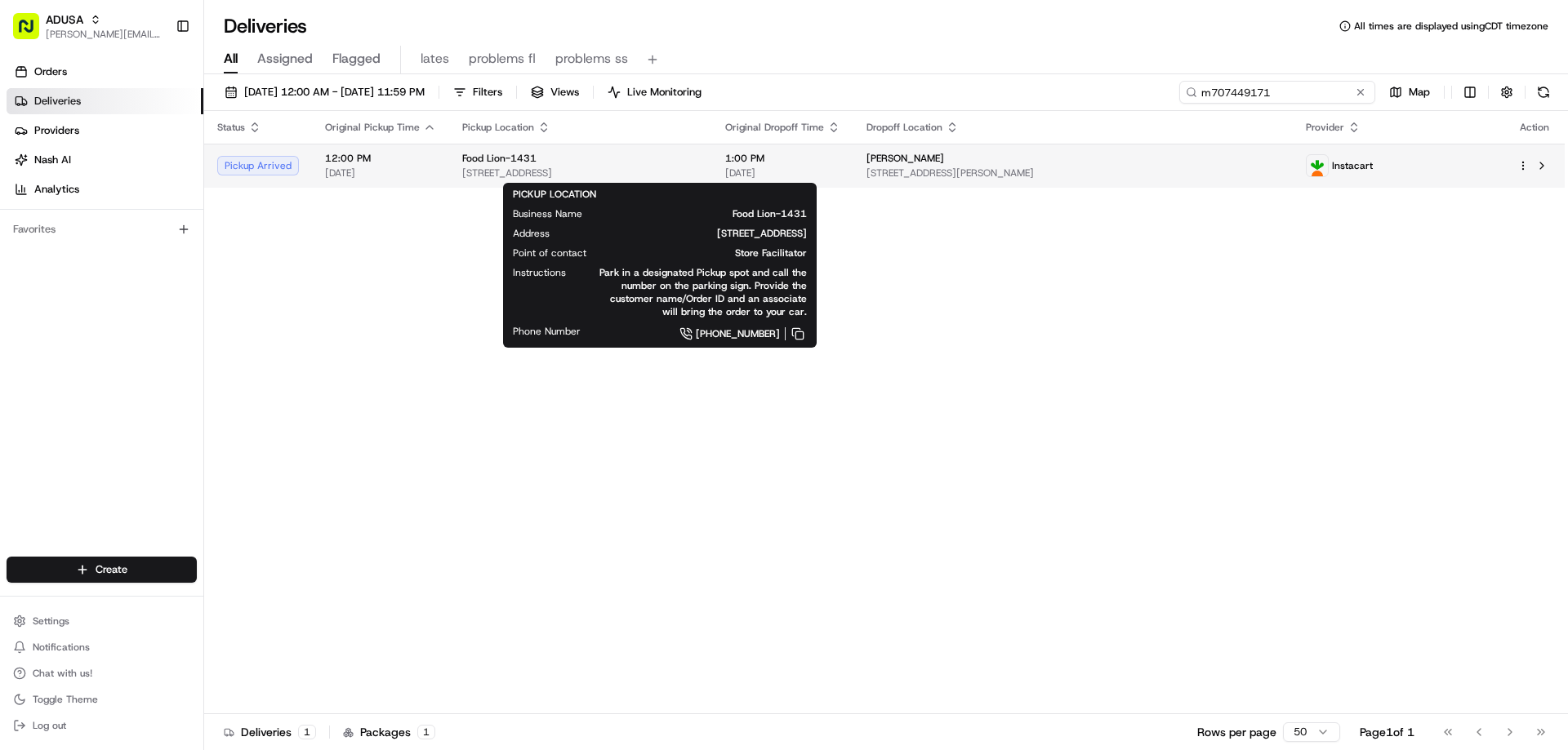
type input "m707449171"
click at [470, 156] on span "Food Lion-1431" at bounding box center [499, 157] width 75 height 13
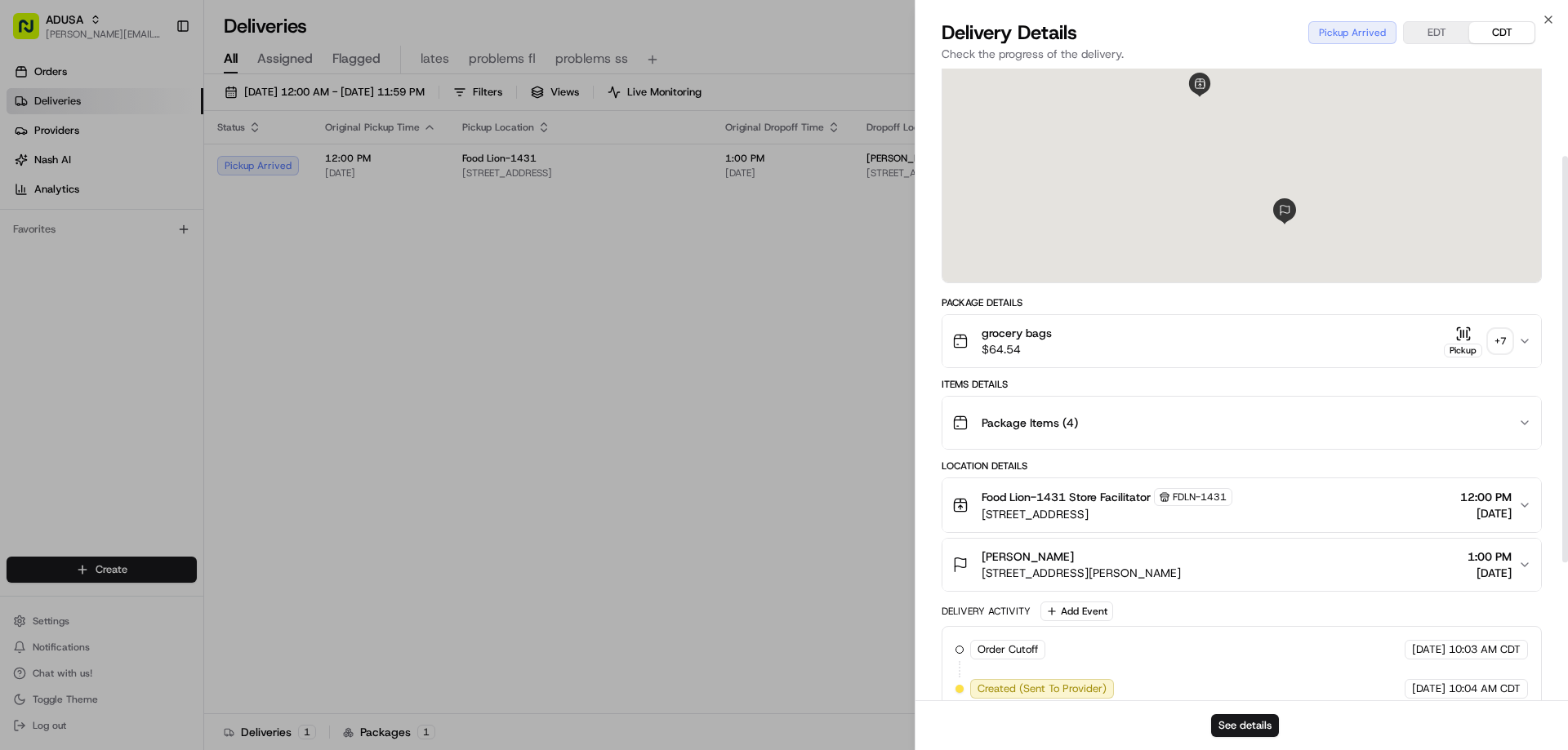
scroll to position [163, 0]
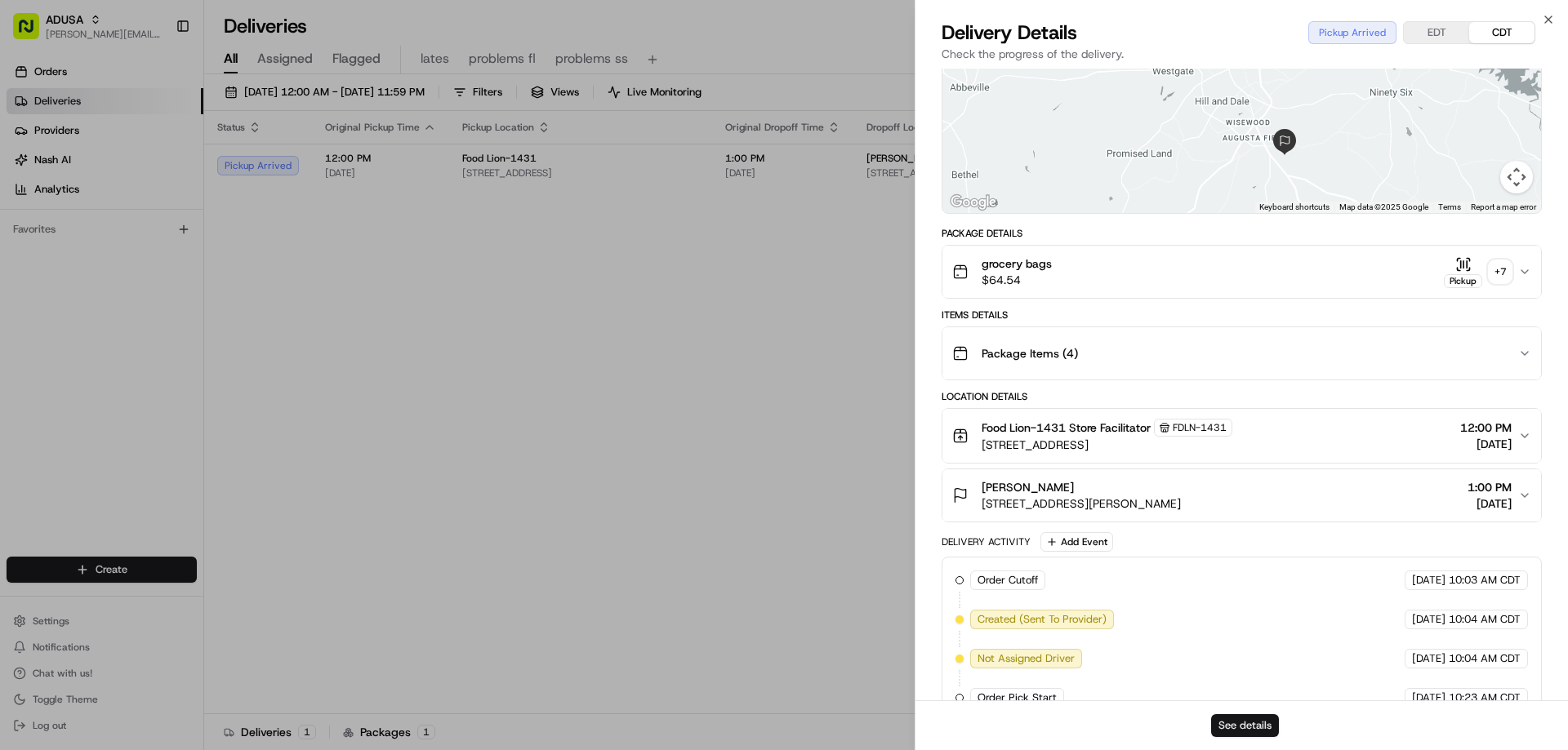
click at [1241, 722] on button "See details" at bounding box center [1244, 725] width 68 height 23
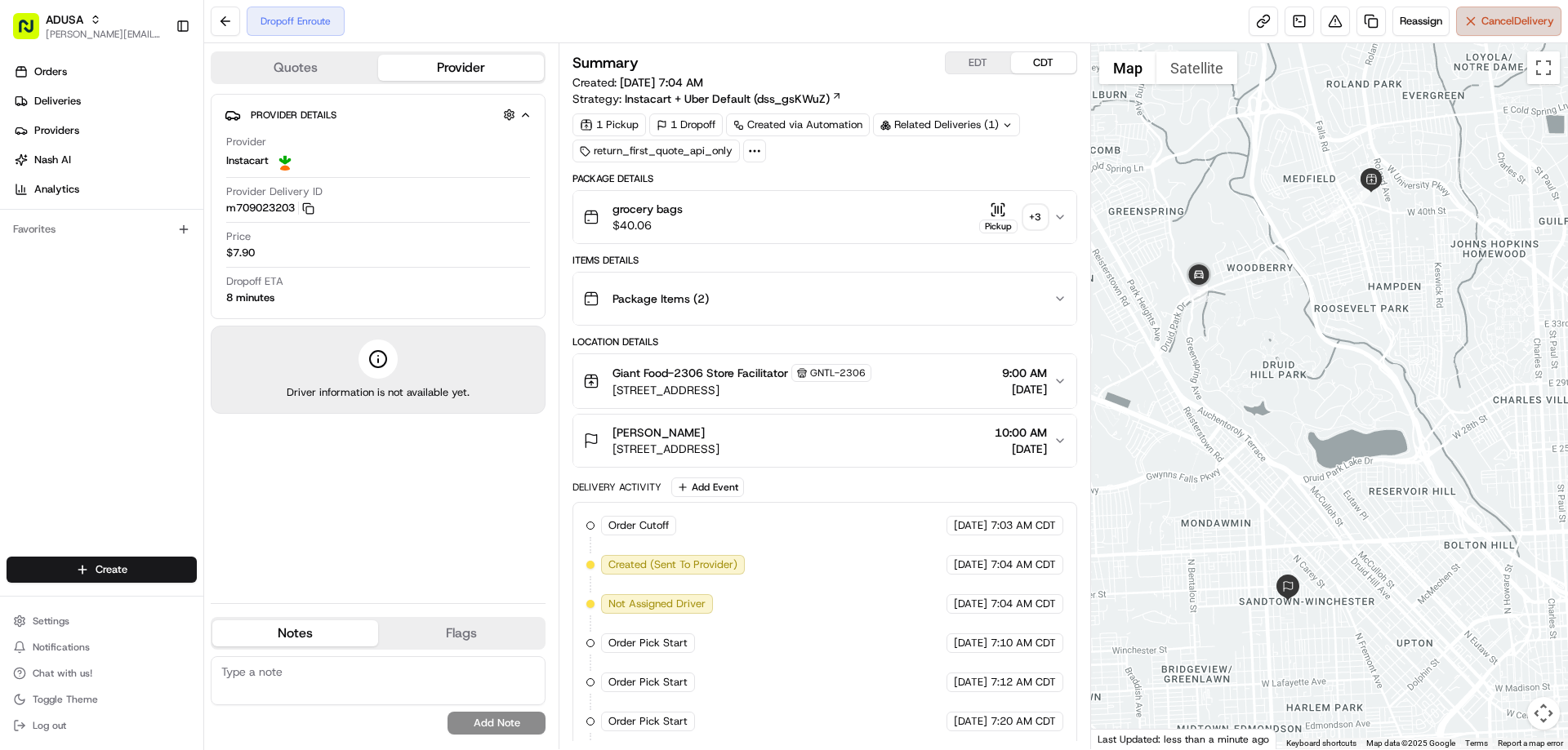
click at [1496, 21] on span "Cancel Delivery" at bounding box center [1517, 21] width 73 height 15
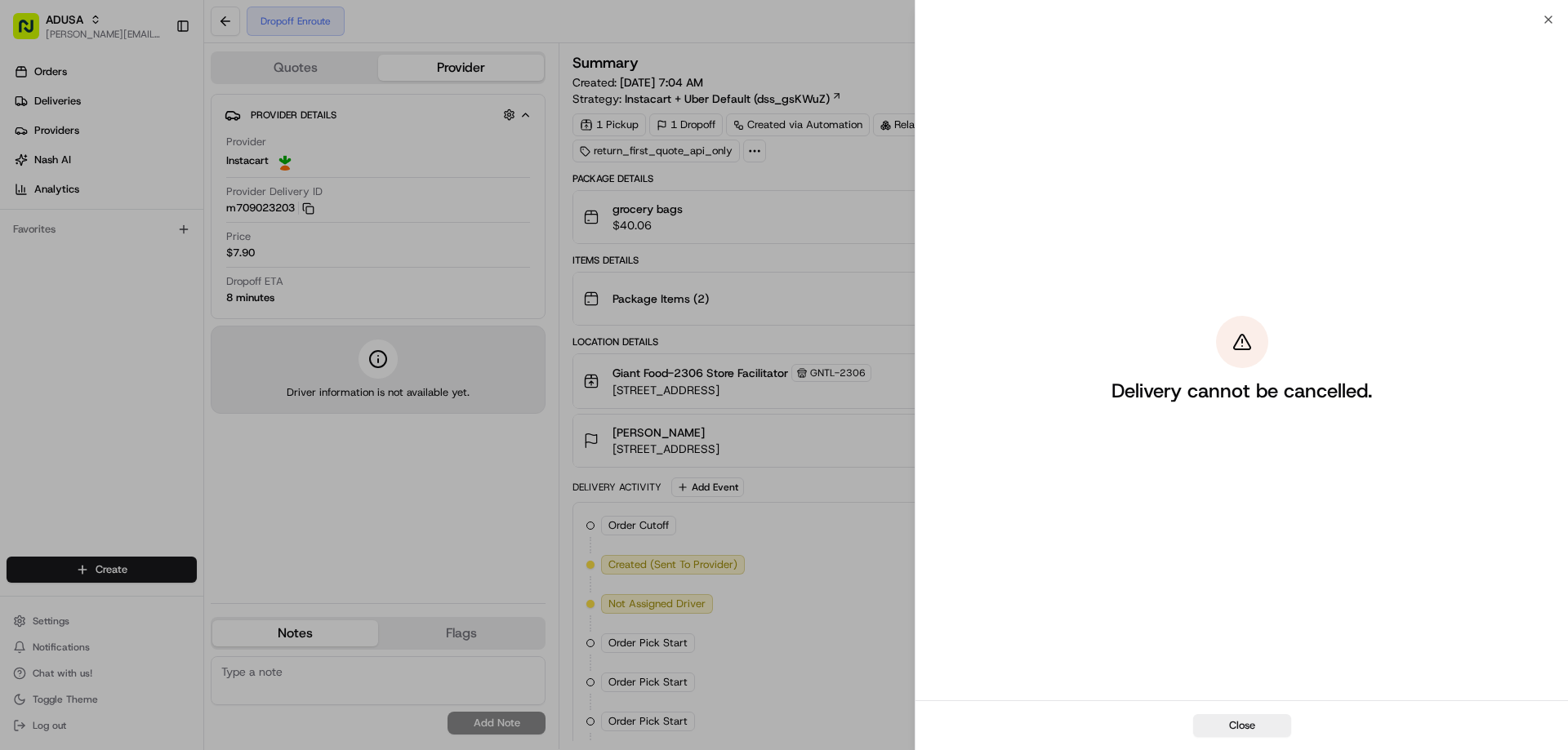
click at [1546, 12] on div "Close Delivery cannot be cancelled. Close" at bounding box center [1241, 375] width 653 height 750
click at [1547, 17] on icon "button" at bounding box center [1547, 19] width 13 height 13
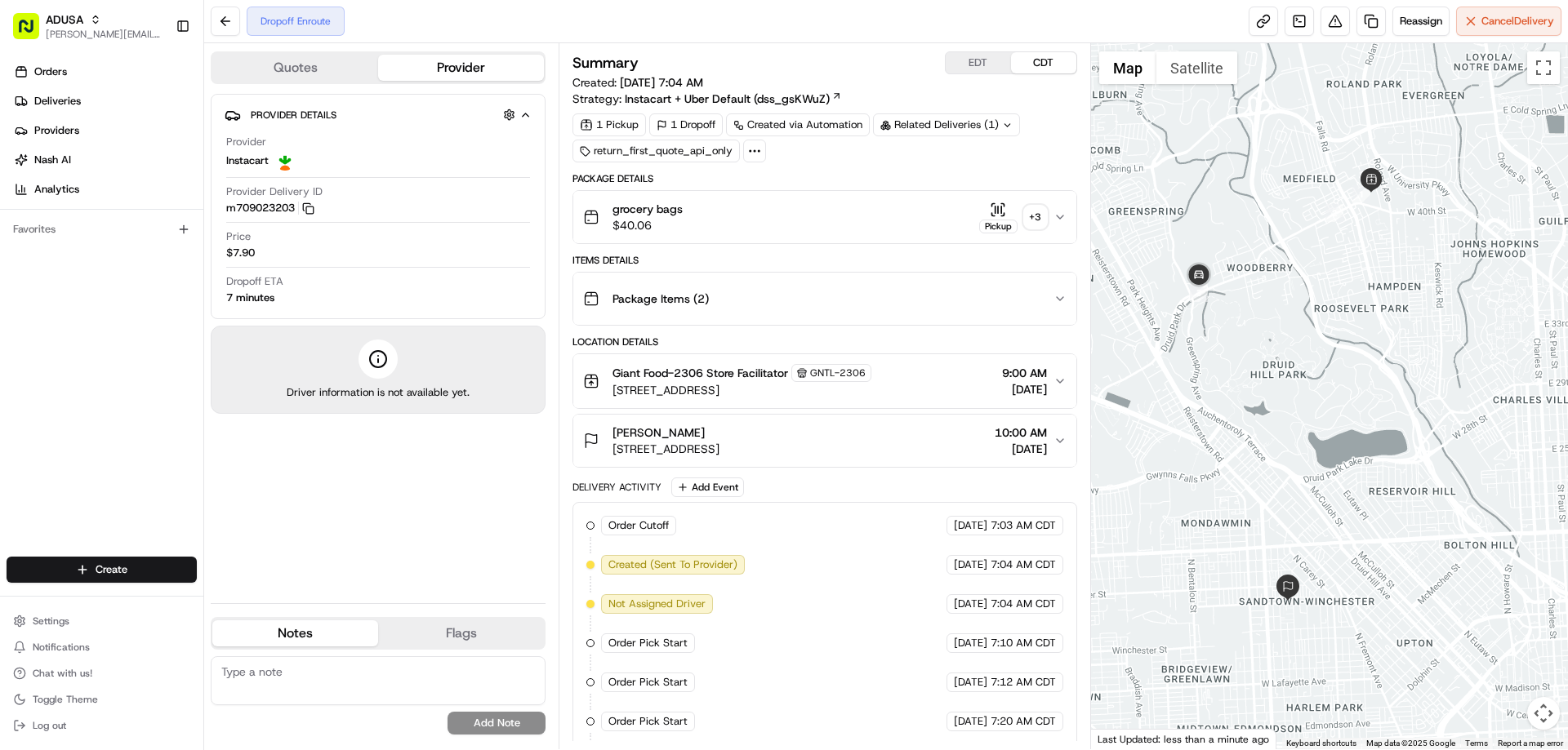
click at [323, 680] on textarea at bounding box center [378, 680] width 335 height 49
click at [424, 677] on textarea "cc cancel" at bounding box center [378, 680] width 335 height 49
type textarea "cc cancel - called IC"
click at [505, 717] on button "Add Note" at bounding box center [496, 723] width 98 height 23
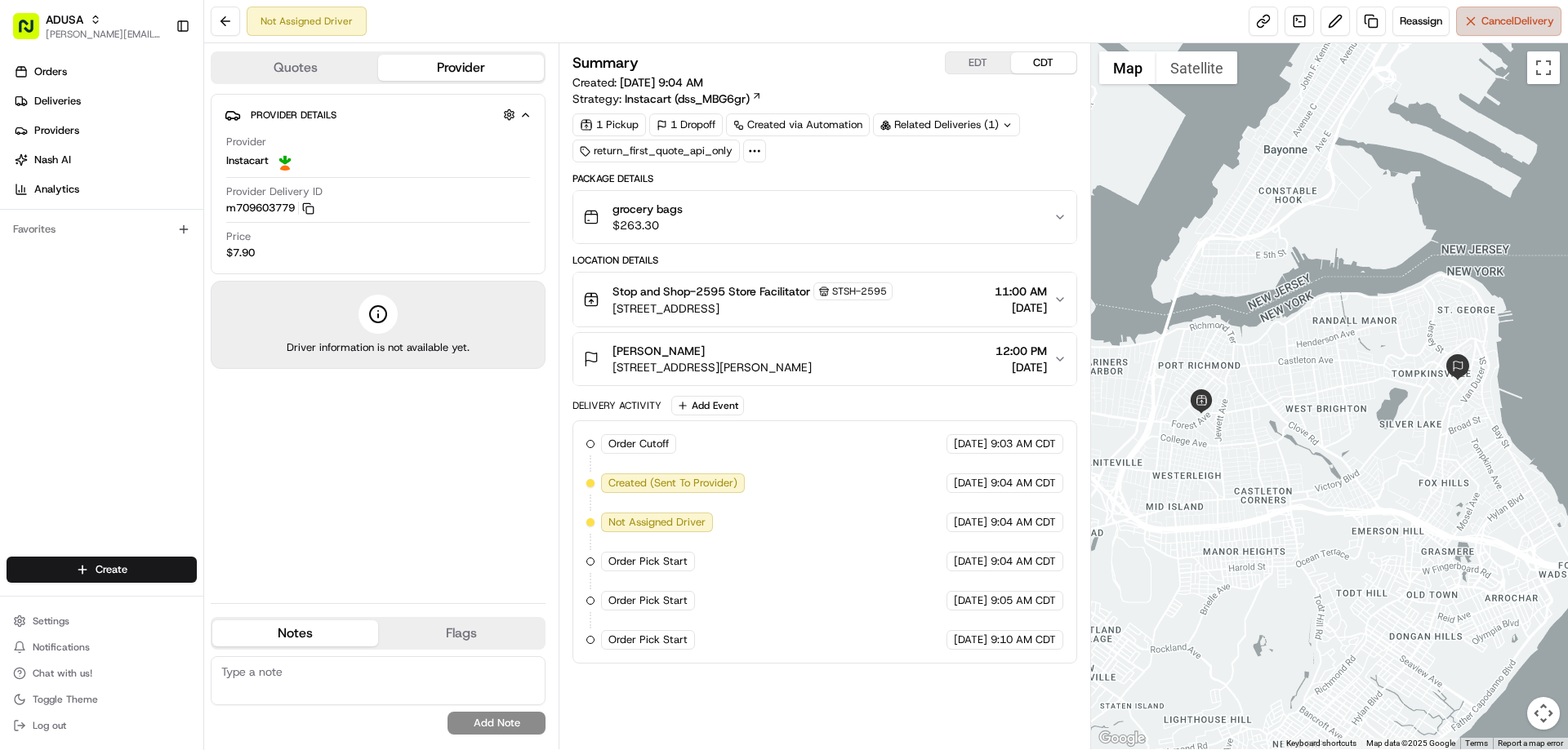
click at [1516, 21] on span "Cancel Delivery" at bounding box center [1517, 21] width 73 height 15
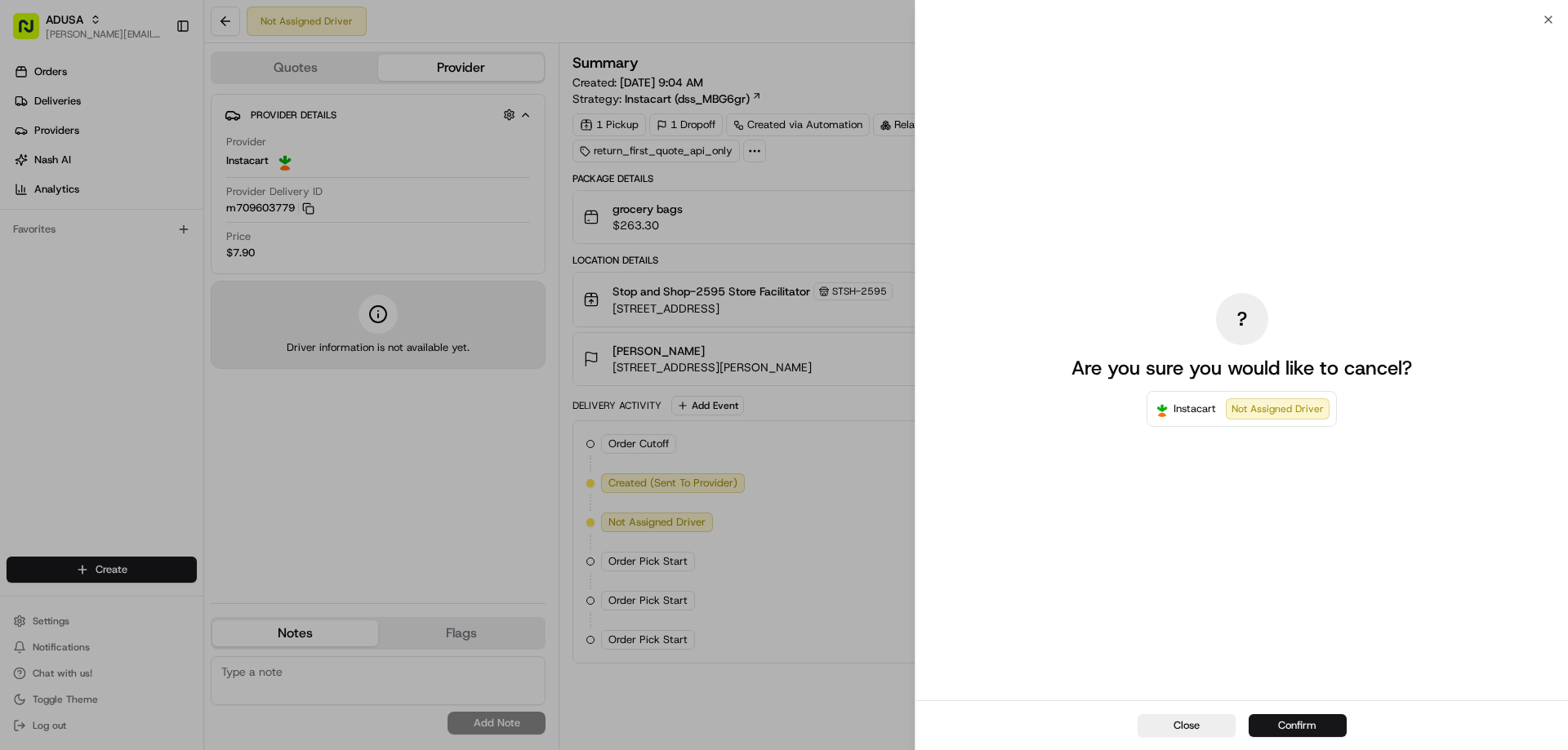
click at [1317, 725] on button "Confirm" at bounding box center [1297, 725] width 98 height 23
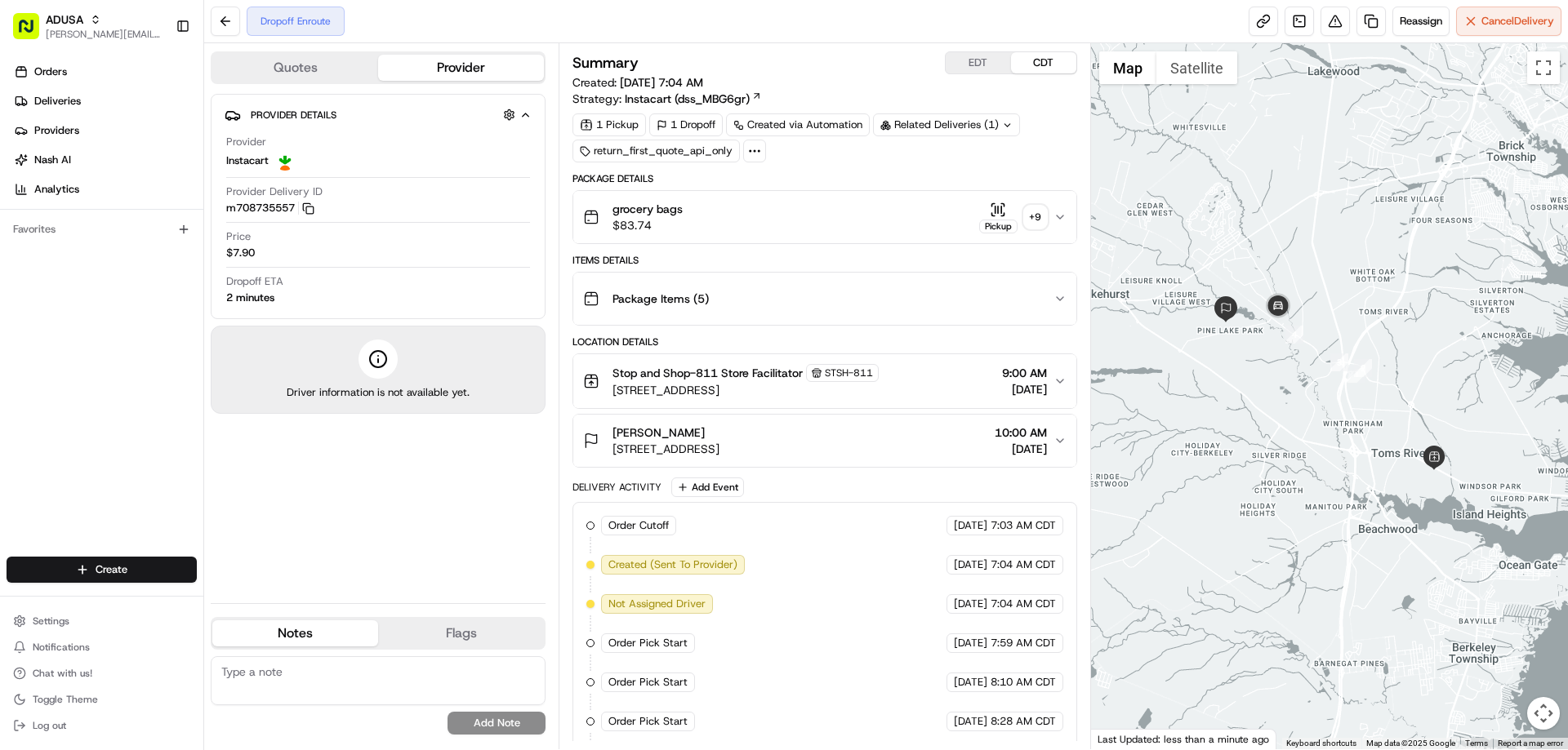
click at [319, 672] on textarea at bounding box center [378, 680] width 335 height 49
type textarea "cc cancel called IC since driver was on way"
click at [515, 729] on button "Add Note" at bounding box center [496, 723] width 98 height 23
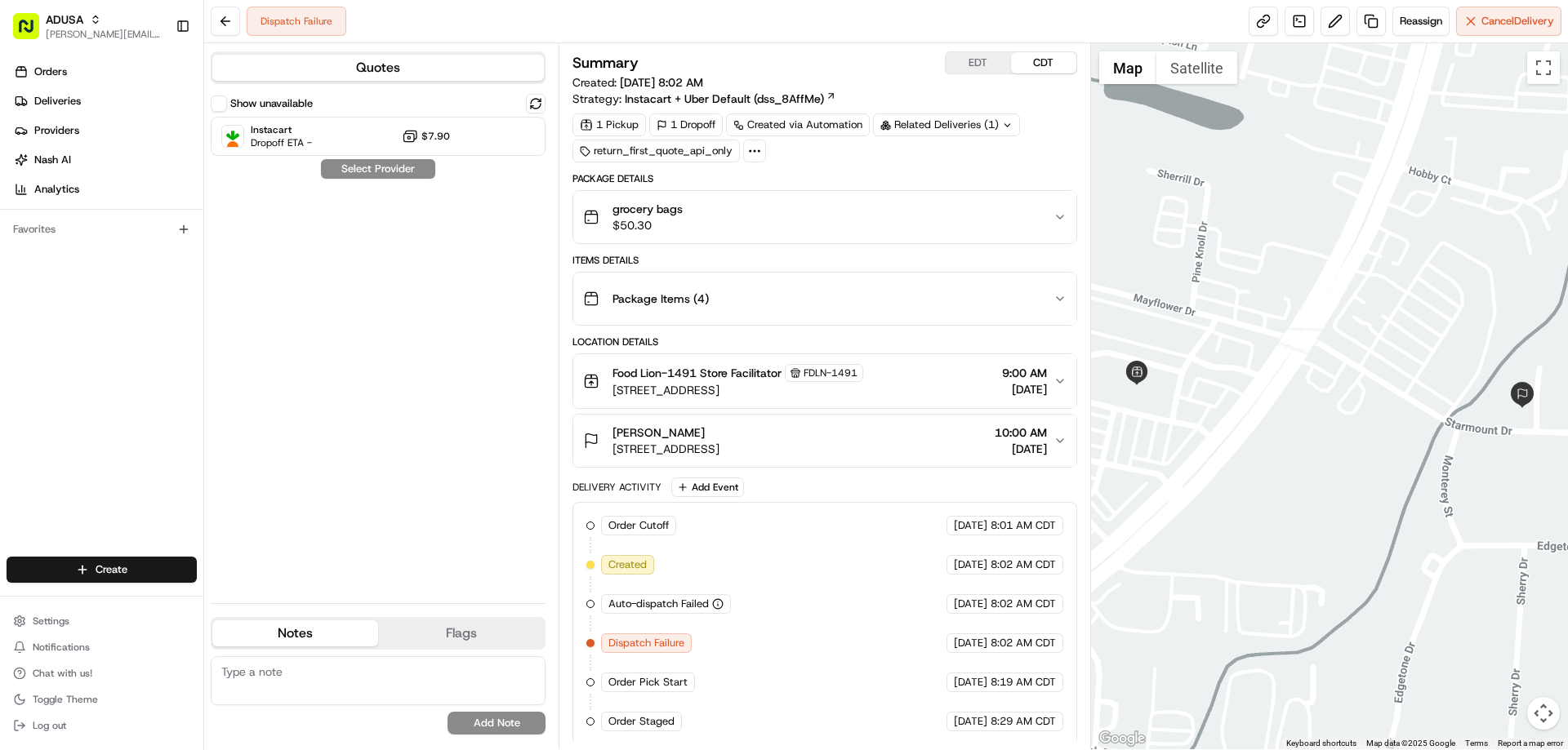
click at [312, 667] on textarea at bounding box center [378, 680] width 335 height 49
click at [306, 668] on textarea at bounding box center [378, 680] width 335 height 49
type textarea "cc cancel stating no delivery driver available"
click at [521, 718] on button "Add Note" at bounding box center [496, 723] width 98 height 23
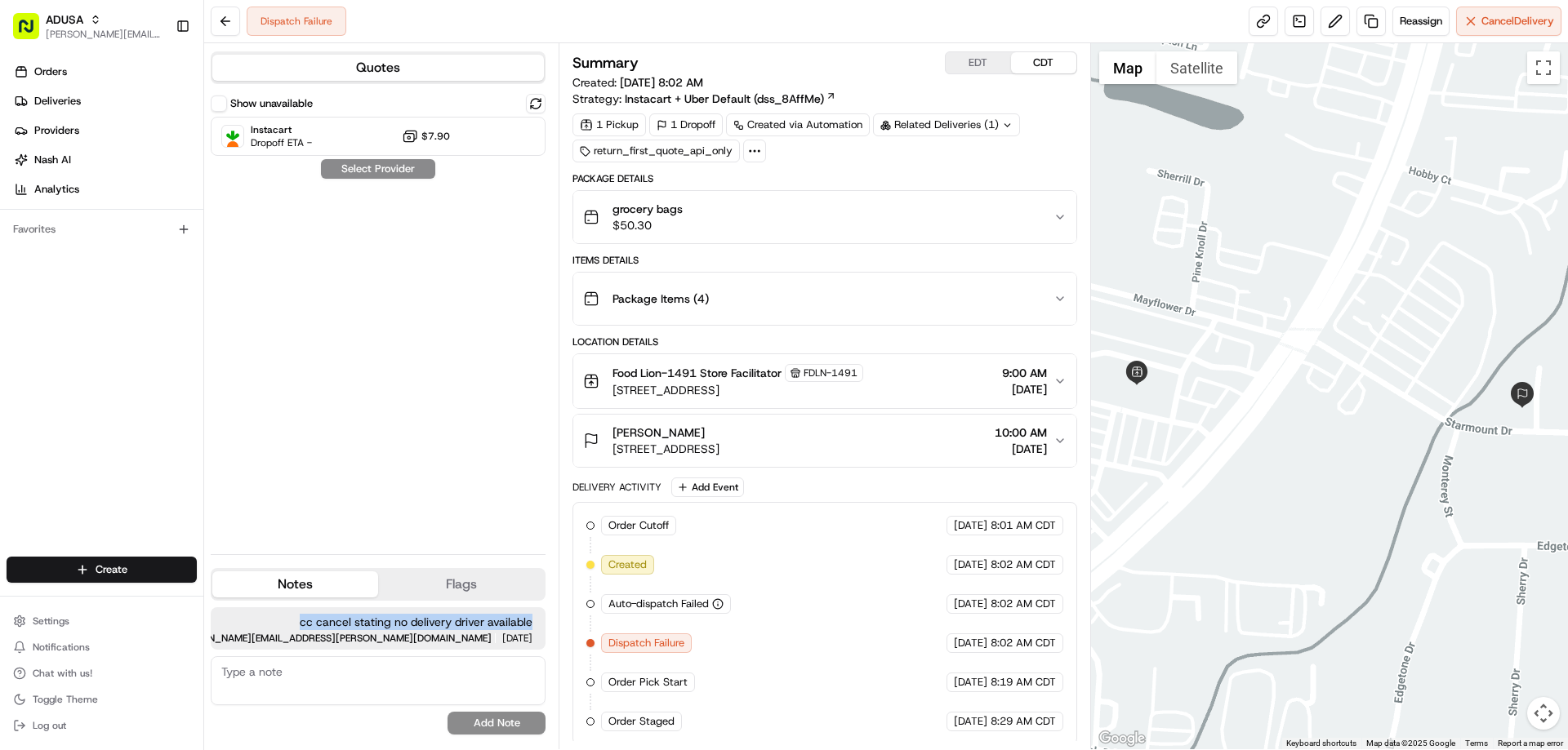
drag, startPoint x: 295, startPoint y: 618, endPoint x: 539, endPoint y: 625, distance: 244.1
click at [539, 625] on div "cc cancel stating no delivery driver available kathleen.bresnahan@adusa.com 10:…" at bounding box center [378, 628] width 335 height 43
copy span "cc cancel stating no delivery driver available"
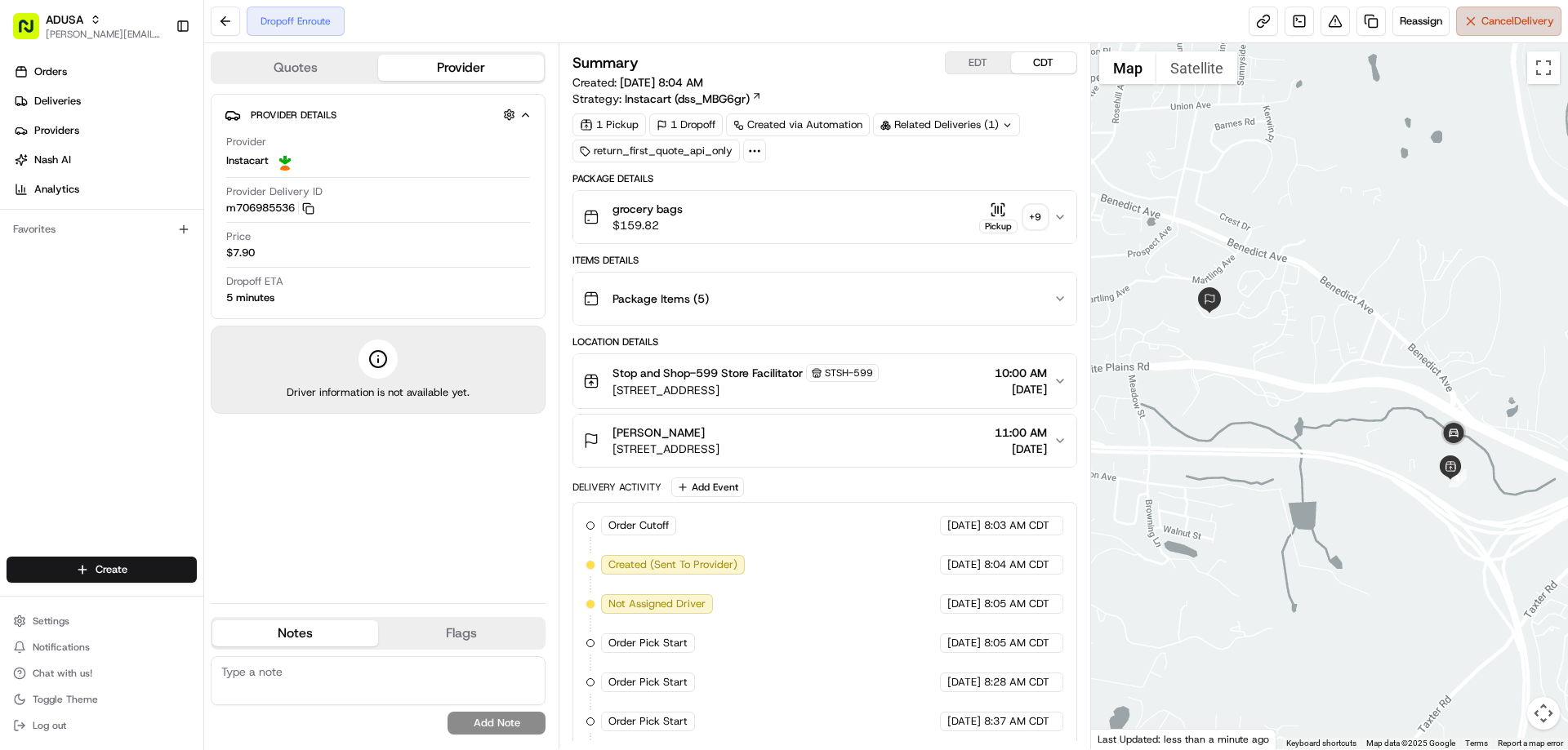
click at [1489, 12] on button "Cancel Delivery" at bounding box center [1508, 22] width 106 height 30
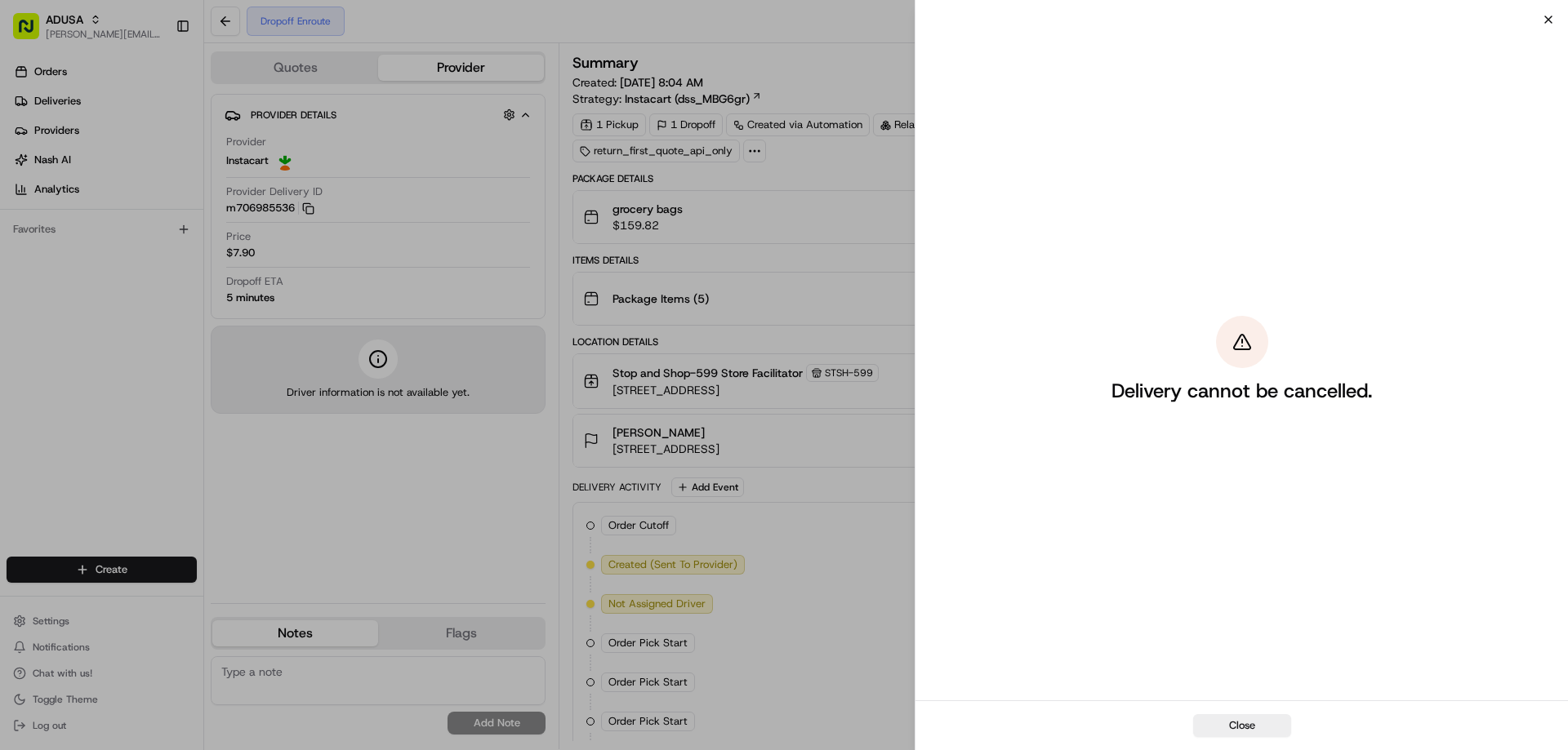
click at [1546, 19] on icon "button" at bounding box center [1547, 19] width 13 height 13
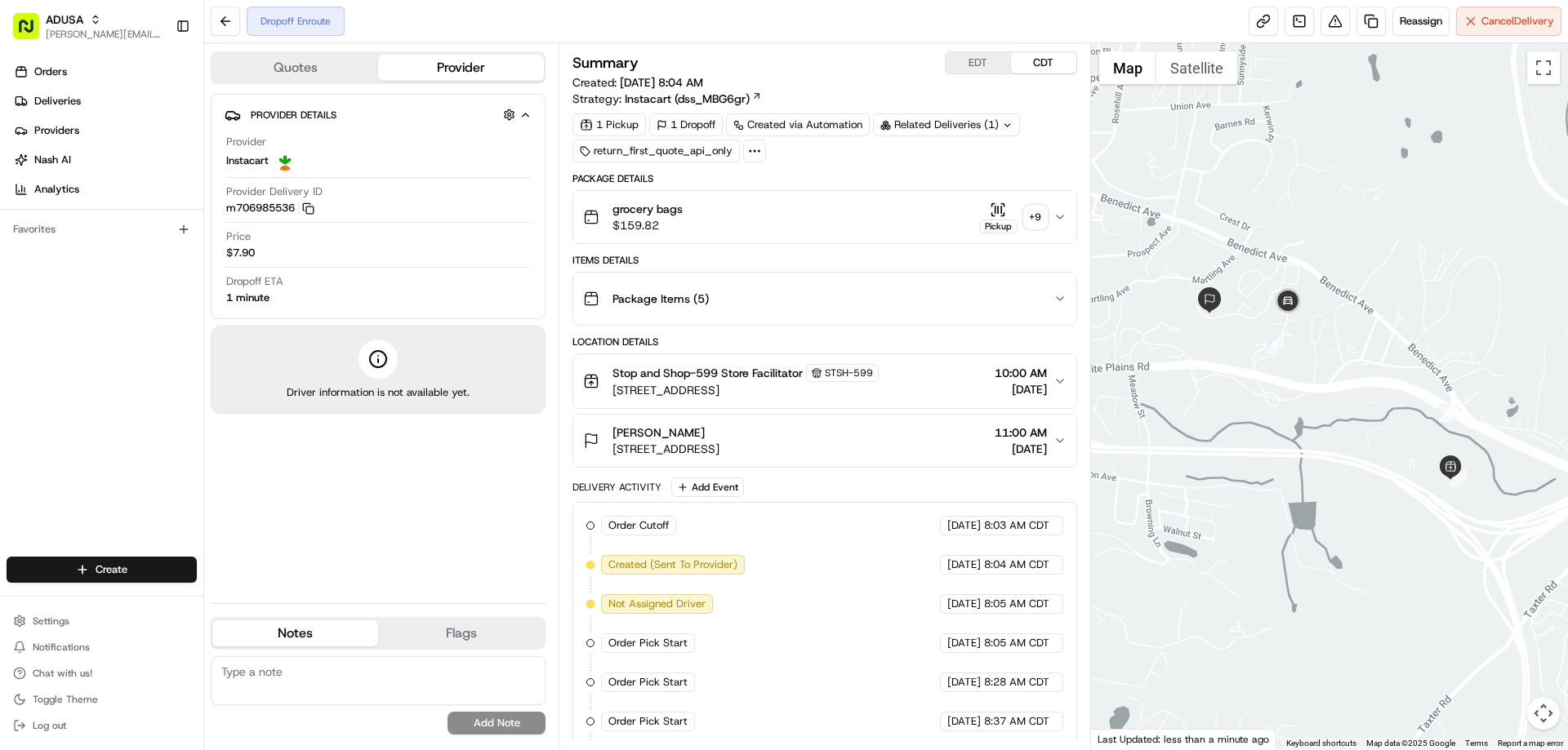
click at [276, 668] on textarea at bounding box center [378, 680] width 335 height 49
click at [340, 672] on textarea "cc cancel-" at bounding box center [378, 680] width 335 height 49
type textarea "cc cancel- IC notified"
click at [523, 726] on button "Add Note" at bounding box center [496, 723] width 98 height 23
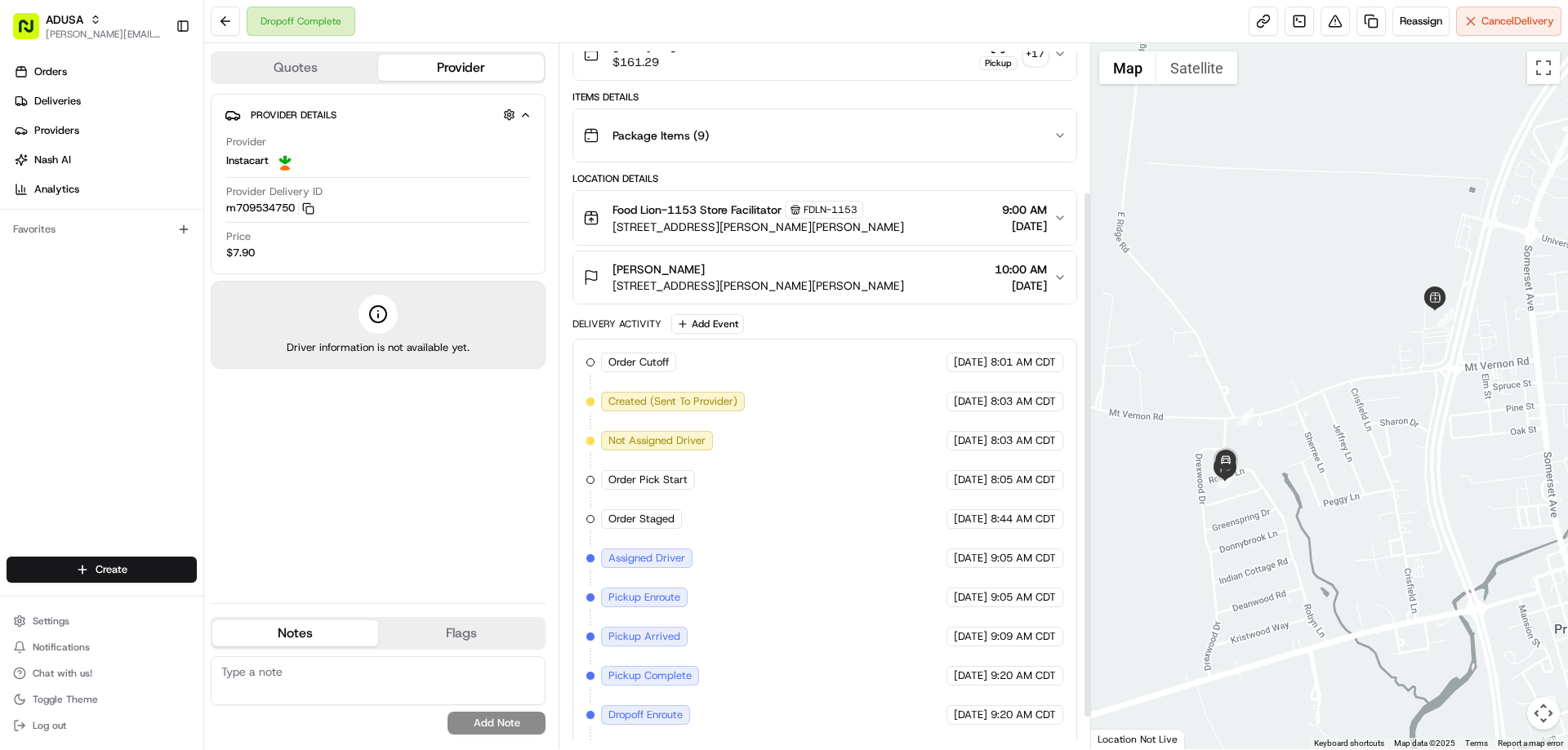
scroll to position [239, 0]
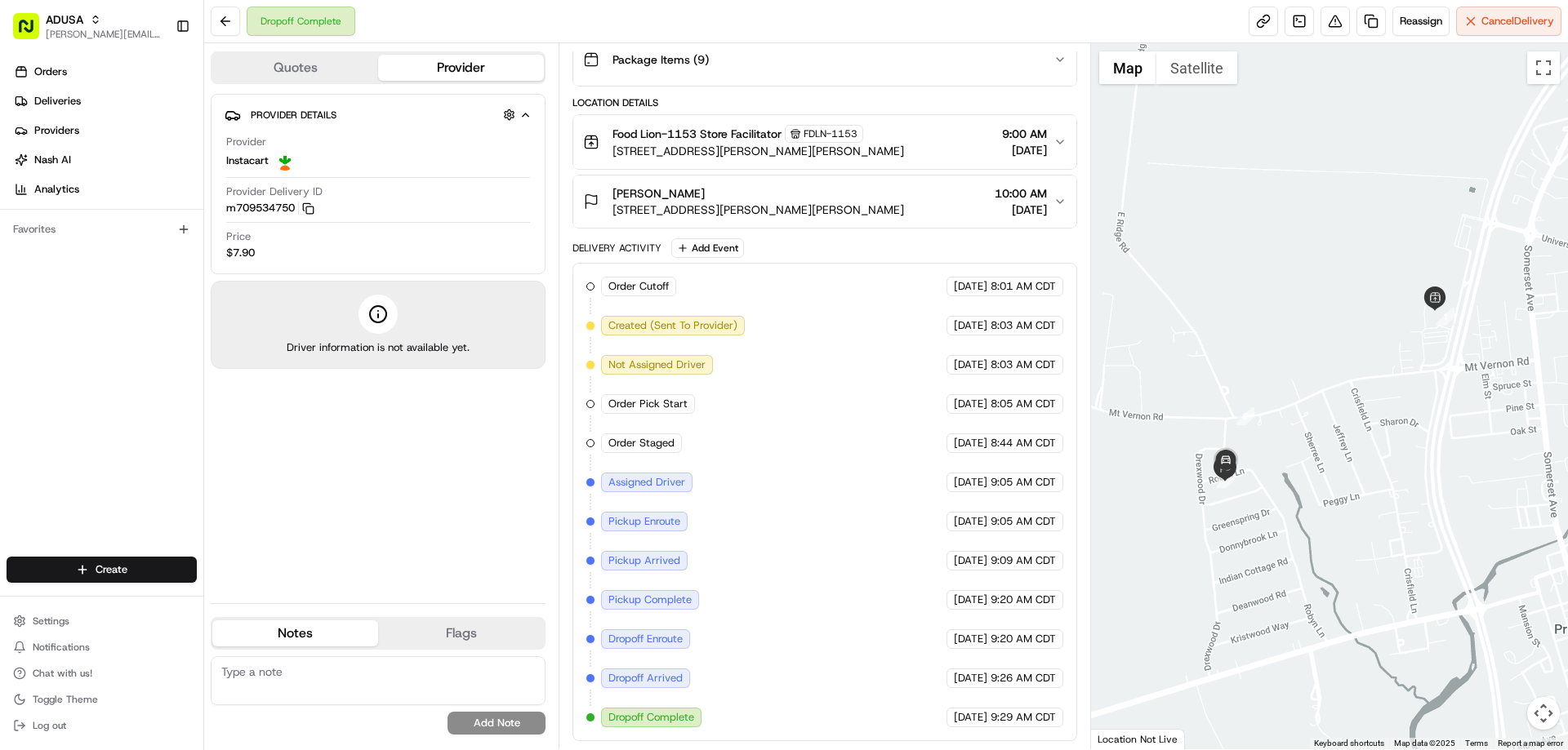
click at [376, 672] on textarea at bounding box center [378, 680] width 335 height 49
type textarea "I"
click at [510, 675] on textarea "CC noted this as cancelled no gig partner available" at bounding box center [378, 680] width 335 height 49
type textarea "CC noted this as cancelled no gig partner available after order was delivered?"
click at [534, 719] on button "Add Note" at bounding box center [496, 723] width 98 height 23
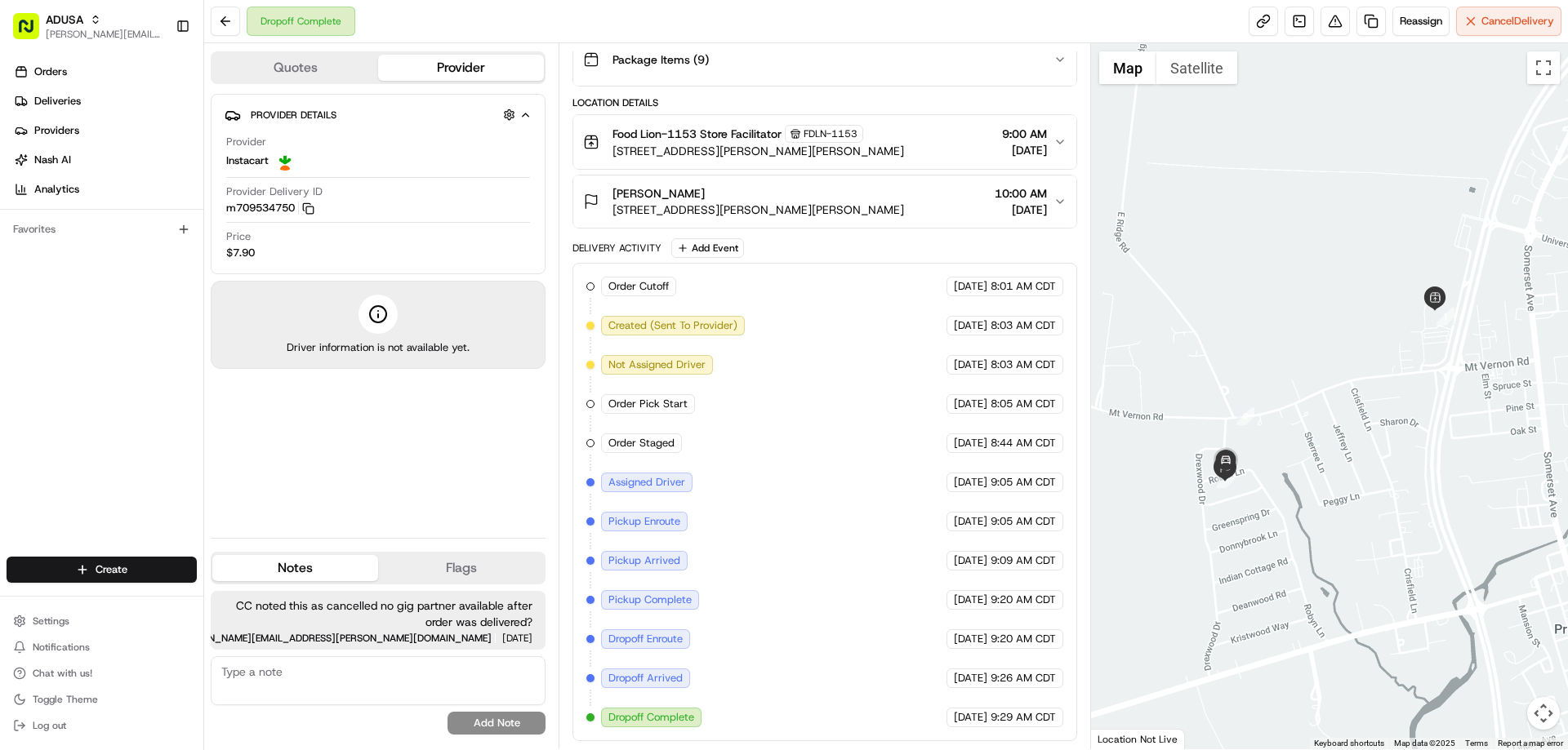
click at [323, 676] on textarea at bounding box center [378, 680] width 335 height 49
type textarea "I put notes on wrong order, 8/21 order was cancelled"
click at [464, 716] on button "Add Note" at bounding box center [496, 723] width 98 height 23
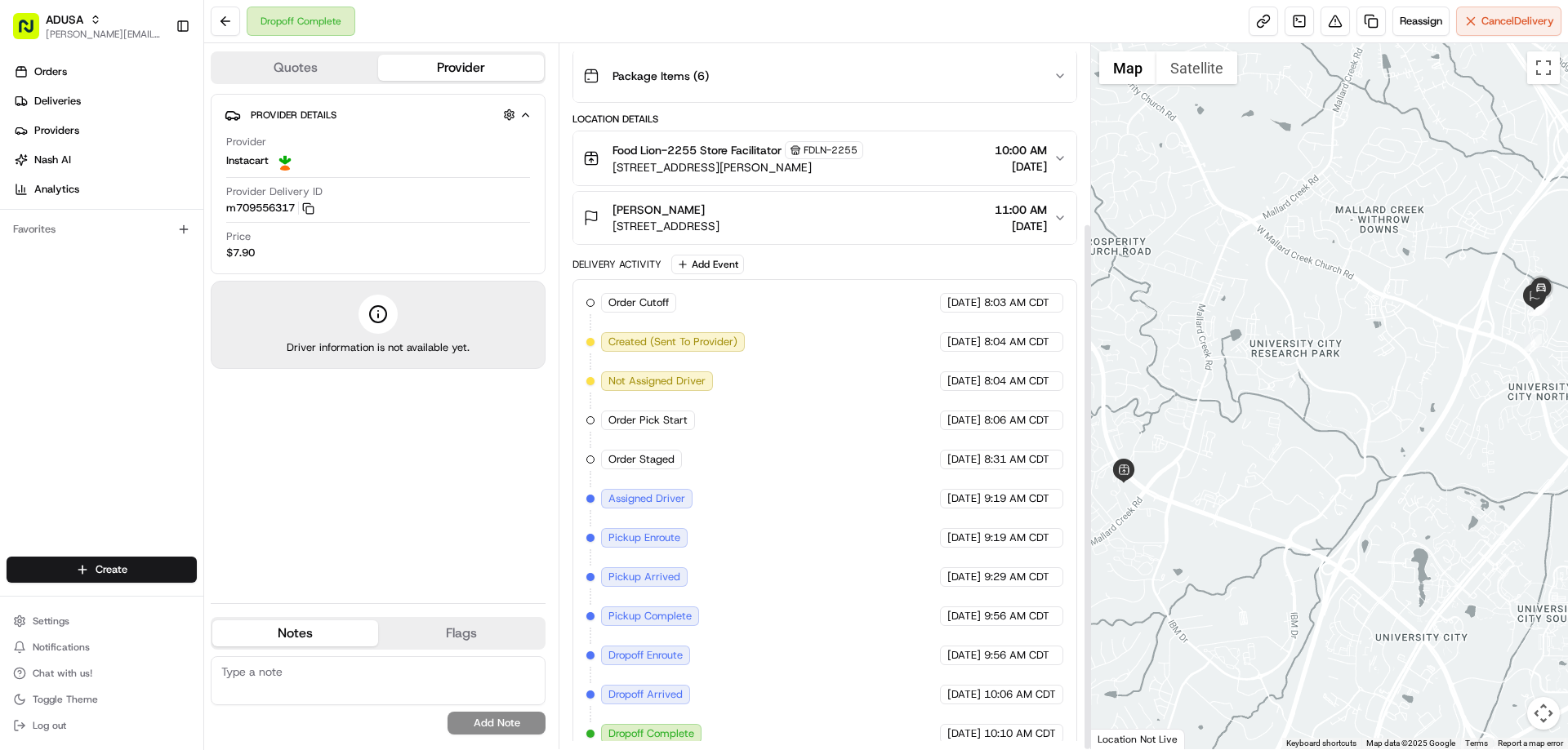
scroll to position [239, 0]
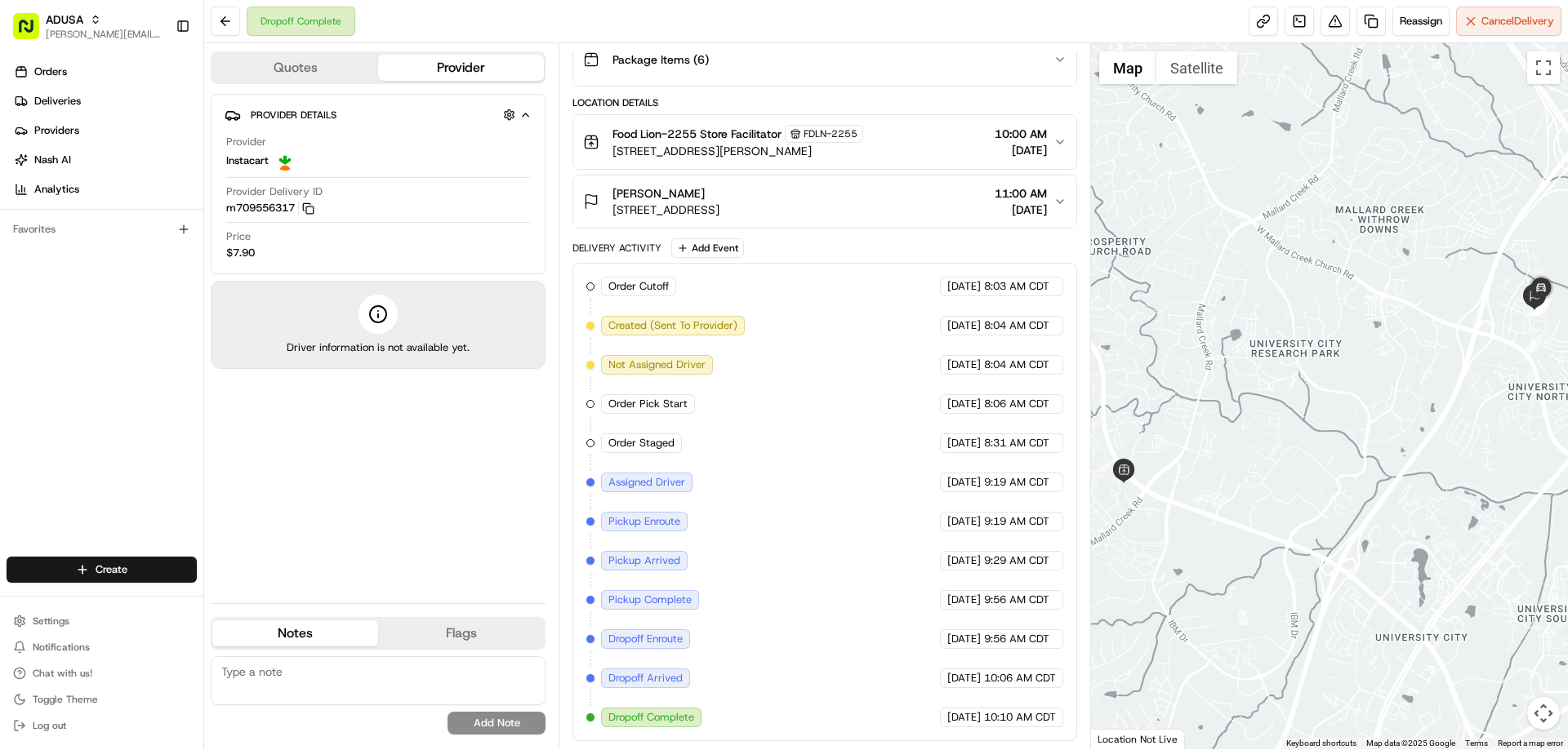
click at [242, 671] on textarea at bounding box center [378, 680] width 335 height 49
type textarea "cc cancelled stating driver couldn't locate home?"
click at [464, 722] on button "Add Note" at bounding box center [496, 723] width 98 height 23
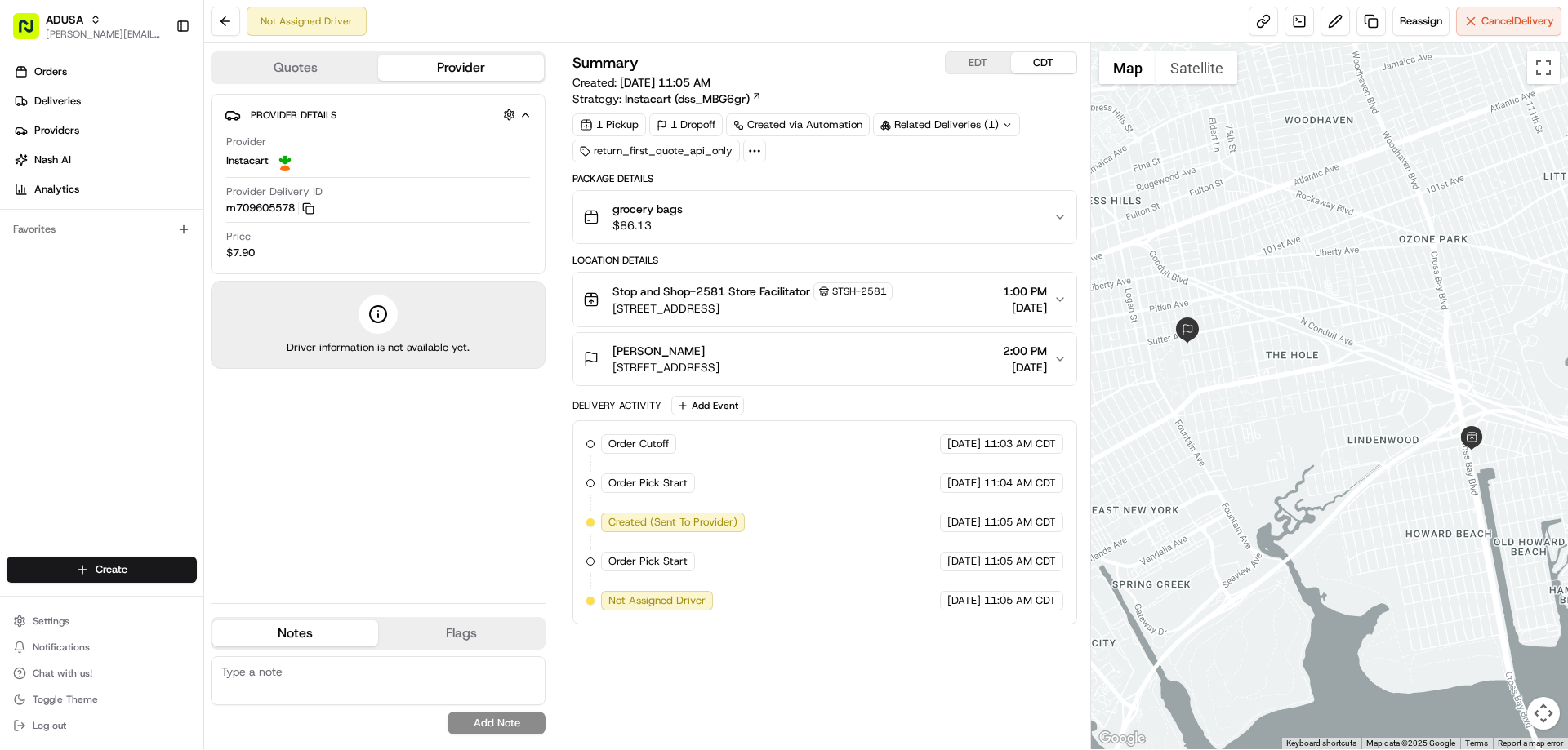
click at [334, 683] on textarea at bounding box center [378, 680] width 335 height 49
type textarea "cc cancel"
click at [472, 717] on button "Add Note" at bounding box center [496, 723] width 98 height 23
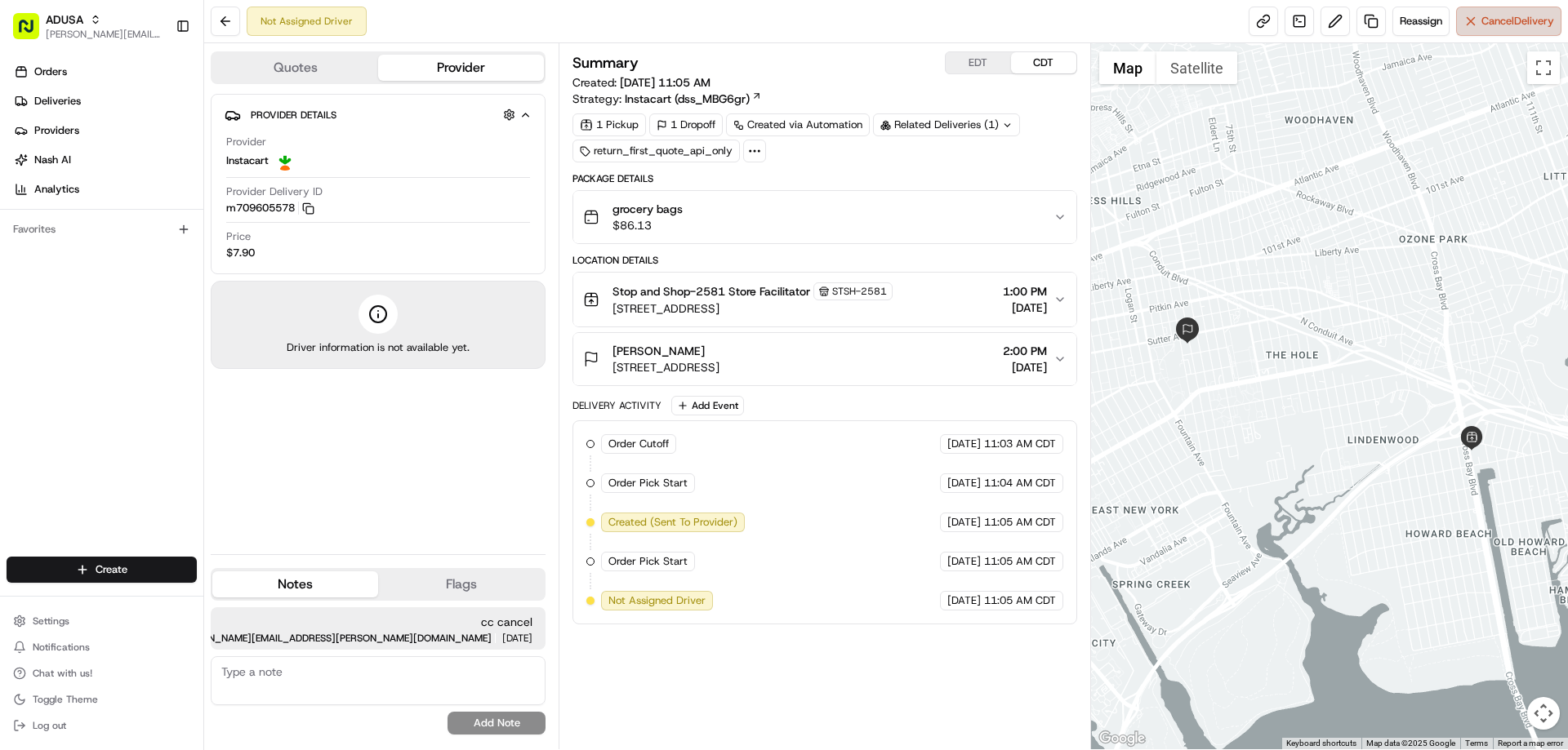
click at [1530, 20] on span "Cancel Delivery" at bounding box center [1517, 21] width 73 height 15
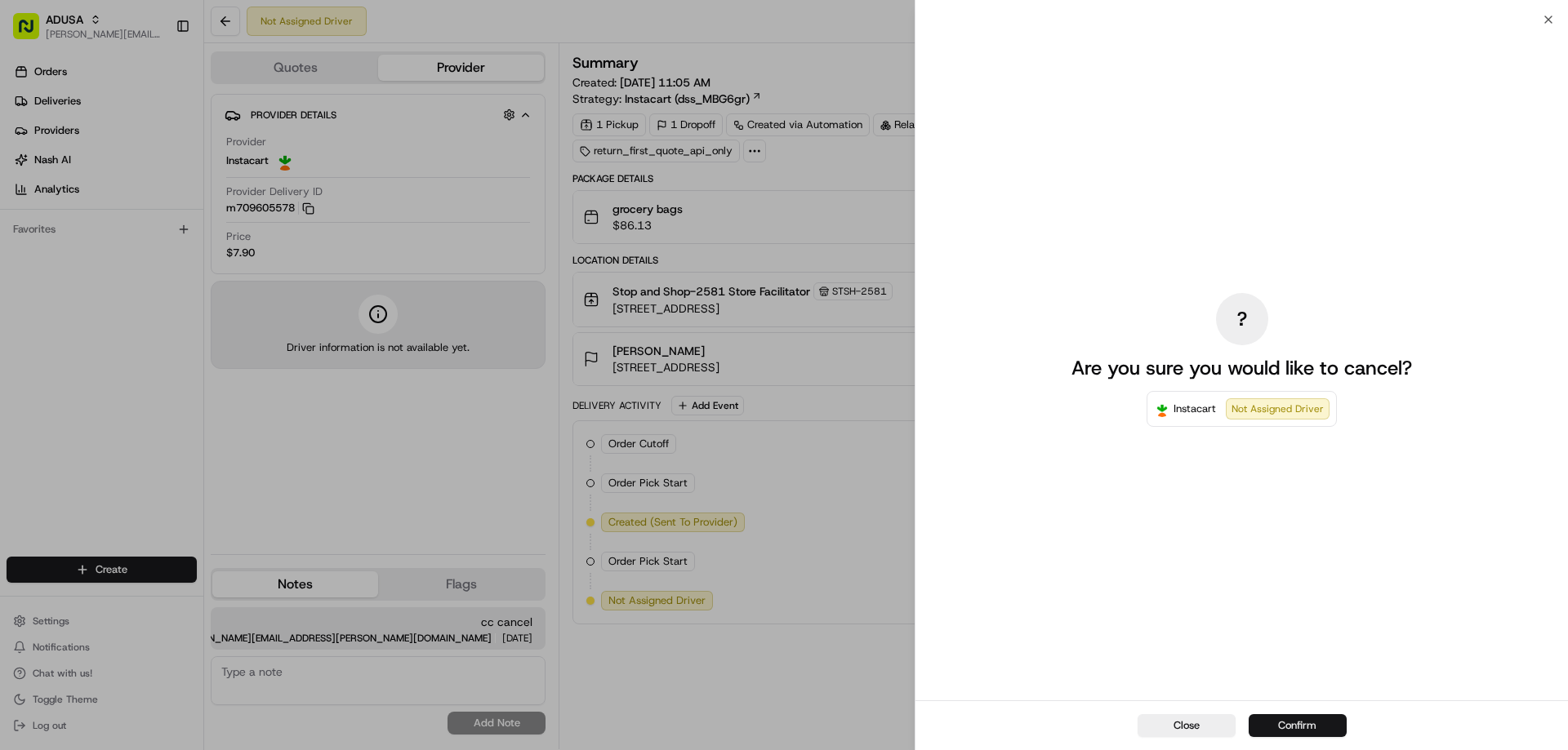
click at [1283, 720] on button "Confirm" at bounding box center [1297, 725] width 98 height 23
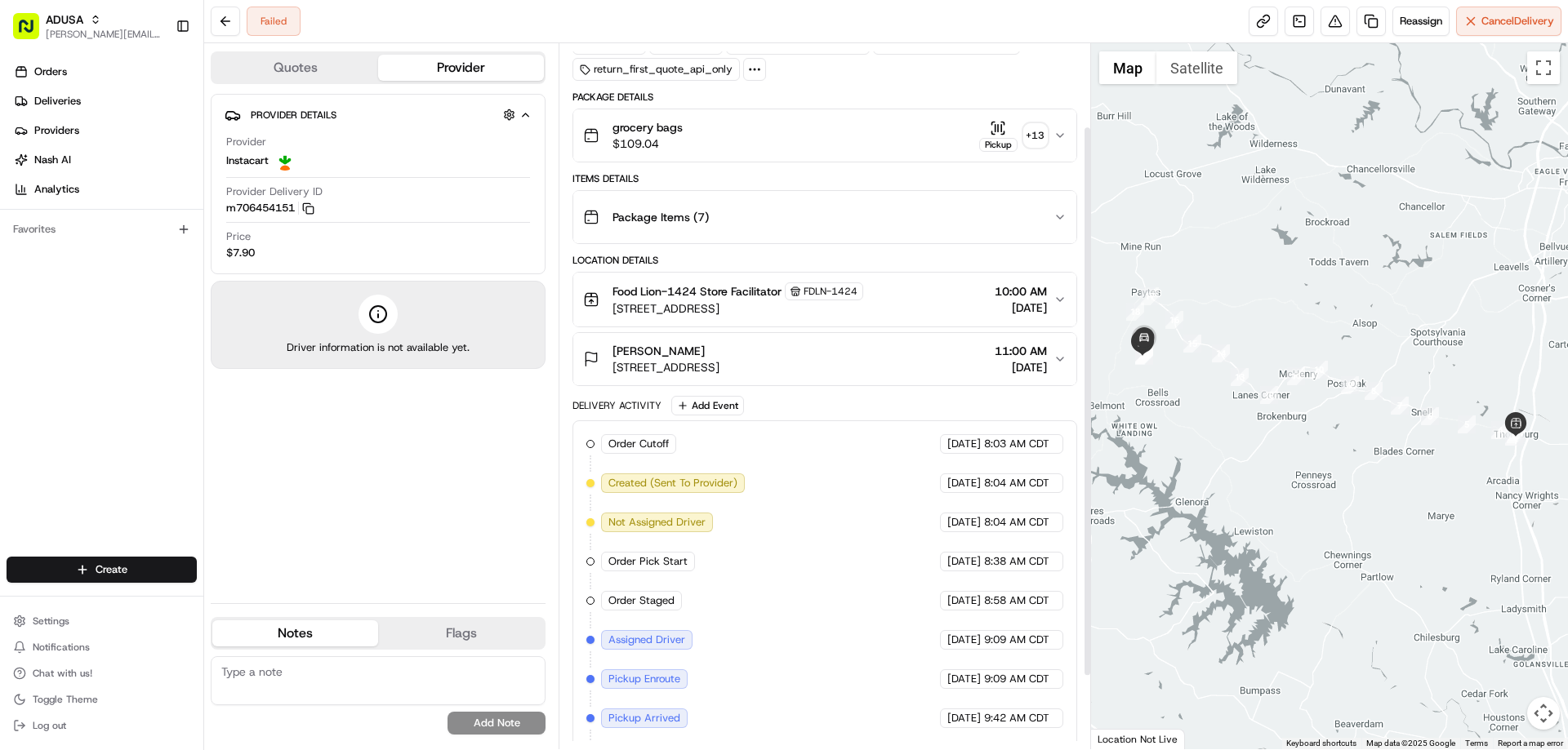
scroll to position [200, 0]
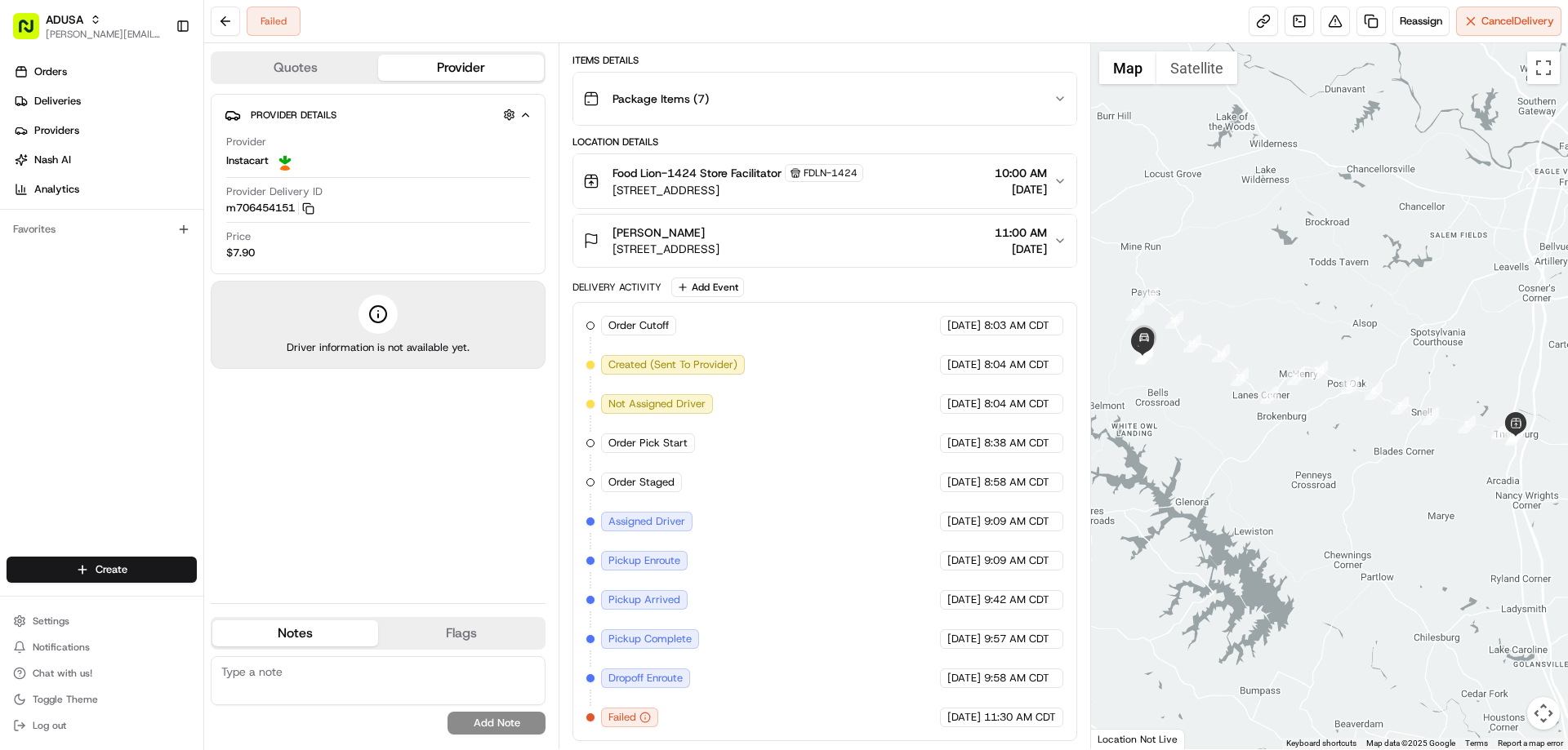
click at [269, 673] on textarea at bounding box center [378, 680] width 335 height 49
click at [369, 678] on textarea at bounding box center [378, 680] width 335 height 49
type textarea "NAH initial attempt rescheduled"
click at [517, 717] on button "Add Note" at bounding box center [496, 723] width 98 height 23
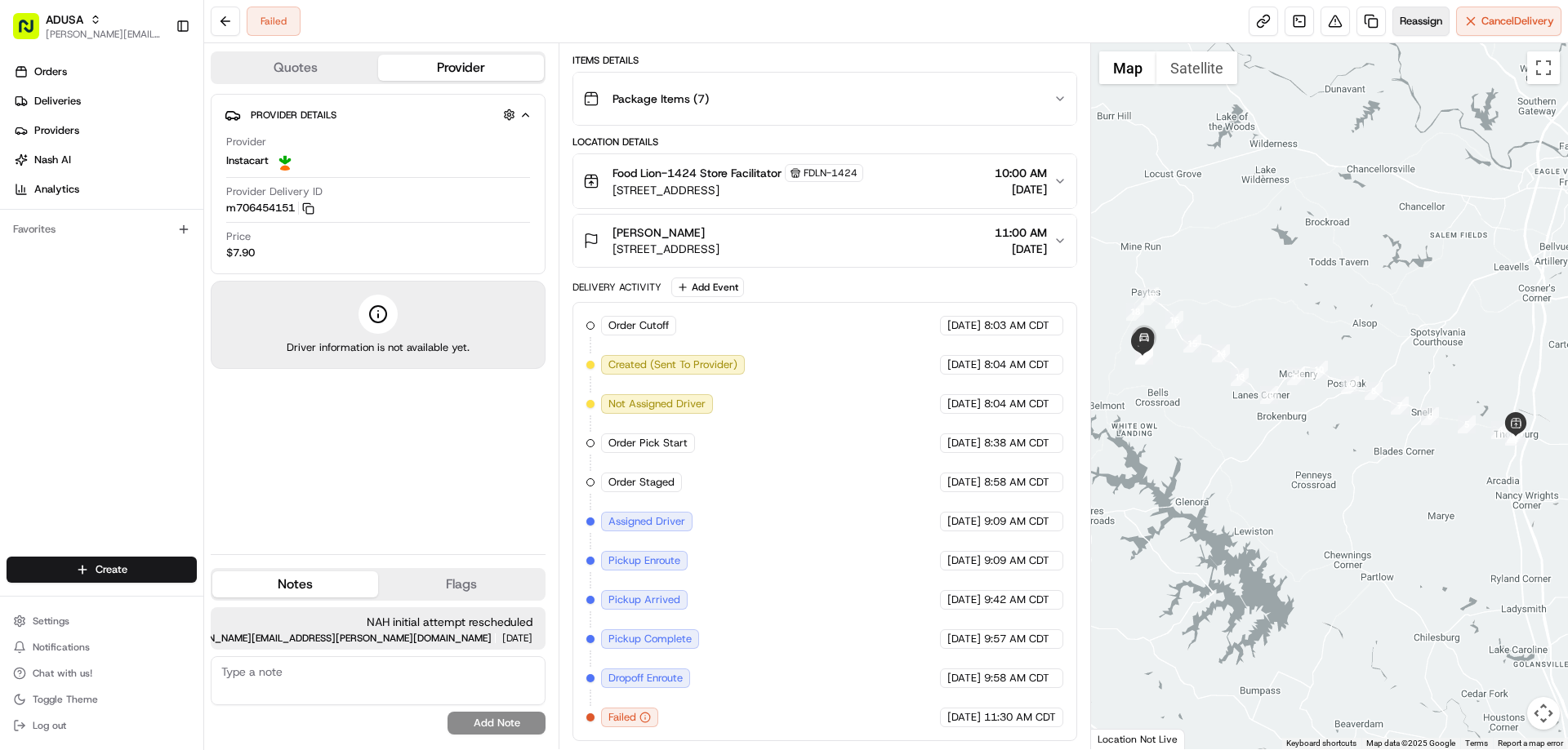
click at [1417, 21] on span "Reassign" at bounding box center [1421, 21] width 43 height 15
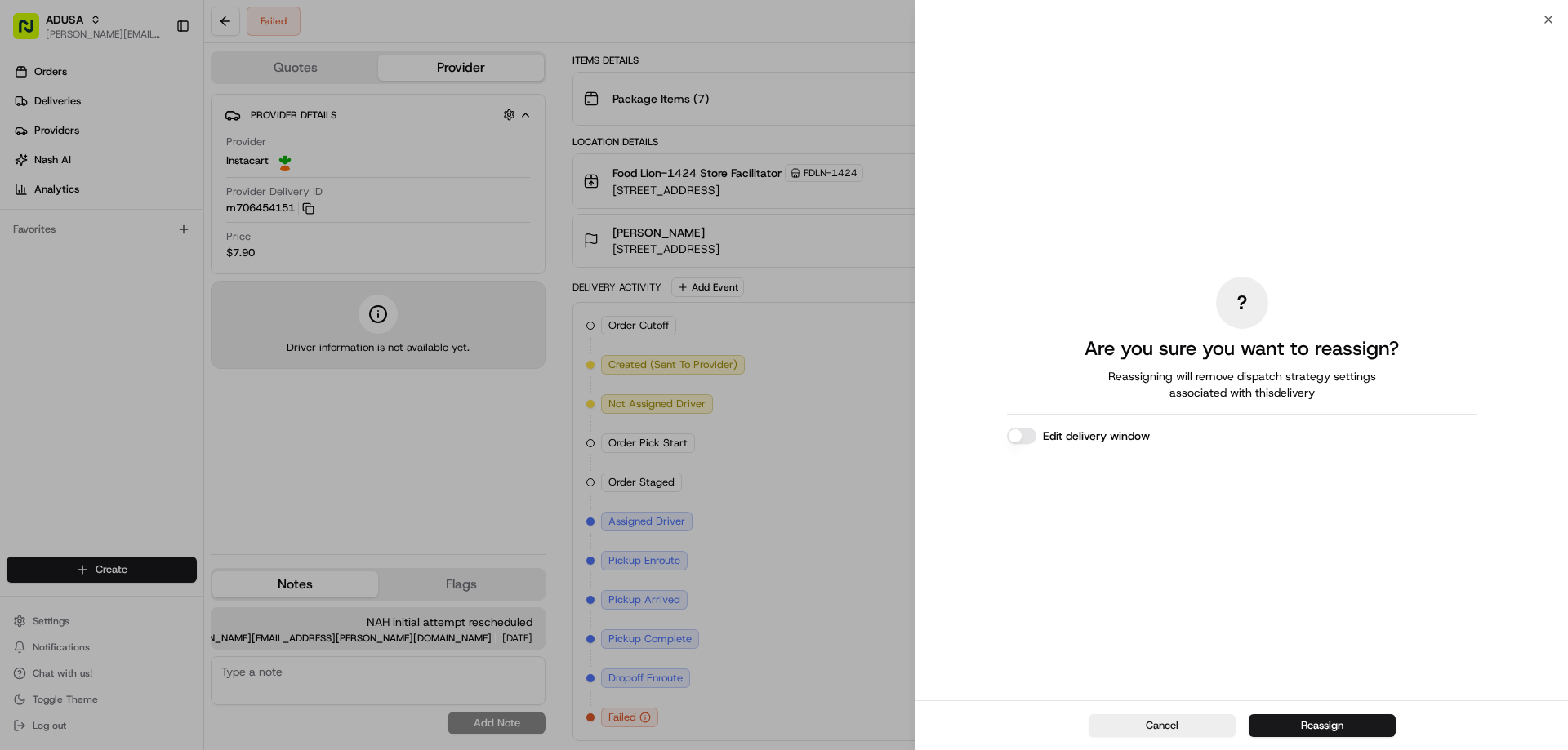
click at [1065, 433] on label "Edit delivery window" at bounding box center [1096, 435] width 107 height 16
click at [1036, 433] on button "Edit delivery window" at bounding box center [1022, 435] width 30 height 16
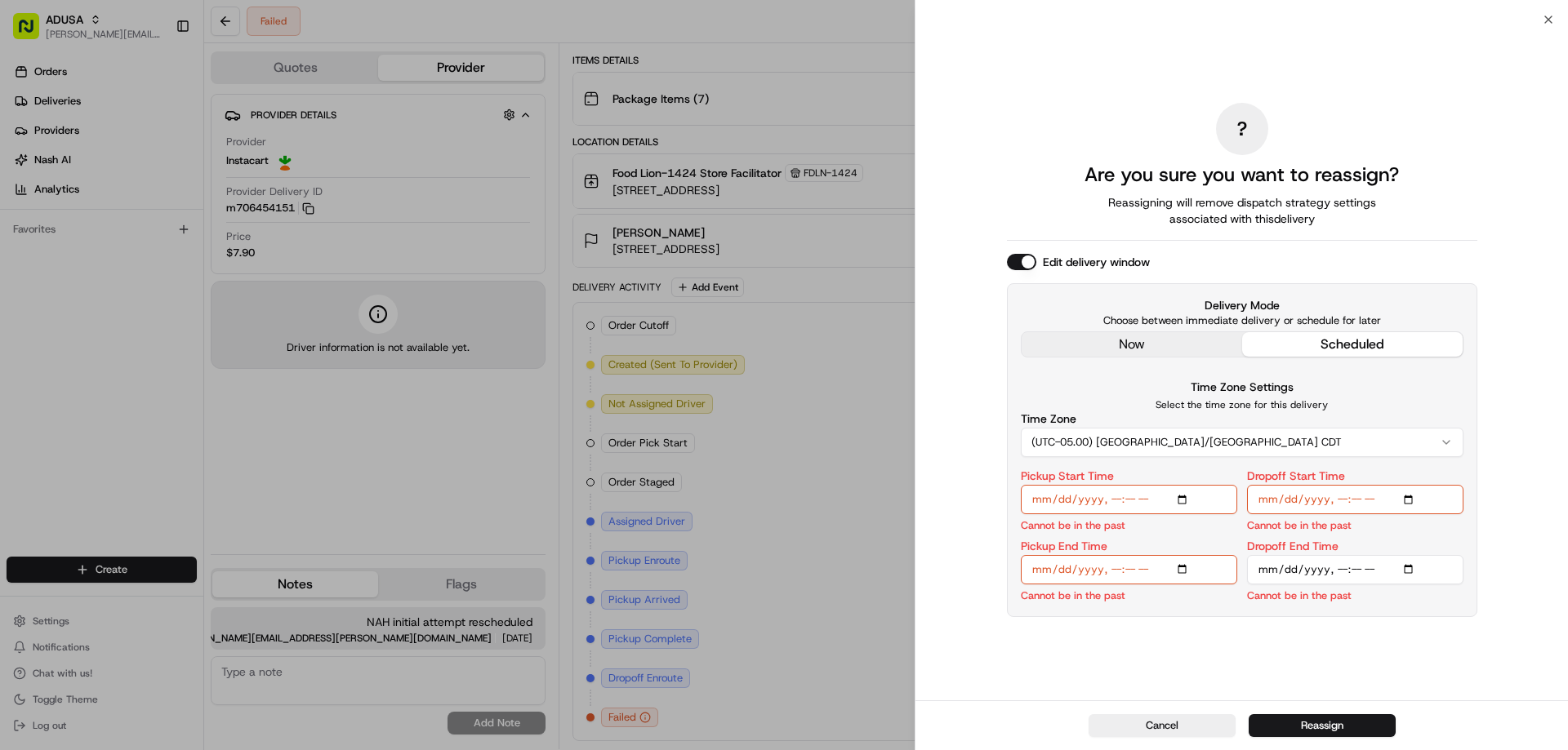
click at [1182, 496] on input "Pickup Start Time" at bounding box center [1129, 500] width 216 height 30
type input "2025-08-22T12:00"
click at [1412, 497] on input "Dropoff Start Time" at bounding box center [1355, 500] width 216 height 30
type input "2025-08-22T12:00"
click at [1181, 568] on input "Pickup End Time" at bounding box center [1129, 570] width 216 height 30
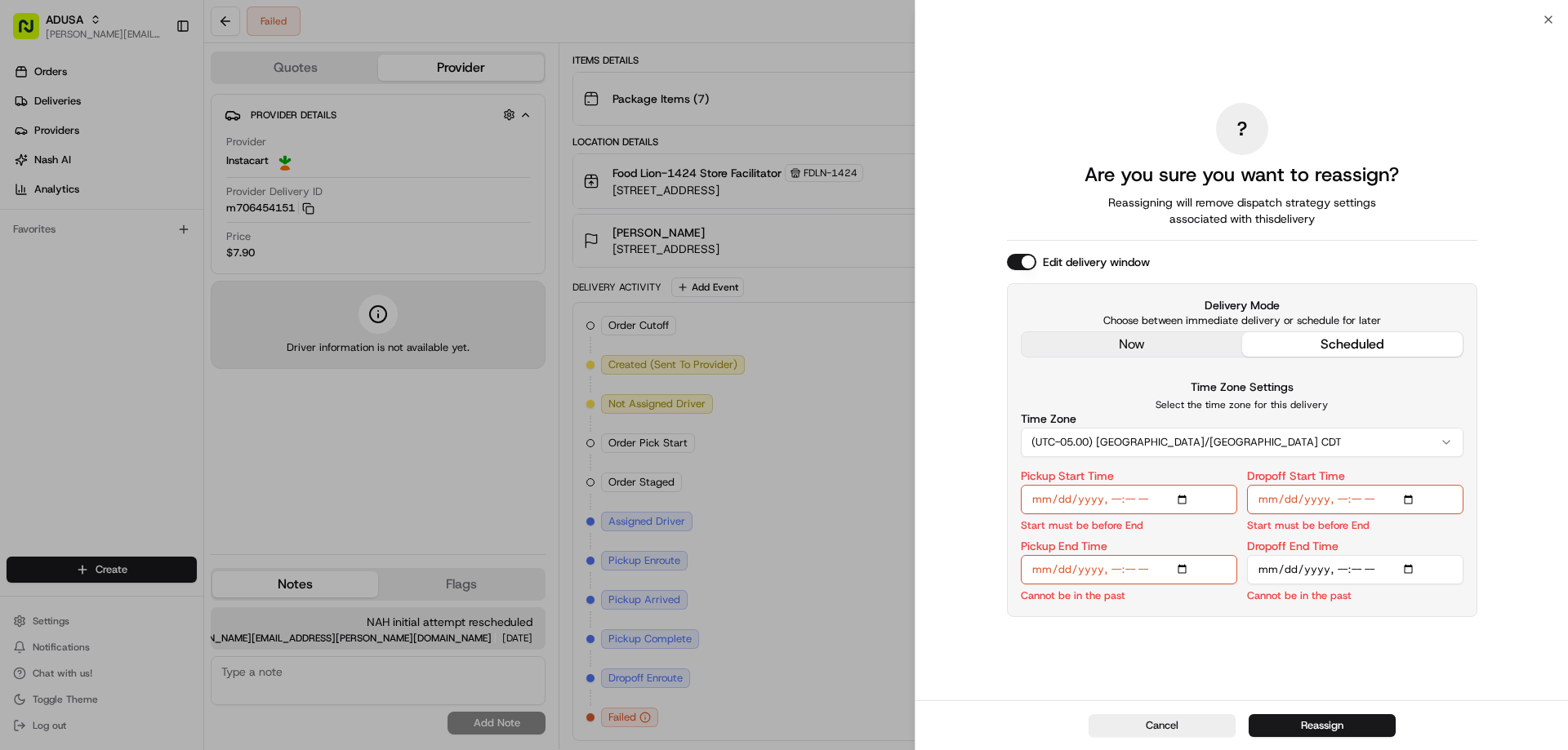
click at [1430, 396] on div "Time Zone Settings Select the time zone for this delivery Time Zone (UTC-05.00)…" at bounding box center [1242, 417] width 442 height 80
click at [1188, 568] on input "Pickup End Time" at bounding box center [1129, 570] width 216 height 30
type input "2025-08-22T12:30"
click at [1488, 447] on div "? Are you sure you want to reassign? Reassigning will remove dispatch strategy …" at bounding box center [1241, 361] width 653 height 681
click at [1415, 566] on input "Dropoff End Time" at bounding box center [1355, 570] width 216 height 30
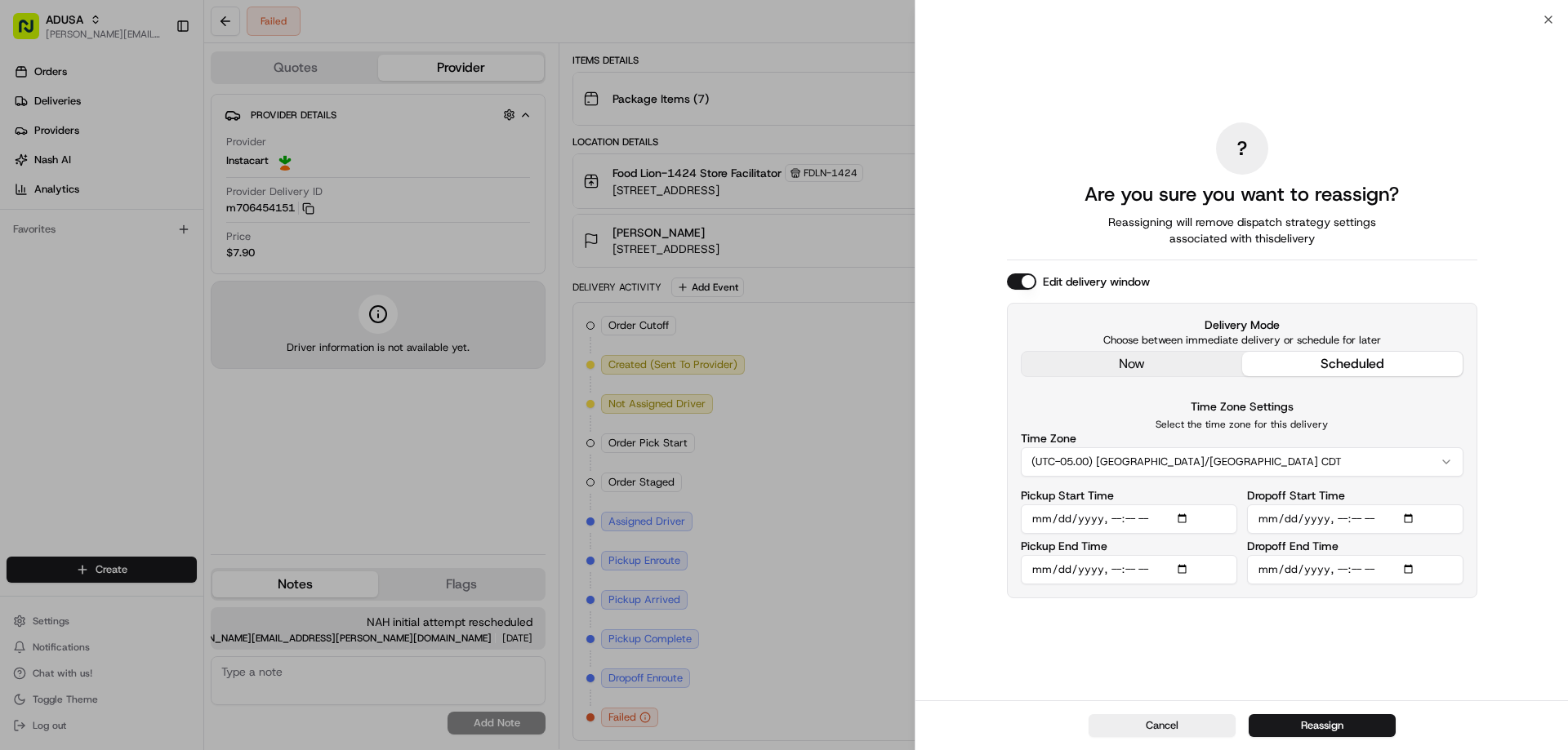
type input "2025-08-22T13:00"
click at [1524, 586] on div "? Are you sure you want to reassign? Reassigning will remove dispatch strategy …" at bounding box center [1241, 361] width 653 height 681
click at [1334, 723] on button "Reassign" at bounding box center [1322, 725] width 147 height 23
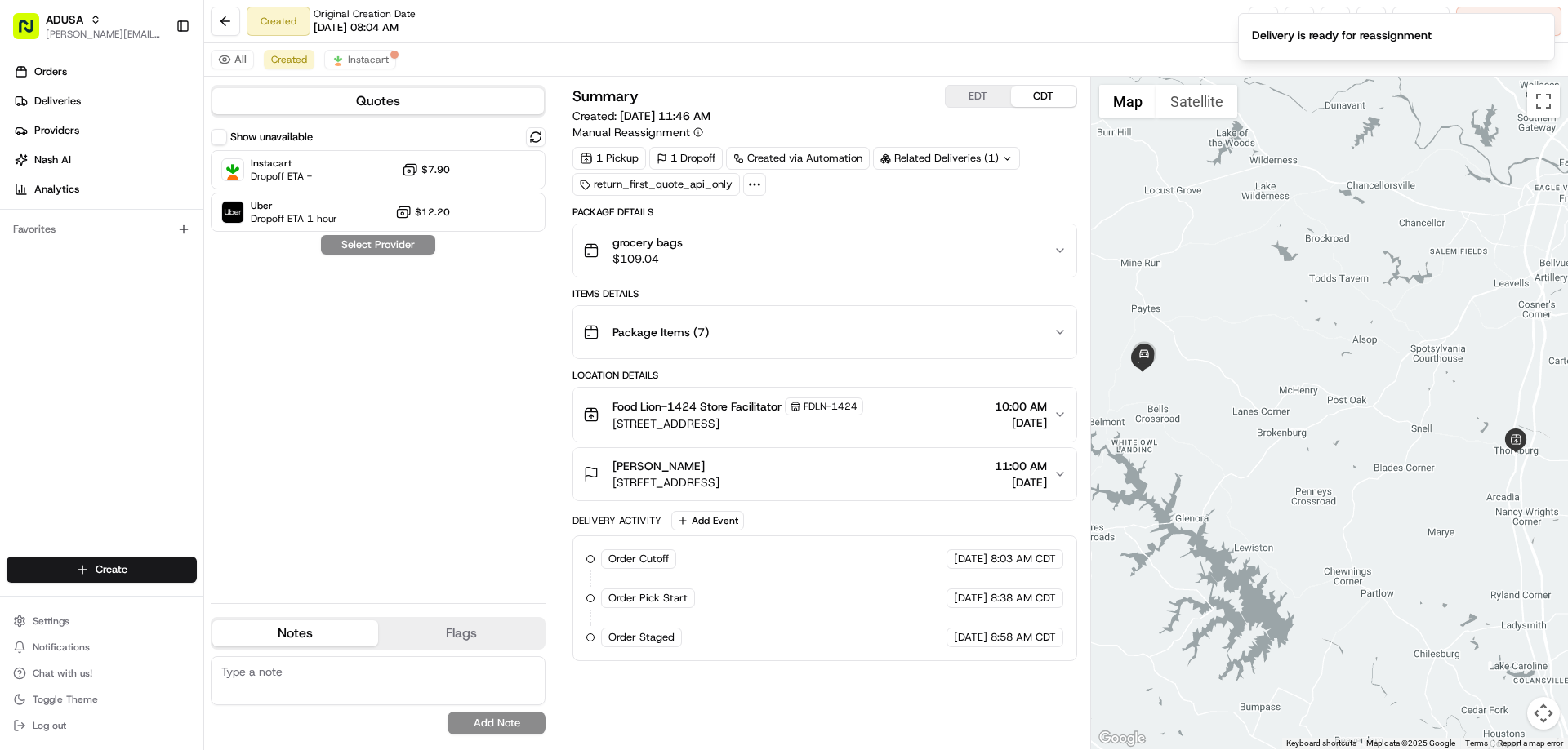
scroll to position [0, 0]
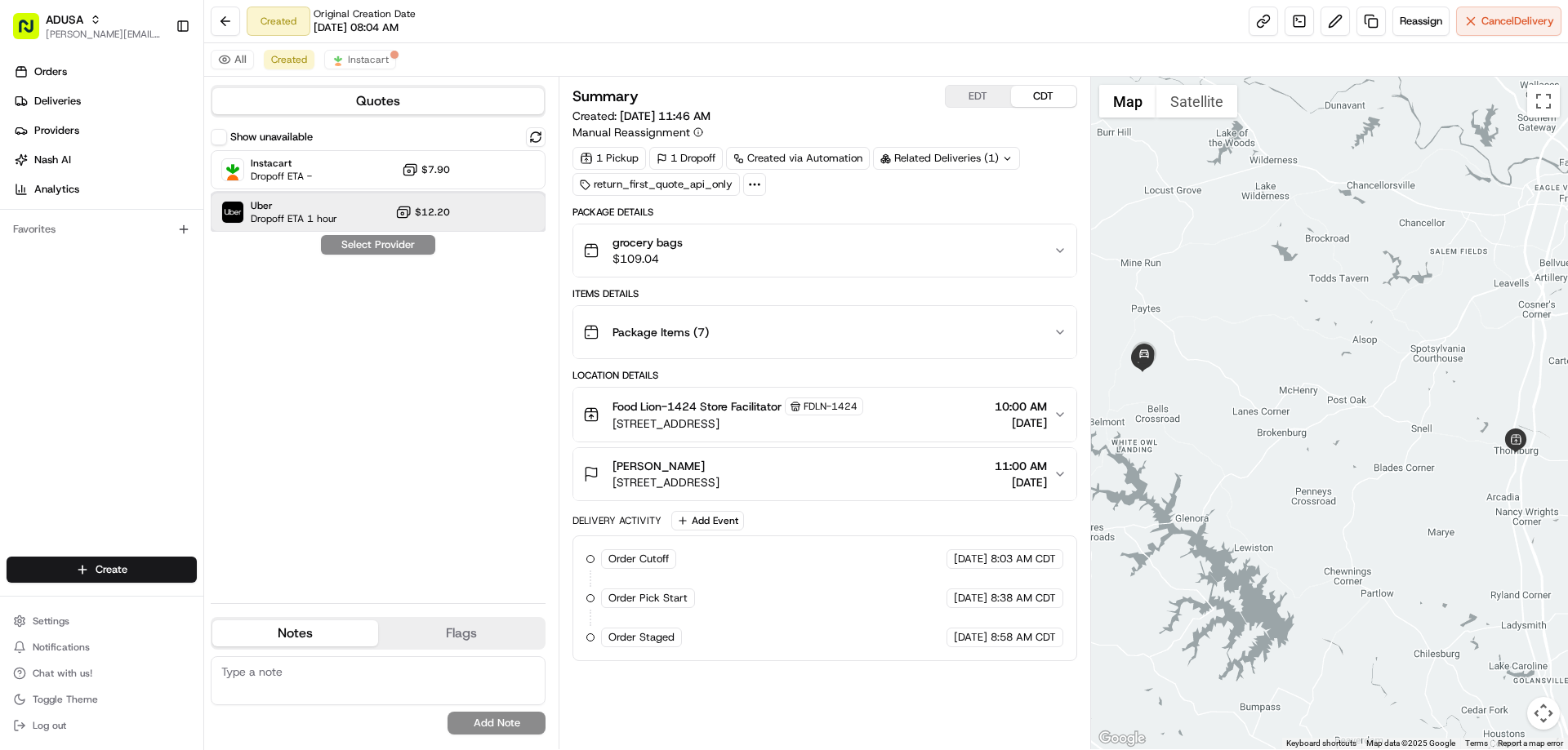
click at [267, 206] on span "Uber" at bounding box center [294, 205] width 87 height 13
click at [389, 243] on button "Assign Provider" at bounding box center [378, 245] width 116 height 20
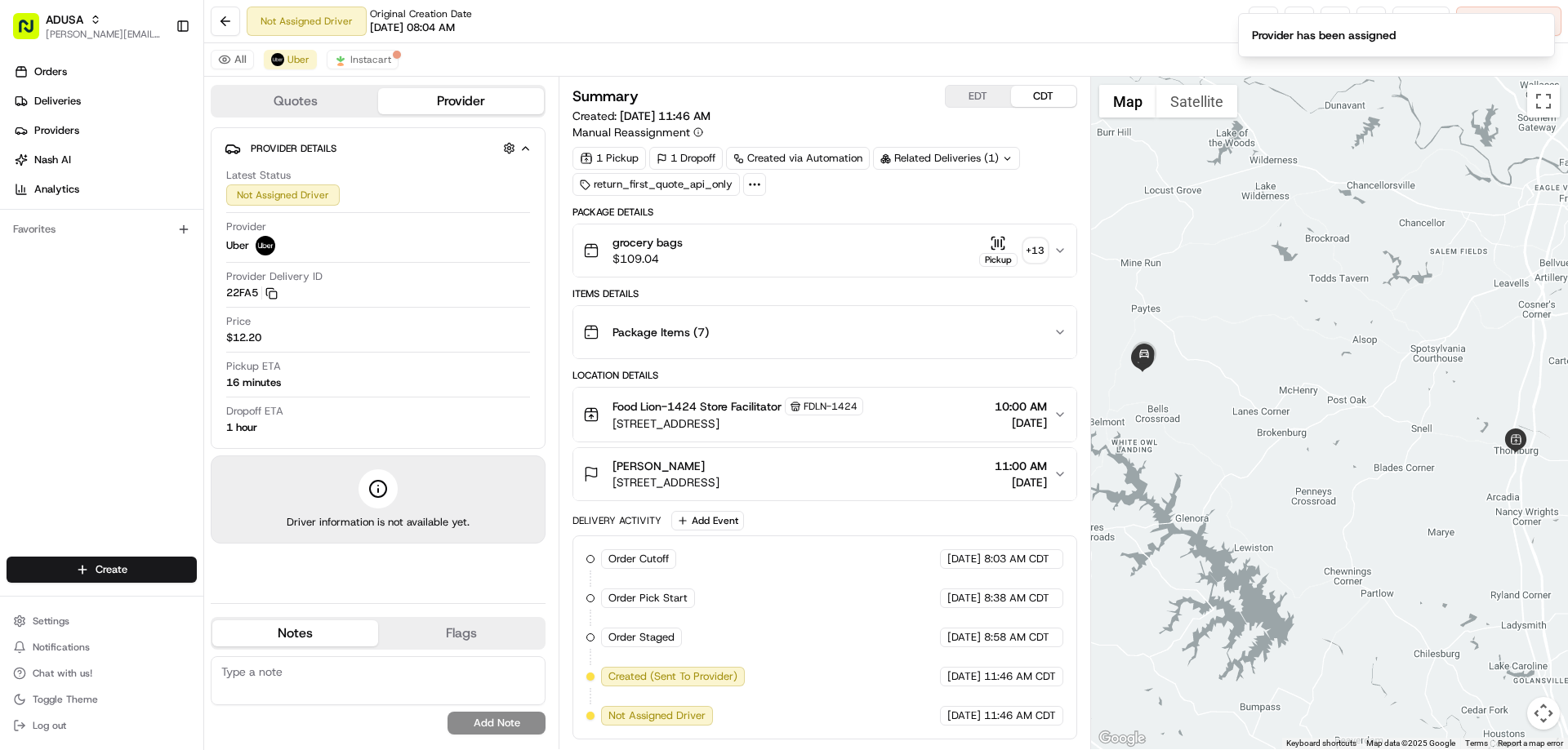
click at [306, 681] on textarea at bounding box center [378, 680] width 335 height 49
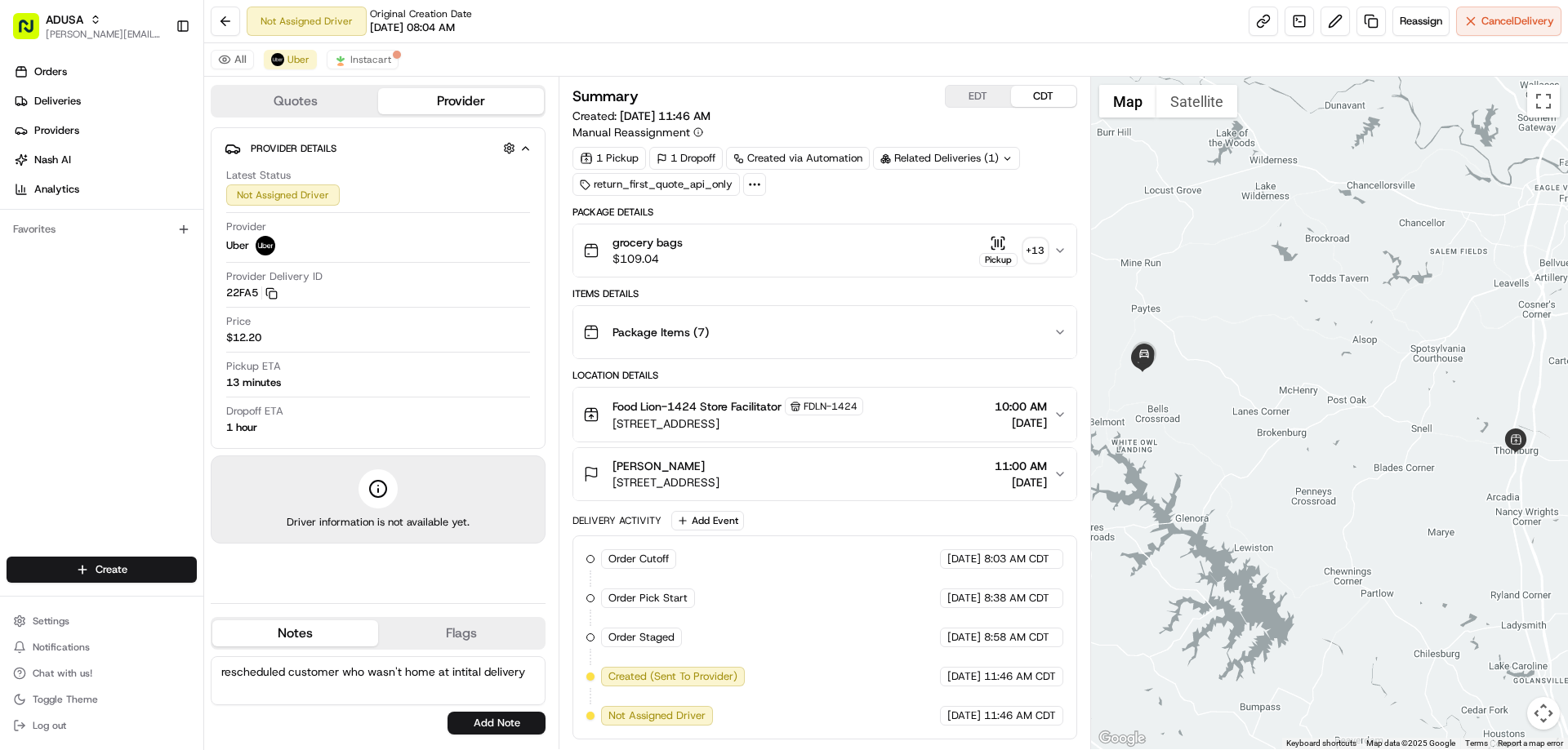
click at [526, 670] on textarea "rescheduled customer who wasn't home at intital delivery" at bounding box center [378, 680] width 335 height 49
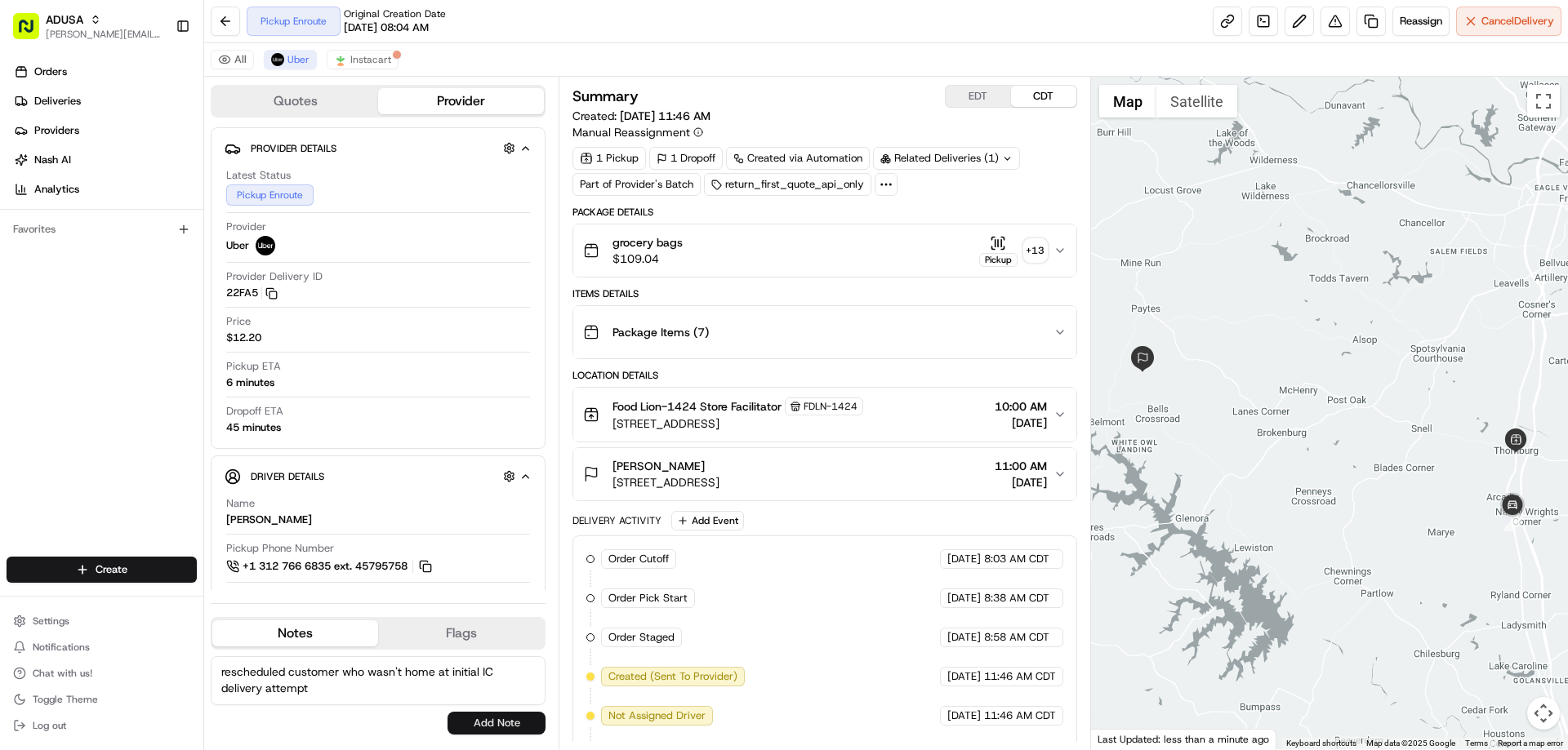
type textarea "rescheduled customer who wasn't home at initial IC delivery attempt"
click at [499, 727] on button "Add Note" at bounding box center [496, 723] width 98 height 23
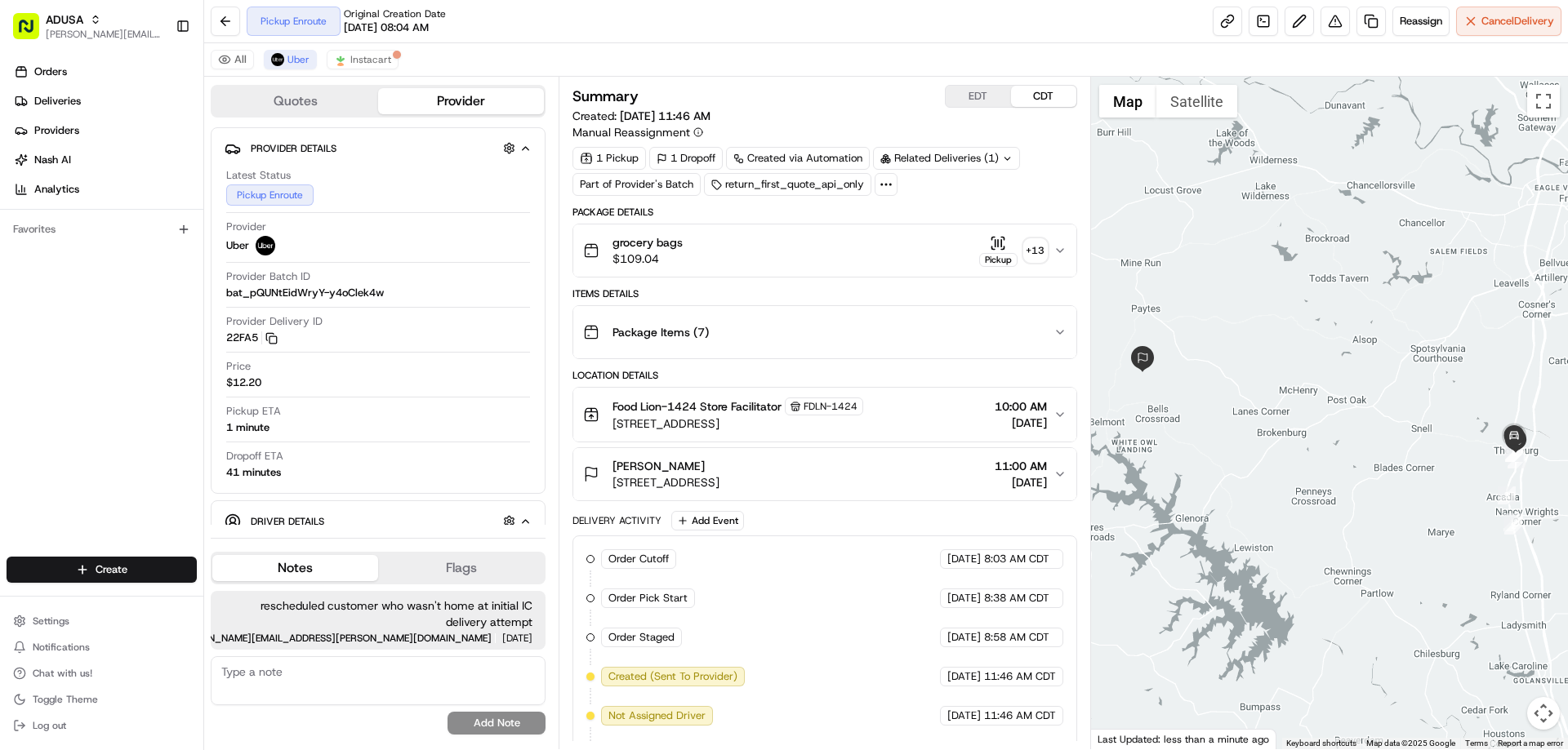
drag, startPoint x: 375, startPoint y: 682, endPoint x: 382, endPoint y: 641, distance: 41.6
click at [375, 681] on textarea at bounding box center [378, 680] width 335 height 49
type textarea "order being reshopped moved to later window"
click at [485, 726] on button "Add Note" at bounding box center [496, 723] width 98 height 23
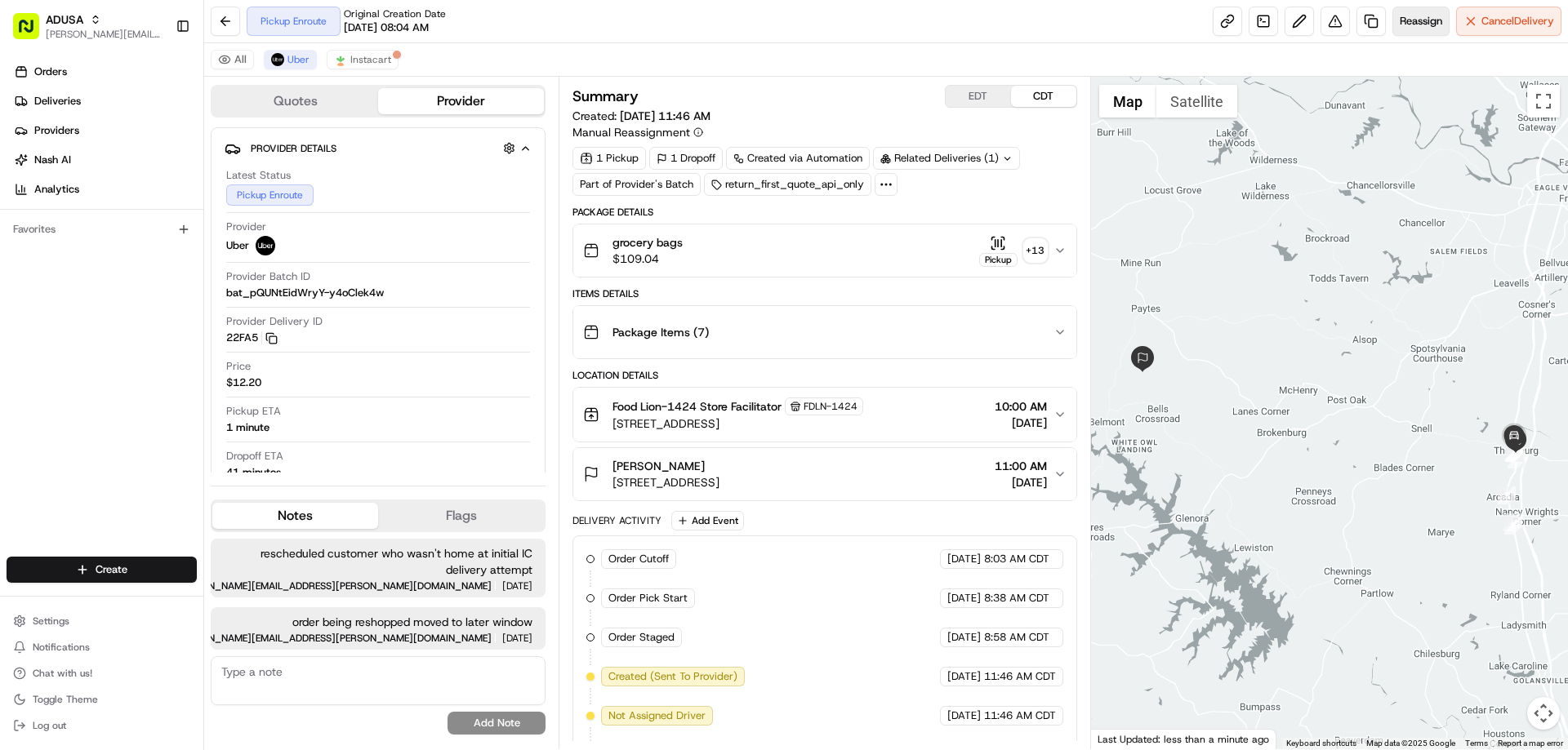
click at [1422, 19] on span "Reassign" at bounding box center [1421, 21] width 43 height 15
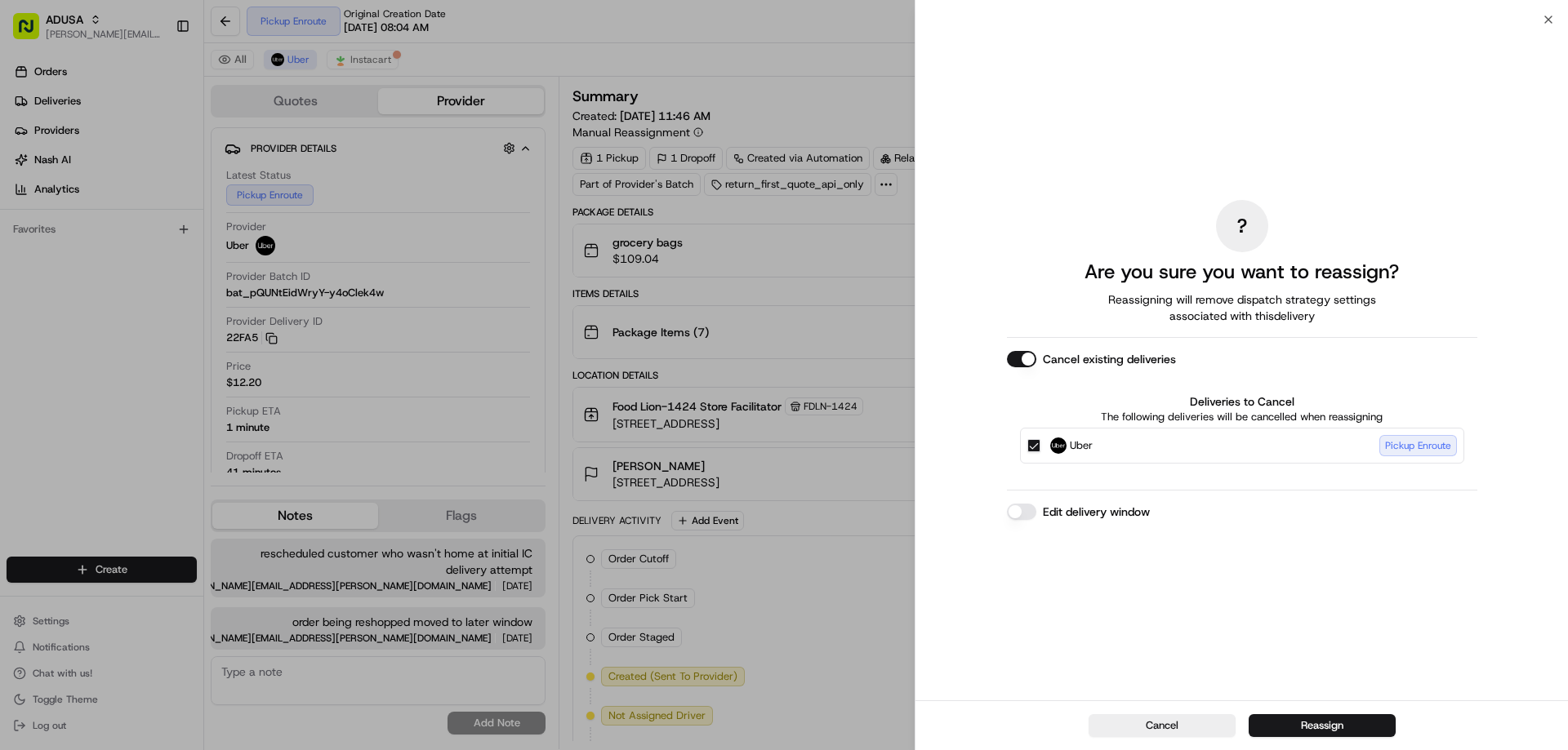
click at [1127, 509] on label "Edit delivery window" at bounding box center [1096, 512] width 107 height 16
click at [1036, 509] on button "Edit delivery window" at bounding box center [1022, 512] width 30 height 16
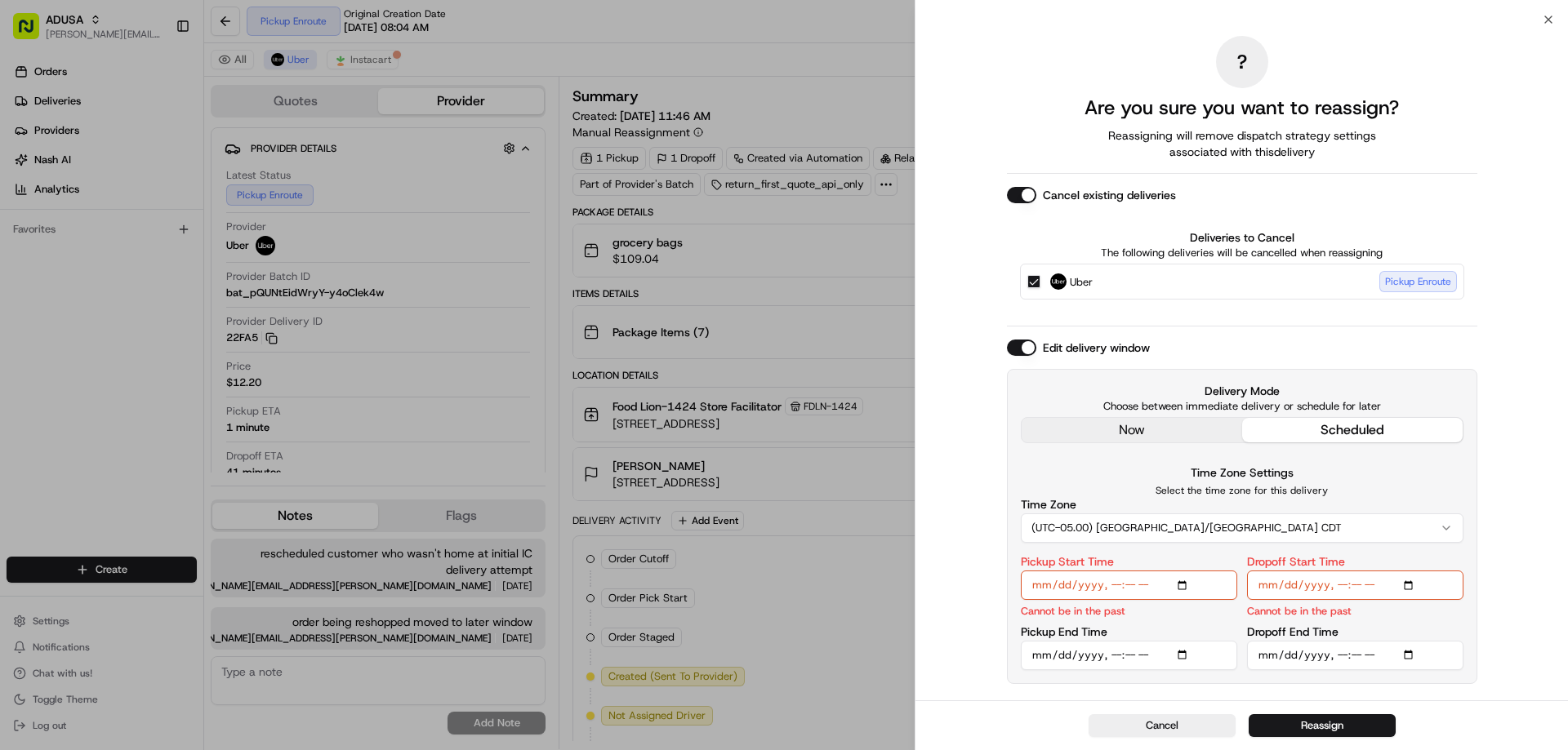
click at [1183, 583] on input "Pickup Start Time" at bounding box center [1129, 586] width 216 height 30
type input "2025-08-22T14:00"
click at [1414, 586] on input "Dropoff Start Time" at bounding box center [1355, 586] width 216 height 30
type input "2025-08-22T14:00"
click at [1172, 649] on input "Pickup End Time" at bounding box center [1129, 655] width 216 height 30
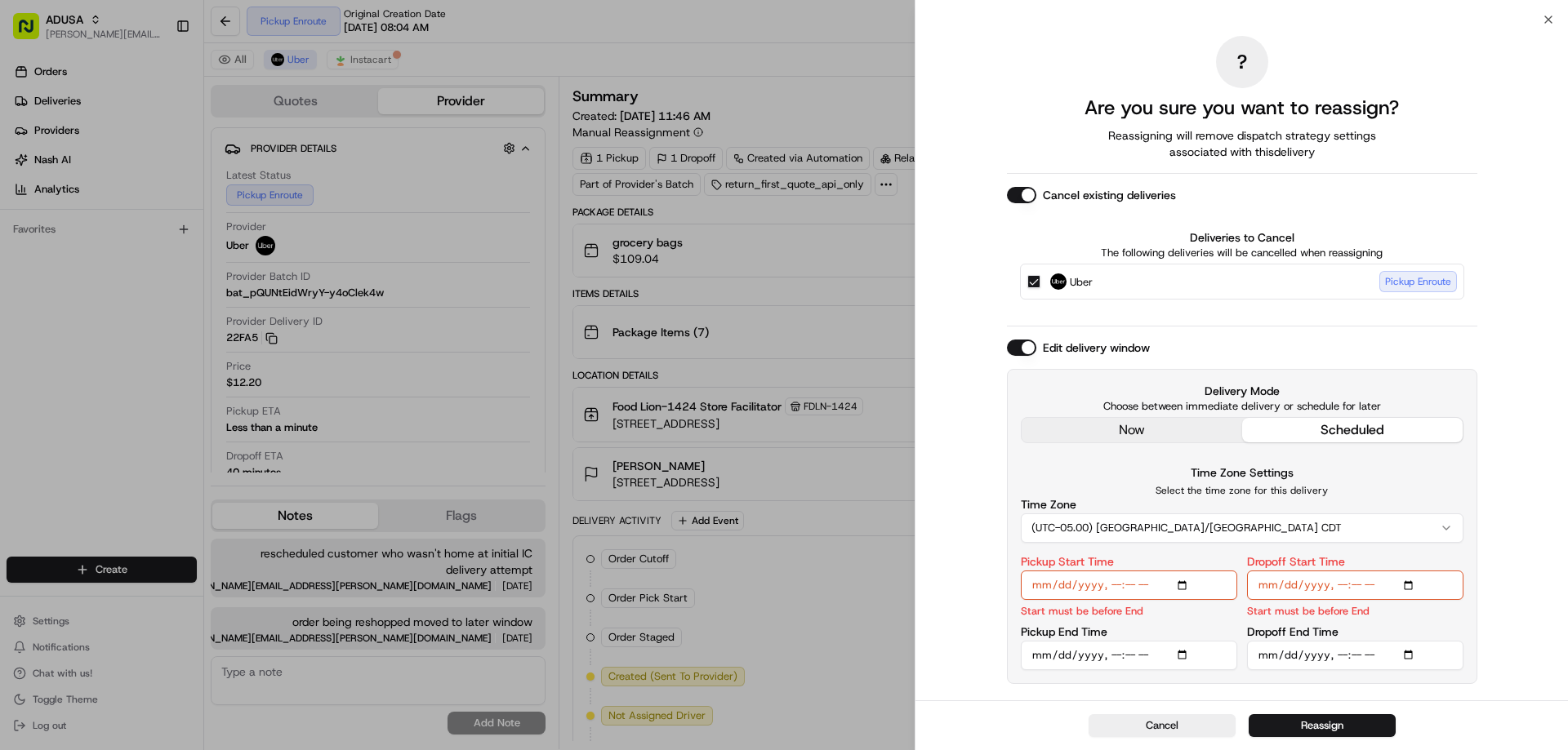
click at [1179, 654] on input "Pickup End Time" at bounding box center [1129, 655] width 216 height 30
type input "2025-08-22T14:30"
click at [1403, 615] on div "Dropoff Start Time Start must be before End" at bounding box center [1355, 587] width 216 height 63
click at [1411, 656] on input "Dropoff End Time" at bounding box center [1355, 655] width 216 height 30
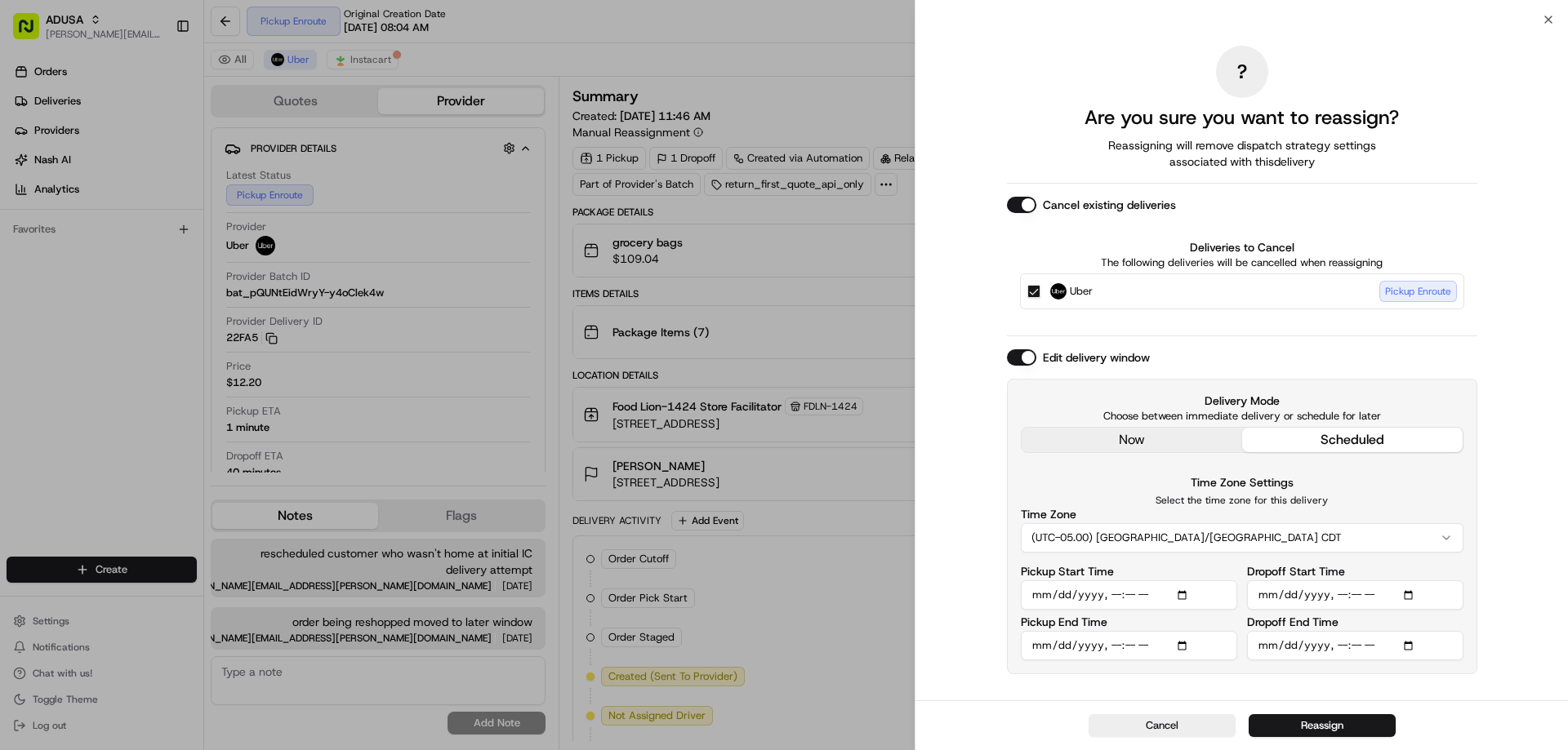
type input "2025-08-22T15:00"
click at [1481, 689] on div "? Are you sure you want to reassign? Reassigning will remove dispatch strategy …" at bounding box center [1241, 361] width 653 height 681
click at [1318, 730] on button "Reassign" at bounding box center [1322, 725] width 147 height 23
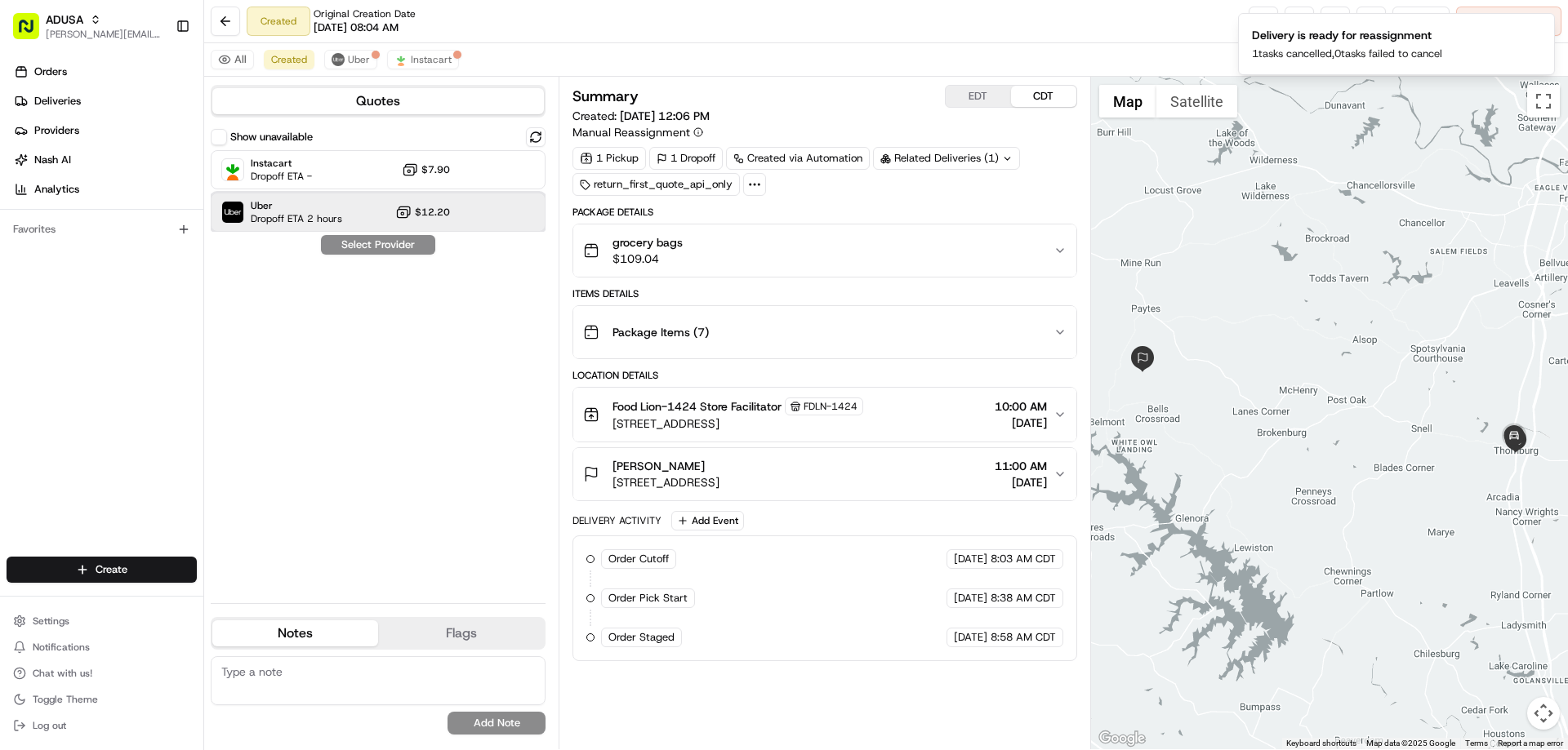
click at [270, 219] on span "Dropoff ETA 2 hours" at bounding box center [297, 218] width 92 height 13
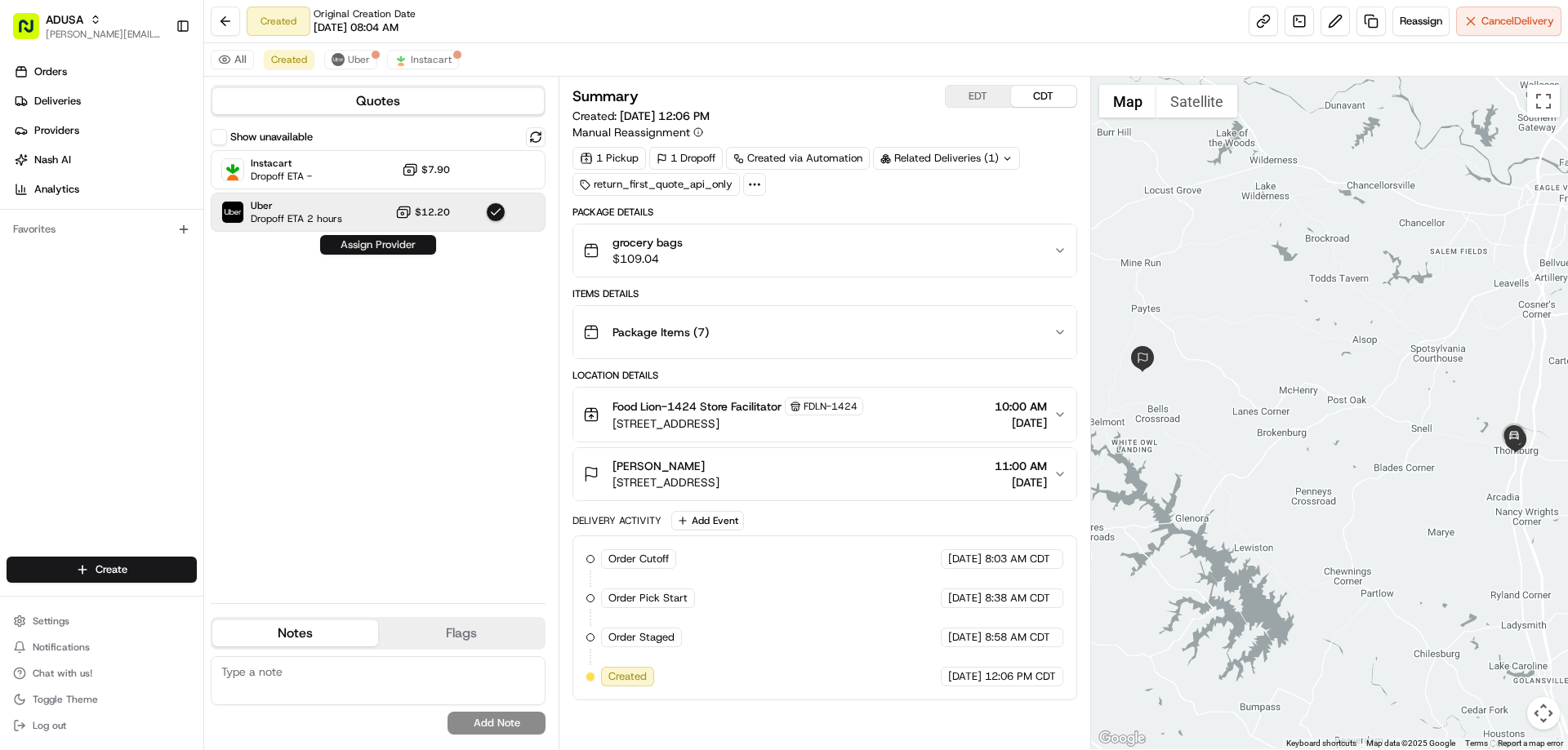
click at [396, 249] on button "Assign Provider" at bounding box center [378, 245] width 116 height 20
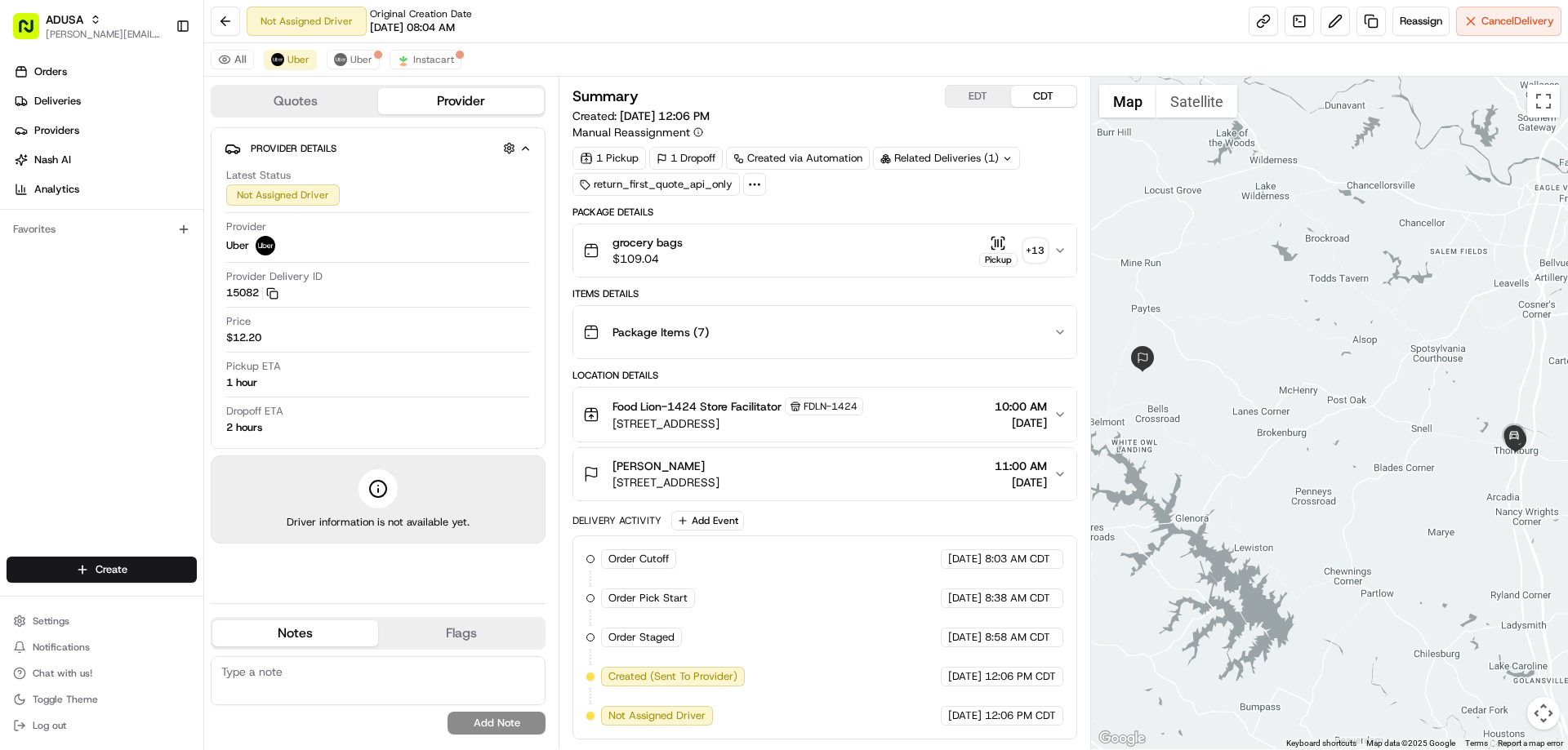
click at [250, 667] on textarea at bounding box center [378, 680] width 335 height 49
type textarea "moved out to later delivery window since order wasn't returned."
click at [496, 722] on button "Add Note" at bounding box center [496, 723] width 98 height 23
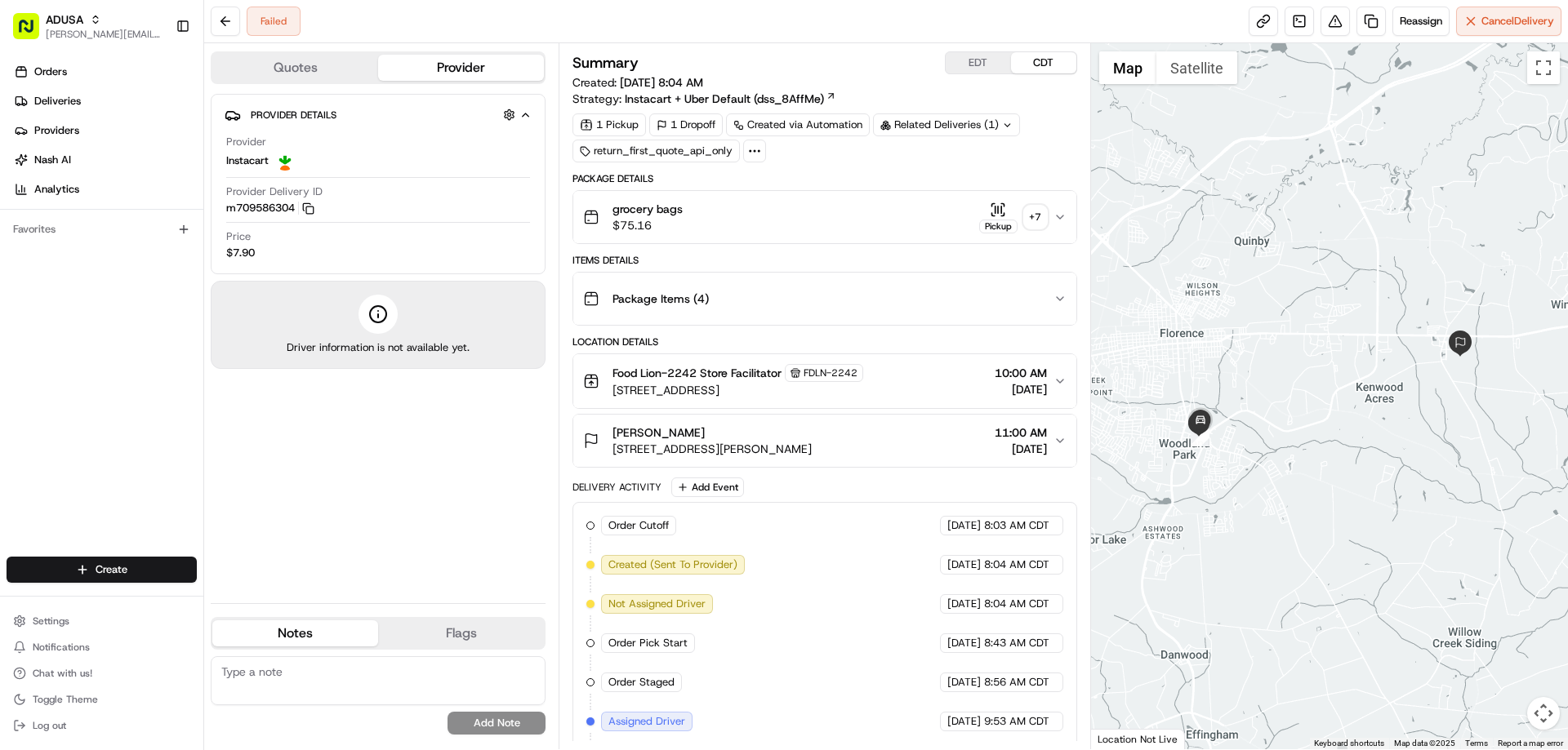
click at [285, 673] on textarea at bounding box center [378, 680] width 335 height 49
click at [310, 674] on textarea "customer wasn" at bounding box center [378, 680] width 335 height 49
click at [435, 670] on textarea "customer wasn't home" at bounding box center [378, 680] width 335 height 49
type textarea "customer wasn't home- cc sent cancel"
click at [483, 723] on button "Add Note" at bounding box center [496, 723] width 98 height 23
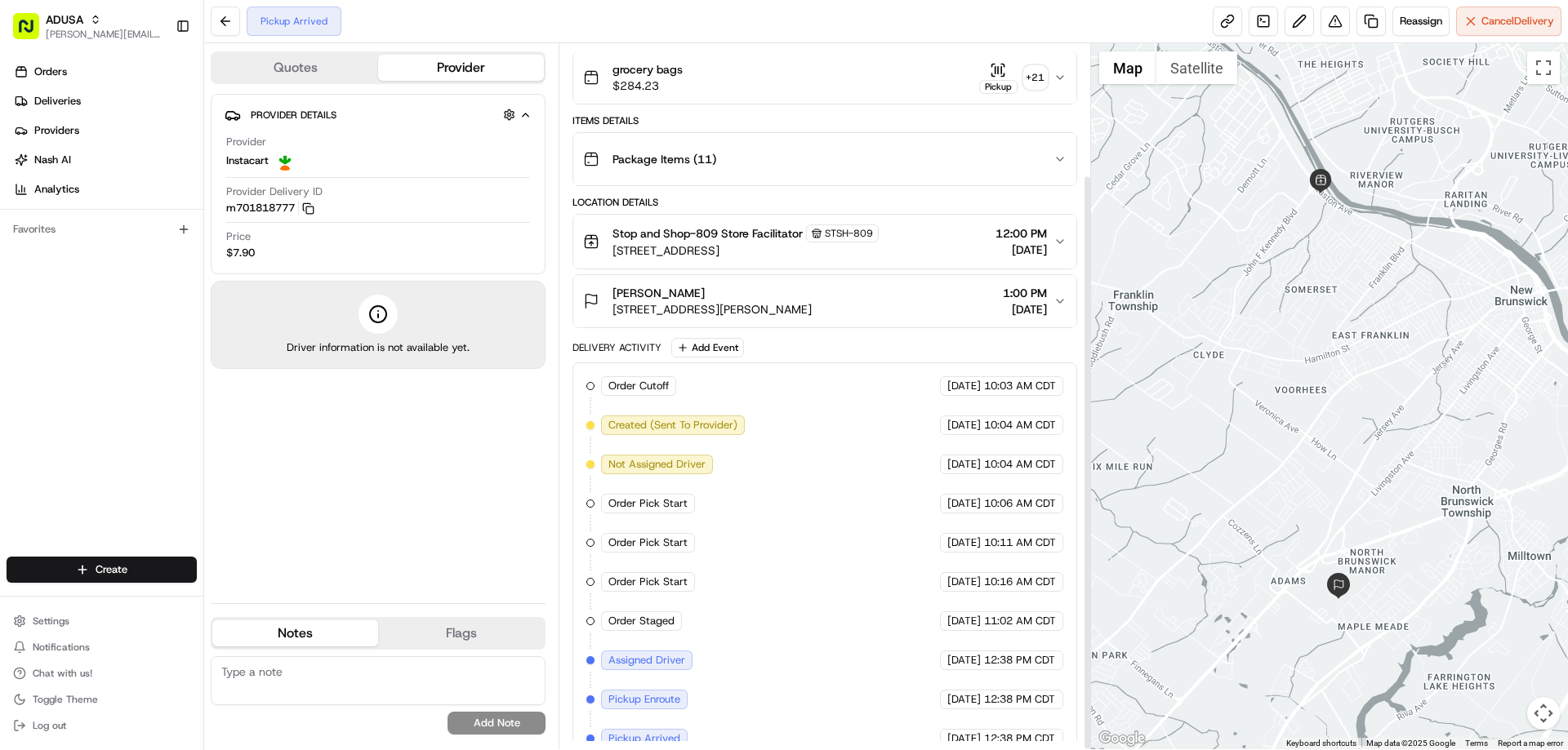
scroll to position [160, 0]
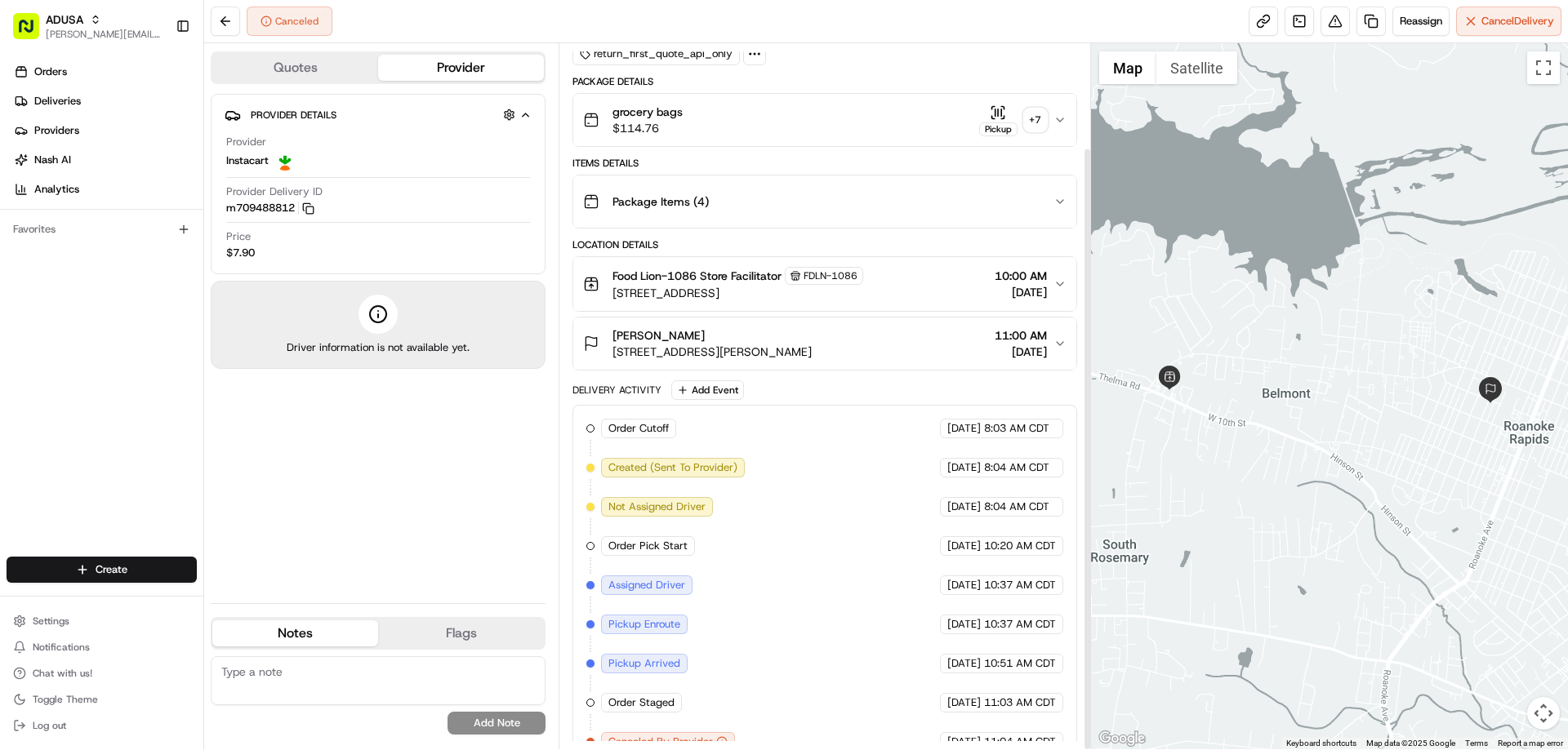
scroll to position [122, 0]
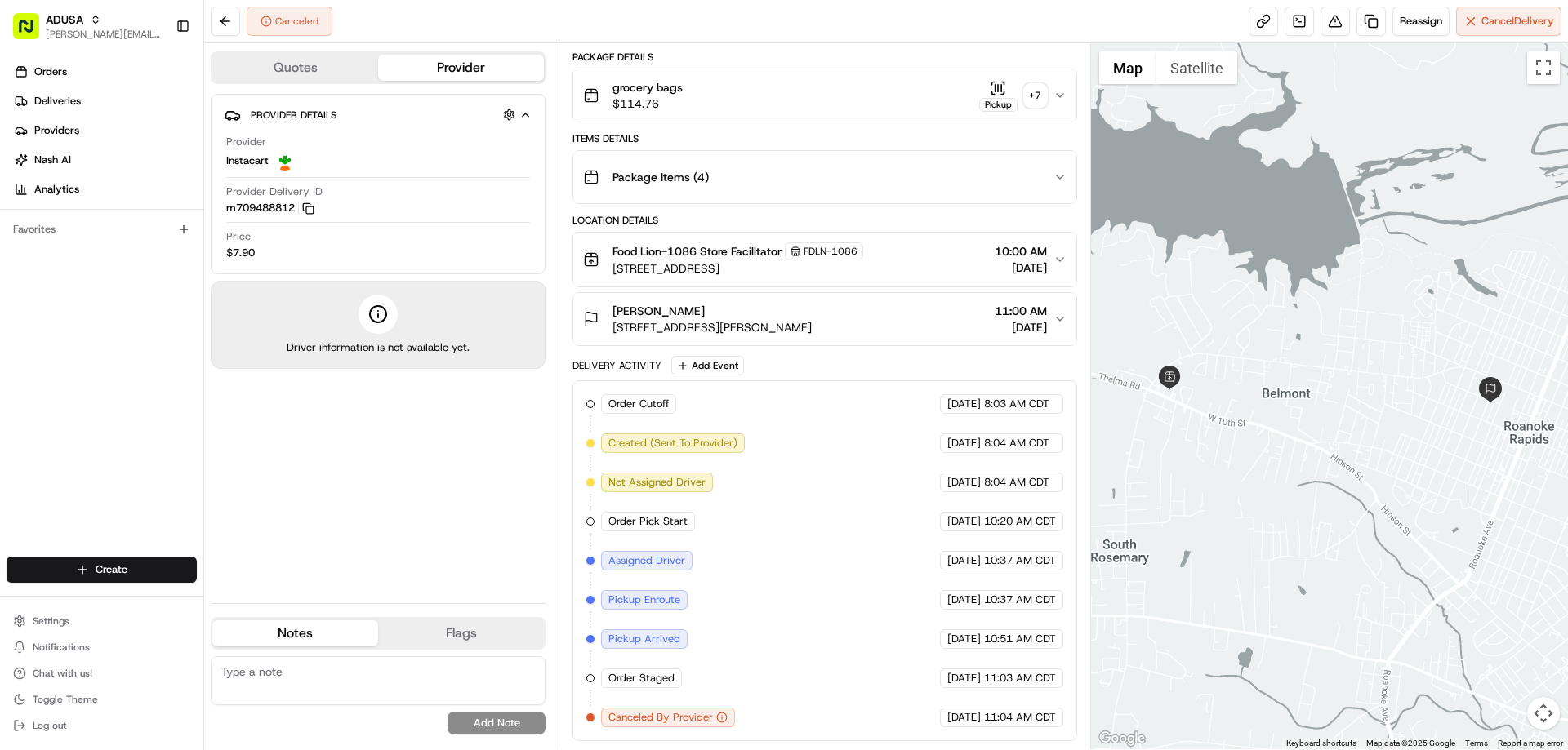
click at [332, 670] on textarea at bounding box center [378, 680] width 335 height 49
type textarea "order cancelled by store- reason unknown"
click at [525, 722] on button "Add Note" at bounding box center [496, 723] width 98 height 23
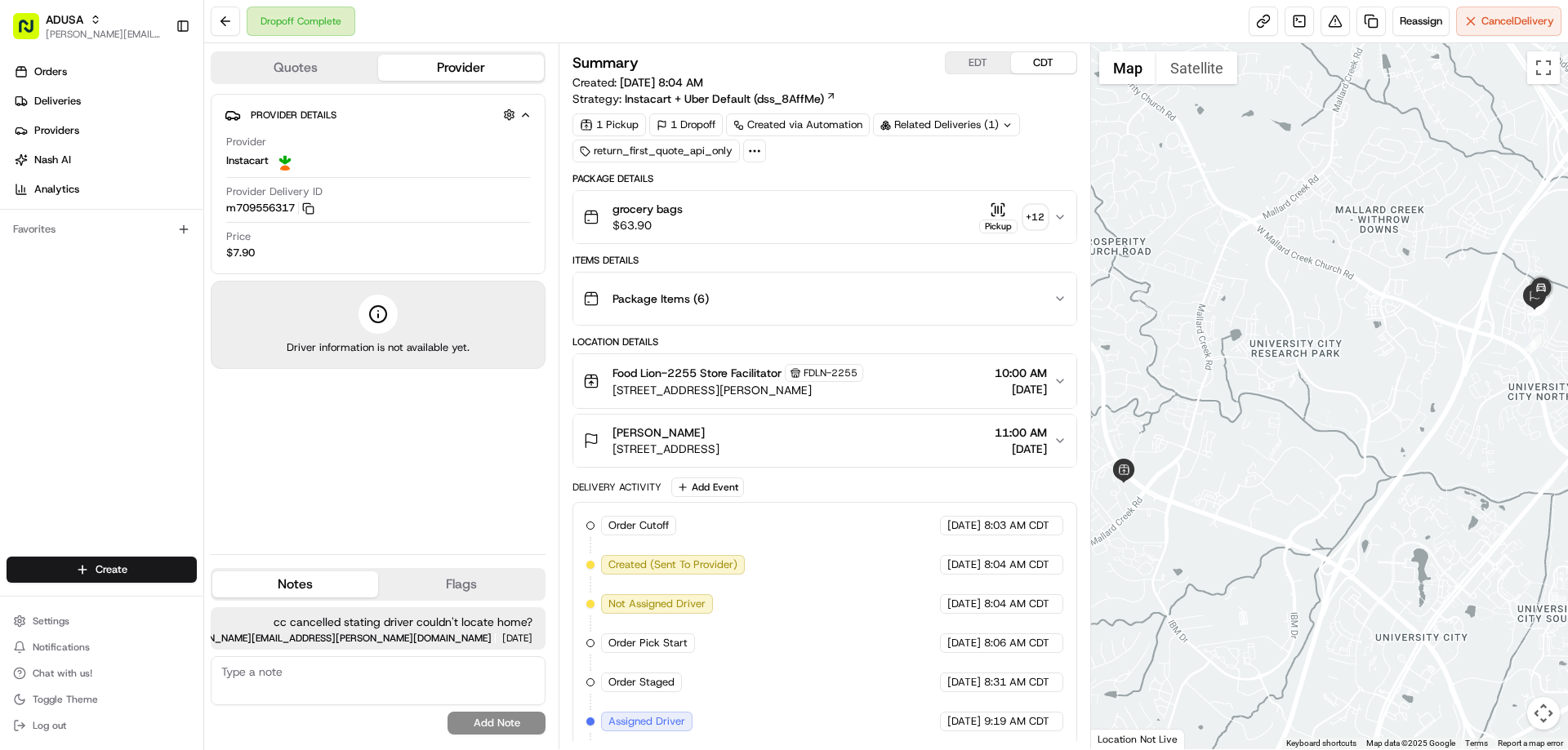
scroll to position [239, 0]
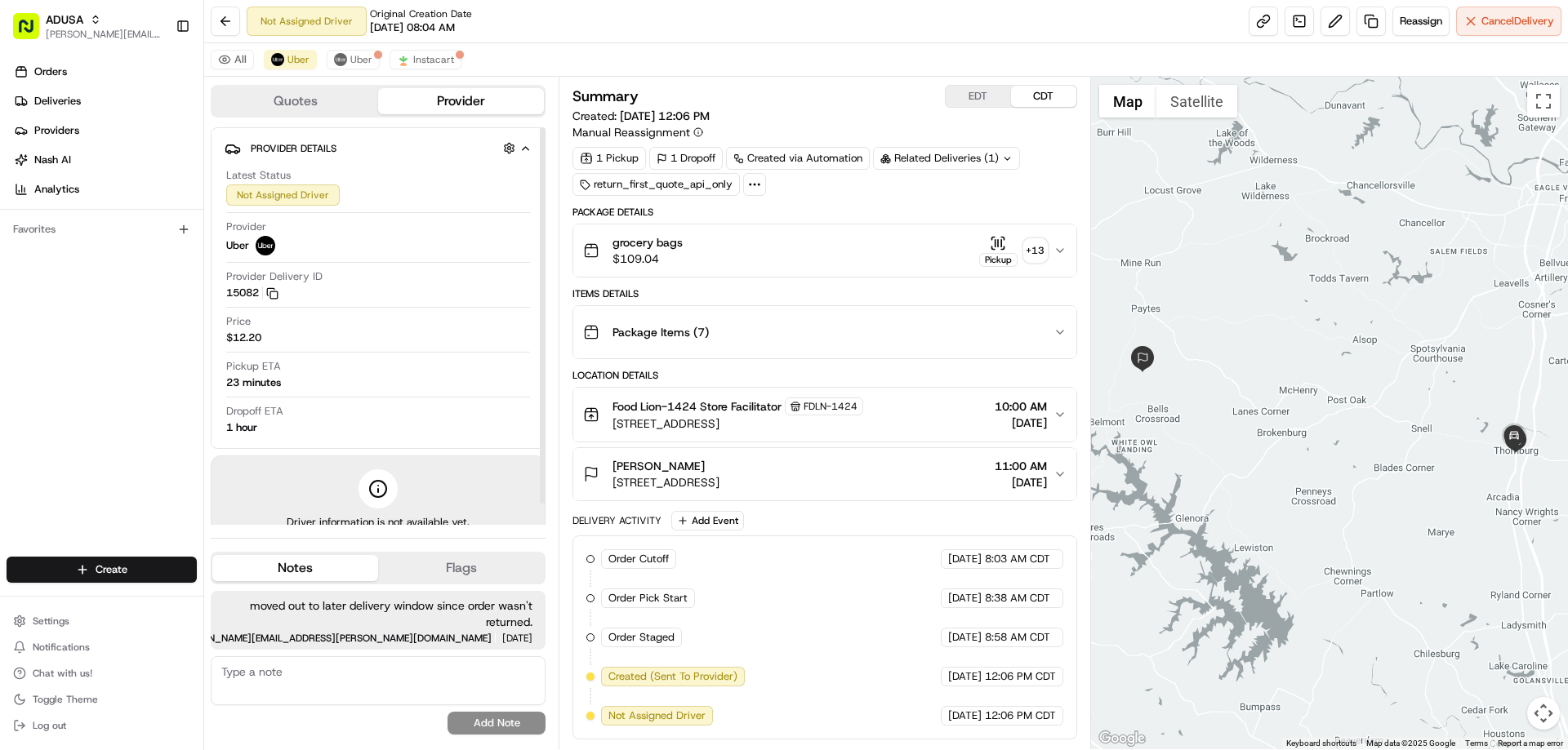
click at [297, 235] on div "Provider Uber" at bounding box center [378, 237] width 304 height 36
click at [235, 234] on div "Provider Uber" at bounding box center [378, 237] width 304 height 36
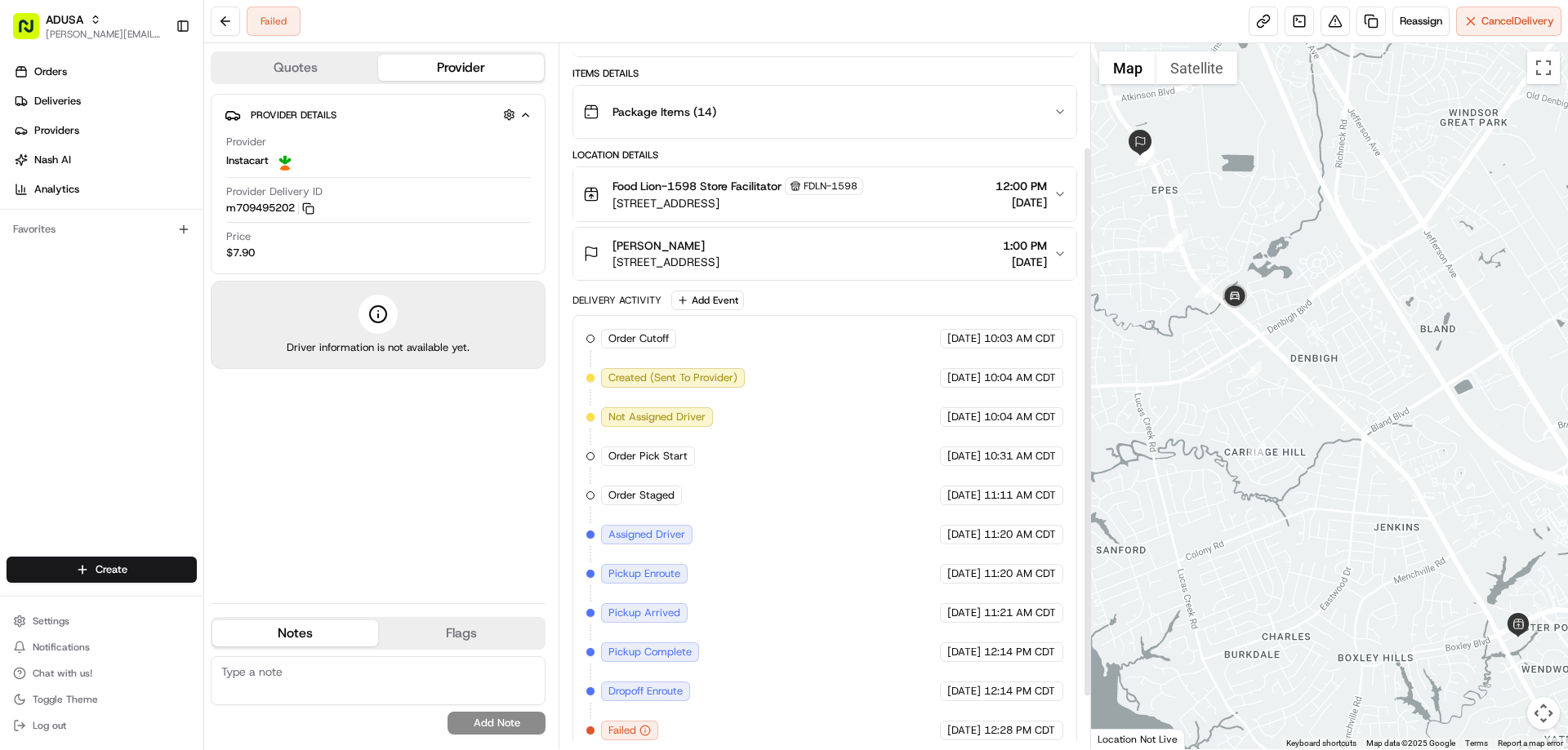
scroll to position [200, 0]
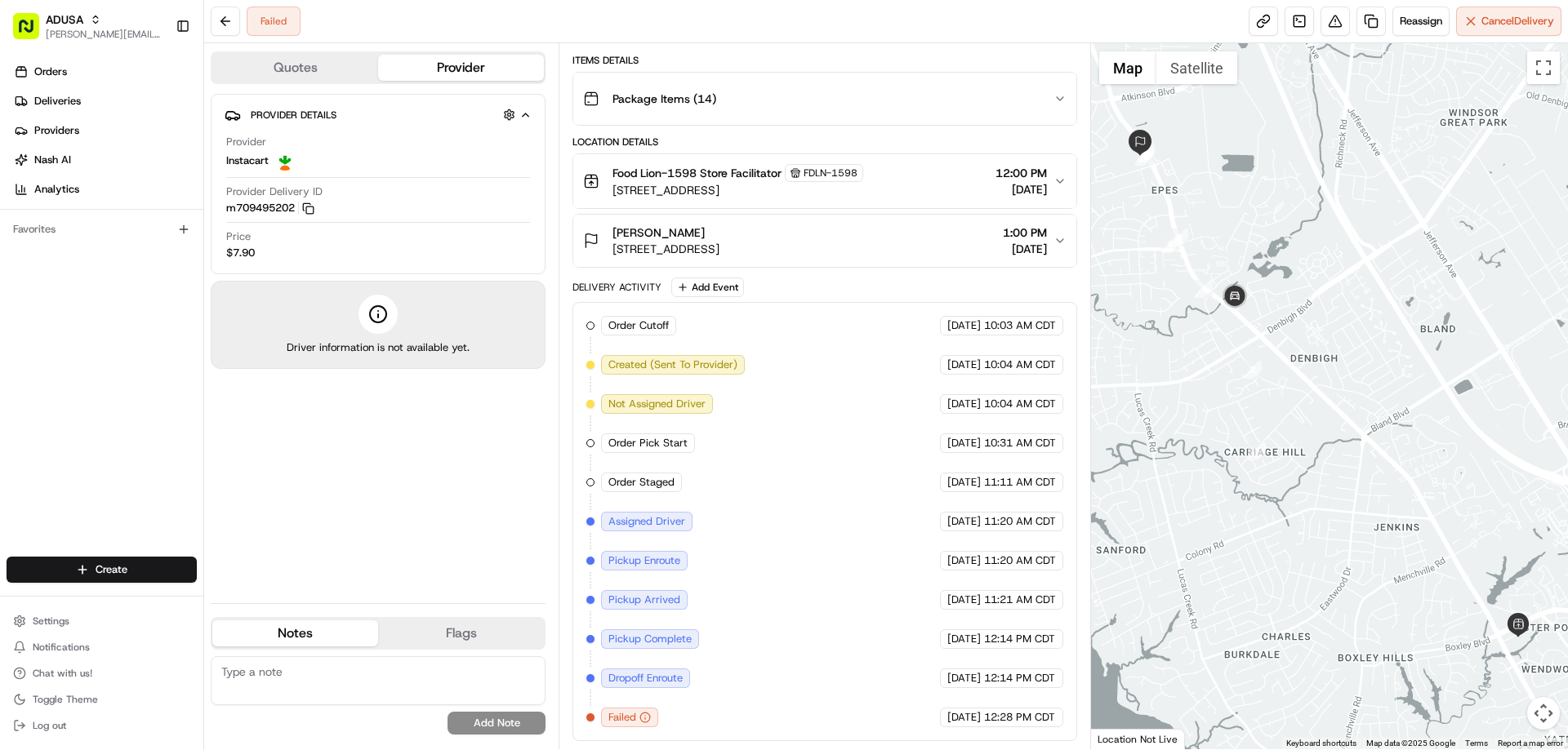
click at [402, 675] on textarea at bounding box center [378, 680] width 335 height 49
type textarea "customer not home cc rescheduled"
click at [502, 726] on button "Add Note" at bounding box center [496, 723] width 98 height 23
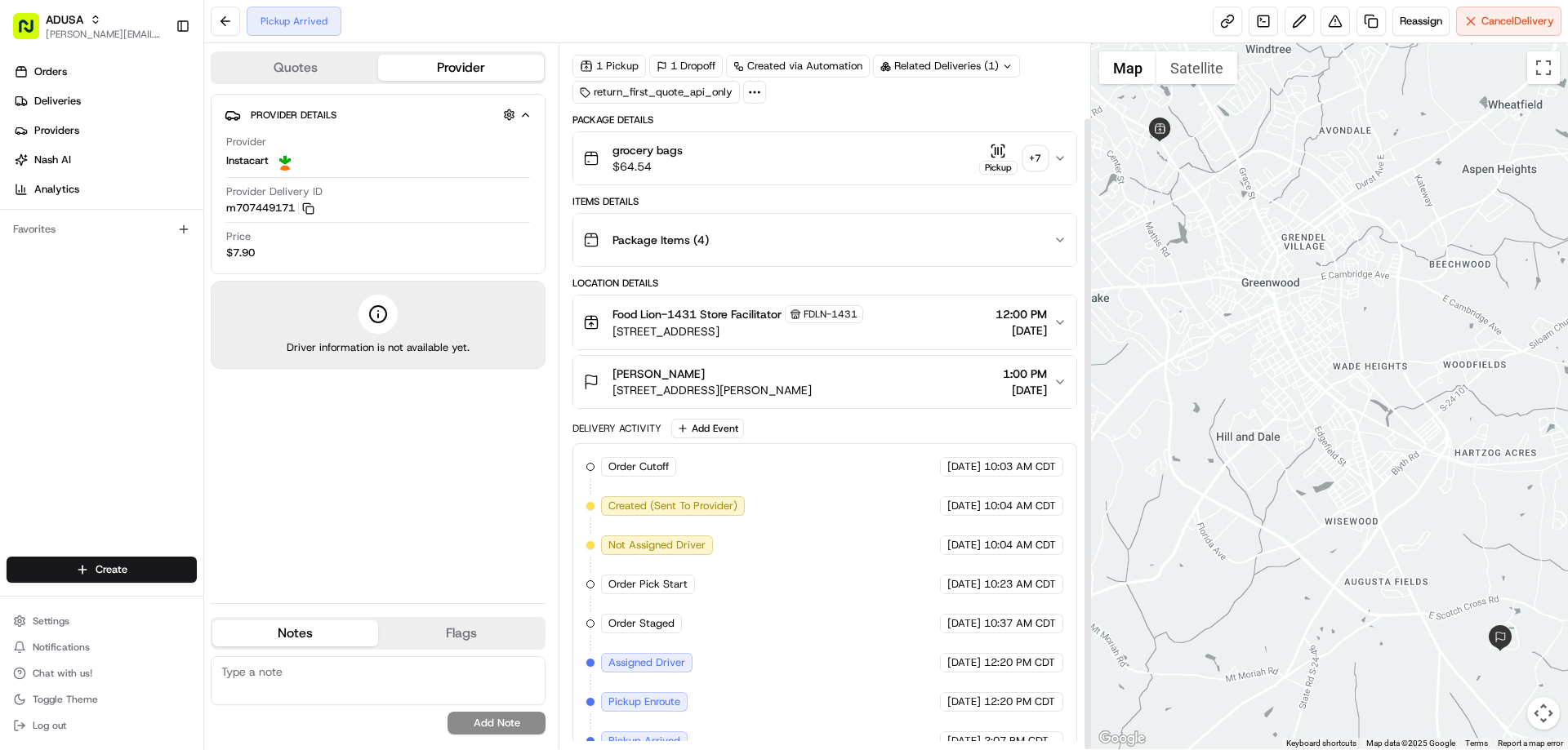
scroll to position [83, 0]
